Goal: Register for event/course: Register for event/course

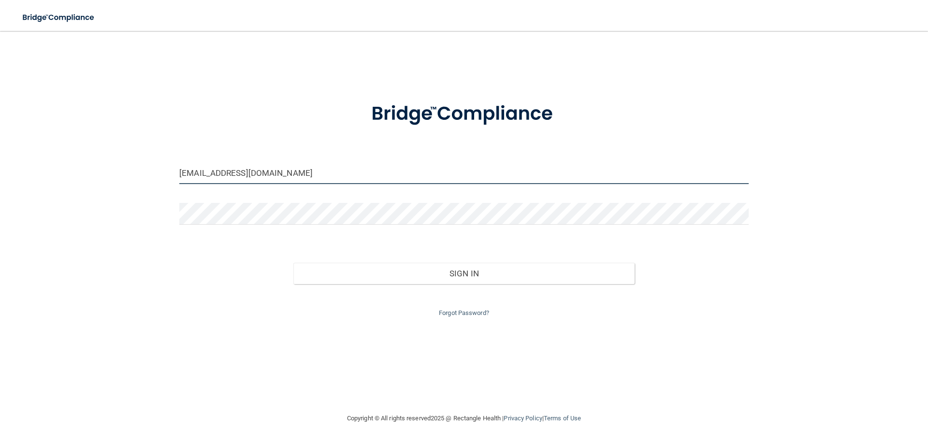
click at [278, 175] on input "abbybodden@gmail.com" at bounding box center [464, 173] width 570 height 22
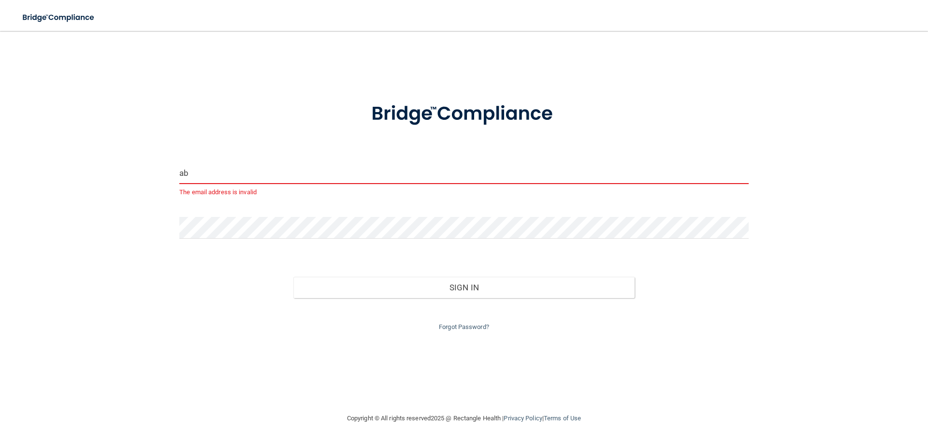
type input "a"
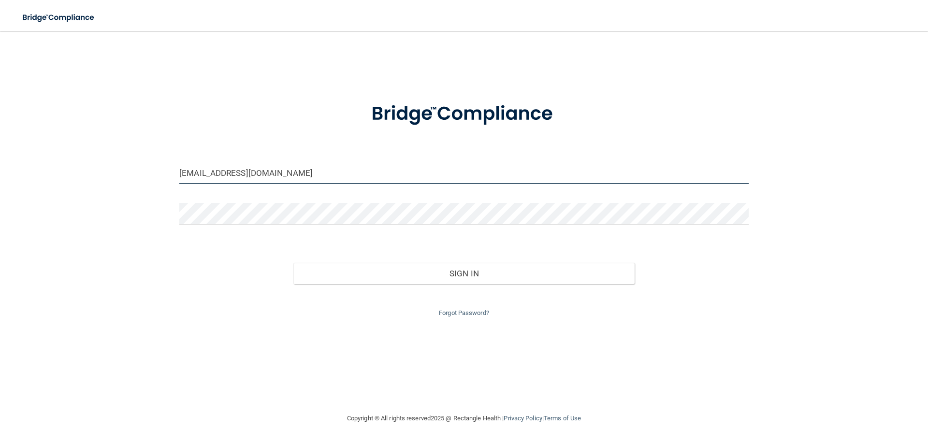
type input "[EMAIL_ADDRESS][DOMAIN_NAME]"
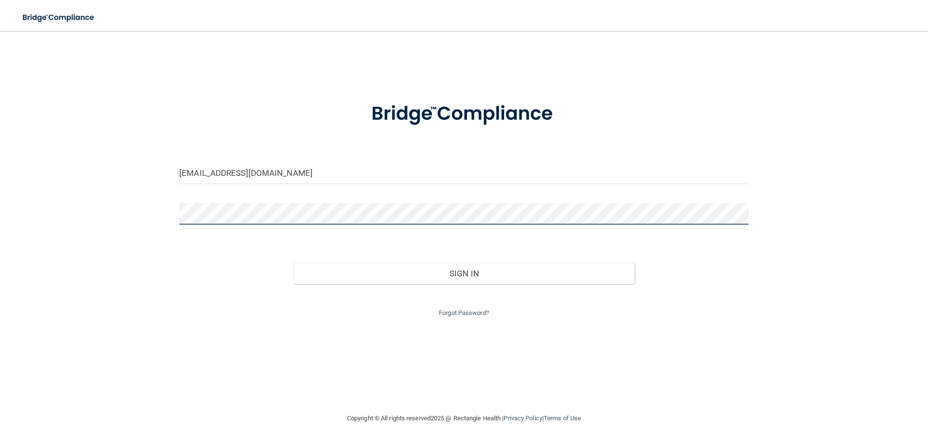
click at [149, 216] on div "allendorfkennedy@gmail.com Invalid email/password. You don't have permission to…" at bounding box center [464, 222] width 890 height 363
click at [293, 263] on button "Sign In" at bounding box center [464, 273] width 342 height 21
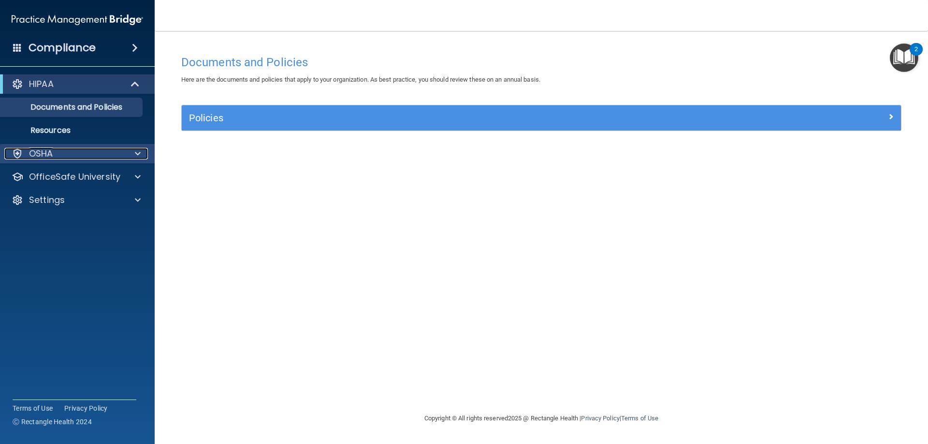
click at [47, 157] on p "OSHA" at bounding box center [41, 154] width 24 height 12
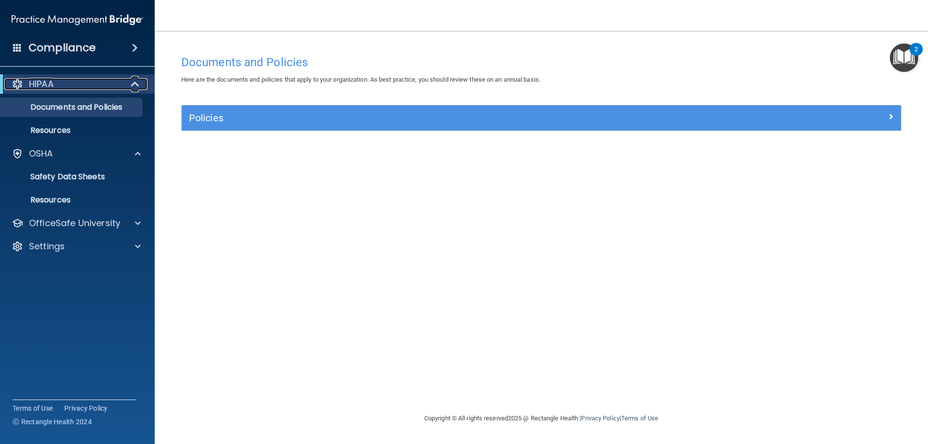
click at [53, 88] on p "HIPAA" at bounding box center [41, 84] width 25 height 12
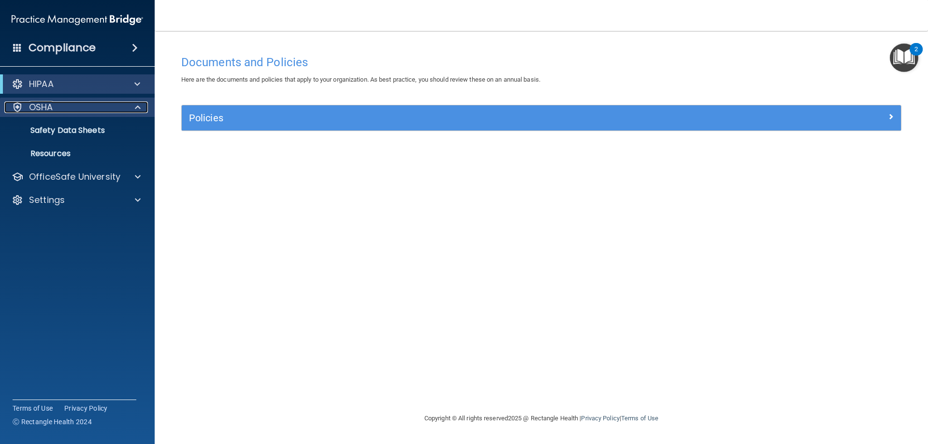
click at [64, 107] on div "OSHA" at bounding box center [64, 108] width 120 height 12
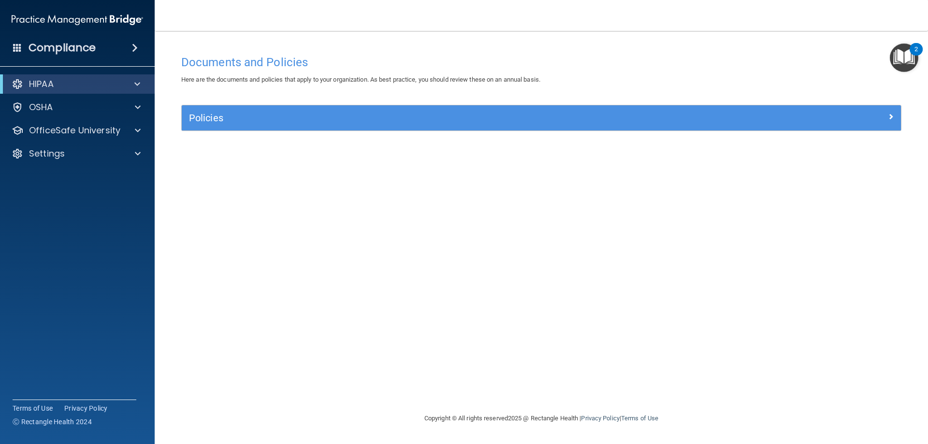
click at [59, 95] on div "HIPAA Documents and Policies Report an Incident Business Associates Emergency P…" at bounding box center [77, 121] width 155 height 101
click at [58, 87] on div "HIPAA" at bounding box center [63, 84] width 119 height 12
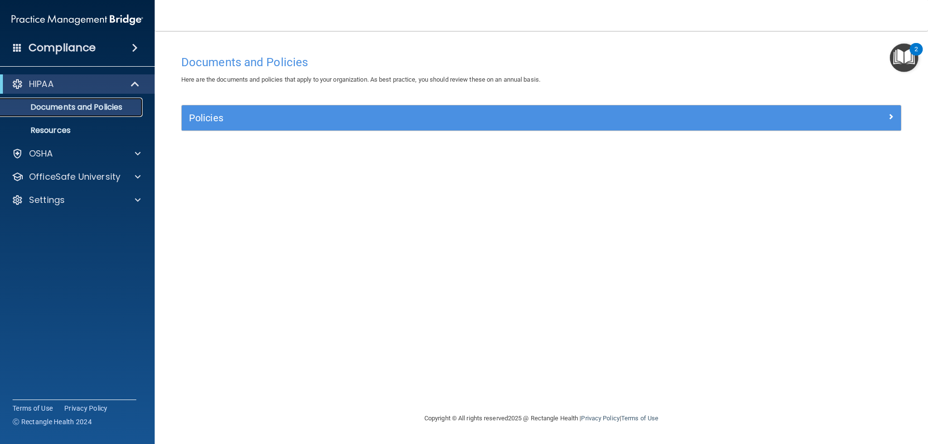
click at [58, 105] on p "Documents and Policies" at bounding box center [72, 107] width 132 height 10
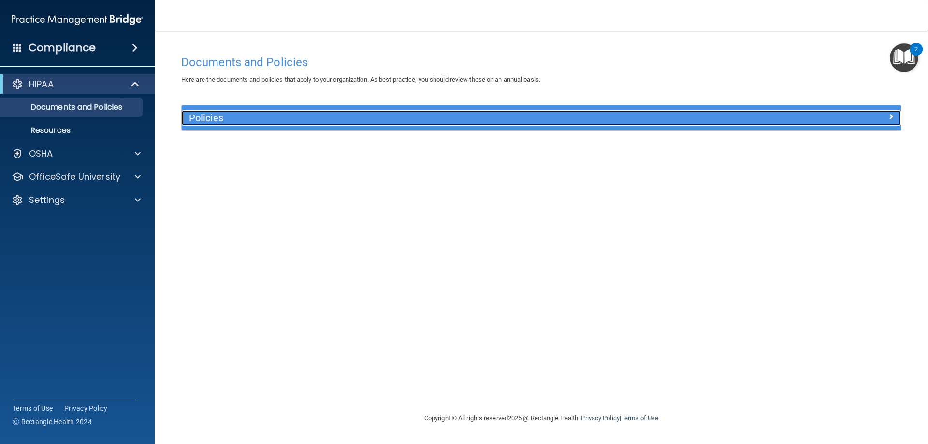
click at [254, 115] on h5 "Policies" at bounding box center [451, 118] width 525 height 11
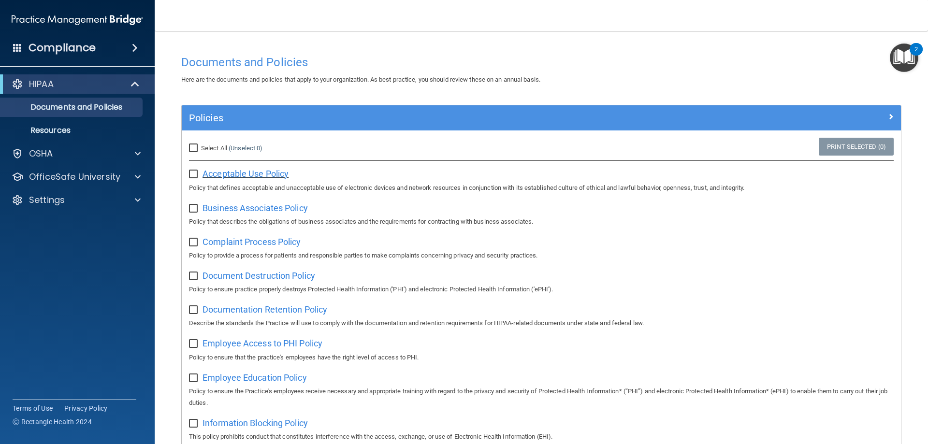
click at [225, 176] on span "Acceptable Use Policy" at bounding box center [246, 174] width 86 height 10
click at [80, 155] on div "OSHA" at bounding box center [64, 154] width 120 height 12
click at [72, 225] on p "OfficeSafe University" at bounding box center [74, 224] width 91 height 12
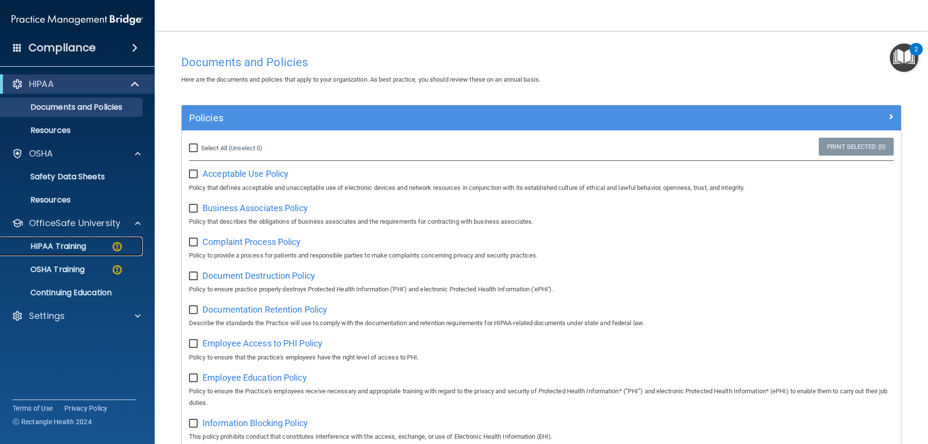
click at [67, 248] on p "HIPAA Training" at bounding box center [46, 247] width 80 height 10
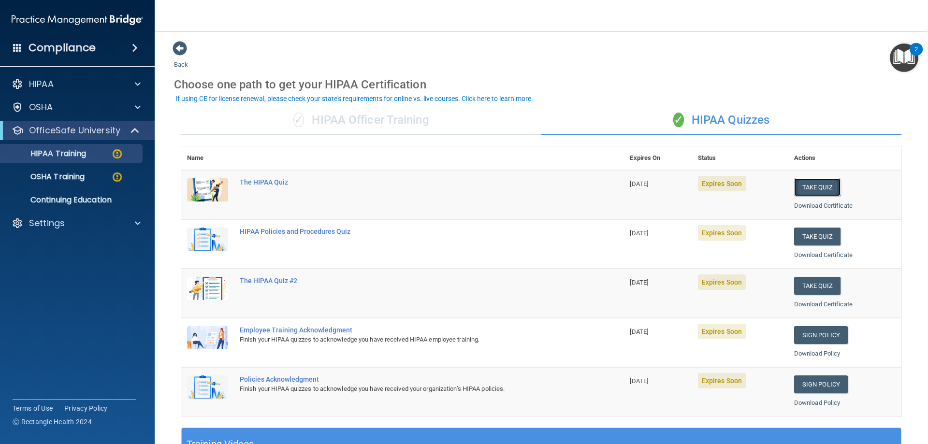
click at [809, 185] on button "Take Quiz" at bounding box center [817, 187] width 46 height 18
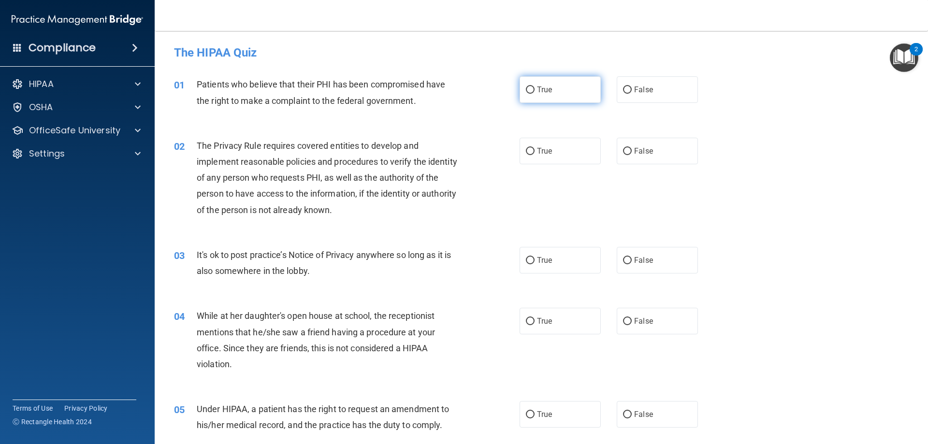
click at [558, 96] on label "True" at bounding box center [560, 89] width 81 height 27
click at [535, 94] on input "True" at bounding box center [530, 90] width 9 height 7
radio input "true"
click at [548, 266] on label "True" at bounding box center [560, 260] width 81 height 27
click at [535, 264] on input "True" at bounding box center [530, 260] width 9 height 7
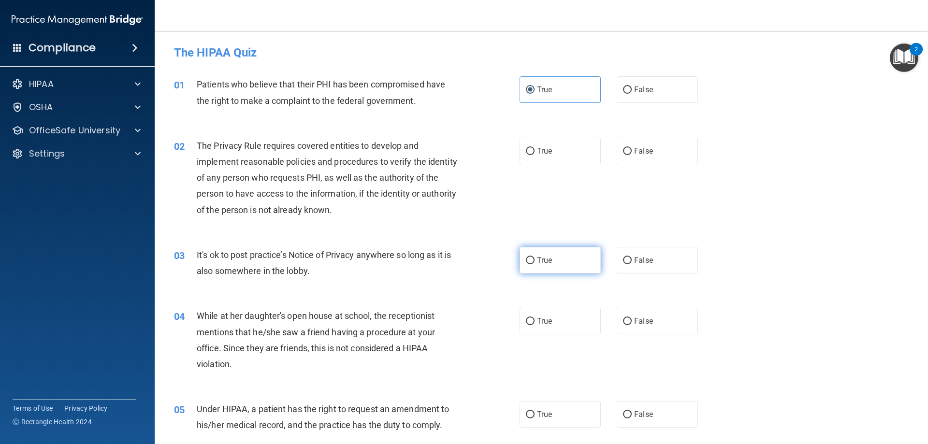
radio input "true"
click at [618, 145] on label "False" at bounding box center [657, 151] width 81 height 27
click at [623, 148] on input "False" at bounding box center [627, 151] width 9 height 7
radio input "true"
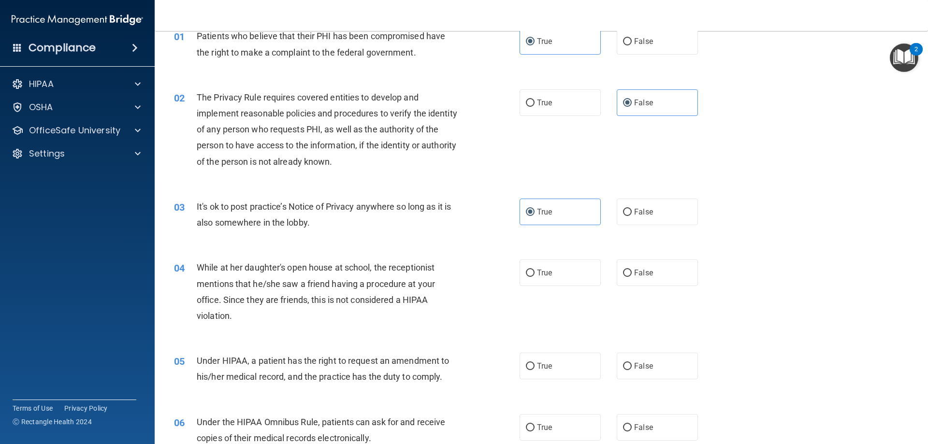
scroll to position [97, 0]
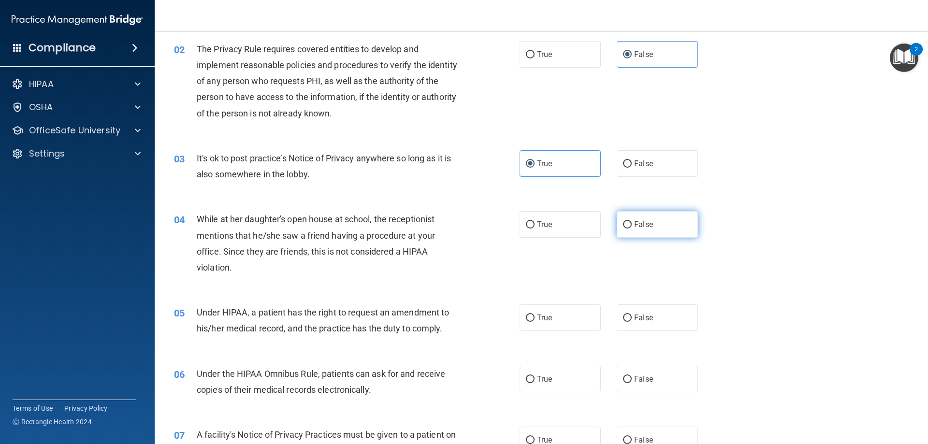
click at [652, 230] on label "False" at bounding box center [657, 224] width 81 height 27
click at [632, 229] on input "False" at bounding box center [627, 224] width 9 height 7
radio input "true"
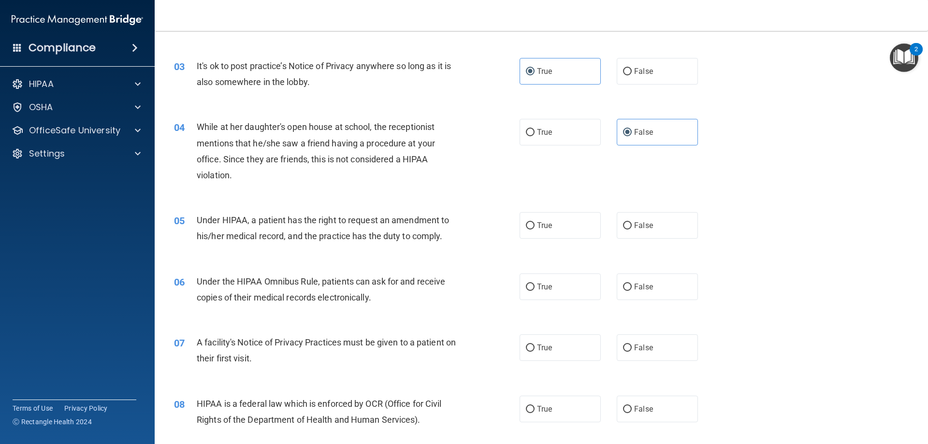
scroll to position [193, 0]
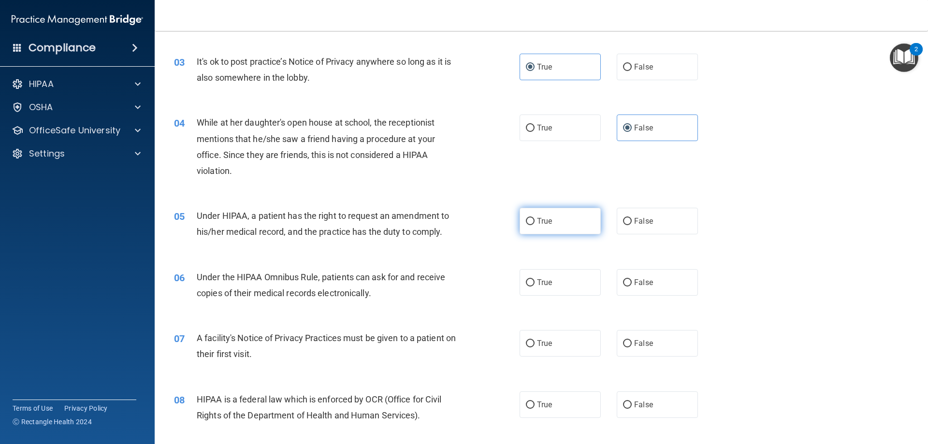
click at [552, 223] on label "True" at bounding box center [560, 221] width 81 height 27
click at [535, 223] on input "True" at bounding box center [530, 221] width 9 height 7
radio input "true"
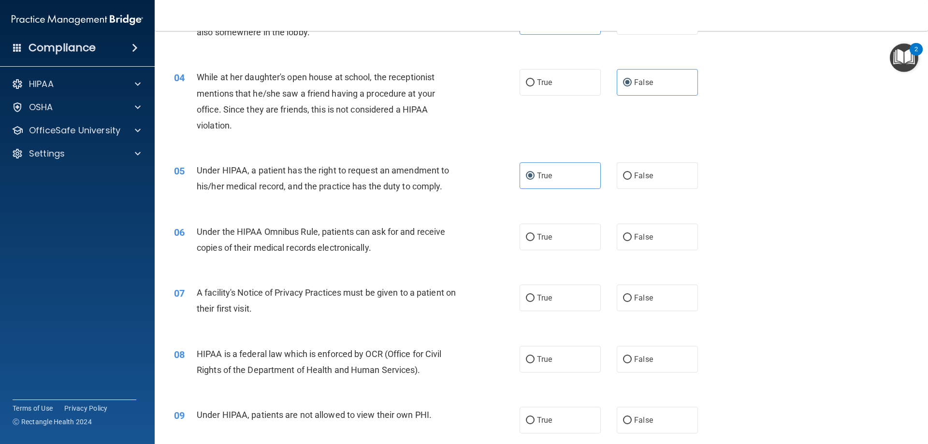
scroll to position [290, 0]
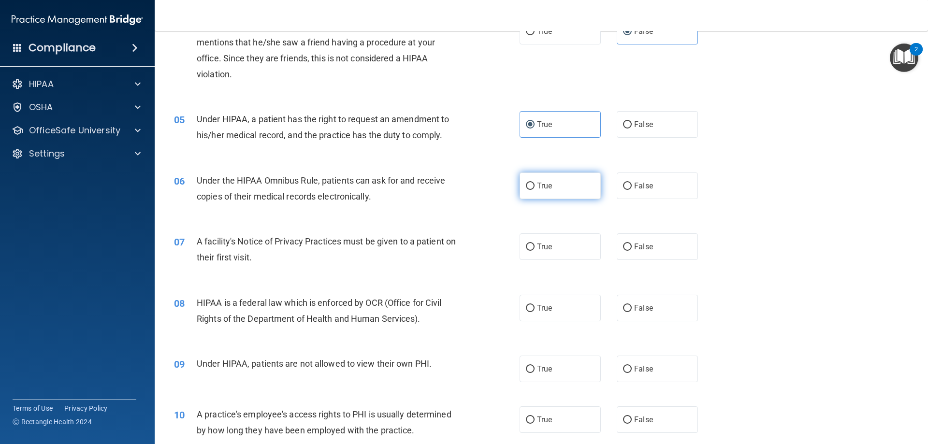
click at [547, 178] on label "True" at bounding box center [560, 186] width 81 height 27
click at [535, 183] on input "True" at bounding box center [530, 186] width 9 height 7
radio input "true"
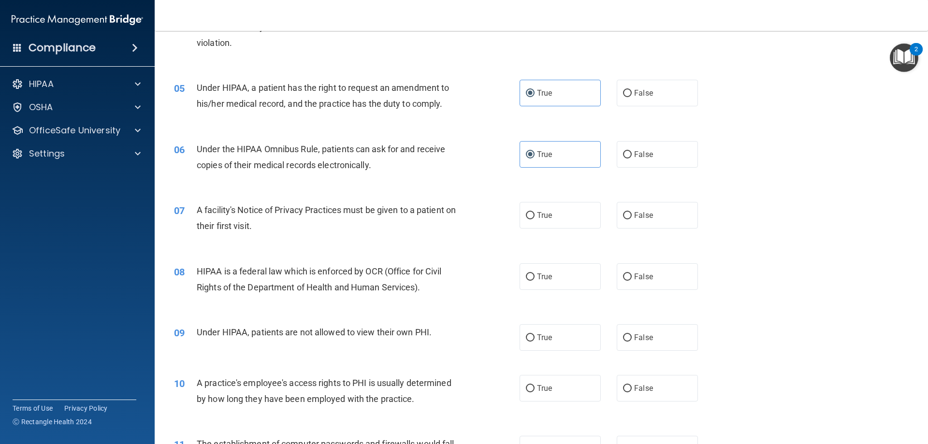
scroll to position [338, 0]
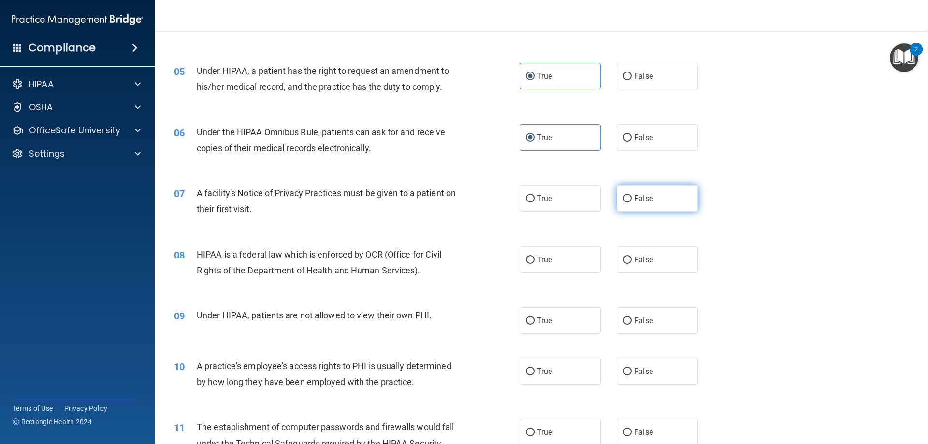
click at [634, 198] on span "False" at bounding box center [643, 198] width 19 height 9
click at [631, 198] on input "False" at bounding box center [627, 198] width 9 height 7
radio input "true"
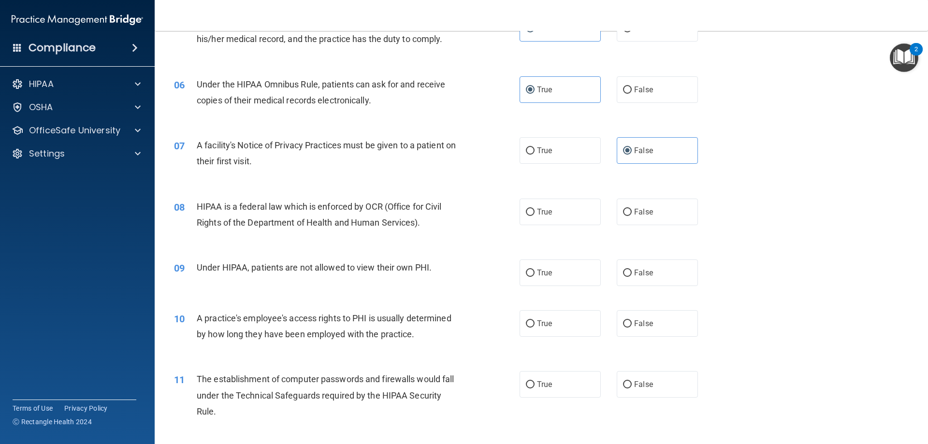
scroll to position [387, 0]
click at [546, 208] on span "True" at bounding box center [544, 211] width 15 height 9
click at [535, 208] on input "True" at bounding box center [530, 211] width 9 height 7
radio input "true"
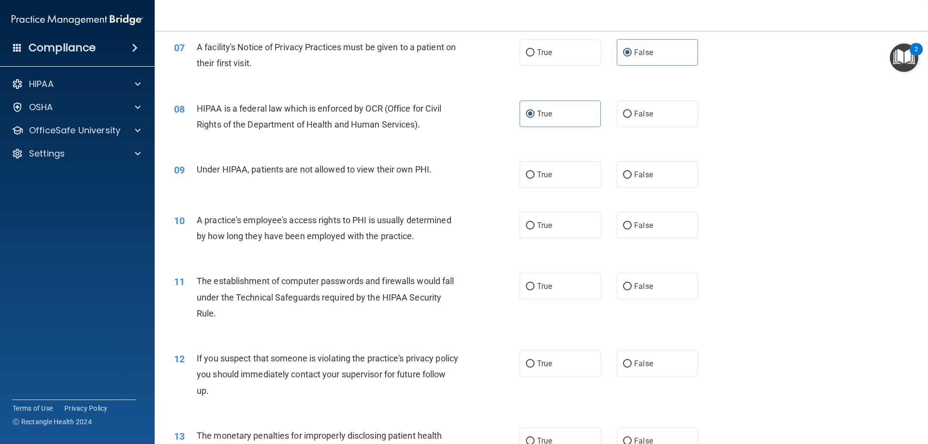
scroll to position [483, 0]
click at [624, 174] on input "False" at bounding box center [627, 176] width 9 height 7
radio input "true"
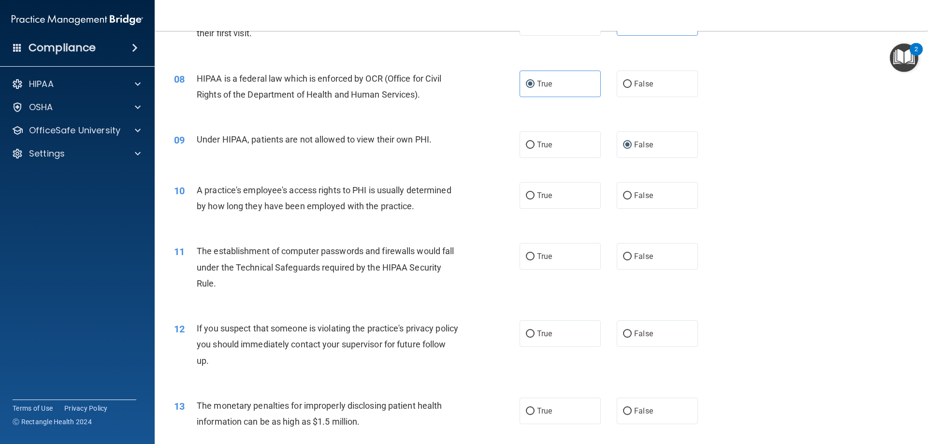
scroll to position [532, 0]
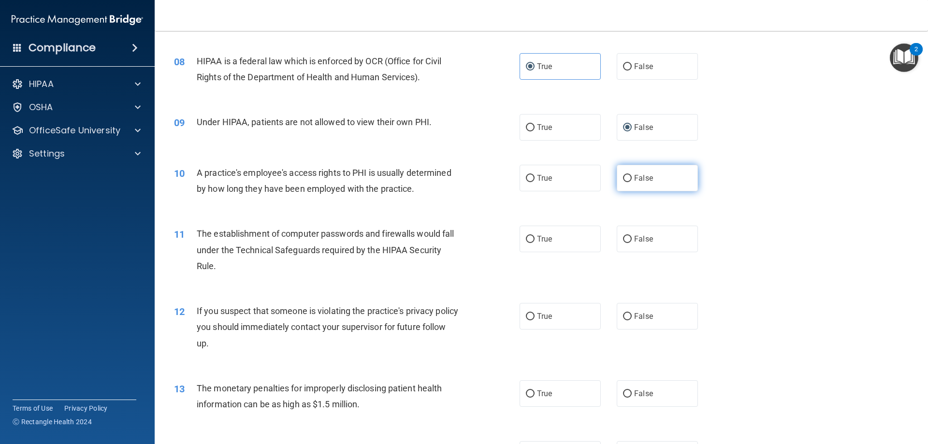
click at [678, 176] on label "False" at bounding box center [657, 178] width 81 height 27
click at [632, 176] on input "False" at bounding box center [627, 178] width 9 height 7
radio input "true"
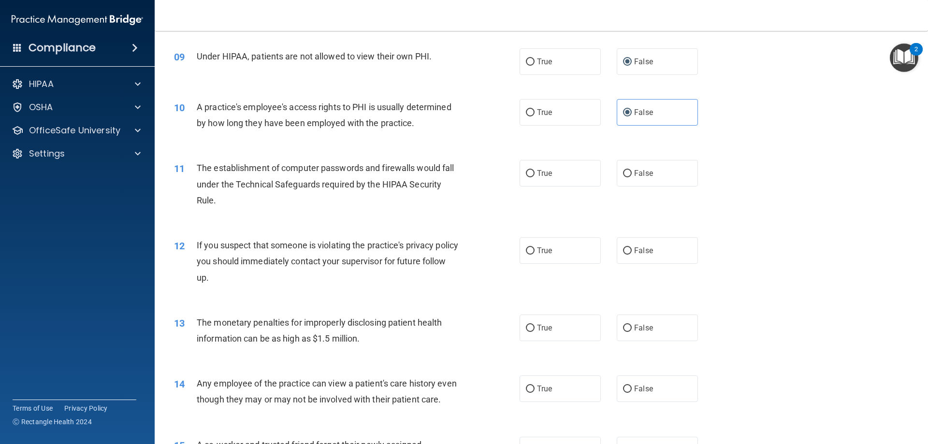
scroll to position [580, 0]
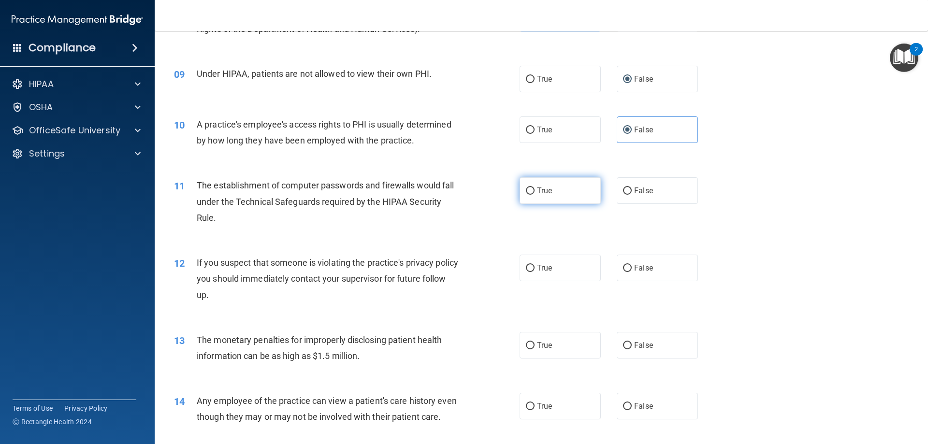
click at [550, 181] on label "True" at bounding box center [560, 190] width 81 height 27
click at [535, 188] on input "True" at bounding box center [530, 191] width 9 height 7
radio input "true"
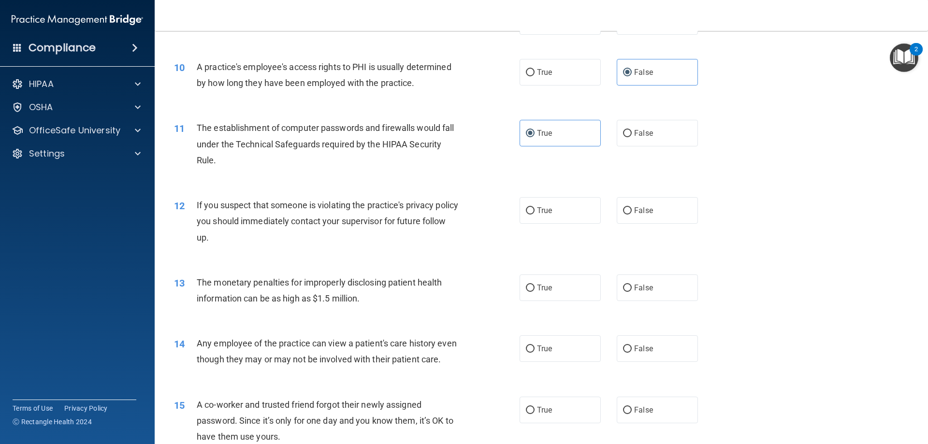
scroll to position [677, 0]
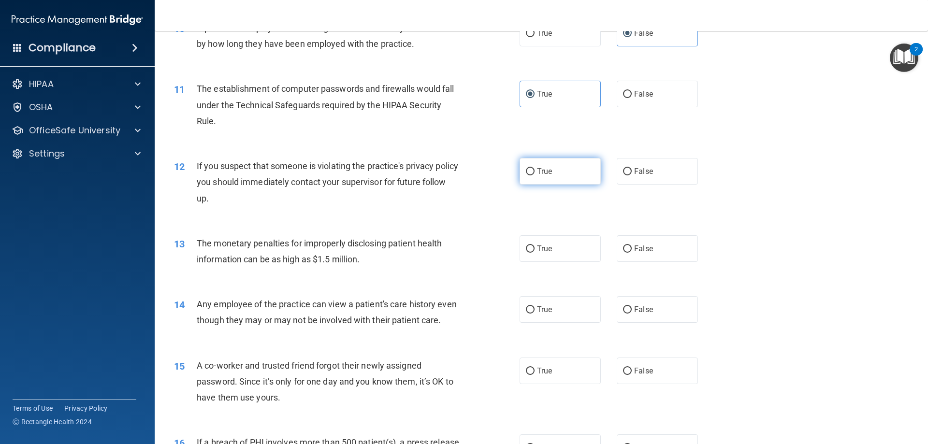
click at [548, 180] on label "True" at bounding box center [560, 171] width 81 height 27
click at [535, 175] on input "True" at bounding box center [530, 171] width 9 height 7
radio input "true"
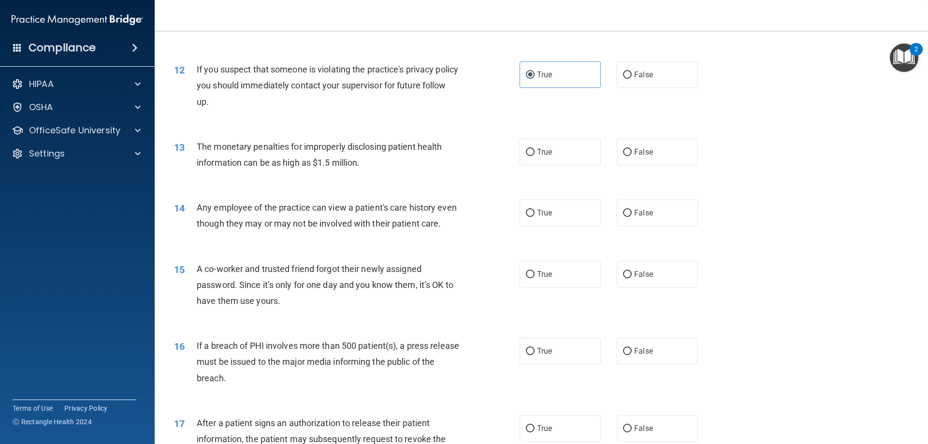
scroll to position [725, 0]
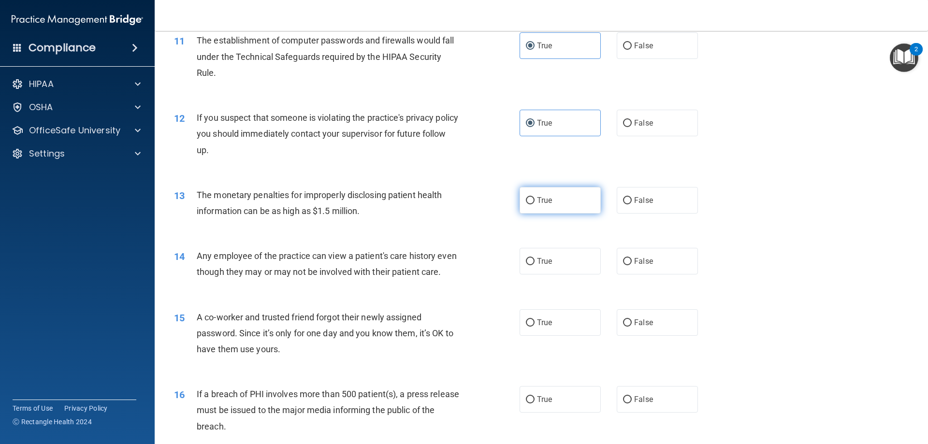
click at [538, 201] on span "True" at bounding box center [544, 200] width 15 height 9
click at [535, 201] on input "True" at bounding box center [530, 200] width 9 height 7
radio input "true"
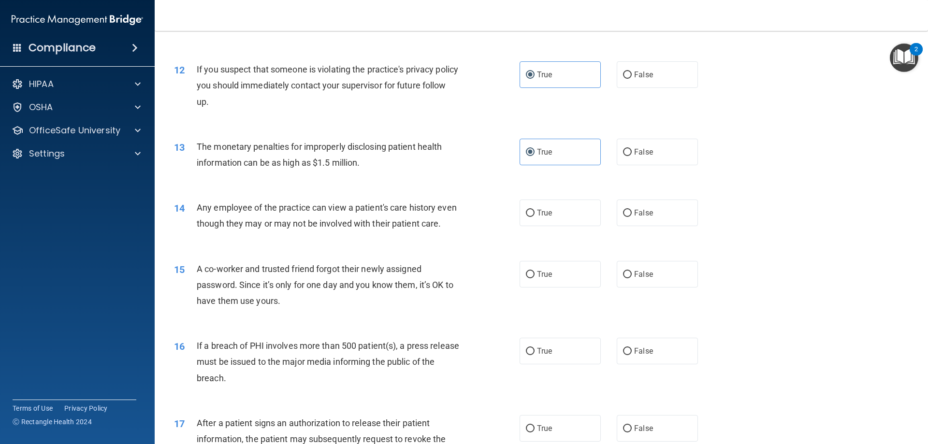
scroll to position [822, 0]
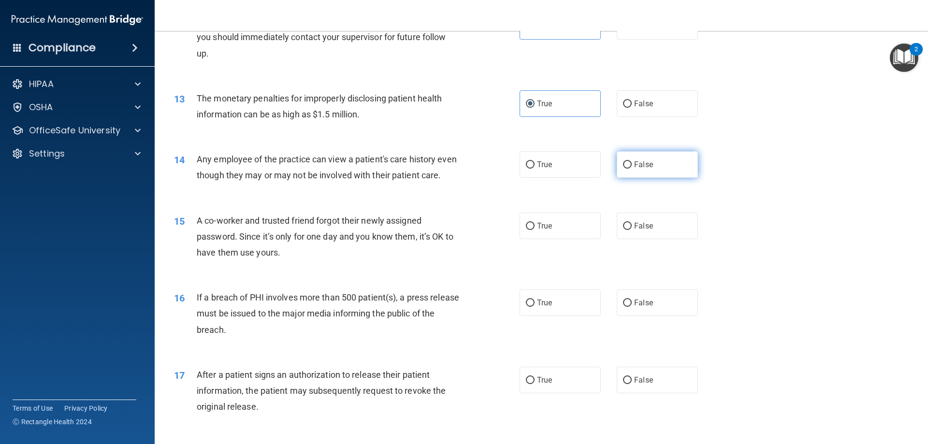
click at [673, 156] on label "False" at bounding box center [657, 164] width 81 height 27
click at [632, 161] on input "False" at bounding box center [627, 164] width 9 height 7
radio input "true"
click at [617, 239] on label "False" at bounding box center [657, 226] width 81 height 27
click at [623, 230] on input "False" at bounding box center [627, 226] width 9 height 7
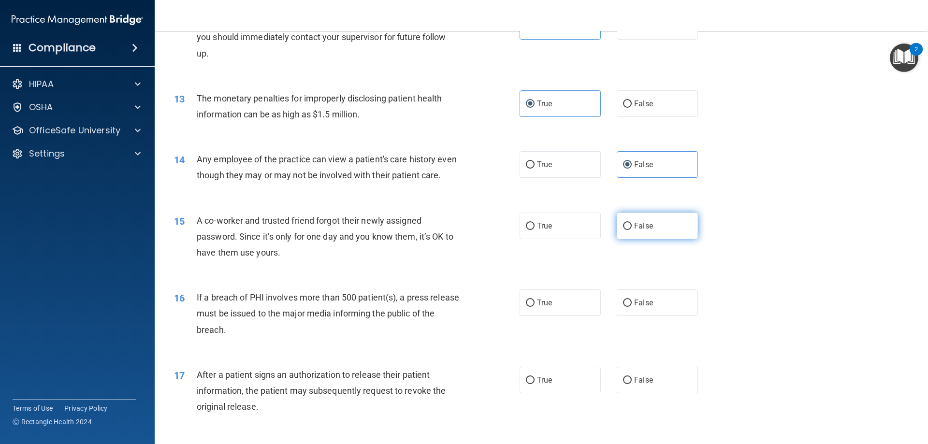
radio input "true"
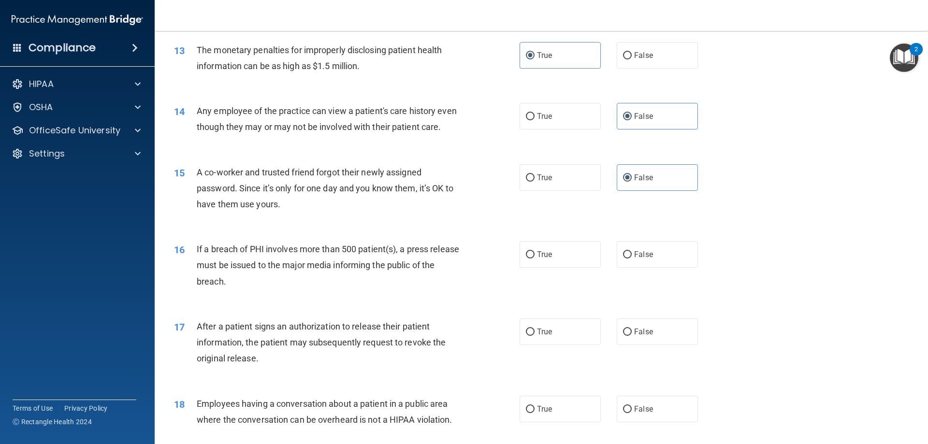
scroll to position [919, 0]
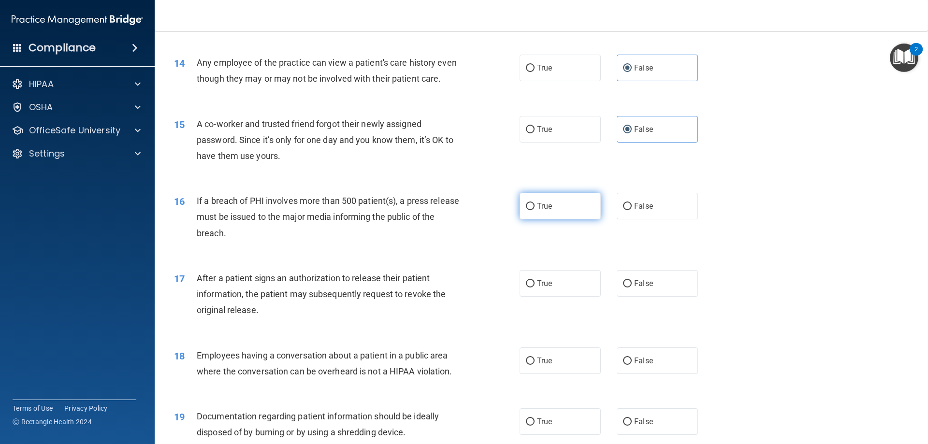
click at [528, 210] on input "True" at bounding box center [530, 206] width 9 height 7
radio input "true"
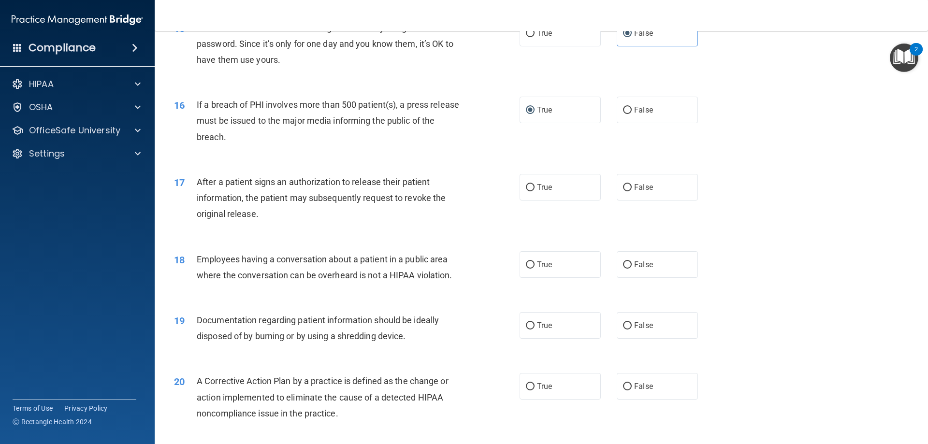
scroll to position [1015, 0]
click at [623, 191] on input "False" at bounding box center [627, 187] width 9 height 7
radio input "true"
click at [588, 200] on label "True" at bounding box center [560, 187] width 81 height 27
click at [535, 191] on input "True" at bounding box center [530, 187] width 9 height 7
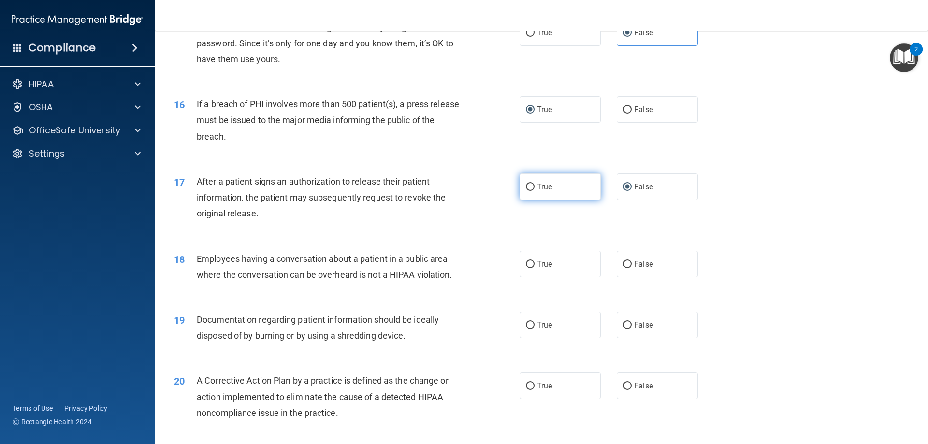
radio input "true"
click at [669, 197] on label "False" at bounding box center [657, 187] width 81 height 27
click at [632, 191] on input "False" at bounding box center [627, 187] width 9 height 7
radio input "true"
click at [585, 200] on label "True" at bounding box center [560, 187] width 81 height 27
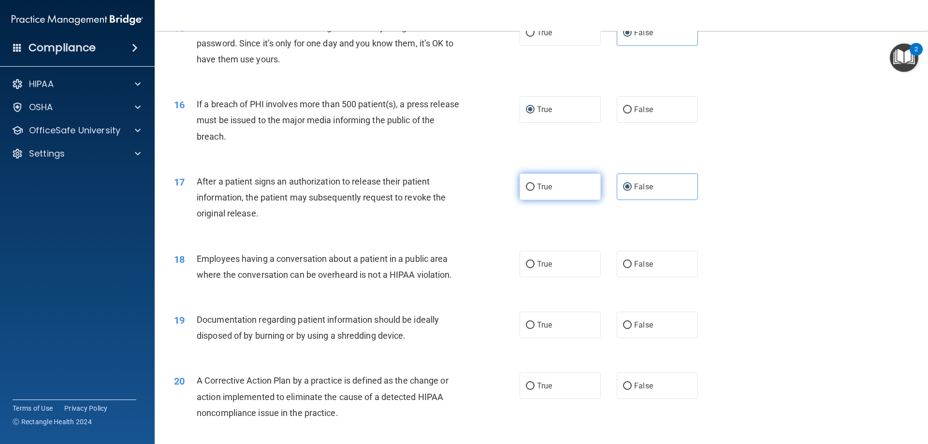
click at [535, 191] on input "True" at bounding box center [530, 187] width 9 height 7
radio input "true"
click at [626, 198] on label "False" at bounding box center [657, 187] width 81 height 27
click at [626, 191] on input "False" at bounding box center [627, 187] width 9 height 7
radio input "true"
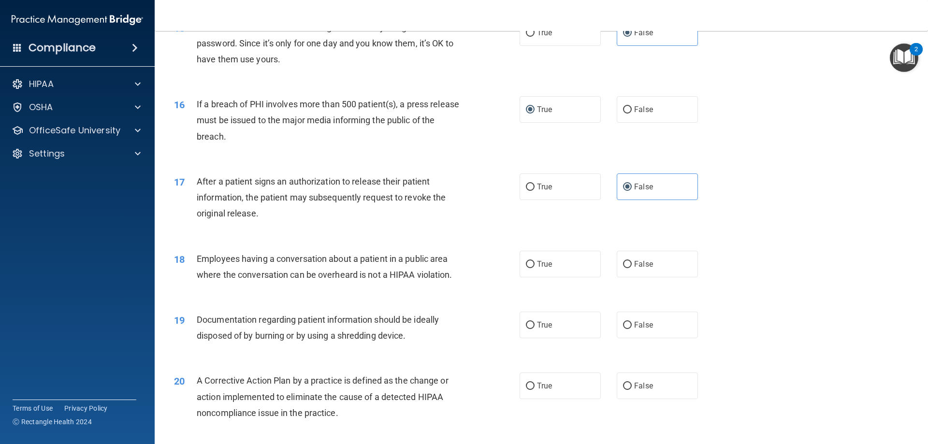
scroll to position [1064, 0]
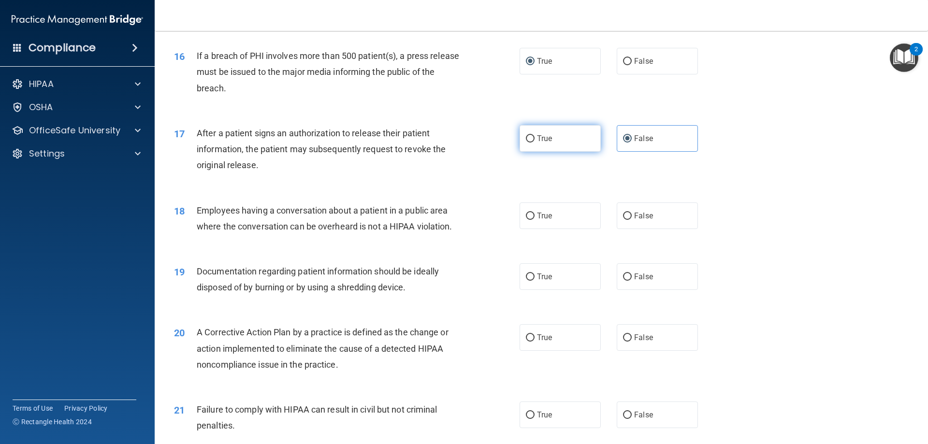
click at [566, 152] on label "True" at bounding box center [560, 138] width 81 height 27
click at [535, 143] on input "True" at bounding box center [530, 138] width 9 height 7
radio input "true"
radio input "false"
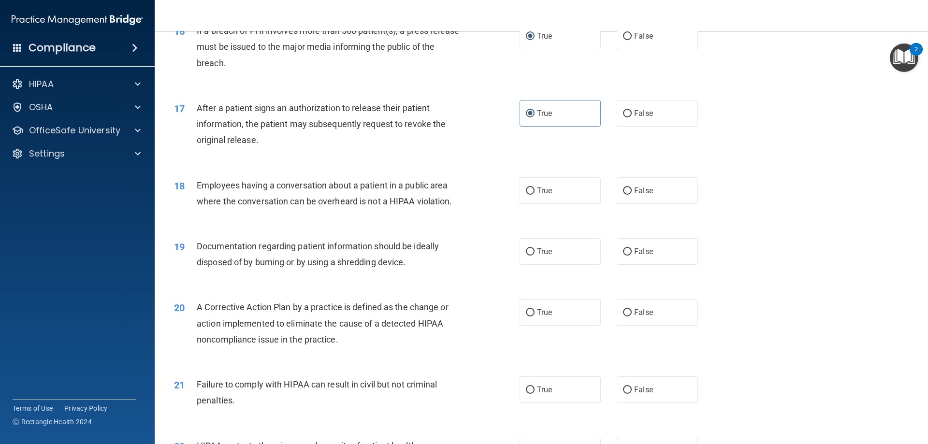
scroll to position [1112, 0]
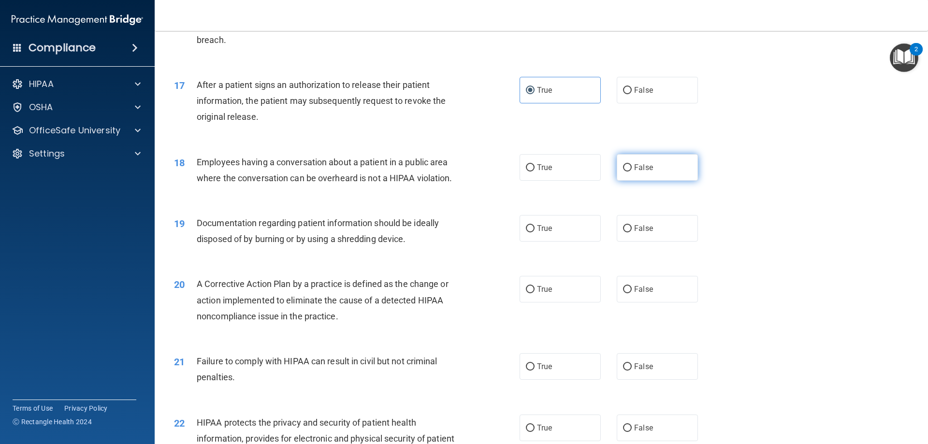
click at [624, 172] on input "False" at bounding box center [627, 167] width 9 height 7
radio input "true"
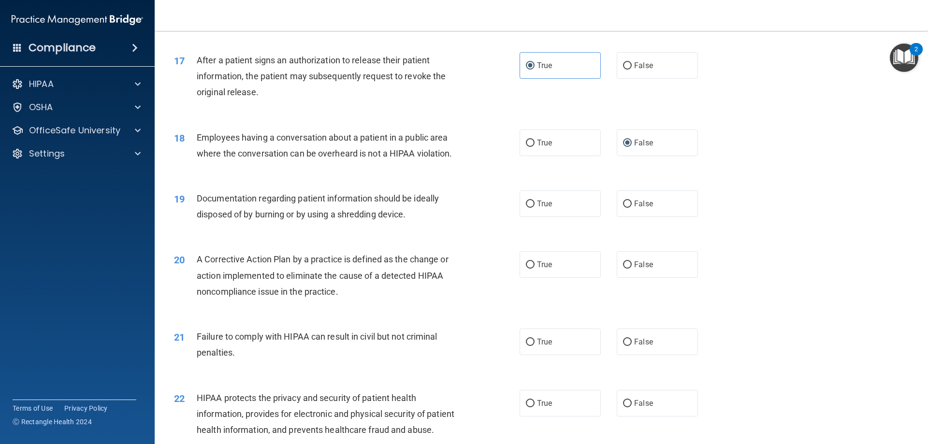
scroll to position [1160, 0]
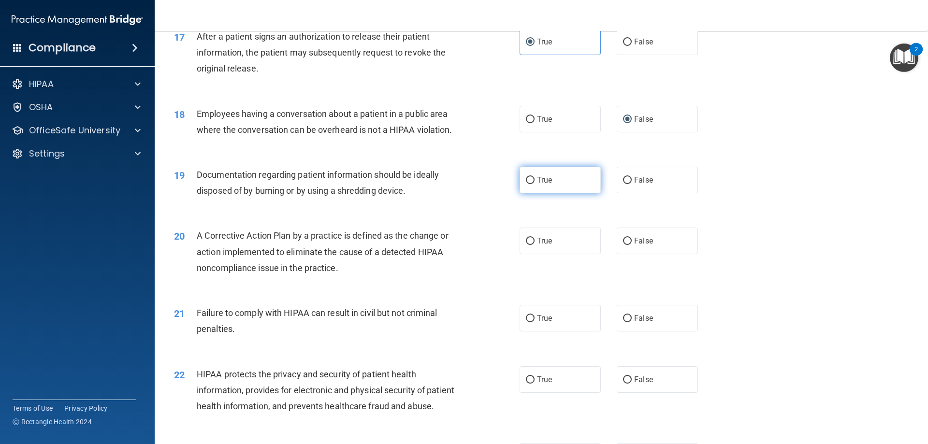
click at [541, 193] on label "True" at bounding box center [560, 180] width 81 height 27
click at [535, 184] on input "True" at bounding box center [530, 180] width 9 height 7
radio input "true"
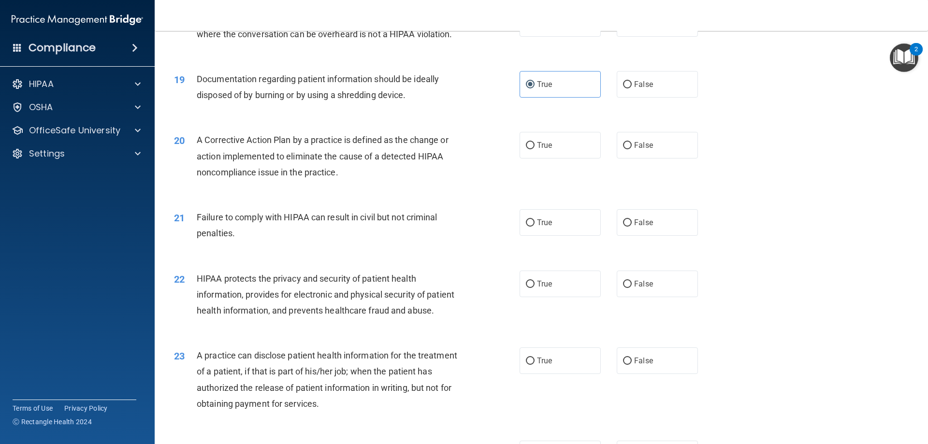
scroll to position [1257, 0]
click at [545, 153] on label "True" at bounding box center [560, 144] width 81 height 27
click at [535, 148] on input "True" at bounding box center [530, 144] width 9 height 7
radio input "true"
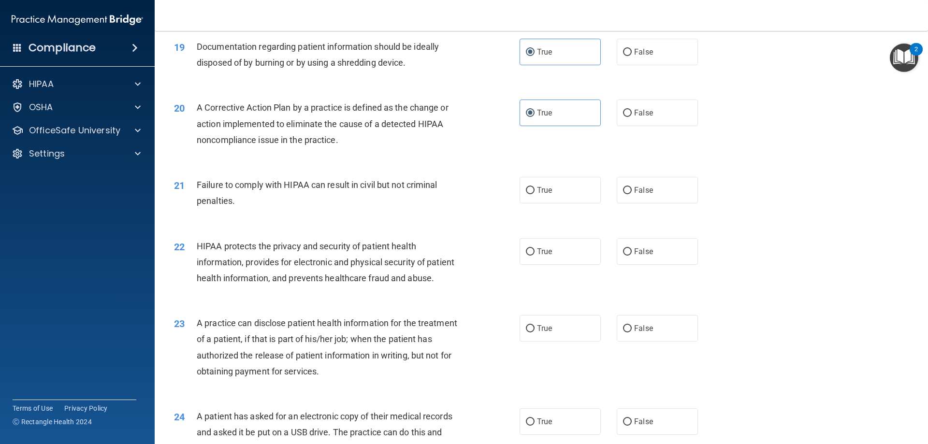
scroll to position [1305, 0]
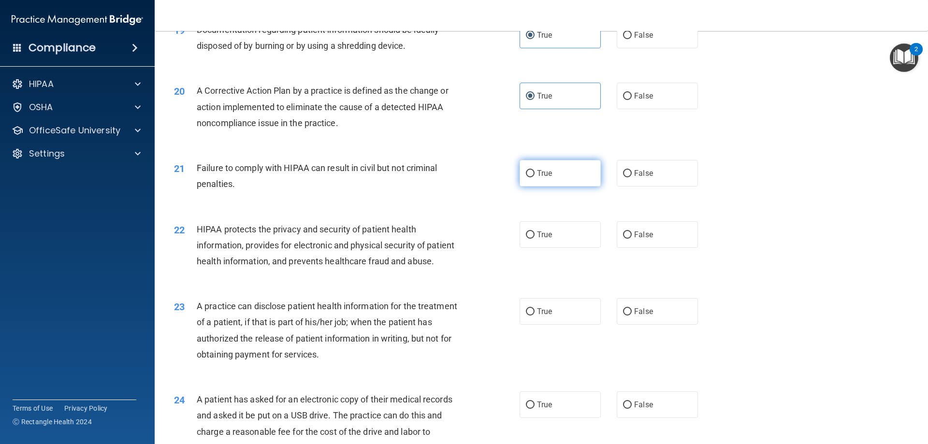
click at [551, 185] on label "True" at bounding box center [560, 173] width 81 height 27
click at [535, 177] on input "True" at bounding box center [530, 173] width 9 height 7
radio input "true"
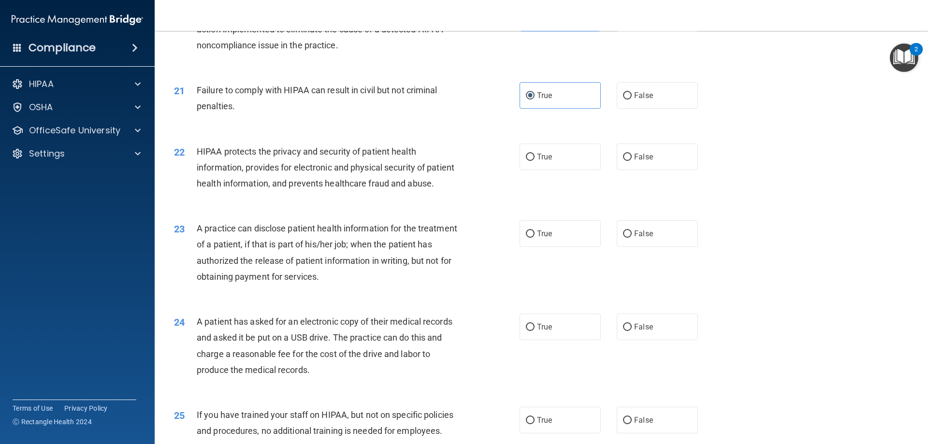
scroll to position [1354, 0]
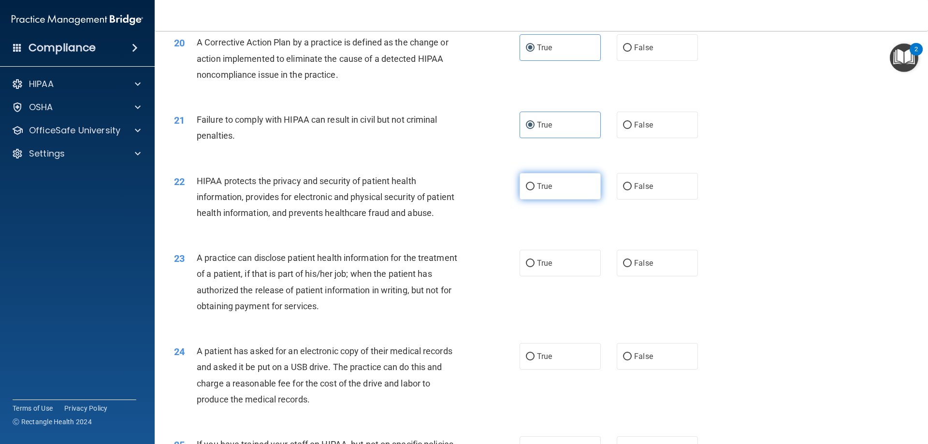
click at [579, 196] on label "True" at bounding box center [560, 186] width 81 height 27
click at [535, 190] on input "True" at bounding box center [530, 186] width 9 height 7
radio input "true"
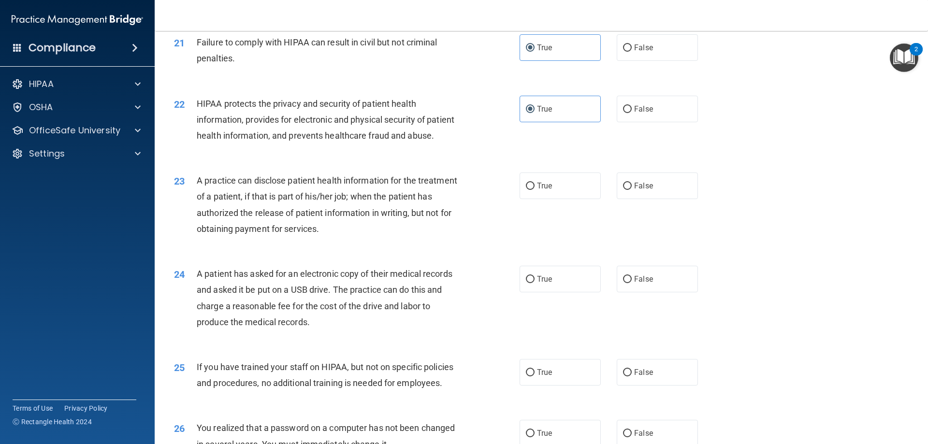
scroll to position [1450, 0]
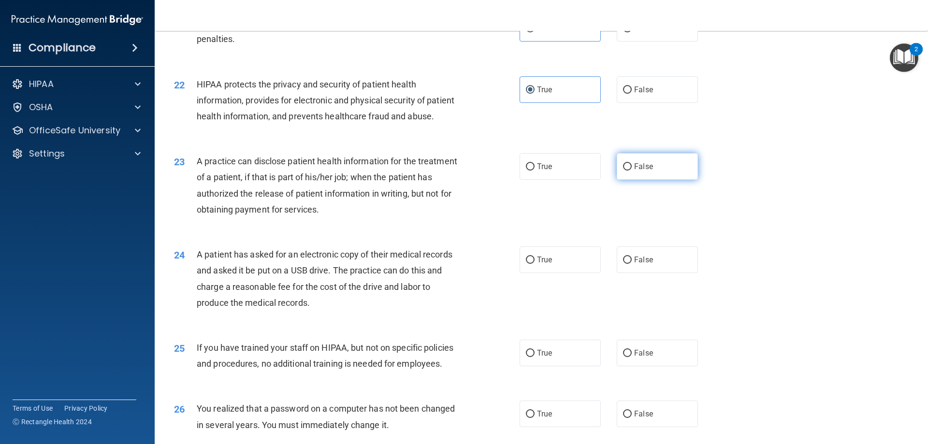
click at [671, 180] on label "False" at bounding box center [657, 166] width 81 height 27
click at [632, 171] on input "False" at bounding box center [627, 166] width 9 height 7
radio input "true"
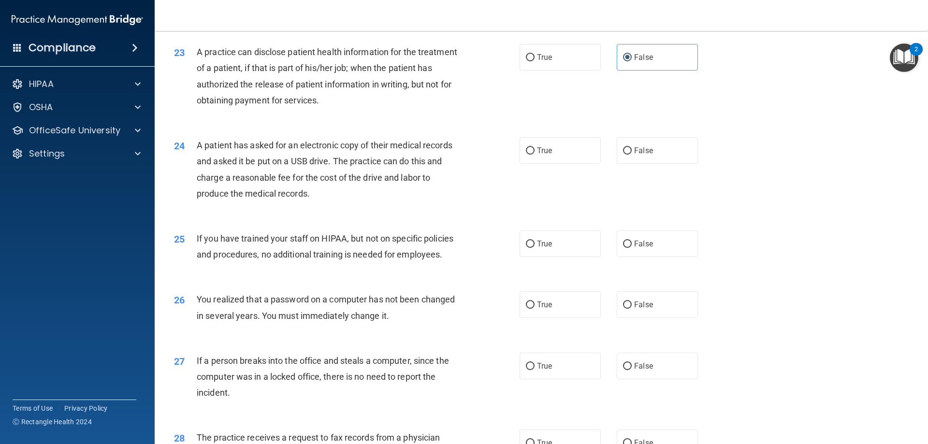
scroll to position [1595, 0]
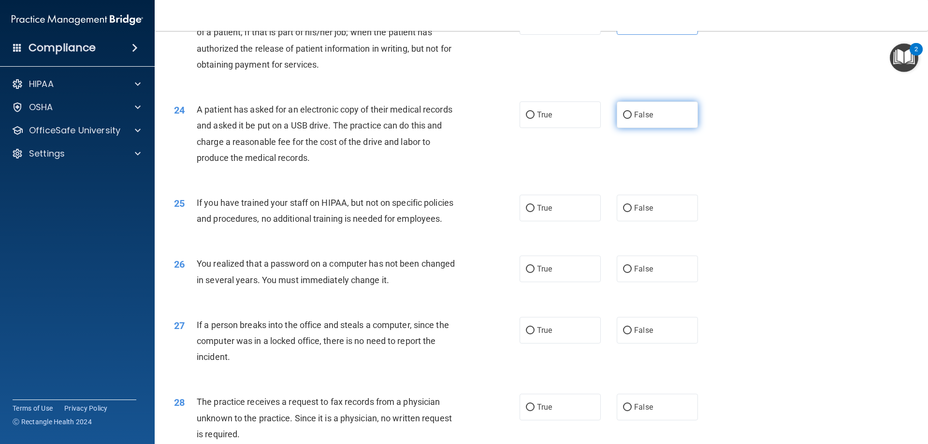
drag, startPoint x: 677, startPoint y: 141, endPoint x: 663, endPoint y: 154, distance: 19.2
click at [676, 128] on label "False" at bounding box center [657, 115] width 81 height 27
click at [632, 119] on input "False" at bounding box center [627, 115] width 9 height 7
radio input "true"
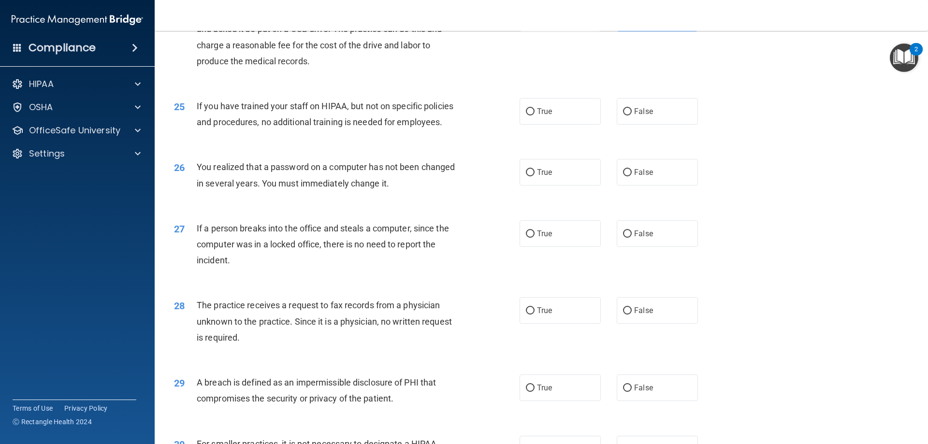
scroll to position [1644, 0]
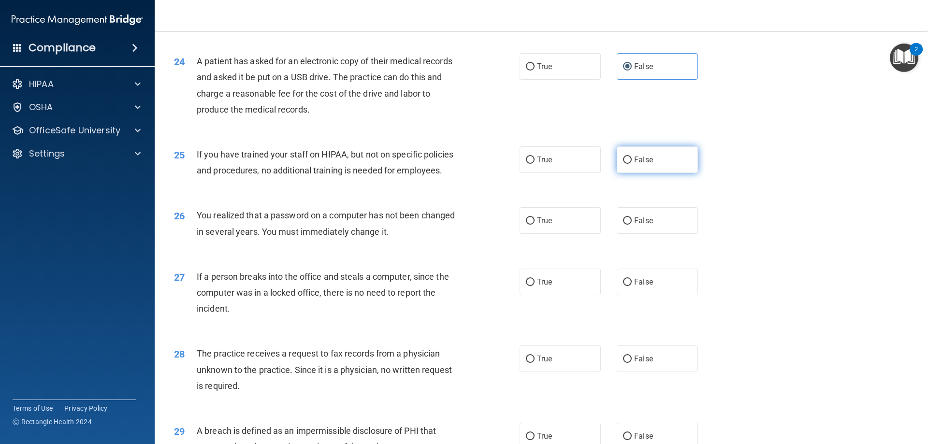
click at [633, 173] on label "False" at bounding box center [657, 159] width 81 height 27
click at [632, 164] on input "False" at bounding box center [627, 160] width 9 height 7
radio input "true"
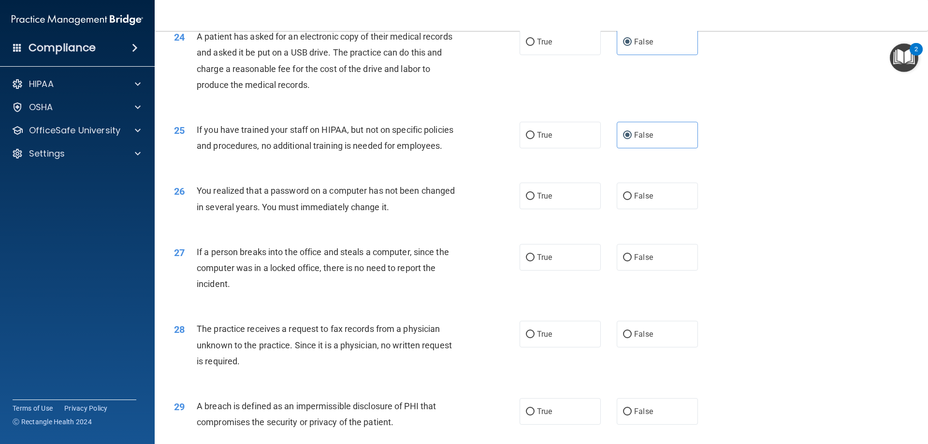
scroll to position [1692, 0]
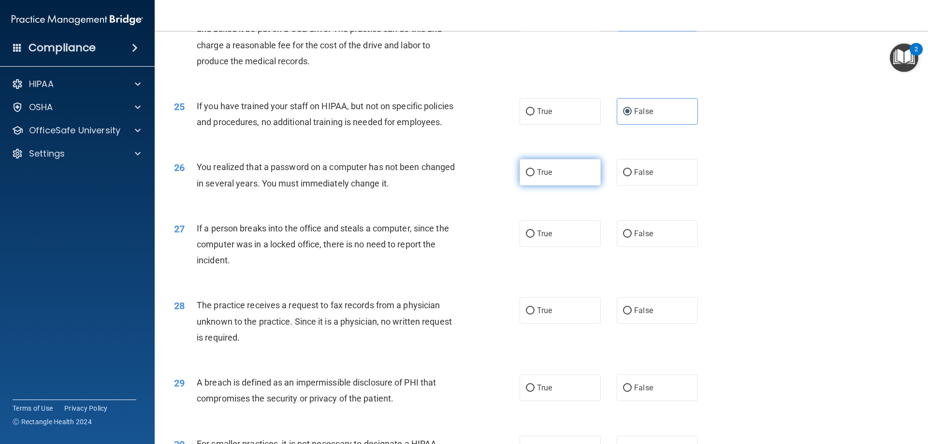
click at [554, 186] on label "True" at bounding box center [560, 172] width 81 height 27
click at [535, 176] on input "True" at bounding box center [530, 172] width 9 height 7
radio input "true"
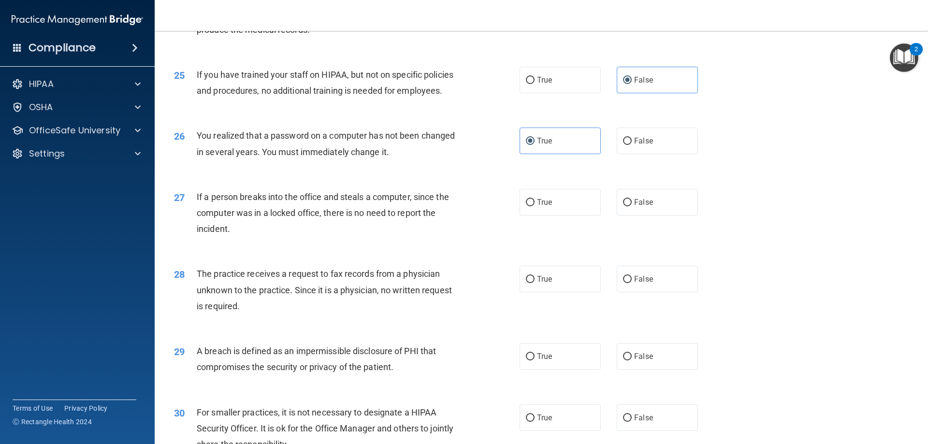
scroll to position [1740, 0]
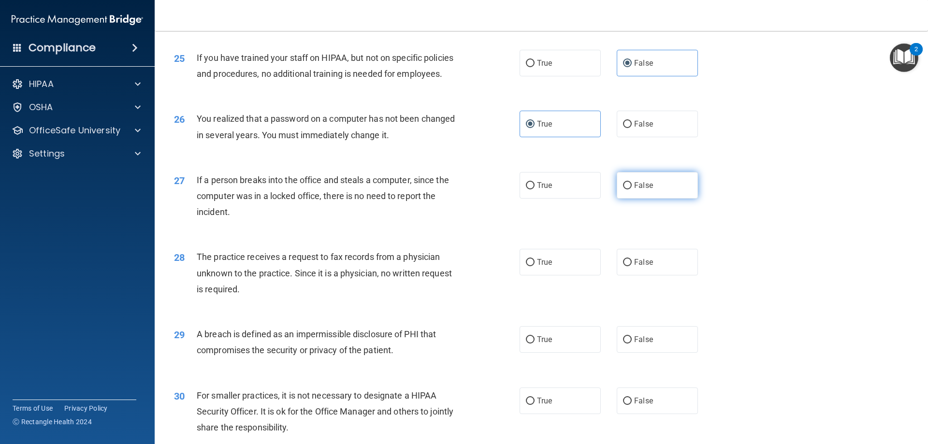
click at [643, 199] on label "False" at bounding box center [657, 185] width 81 height 27
click at [632, 190] on input "False" at bounding box center [627, 185] width 9 height 7
radio input "true"
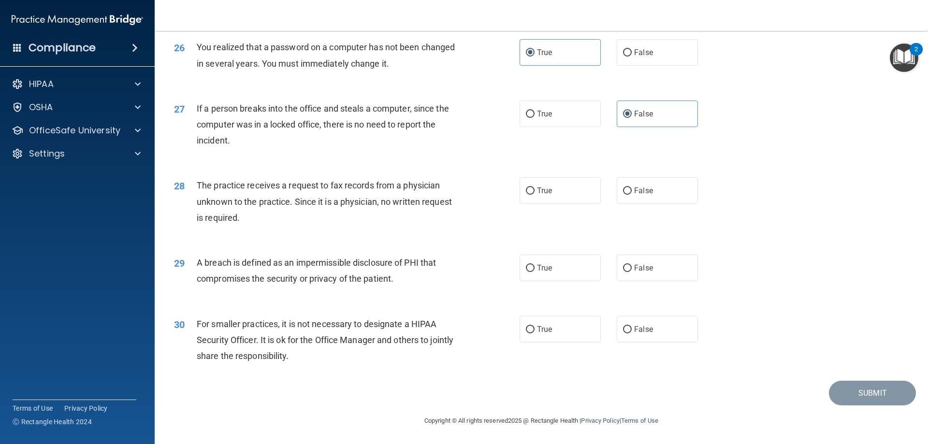
scroll to position [1844, 0]
click at [687, 191] on label "False" at bounding box center [657, 190] width 81 height 27
click at [632, 191] on input "False" at bounding box center [627, 191] width 9 height 7
radio input "true"
click at [541, 269] on span "True" at bounding box center [544, 267] width 15 height 9
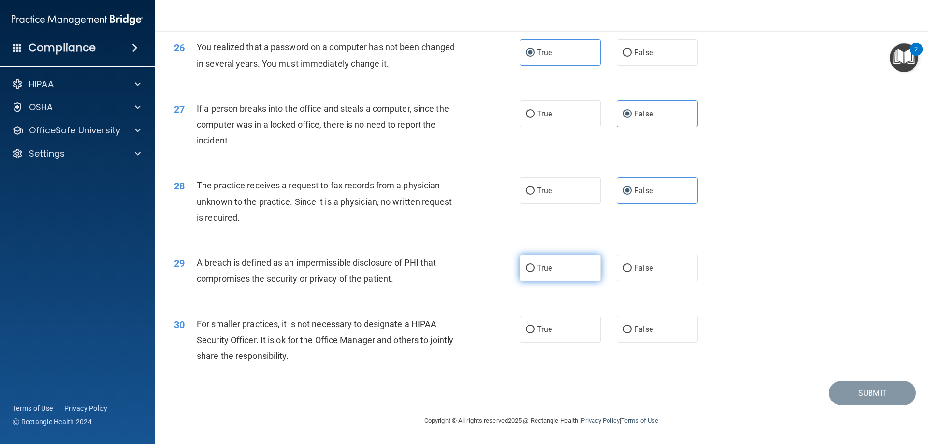
click at [535, 269] on input "True" at bounding box center [530, 268] width 9 height 7
radio input "true"
click at [639, 333] on span "False" at bounding box center [643, 329] width 19 height 9
click at [632, 333] on input "False" at bounding box center [627, 329] width 9 height 7
radio input "true"
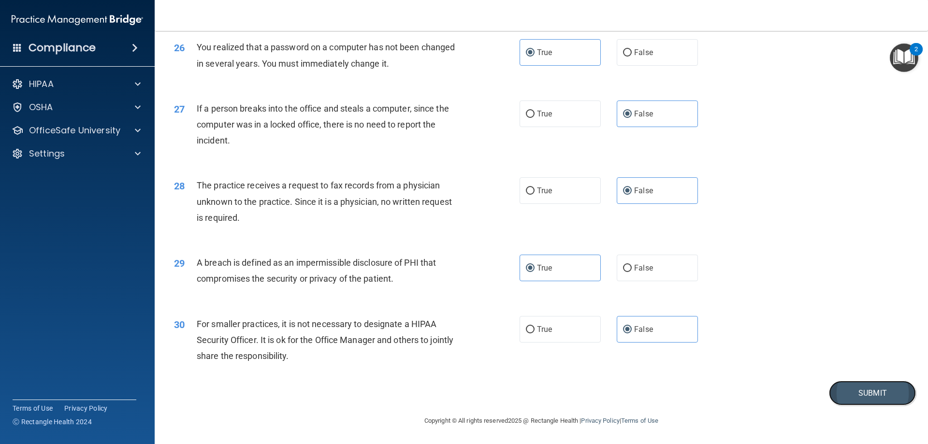
click at [863, 391] on button "Submit" at bounding box center [872, 393] width 87 height 25
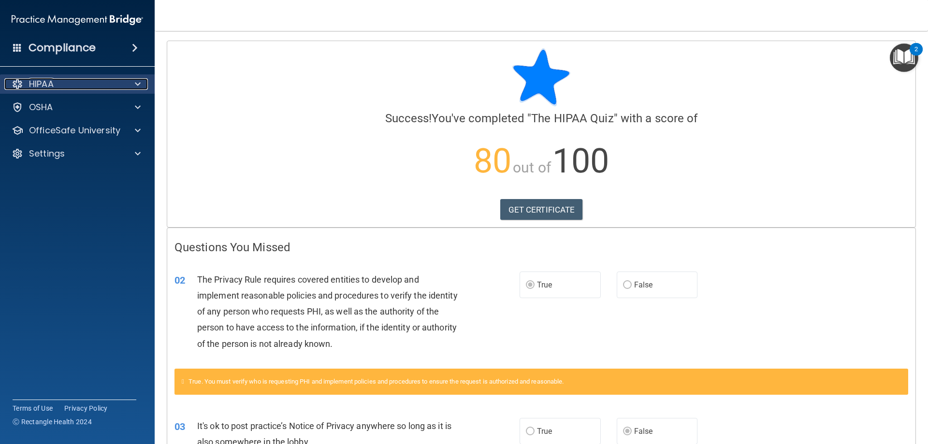
click at [44, 84] on p "HIPAA" at bounding box center [41, 84] width 25 height 12
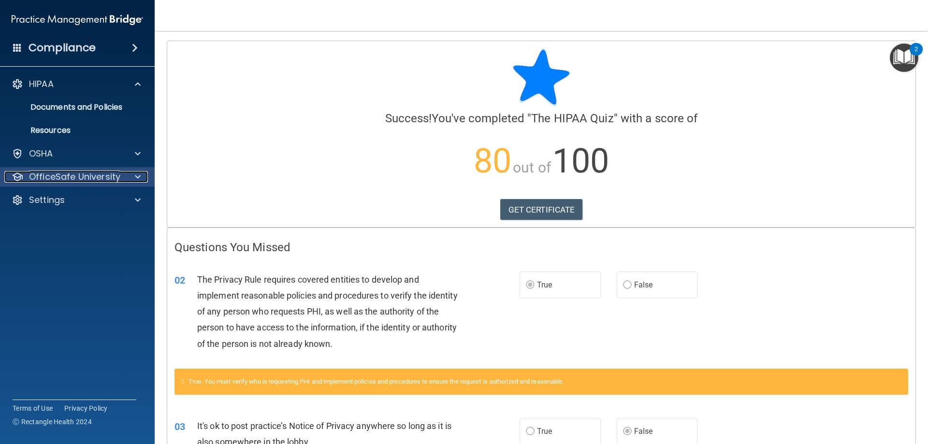
click at [58, 175] on p "OfficeSafe University" at bounding box center [74, 177] width 91 height 12
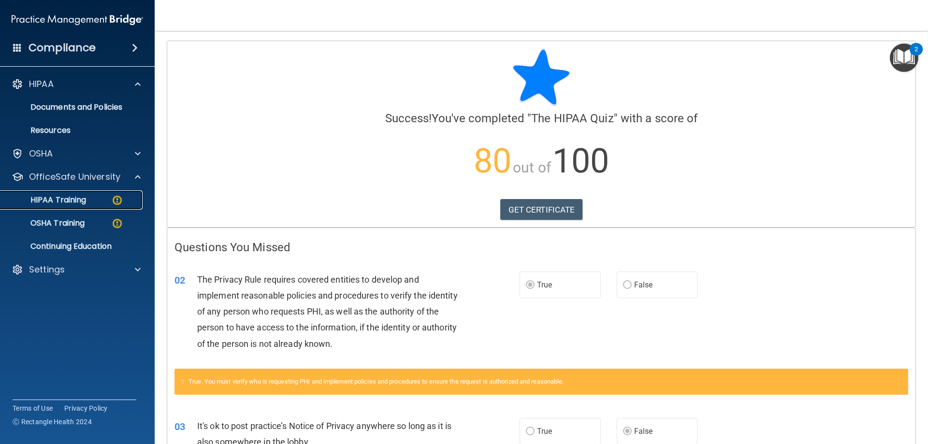
click at [54, 192] on link "HIPAA Training" at bounding box center [66, 199] width 152 height 19
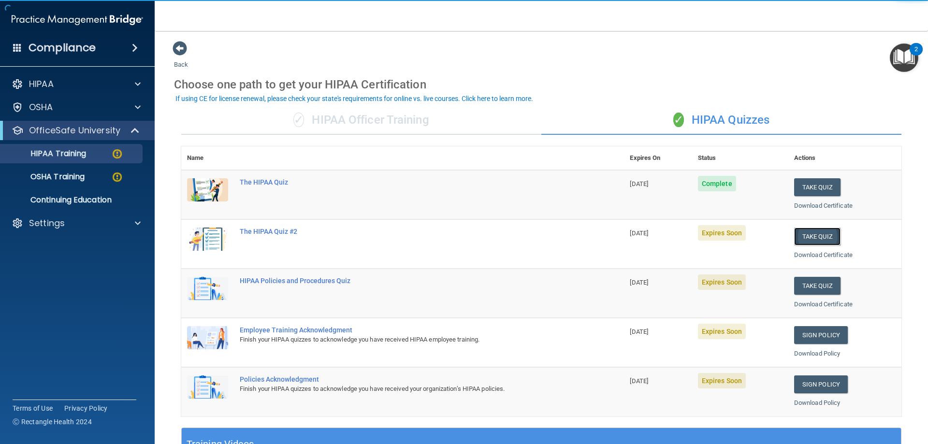
click at [808, 239] on button "Take Quiz" at bounding box center [817, 237] width 46 height 18
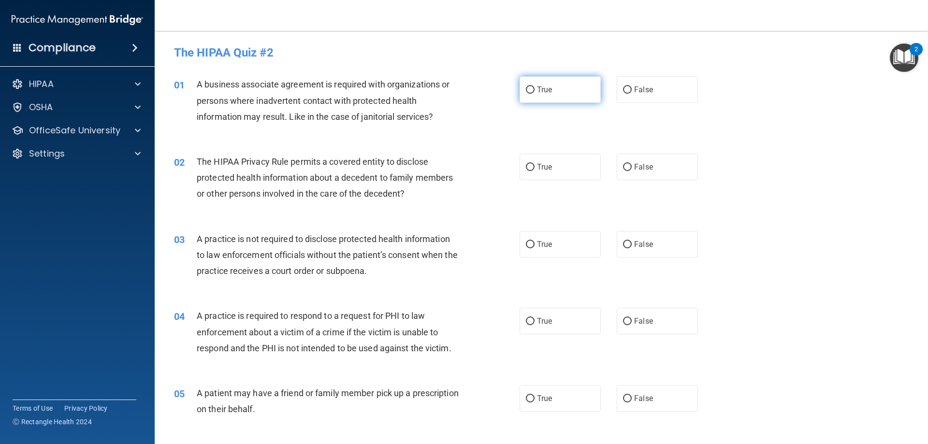
click at [532, 82] on label "True" at bounding box center [560, 89] width 81 height 27
click at [532, 87] on input "True" at bounding box center [530, 90] width 9 height 7
radio input "true"
click at [554, 167] on label "True" at bounding box center [560, 167] width 81 height 27
click at [535, 167] on input "True" at bounding box center [530, 167] width 9 height 7
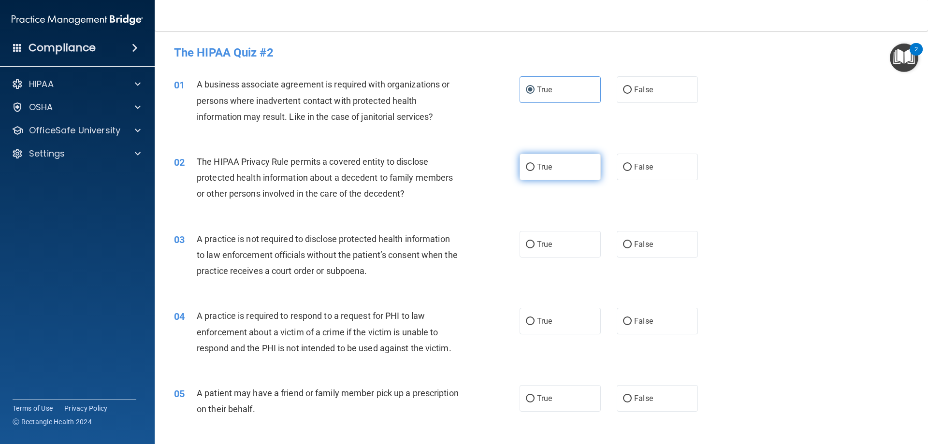
radio input "true"
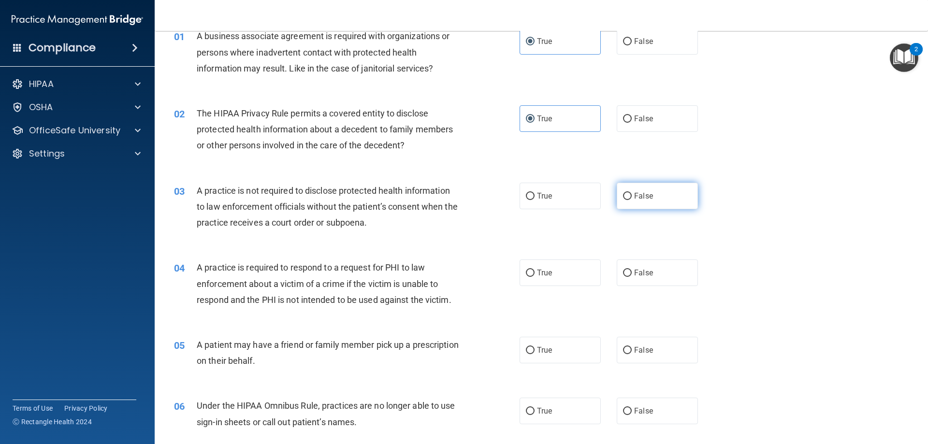
click at [639, 191] on label "False" at bounding box center [657, 196] width 81 height 27
click at [632, 193] on input "False" at bounding box center [627, 196] width 9 height 7
radio input "true"
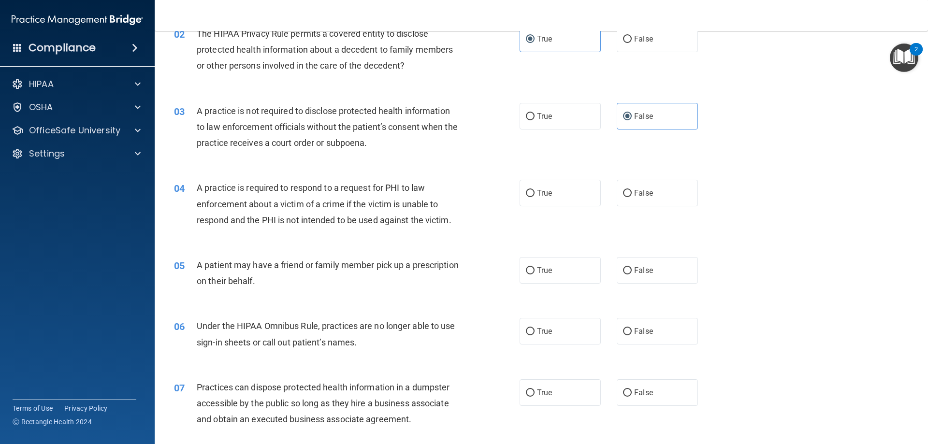
scroll to position [145, 0]
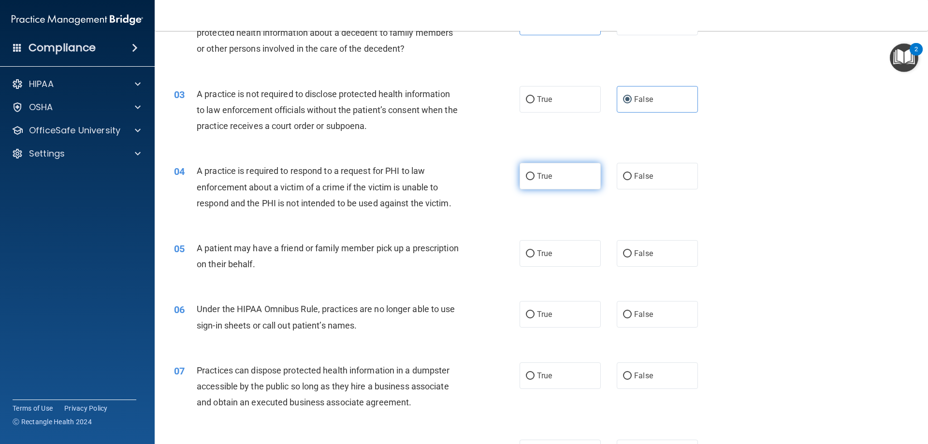
click at [526, 175] on input "True" at bounding box center [530, 176] width 9 height 7
radio input "true"
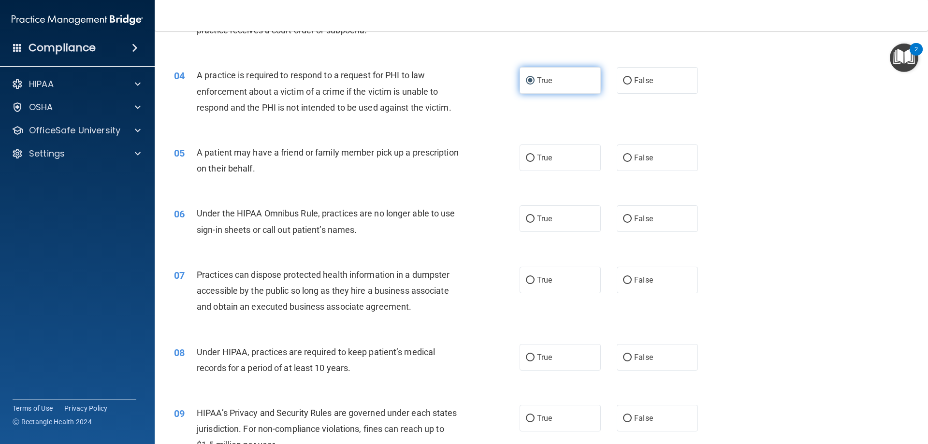
scroll to position [242, 0]
click at [538, 165] on label "True" at bounding box center [560, 157] width 81 height 27
click at [535, 161] on input "True" at bounding box center [530, 157] width 9 height 7
radio input "true"
click at [646, 152] on label "False" at bounding box center [657, 157] width 81 height 27
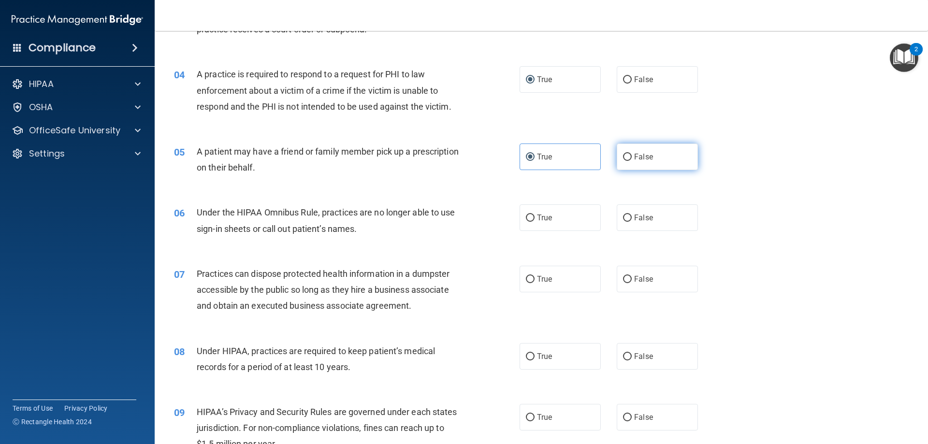
click at [632, 154] on input "False" at bounding box center [627, 157] width 9 height 7
radio input "true"
click at [310, 170] on div "A patient may have a friend or family member pick up a prescription on their be…" at bounding box center [332, 160] width 270 height 32
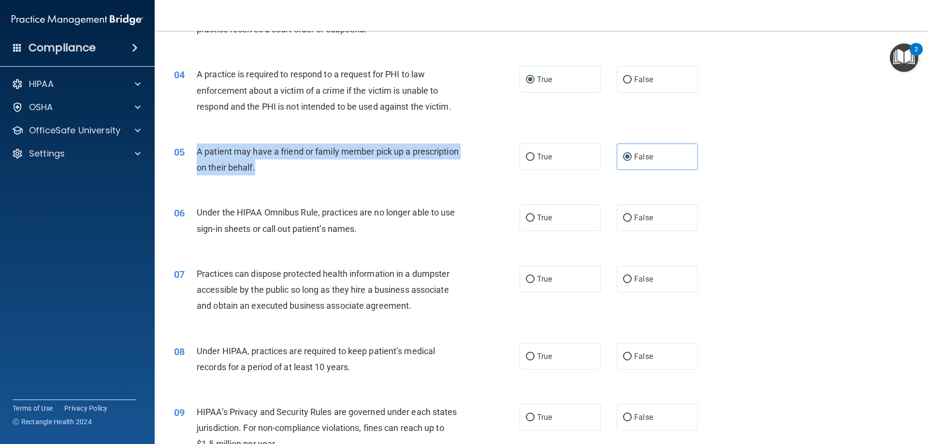
drag, startPoint x: 305, startPoint y: 166, endPoint x: 198, endPoint y: 157, distance: 107.8
click at [198, 157] on div "A patient may have a friend or family member pick up a prescription on their be…" at bounding box center [332, 160] width 270 height 32
copy span "A patient may have a friend or family member pick up a prescription on their be…"
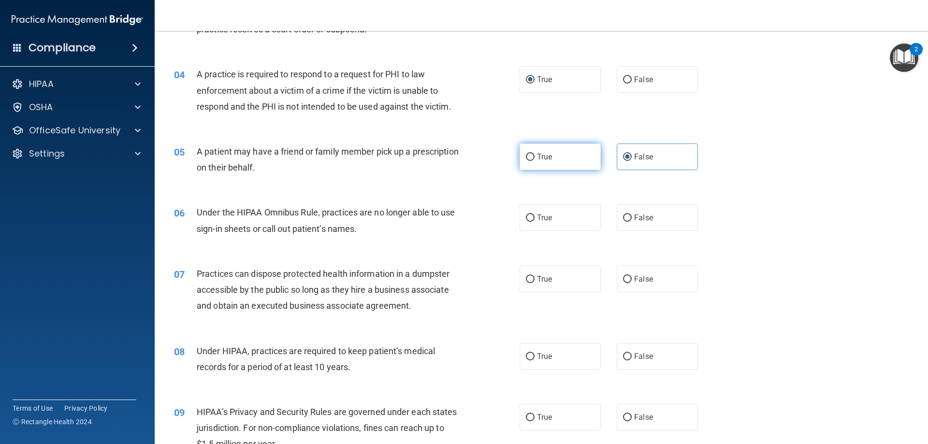
click at [540, 158] on span "True" at bounding box center [544, 156] width 15 height 9
click at [535, 158] on input "True" at bounding box center [530, 157] width 9 height 7
radio input "true"
radio input "false"
click at [423, 223] on div "Under the HIPAA Omnibus Rule, practices are no longer able to use sign-in sheet…" at bounding box center [332, 221] width 270 height 32
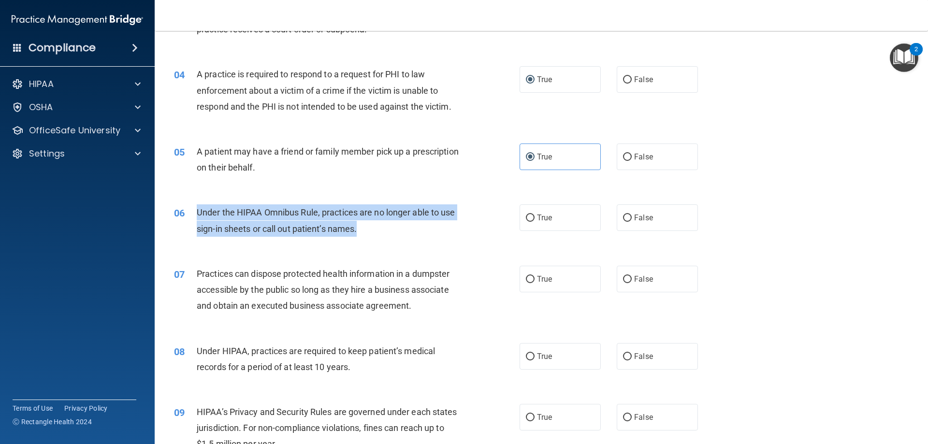
drag, startPoint x: 370, startPoint y: 228, endPoint x: 193, endPoint y: 209, distance: 178.0
click at [193, 209] on div "06 Under the HIPAA Omnibus Rule, practices are no longer able to use sign-in sh…" at bounding box center [347, 223] width 375 height 37
copy div "Under the HIPAA Omnibus Rule, practices are no longer able to use sign-in sheet…"
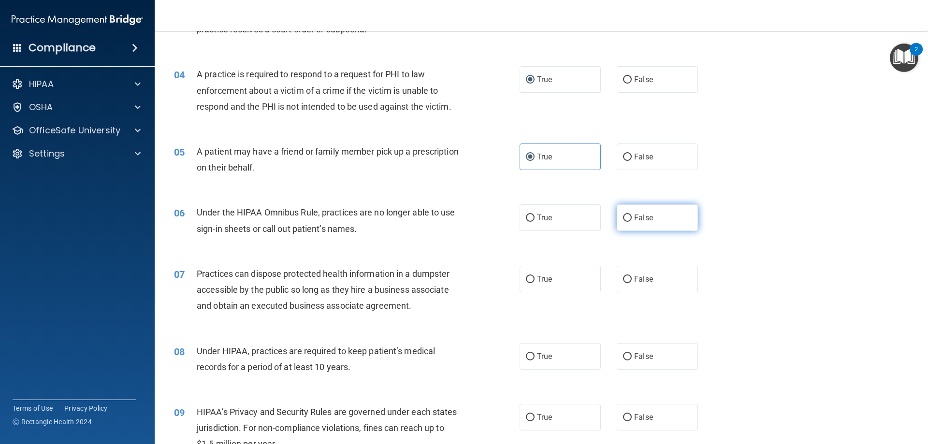
click at [659, 207] on label "False" at bounding box center [657, 218] width 81 height 27
click at [632, 215] on input "False" at bounding box center [627, 218] width 9 height 7
radio input "true"
click at [634, 277] on span "False" at bounding box center [643, 279] width 19 height 9
click at [632, 277] on input "False" at bounding box center [627, 279] width 9 height 7
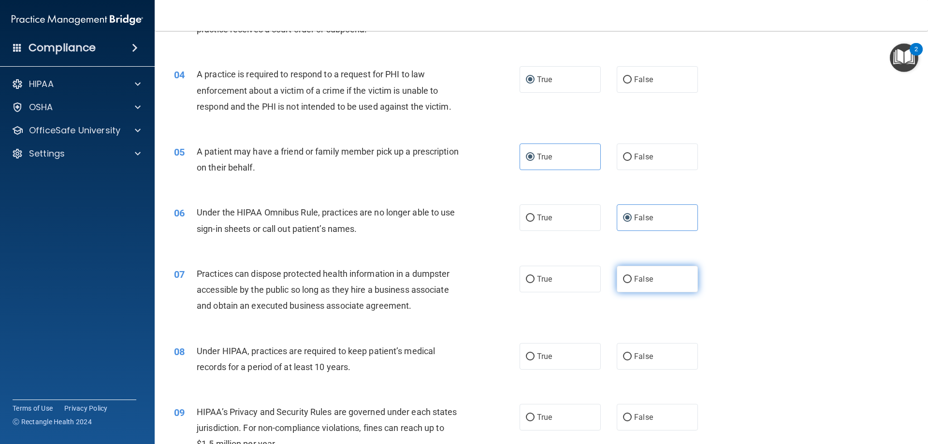
radio input "true"
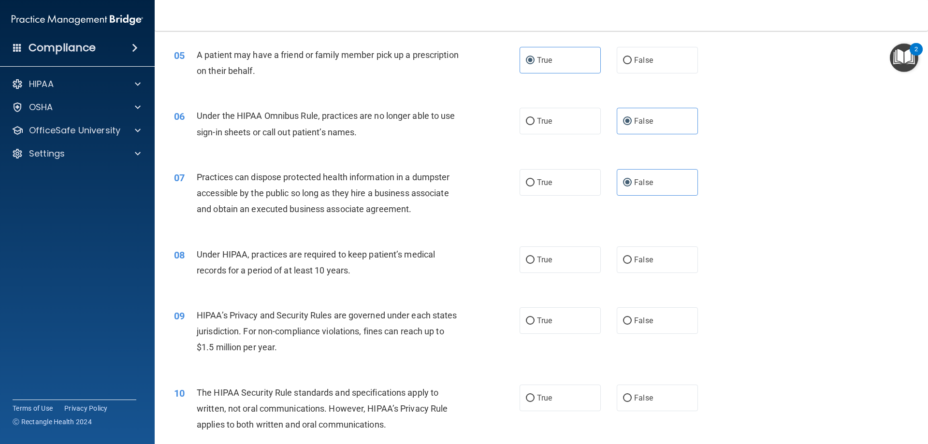
scroll to position [387, 0]
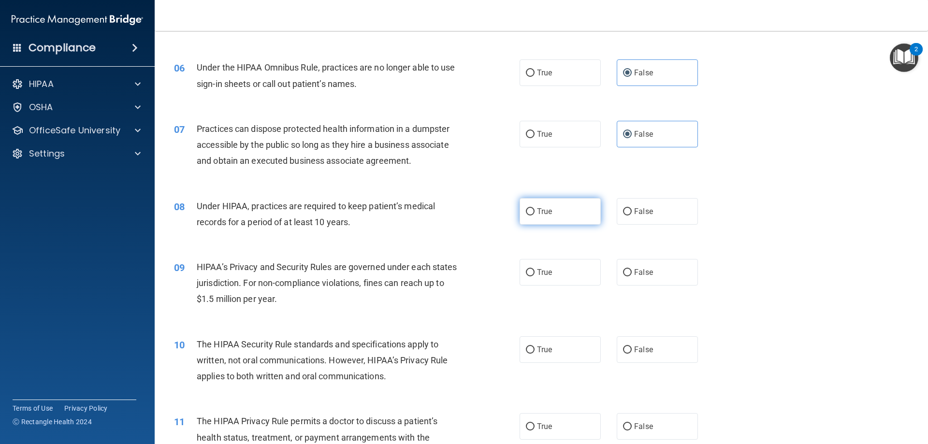
click at [521, 221] on label "True" at bounding box center [560, 211] width 81 height 27
click at [526, 216] on input "True" at bounding box center [530, 211] width 9 height 7
radio input "true"
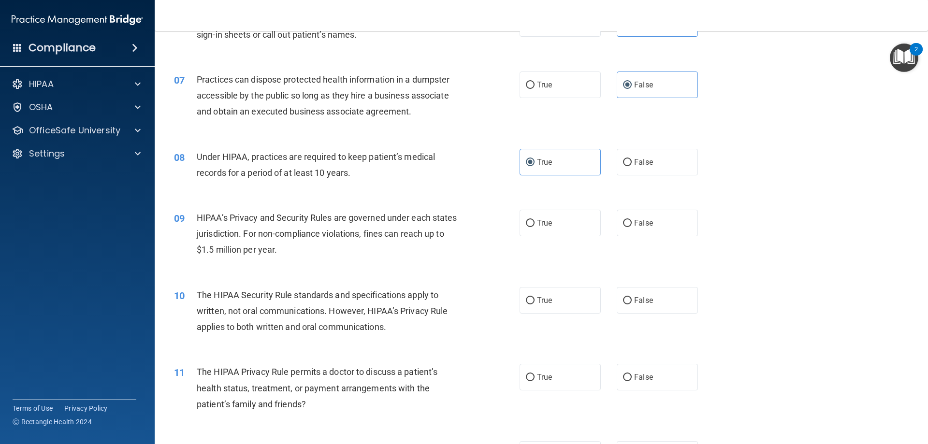
scroll to position [435, 0]
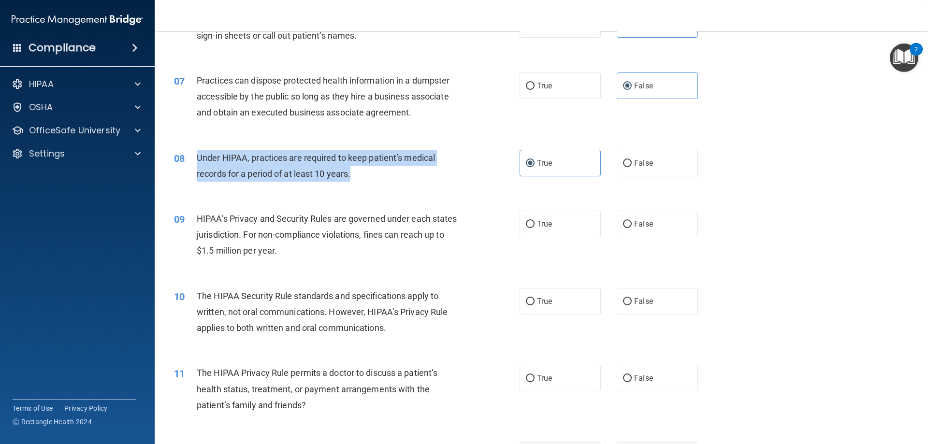
drag, startPoint x: 354, startPoint y: 172, endPoint x: 194, endPoint y: 159, distance: 161.0
click at [194, 159] on div "08 Under HIPAA, practices are required to keep patient’s medical records for a …" at bounding box center [347, 168] width 375 height 37
copy div "Under HIPAA, practices are required to keep patient’s medical records for a per…"
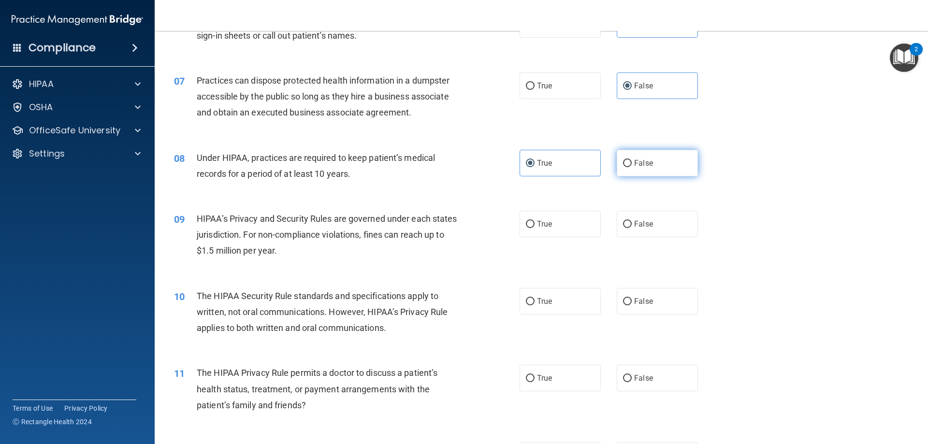
drag, startPoint x: 639, startPoint y: 160, endPoint x: 656, endPoint y: 161, distance: 17.0
click at [644, 160] on span "False" at bounding box center [643, 163] width 19 height 9
click at [677, 166] on label "False" at bounding box center [657, 163] width 81 height 27
click at [632, 166] on input "False" at bounding box center [627, 163] width 9 height 7
radio input "true"
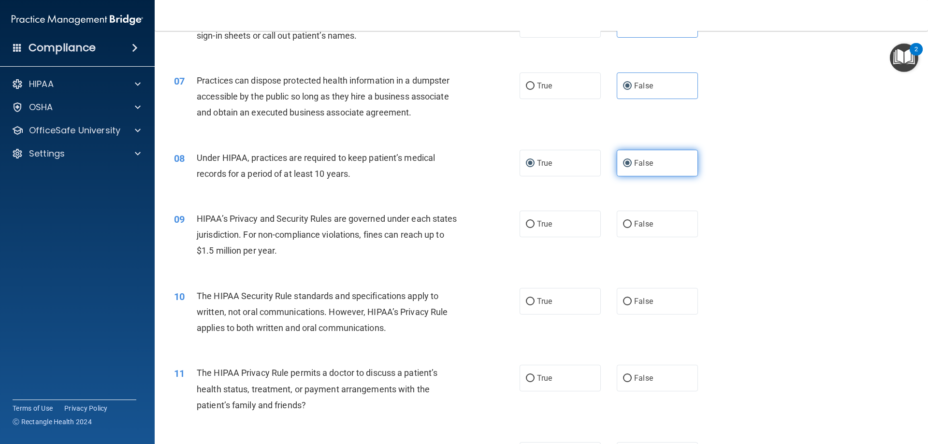
radio input "false"
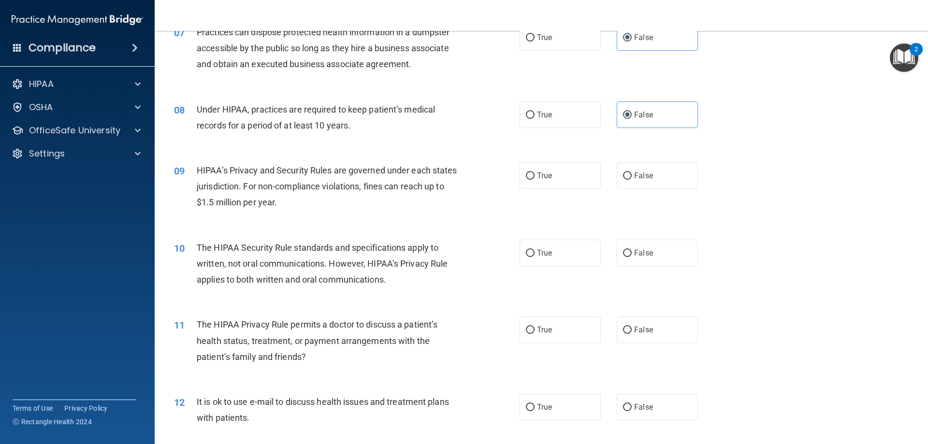
click at [332, 203] on div "HIPAA’s Privacy and Security Rules are governed under each states jurisdiction.…" at bounding box center [332, 186] width 270 height 48
click at [314, 200] on div "HIPAA’s Privacy and Security Rules are governed under each states jurisdiction.…" at bounding box center [332, 186] width 270 height 48
click at [273, 190] on span "HIPAA’s Privacy and Security Rules are governed under each states jurisdiction.…" at bounding box center [327, 186] width 261 height 42
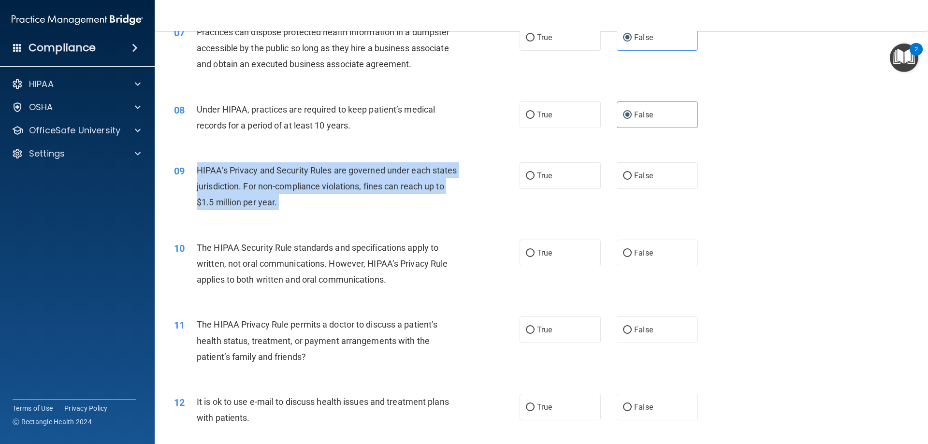
click at [273, 190] on span "HIPAA’s Privacy and Security Rules are governed under each states jurisdiction.…" at bounding box center [327, 186] width 261 height 42
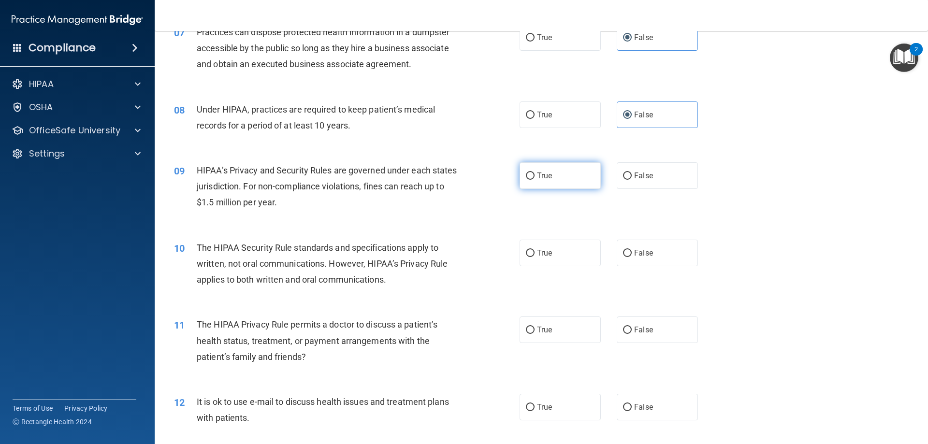
click at [558, 173] on label "True" at bounding box center [560, 175] width 81 height 27
click at [535, 173] on input "True" at bounding box center [530, 176] width 9 height 7
radio input "true"
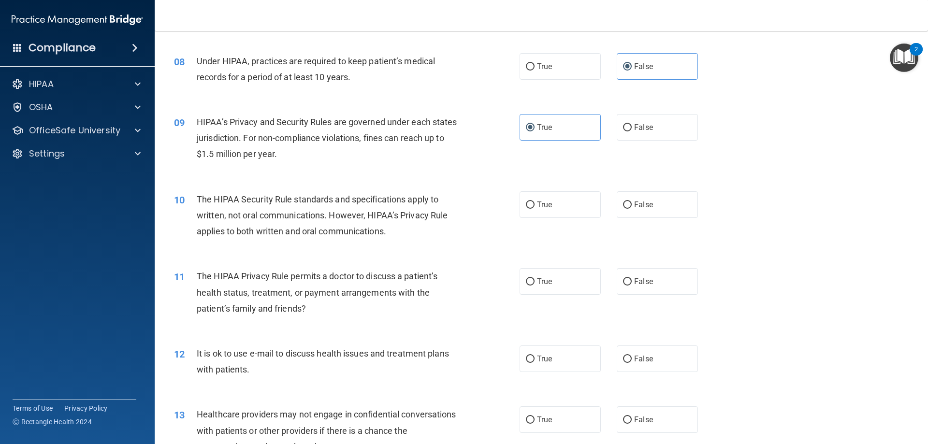
scroll to position [580, 0]
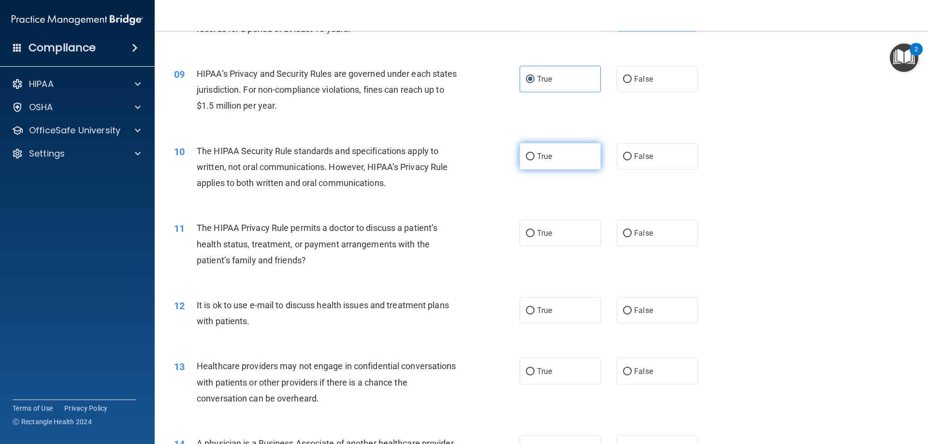
click at [537, 154] on span "True" at bounding box center [544, 156] width 15 height 9
click at [535, 154] on input "True" at bounding box center [530, 156] width 9 height 7
radio input "true"
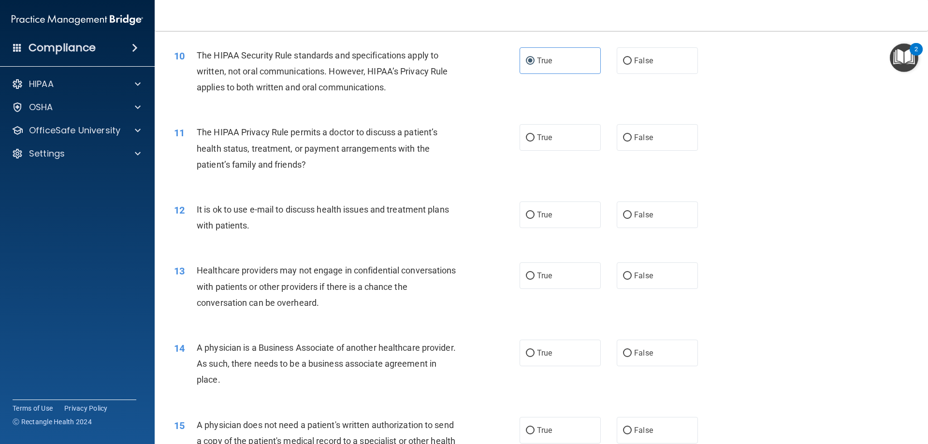
scroll to position [677, 0]
click at [541, 128] on label "True" at bounding box center [560, 136] width 81 height 27
click at [535, 133] on input "True" at bounding box center [530, 136] width 9 height 7
radio input "true"
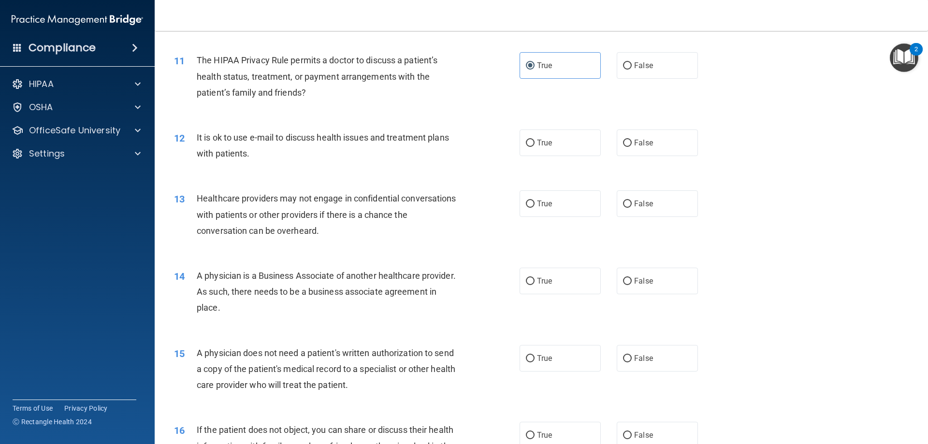
scroll to position [774, 0]
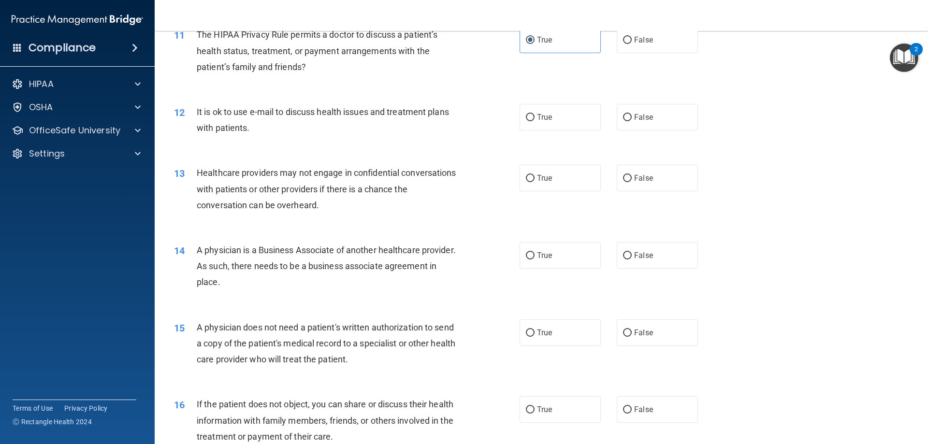
click at [233, 113] on span "It is ok to use e-mail to discuss health issues and treatment plans with patien…" at bounding box center [323, 120] width 252 height 26
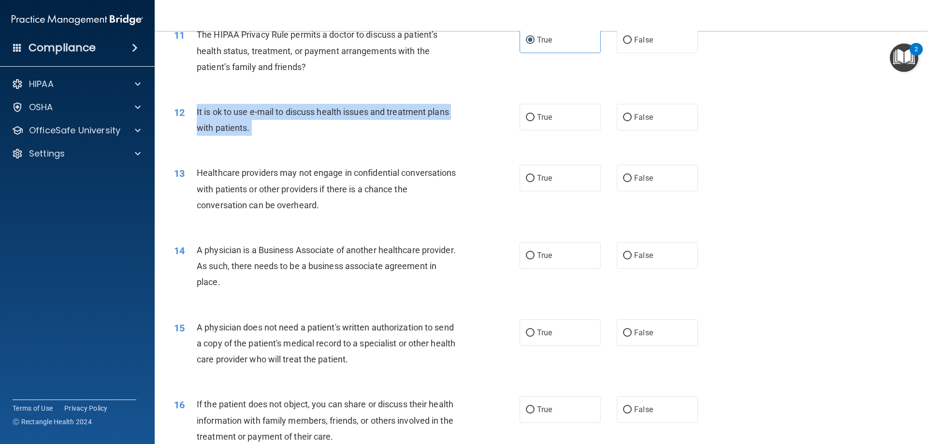
click at [233, 113] on span "It is ok to use e-mail to discuss health issues and treatment plans with patien…" at bounding box center [323, 120] width 252 height 26
click at [266, 125] on div "It is ok to use e-mail to discuss health issues and treatment plans with patien…" at bounding box center [332, 120] width 270 height 32
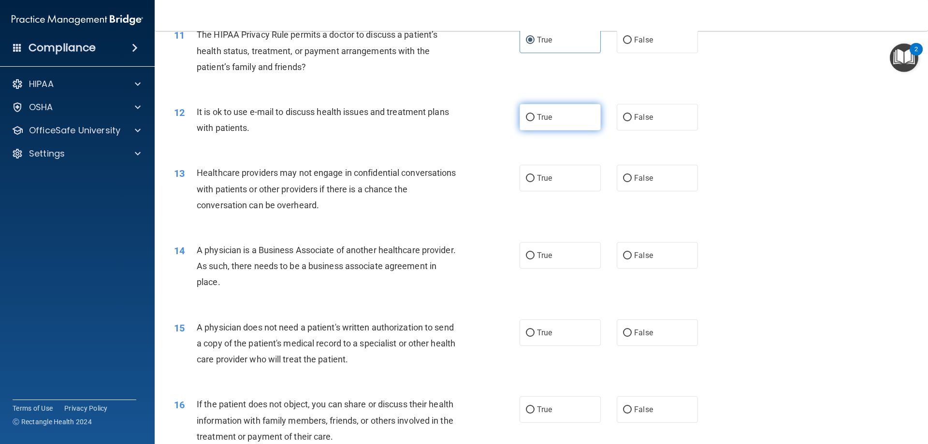
click at [565, 121] on label "True" at bounding box center [560, 117] width 81 height 27
click at [535, 121] on input "True" at bounding box center [530, 117] width 9 height 7
radio input "true"
click at [602, 183] on div "True False" at bounding box center [617, 178] width 195 height 27
click at [638, 181] on span "False" at bounding box center [643, 178] width 19 height 9
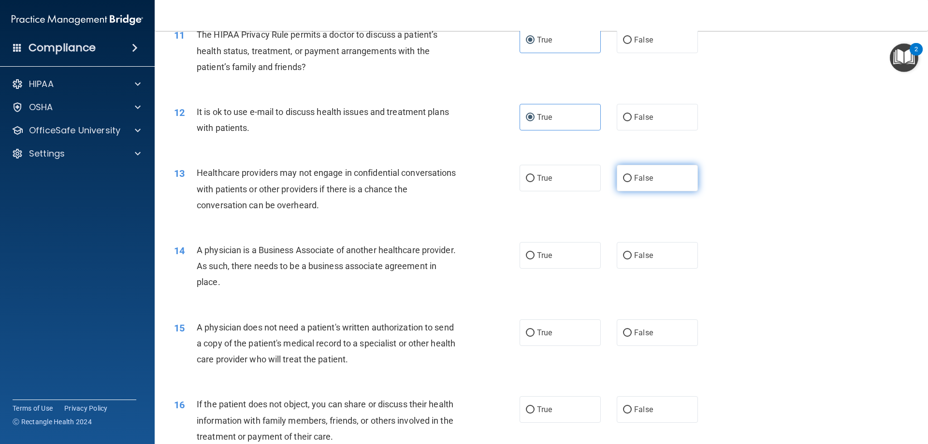
click at [632, 181] on input "False" at bounding box center [627, 178] width 9 height 7
radio input "true"
click at [574, 174] on label "True" at bounding box center [560, 178] width 81 height 27
click at [535, 175] on input "True" at bounding box center [530, 178] width 9 height 7
radio input "true"
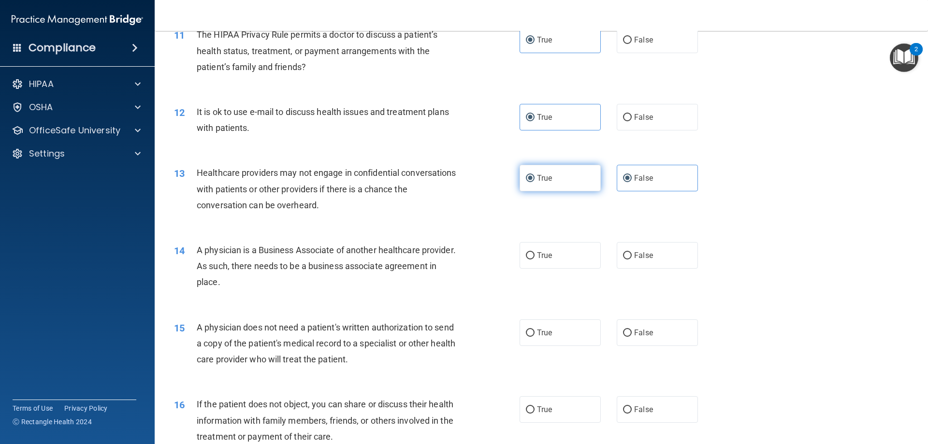
radio input "false"
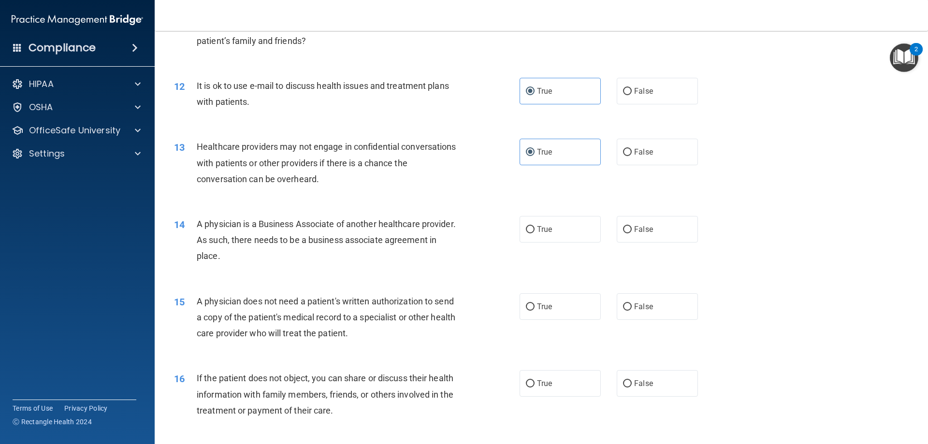
scroll to position [822, 0]
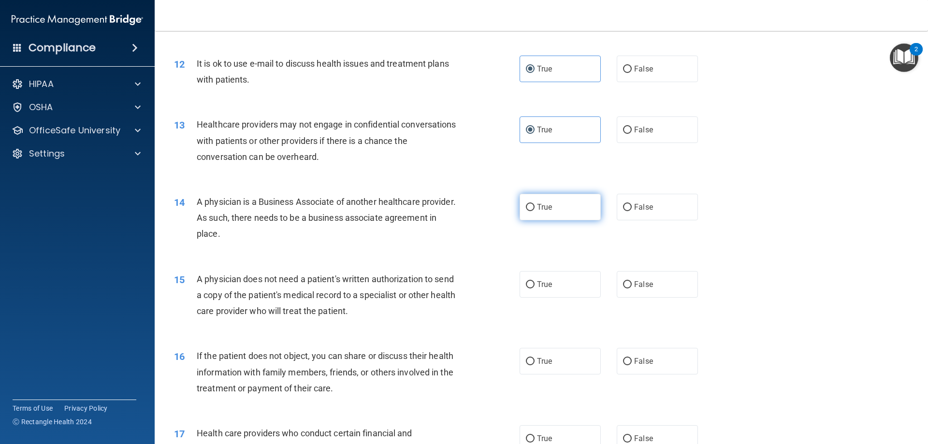
click at [562, 212] on label "True" at bounding box center [560, 207] width 81 height 27
click at [535, 211] on input "True" at bounding box center [530, 207] width 9 height 7
radio input "true"
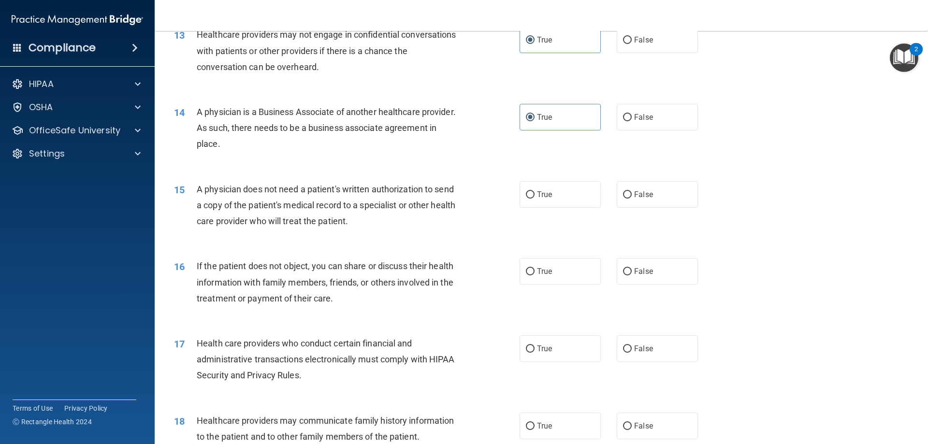
scroll to position [919, 0]
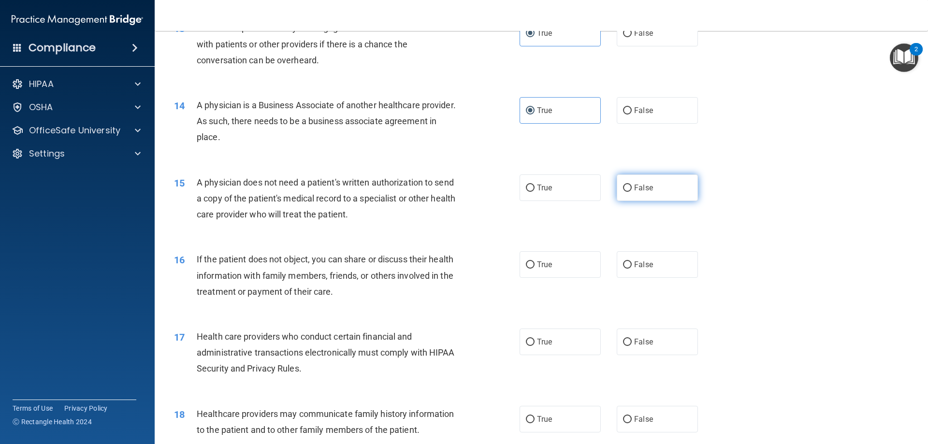
click at [668, 180] on label "False" at bounding box center [657, 188] width 81 height 27
click at [632, 185] on input "False" at bounding box center [627, 188] width 9 height 7
radio input "true"
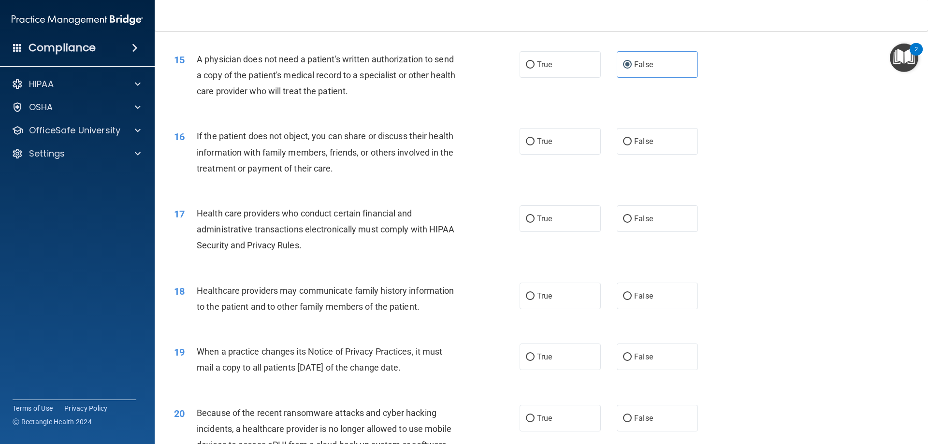
scroll to position [1064, 0]
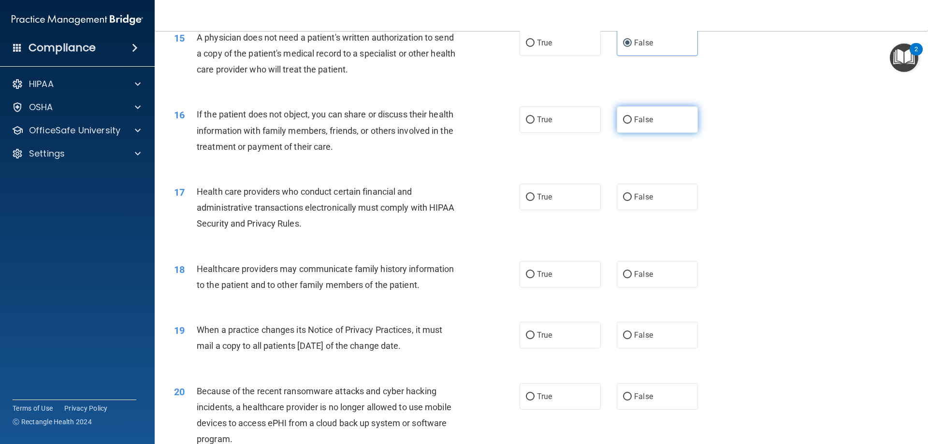
click at [639, 122] on span "False" at bounding box center [643, 119] width 19 height 9
click at [632, 122] on input "False" at bounding box center [627, 120] width 9 height 7
radio input "true"
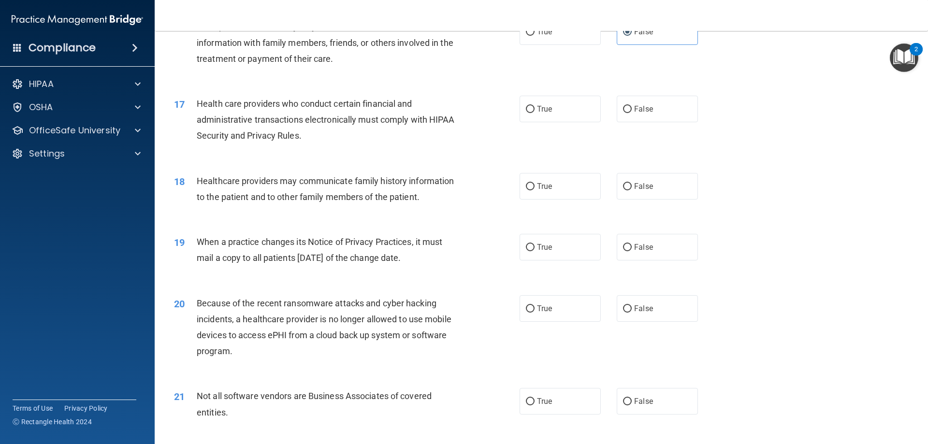
scroll to position [1160, 0]
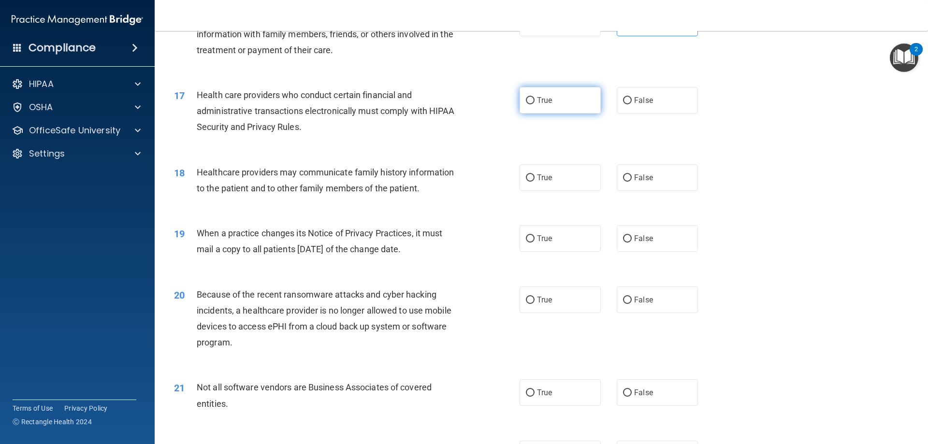
click at [565, 100] on label "True" at bounding box center [560, 100] width 81 height 27
click at [535, 100] on input "True" at bounding box center [530, 100] width 9 height 7
radio input "true"
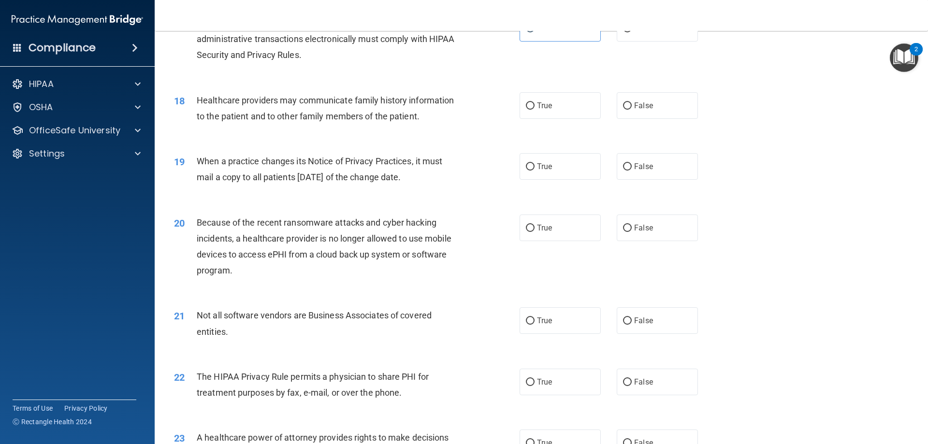
scroll to position [1209, 0]
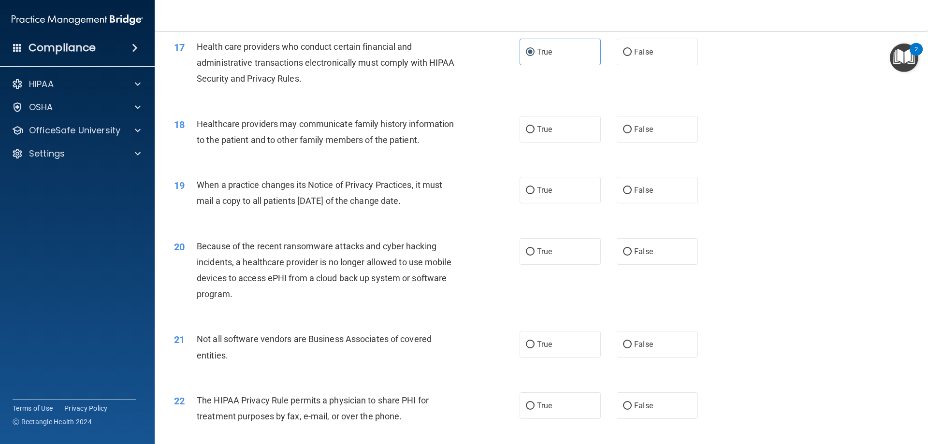
click at [656, 149] on div "18 Healthcare providers may communicate family history information to the patie…" at bounding box center [541, 134] width 749 height 61
click at [646, 127] on span "False" at bounding box center [643, 129] width 19 height 9
click at [632, 127] on input "False" at bounding box center [627, 129] width 9 height 7
radio input "true"
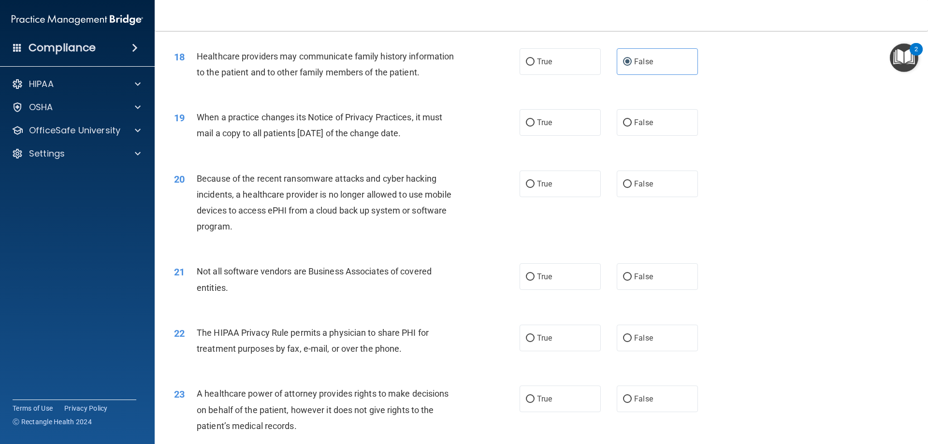
scroll to position [1305, 0]
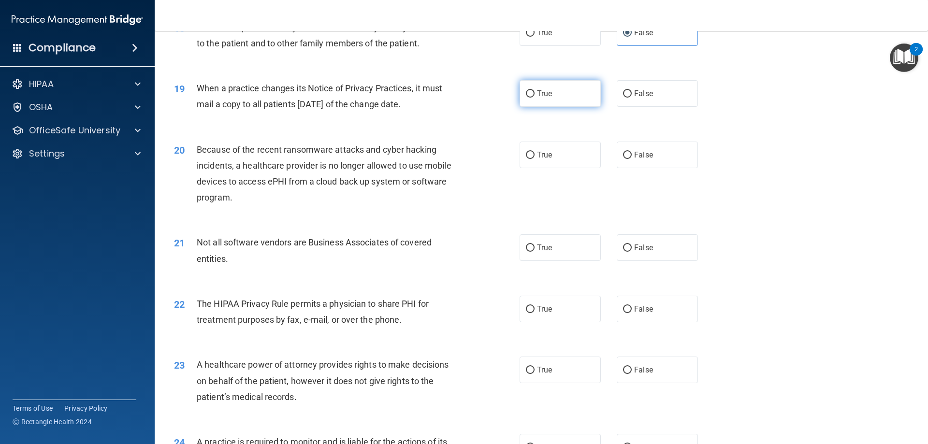
click at [521, 103] on label "True" at bounding box center [560, 93] width 81 height 27
click at [526, 98] on input "True" at bounding box center [530, 93] width 9 height 7
radio input "true"
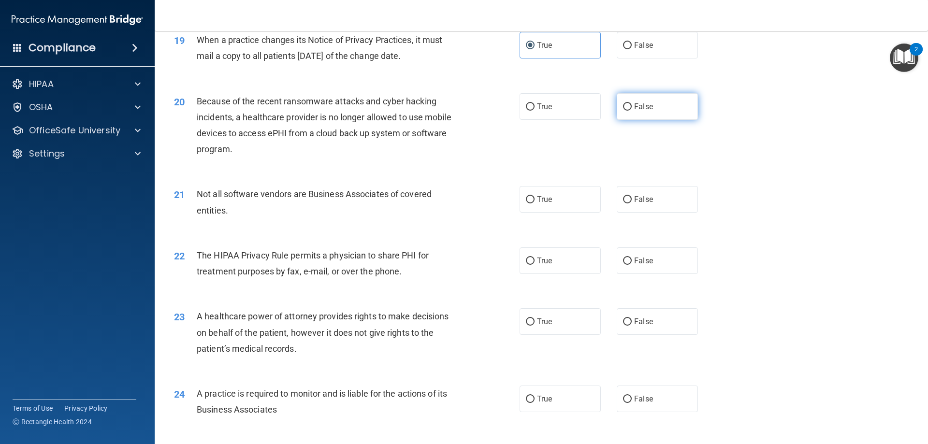
click at [648, 103] on label "False" at bounding box center [657, 106] width 81 height 27
click at [632, 103] on input "False" at bounding box center [627, 106] width 9 height 7
radio input "true"
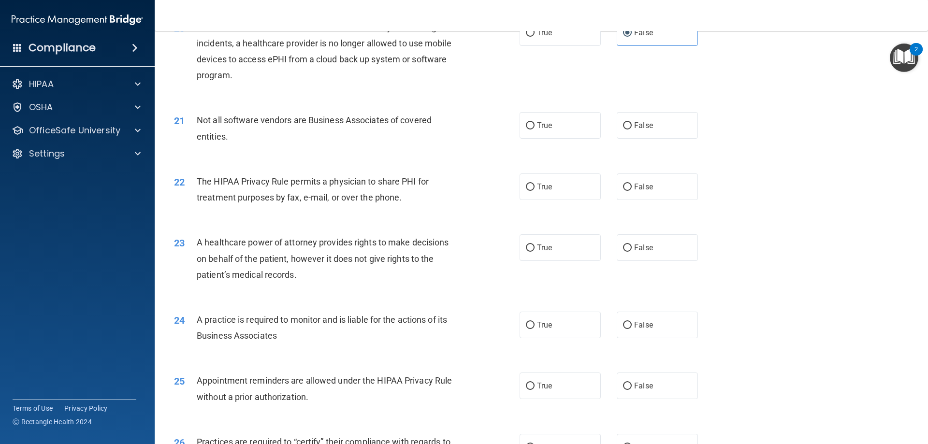
scroll to position [1450, 0]
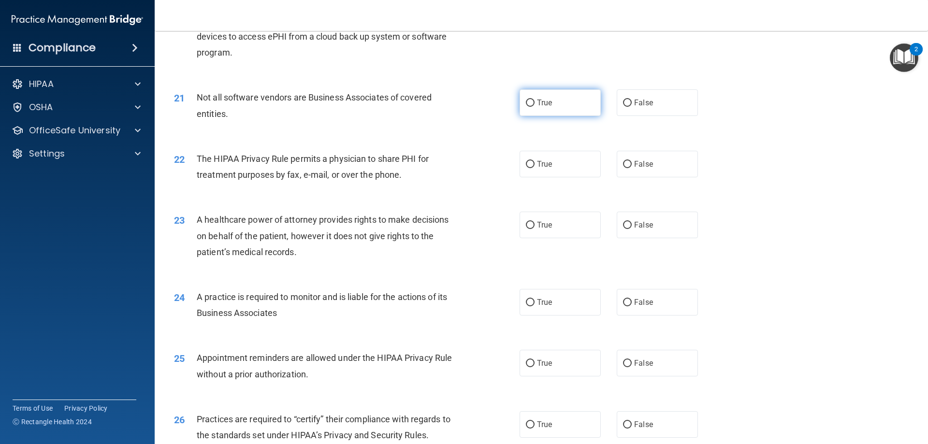
click at [573, 105] on label "True" at bounding box center [560, 102] width 81 height 27
click at [535, 105] on input "True" at bounding box center [530, 103] width 9 height 7
radio input "true"
click at [391, 89] on div "Not all software vendors are Business Associates of covered entities." at bounding box center [332, 105] width 270 height 32
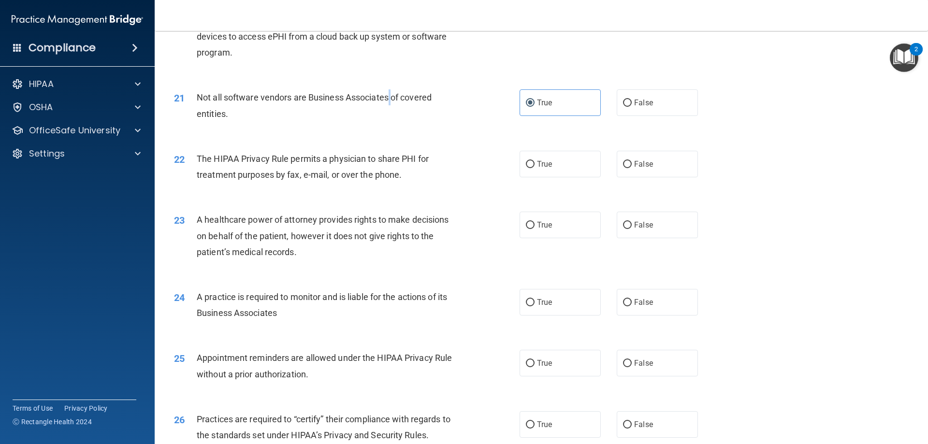
click at [388, 95] on span "Not all software vendors are Business Associates of covered entities." at bounding box center [314, 105] width 235 height 26
click at [389, 97] on span "Not all software vendors are Business Associates of covered entities." at bounding box center [314, 105] width 235 height 26
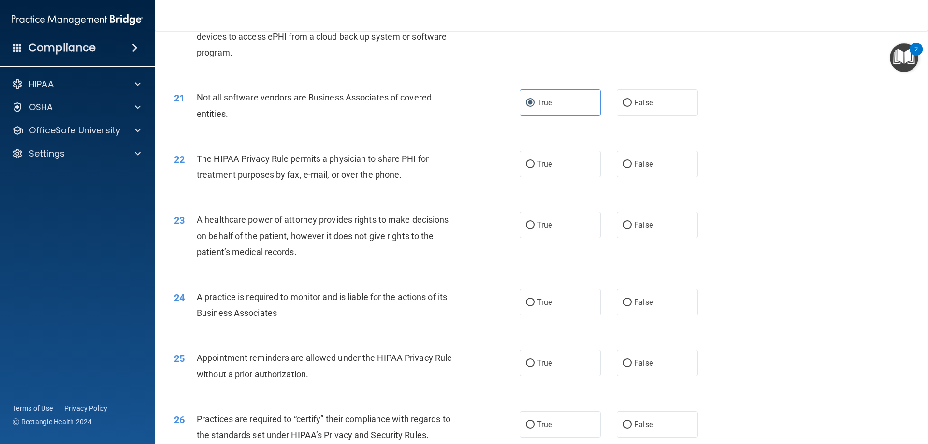
click at [408, 137] on div "21 Not all software vendors are Business Associates of covered entities. True F…" at bounding box center [541, 107] width 749 height 61
click at [561, 168] on label "True" at bounding box center [560, 164] width 81 height 27
click at [535, 168] on input "True" at bounding box center [530, 164] width 9 height 7
radio input "true"
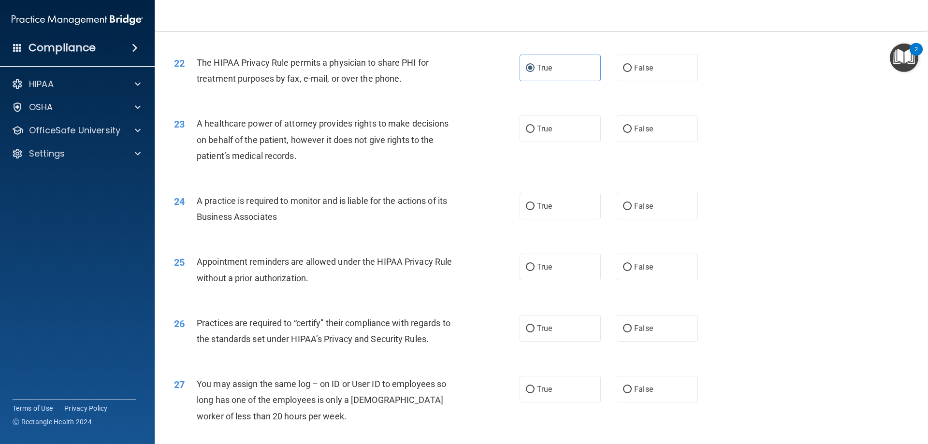
scroll to position [1547, 0]
click at [552, 130] on label "True" at bounding box center [560, 128] width 81 height 27
click at [535, 130] on input "True" at bounding box center [530, 128] width 9 height 7
radio input "true"
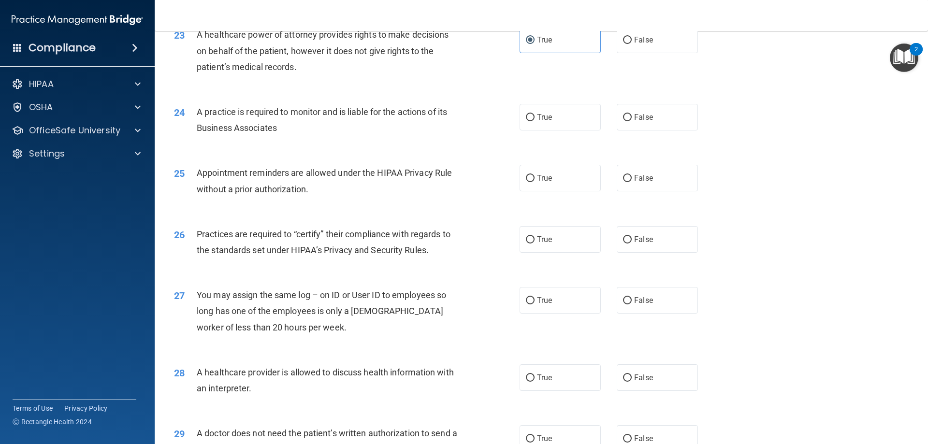
scroll to position [1644, 0]
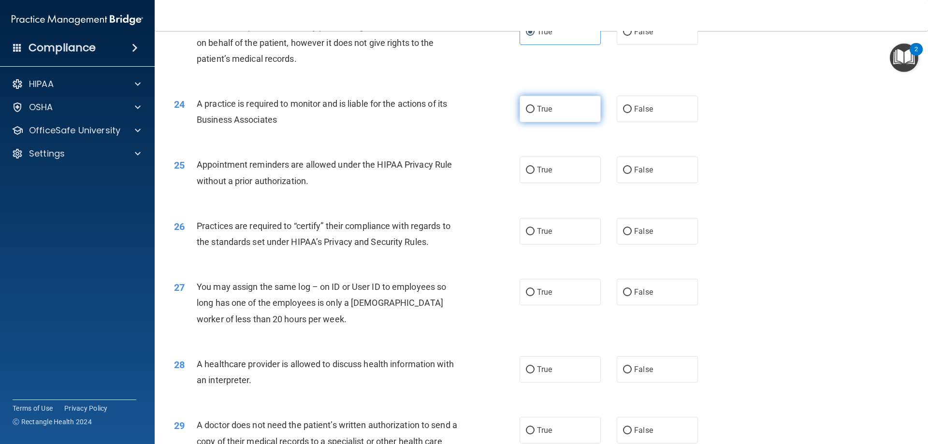
click at [555, 112] on label "True" at bounding box center [560, 109] width 81 height 27
click at [535, 112] on input "True" at bounding box center [530, 109] width 9 height 7
radio input "true"
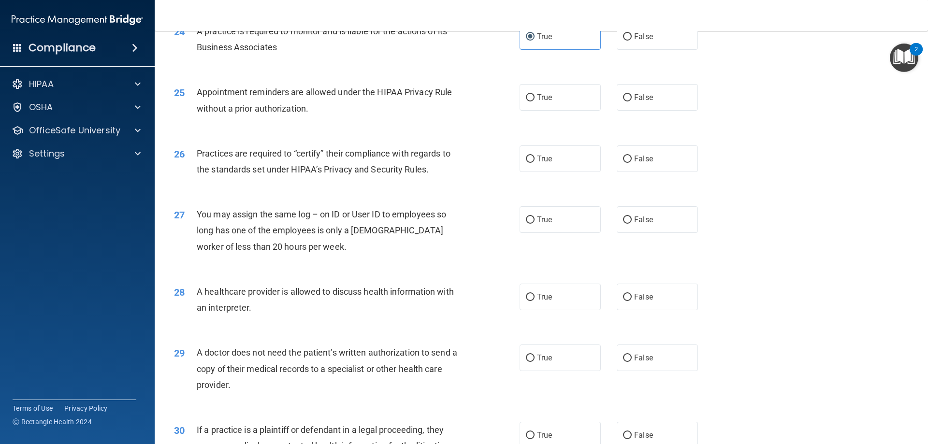
scroll to position [1740, 0]
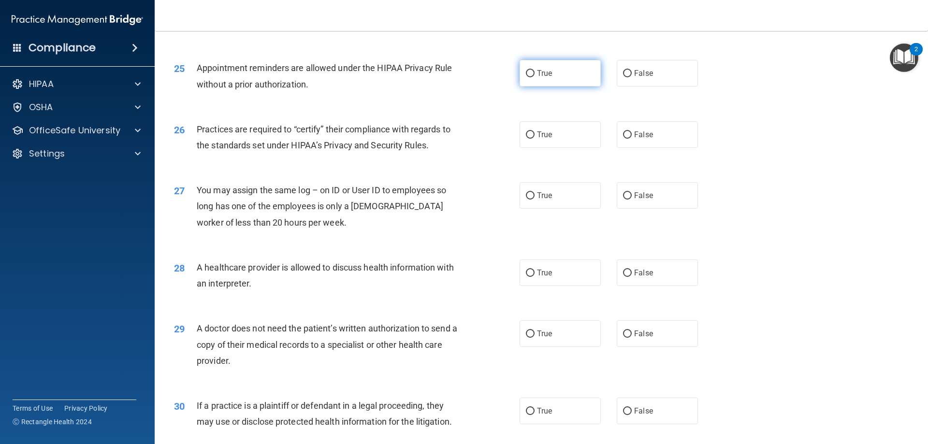
click at [537, 76] on span "True" at bounding box center [544, 73] width 15 height 9
click at [535, 76] on input "True" at bounding box center [530, 73] width 9 height 7
radio input "true"
click at [552, 132] on label "True" at bounding box center [560, 134] width 81 height 27
click at [535, 132] on input "True" at bounding box center [530, 135] width 9 height 7
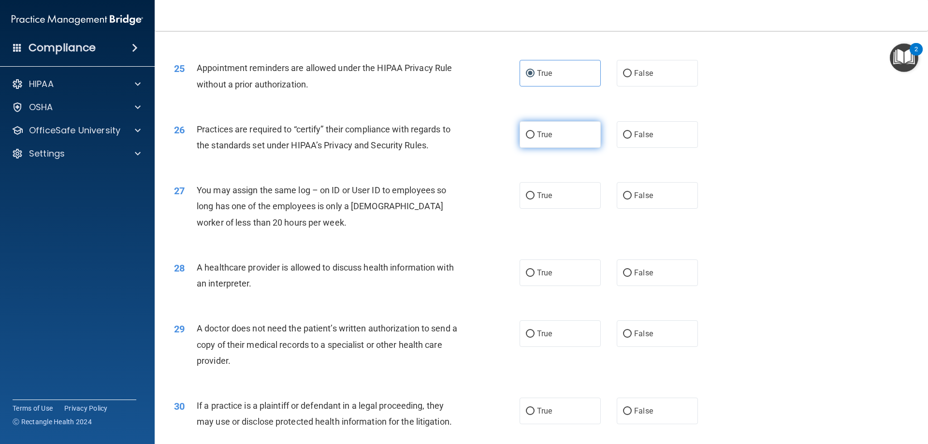
radio input "true"
click at [646, 196] on span "False" at bounding box center [643, 195] width 19 height 9
click at [632, 196] on input "False" at bounding box center [627, 195] width 9 height 7
radio input "true"
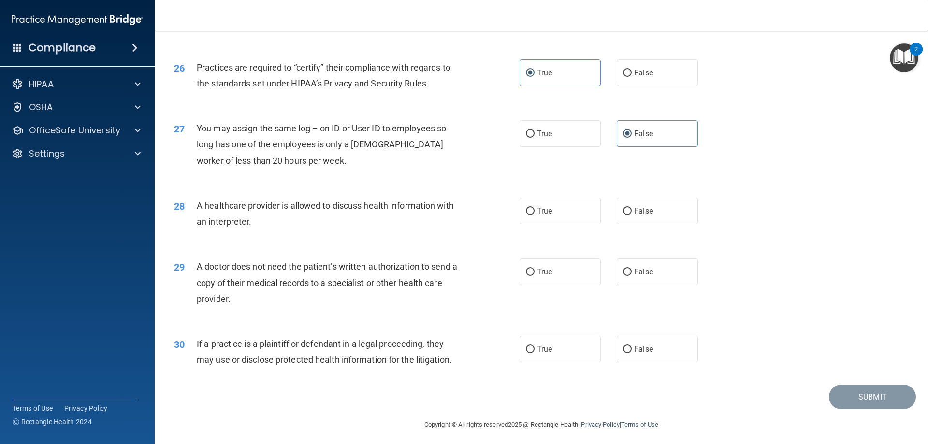
scroll to position [1806, 0]
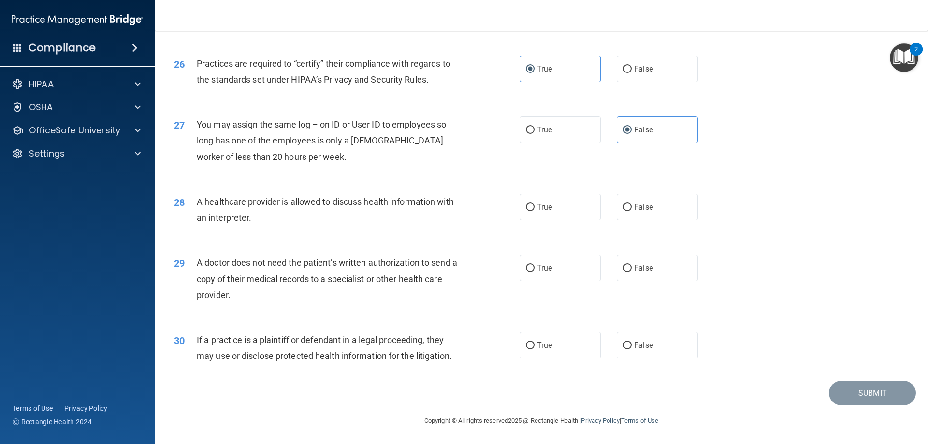
click at [408, 200] on span "A healthcare provider is allowed to discuss health information with an interpre…" at bounding box center [325, 210] width 257 height 26
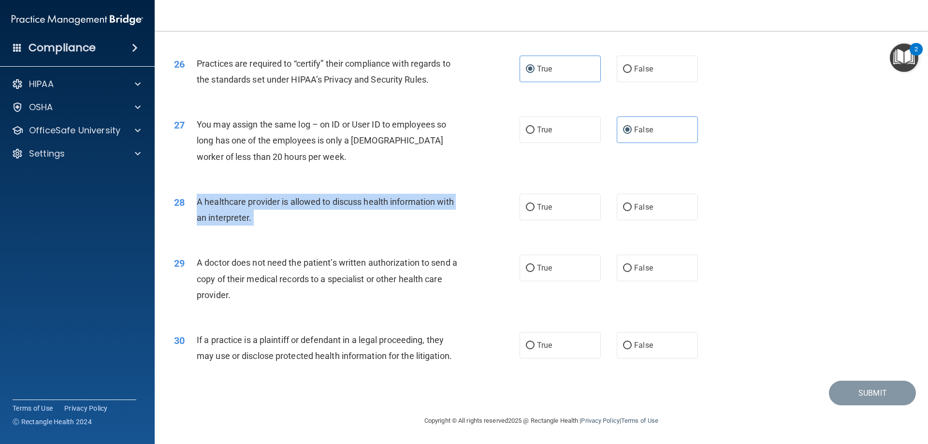
click at [408, 200] on span "A healthcare provider is allowed to discuss health information with an interpre…" at bounding box center [325, 210] width 257 height 26
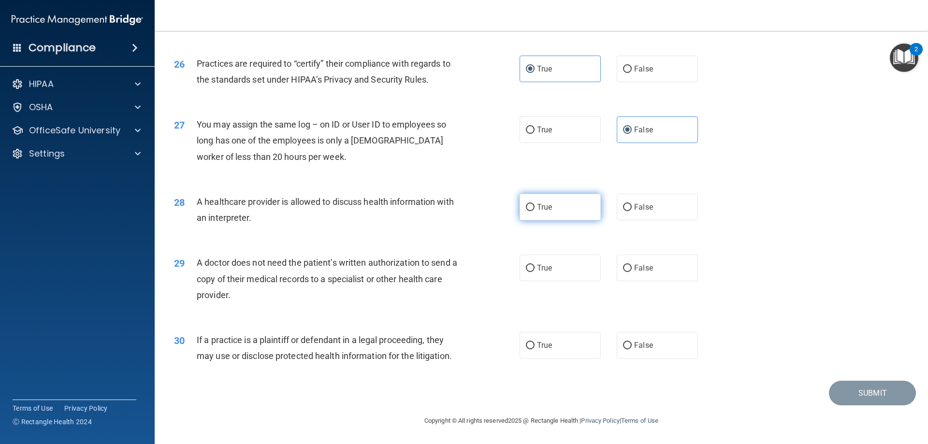
click at [551, 212] on label "True" at bounding box center [560, 207] width 81 height 27
click at [535, 211] on input "True" at bounding box center [530, 207] width 9 height 7
radio input "true"
click at [623, 270] on input "False" at bounding box center [627, 268] width 9 height 7
radio input "true"
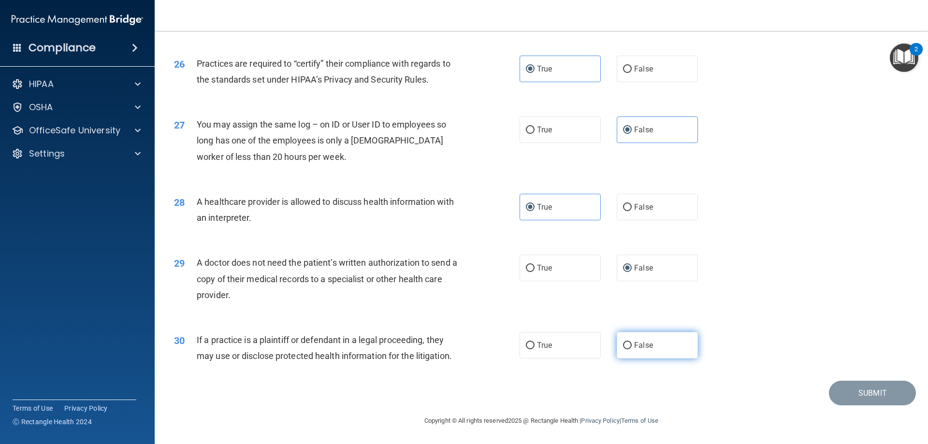
click at [656, 341] on label "False" at bounding box center [657, 345] width 81 height 27
click at [632, 342] on input "False" at bounding box center [627, 345] width 9 height 7
radio input "true"
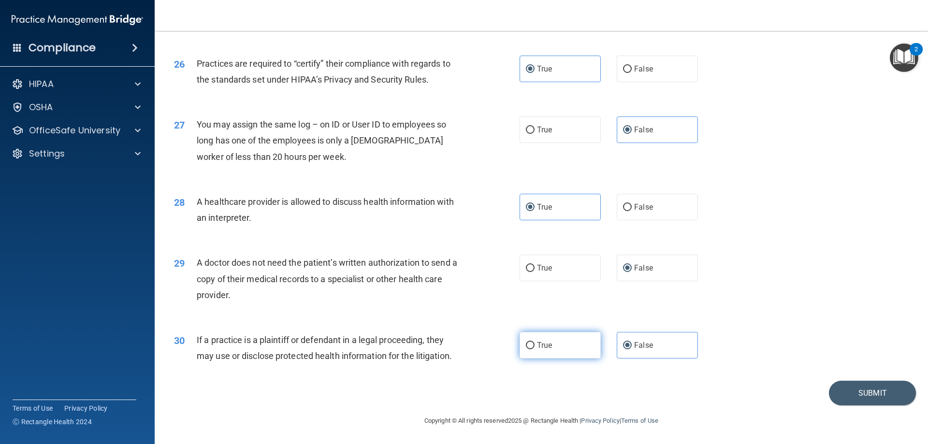
click at [552, 345] on label "True" at bounding box center [560, 345] width 81 height 27
click at [535, 345] on input "True" at bounding box center [530, 345] width 9 height 7
radio input "true"
radio input "false"
click at [835, 393] on button "Submit" at bounding box center [872, 393] width 87 height 25
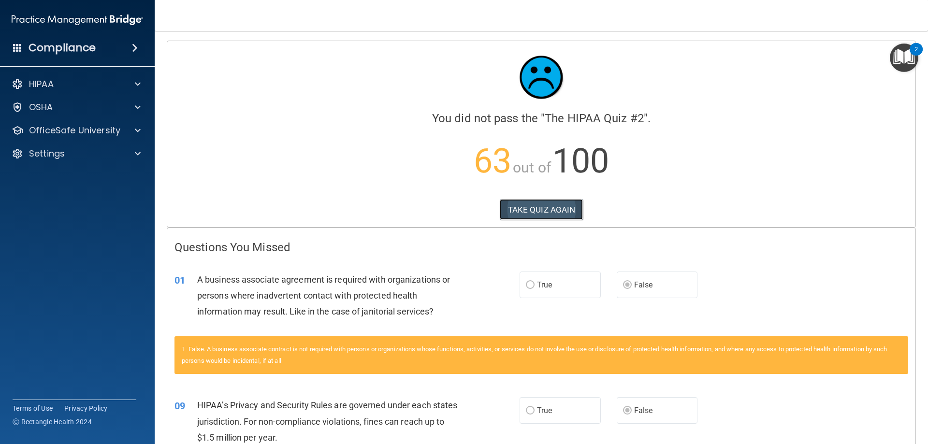
click at [547, 205] on button "TAKE QUIZ AGAIN" at bounding box center [542, 209] width 84 height 21
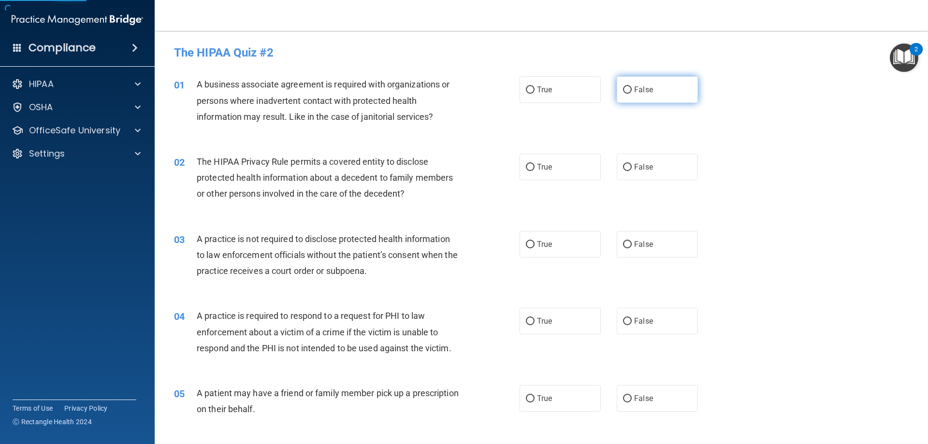
click at [659, 102] on label "False" at bounding box center [657, 89] width 81 height 27
click at [632, 94] on input "False" at bounding box center [627, 90] width 9 height 7
radio input "true"
click at [550, 164] on label "True" at bounding box center [560, 167] width 81 height 27
click at [535, 164] on input "True" at bounding box center [530, 167] width 9 height 7
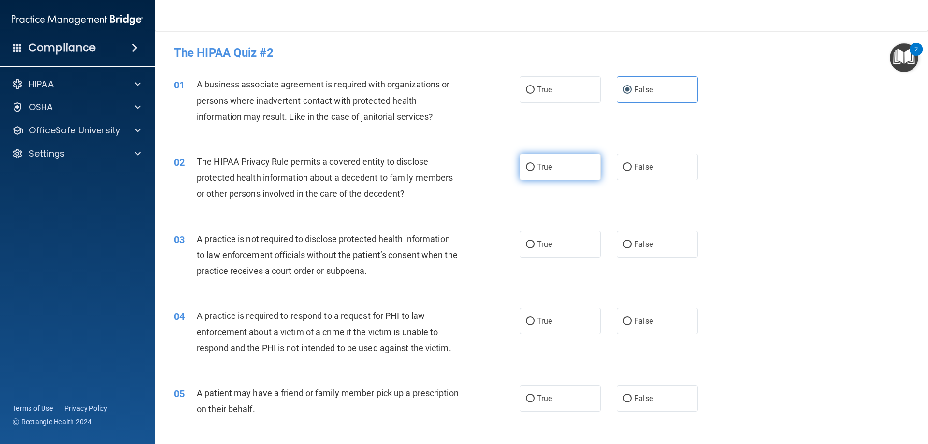
radio input "true"
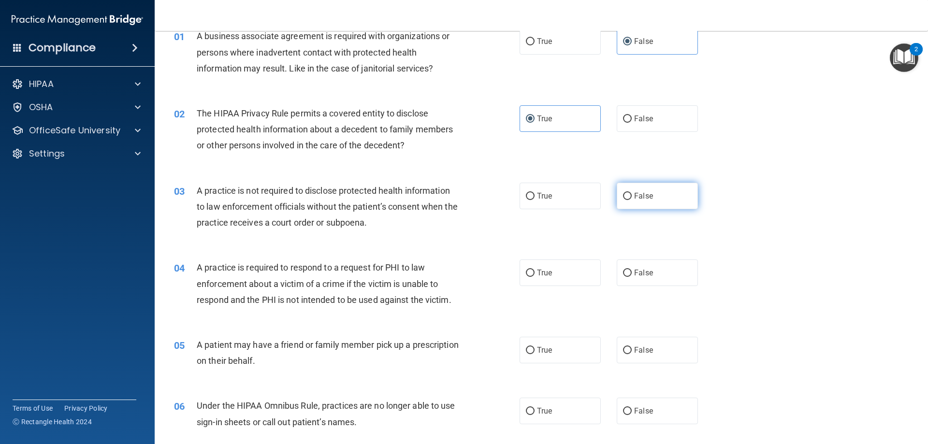
click at [638, 194] on span "False" at bounding box center [643, 195] width 19 height 9
click at [632, 194] on input "False" at bounding box center [627, 196] width 9 height 7
radio input "true"
click at [561, 194] on label "True" at bounding box center [560, 196] width 81 height 27
click at [535, 194] on input "True" at bounding box center [530, 196] width 9 height 7
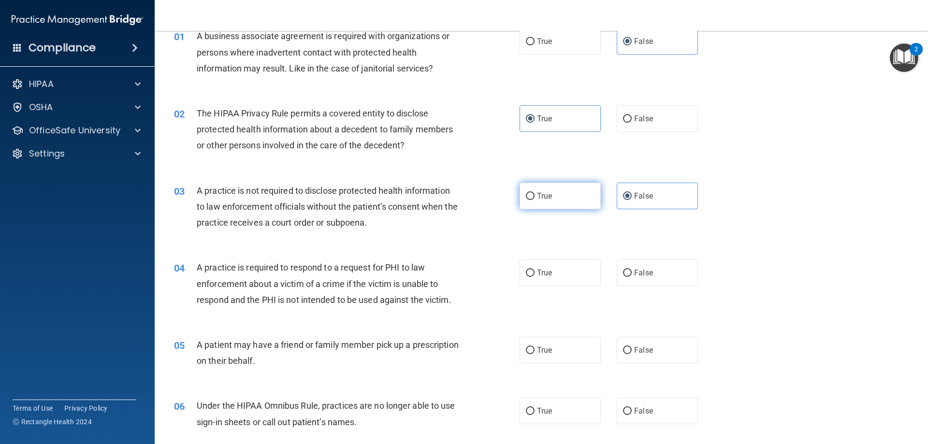
radio input "true"
click at [629, 187] on label "False" at bounding box center [657, 196] width 81 height 27
click at [629, 193] on input "False" at bounding box center [627, 196] width 9 height 7
radio input "true"
radio input "false"
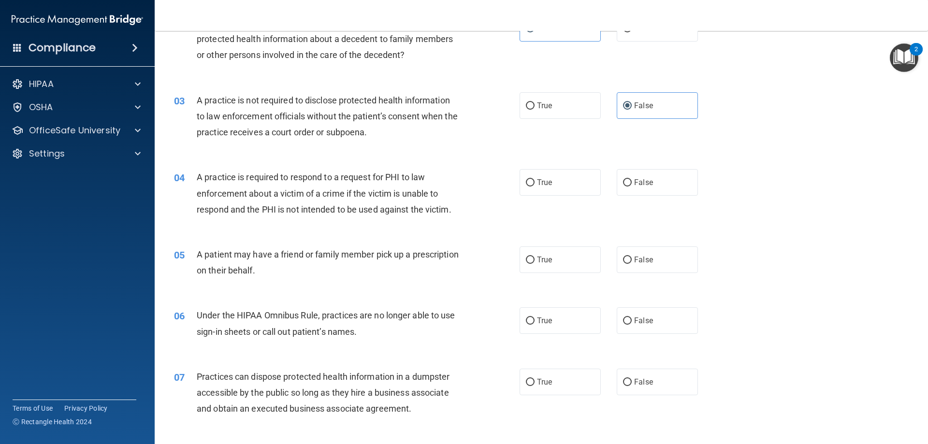
scroll to position [145, 0]
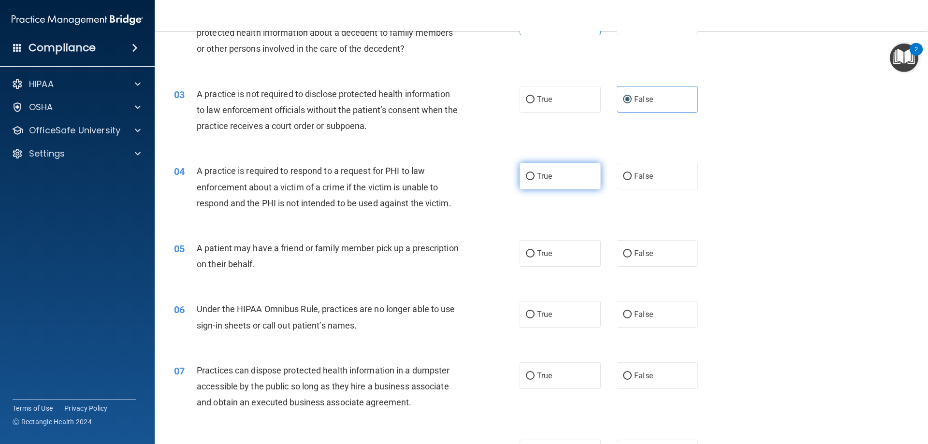
click at [537, 172] on span "True" at bounding box center [544, 176] width 15 height 9
click at [535, 173] on input "True" at bounding box center [530, 176] width 9 height 7
radio input "true"
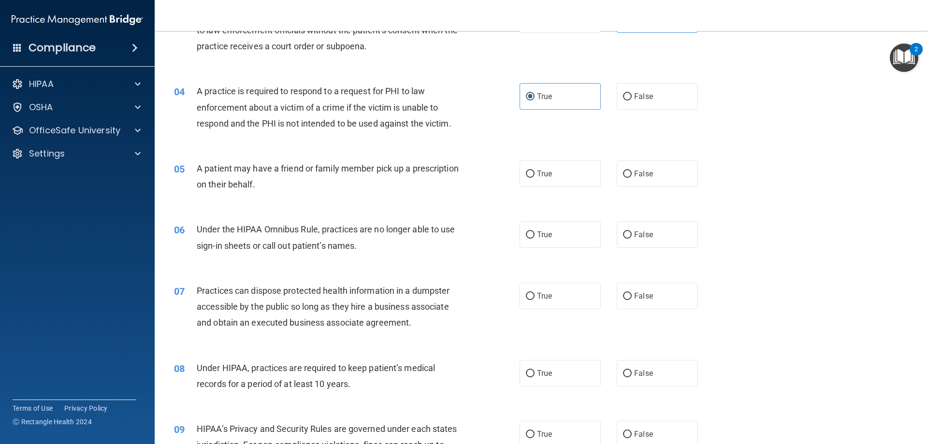
scroll to position [242, 0]
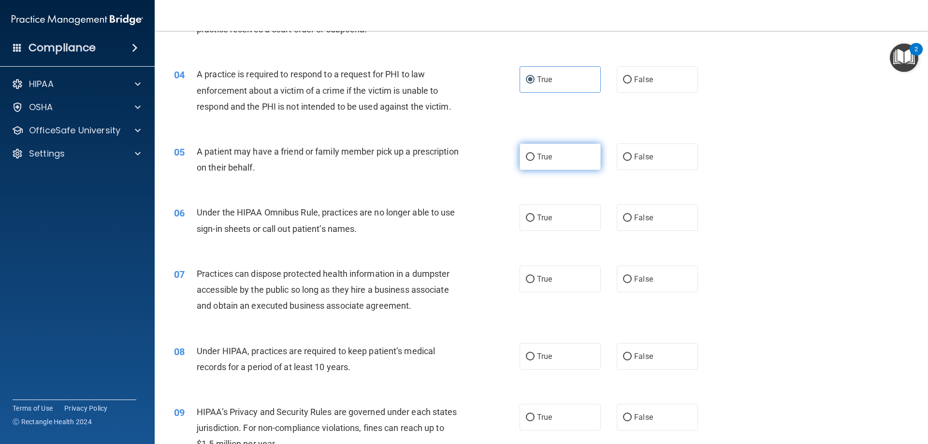
click at [562, 166] on label "True" at bounding box center [560, 157] width 81 height 27
click at [535, 161] on input "True" at bounding box center [530, 157] width 9 height 7
radio input "true"
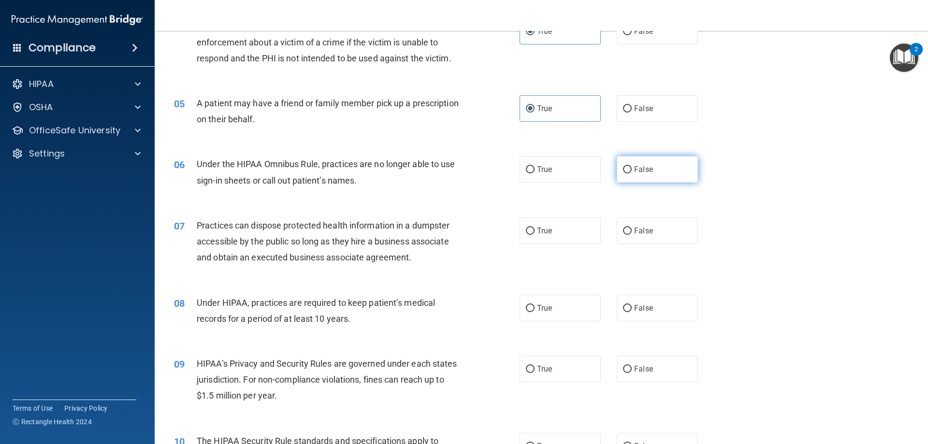
click at [634, 169] on span "False" at bounding box center [643, 169] width 19 height 9
click at [631, 169] on input "False" at bounding box center [627, 169] width 9 height 7
radio input "true"
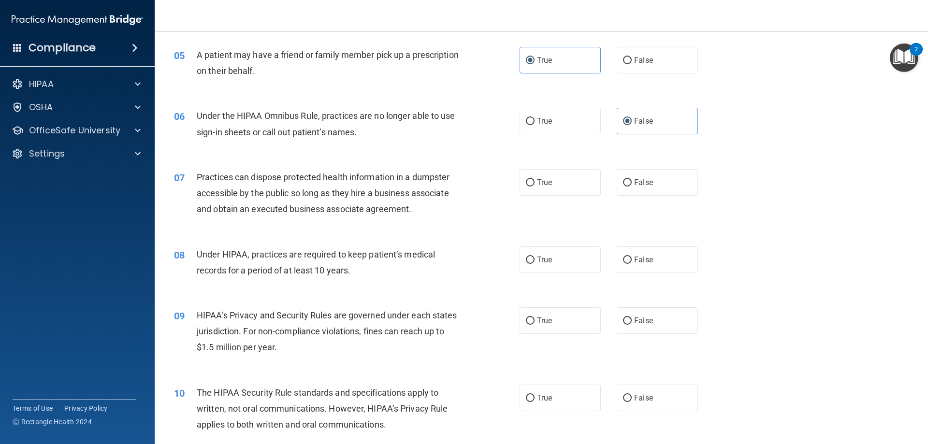
click at [705, 186] on div "True False" at bounding box center [617, 182] width 195 height 27
click at [657, 187] on label "False" at bounding box center [657, 182] width 81 height 27
click at [632, 187] on input "False" at bounding box center [627, 182] width 9 height 7
radio input "true"
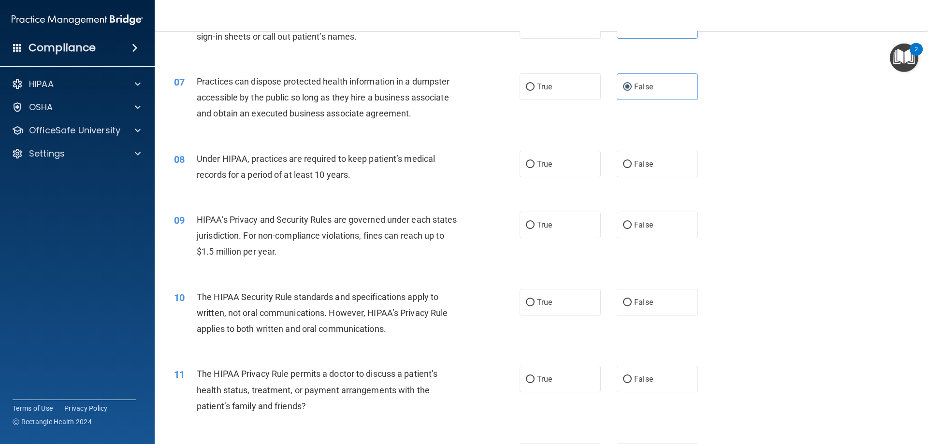
scroll to position [435, 0]
click at [678, 154] on label "False" at bounding box center [657, 163] width 81 height 27
click at [632, 160] on input "False" at bounding box center [627, 163] width 9 height 7
radio input "true"
click at [658, 231] on label "False" at bounding box center [657, 224] width 81 height 27
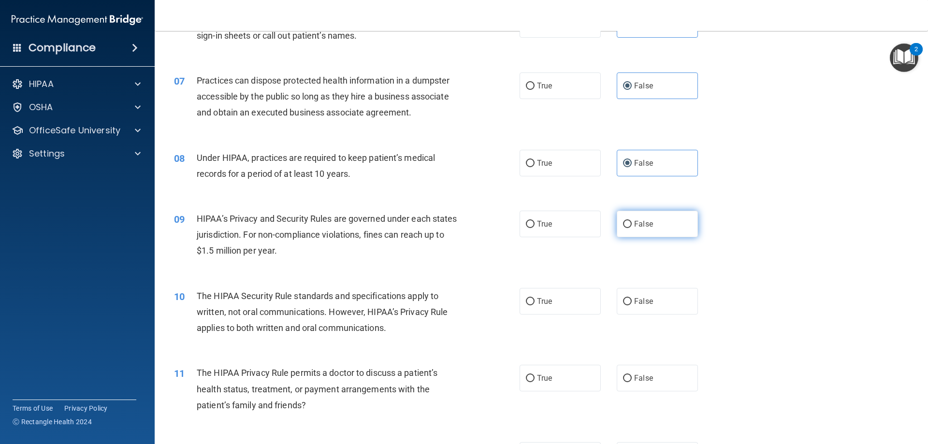
click at [632, 228] on input "False" at bounding box center [627, 224] width 9 height 7
radio input "true"
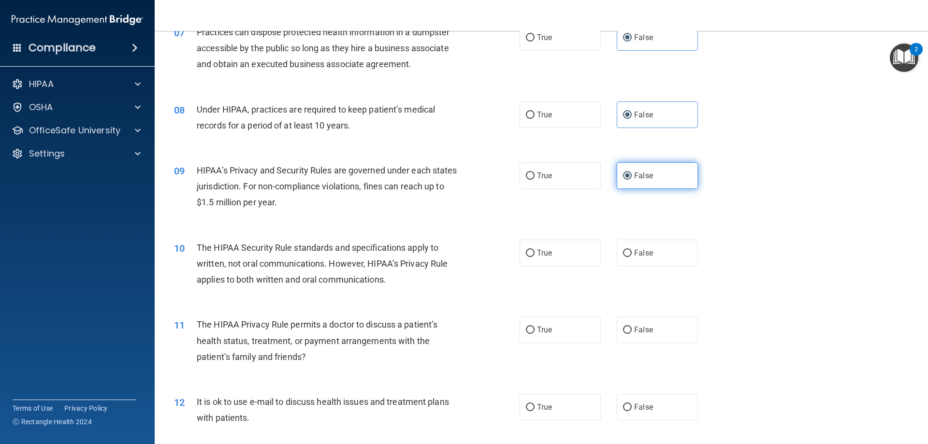
scroll to position [532, 0]
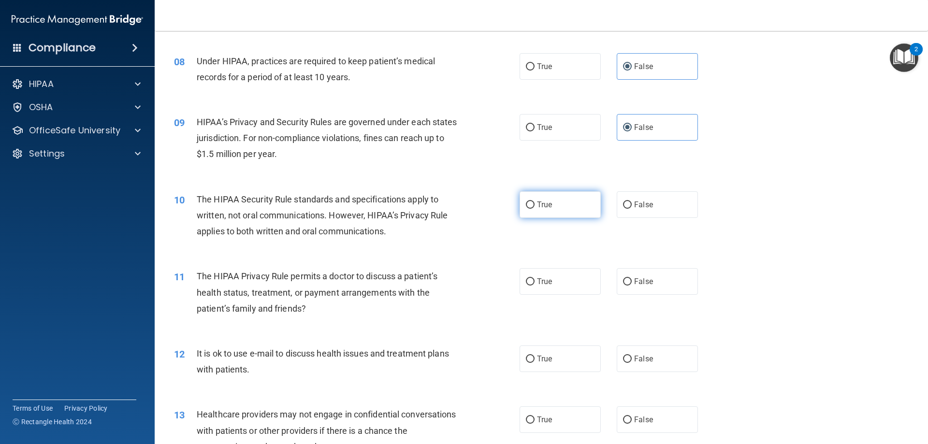
click at [537, 206] on span "True" at bounding box center [544, 204] width 15 height 9
click at [535, 206] on input "True" at bounding box center [530, 205] width 9 height 7
radio input "true"
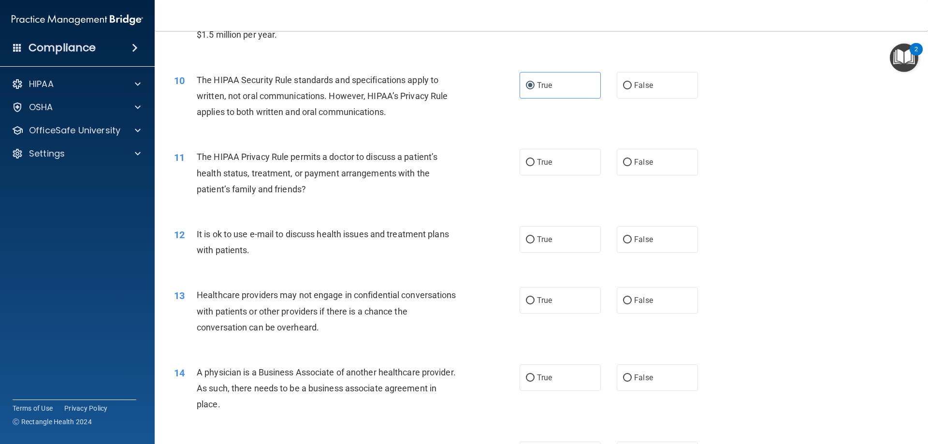
scroll to position [629, 0]
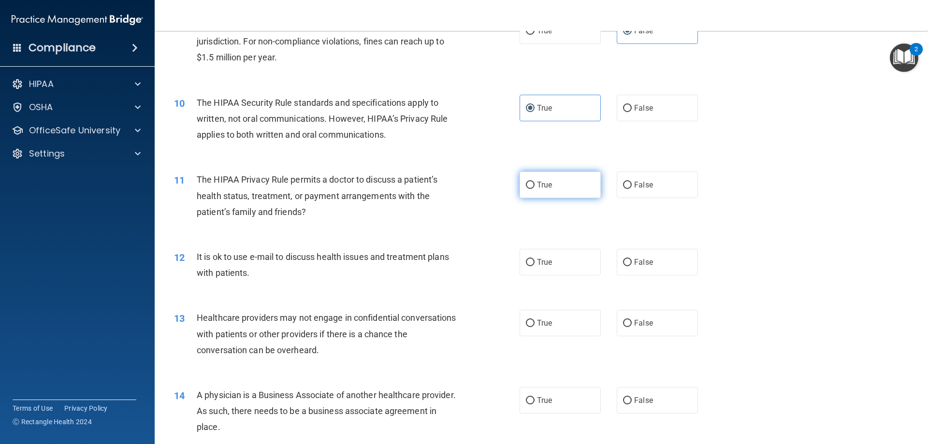
click at [548, 191] on label "True" at bounding box center [560, 185] width 81 height 27
click at [535, 189] on input "True" at bounding box center [530, 185] width 9 height 7
radio input "true"
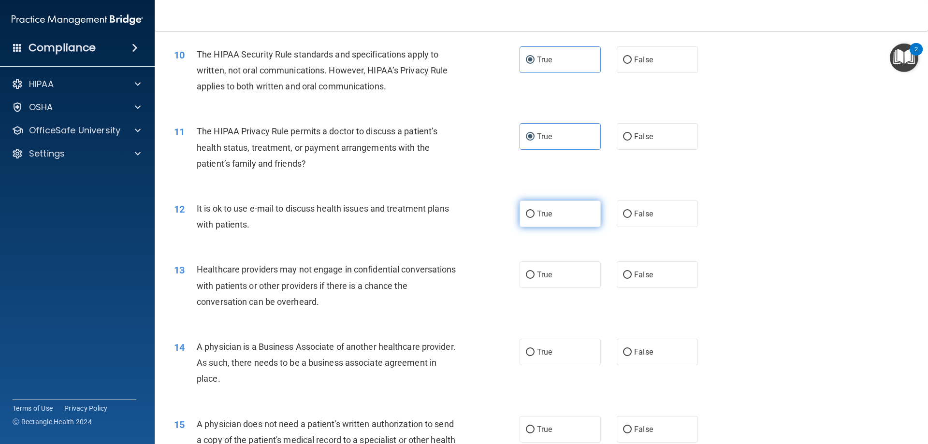
click at [563, 221] on label "True" at bounding box center [560, 214] width 81 height 27
click at [535, 218] on input "True" at bounding box center [530, 214] width 9 height 7
radio input "true"
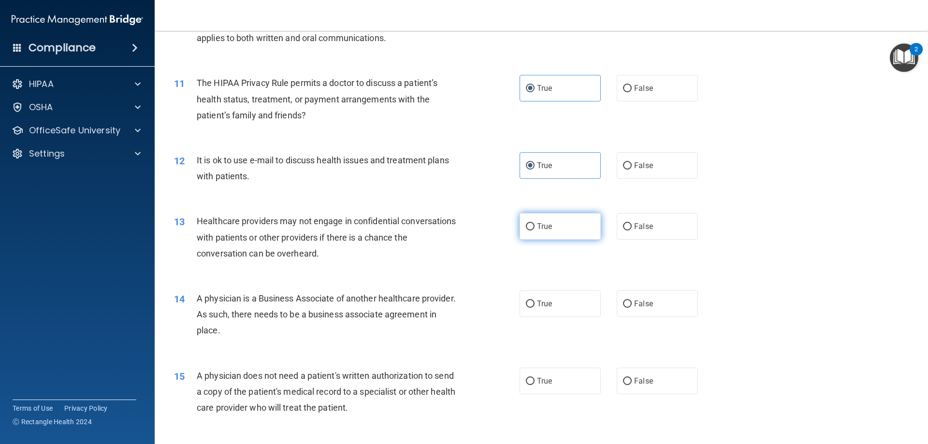
click at [574, 225] on label "True" at bounding box center [560, 226] width 81 height 27
click at [535, 225] on input "True" at bounding box center [530, 226] width 9 height 7
radio input "true"
click at [628, 225] on label "False" at bounding box center [657, 226] width 81 height 27
click at [628, 225] on input "False" at bounding box center [627, 226] width 9 height 7
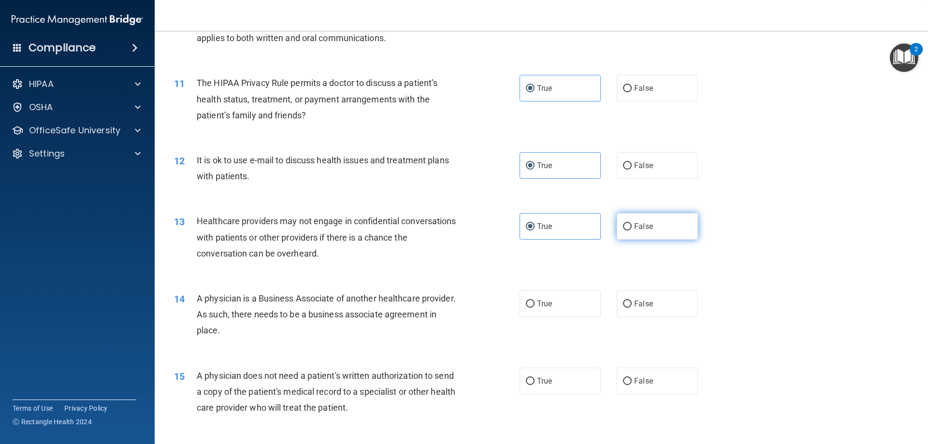
radio input "true"
radio input "false"
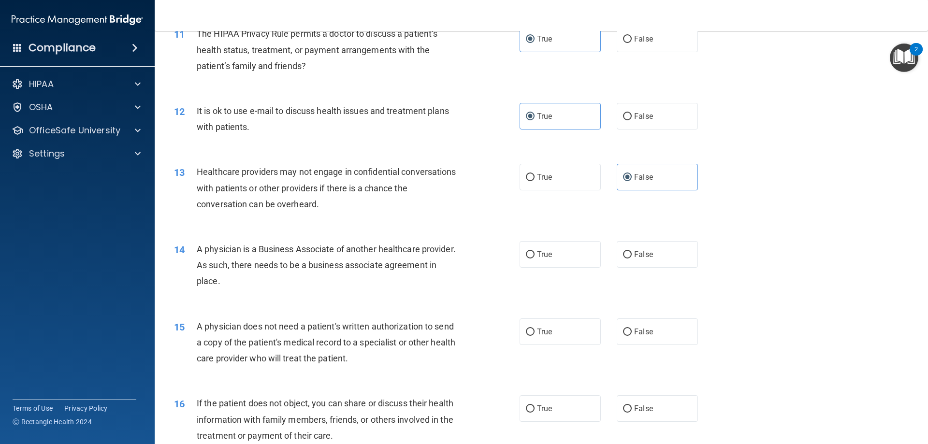
scroll to position [822, 0]
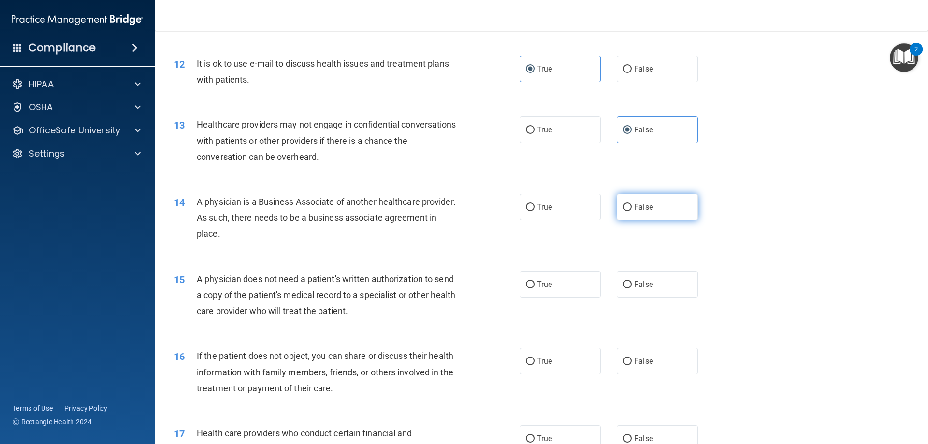
click at [617, 216] on label "False" at bounding box center [657, 207] width 81 height 27
click at [623, 211] on input "False" at bounding box center [627, 207] width 9 height 7
radio input "true"
click at [558, 284] on label "True" at bounding box center [560, 284] width 81 height 27
click at [535, 284] on input "True" at bounding box center [530, 284] width 9 height 7
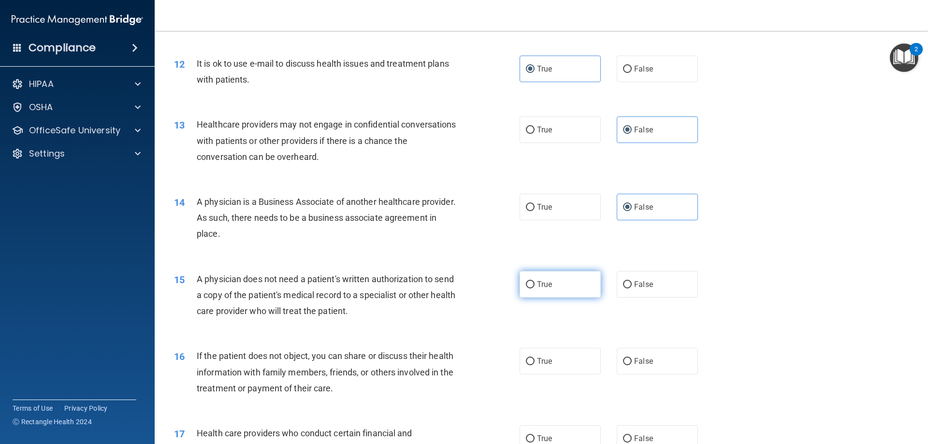
radio input "true"
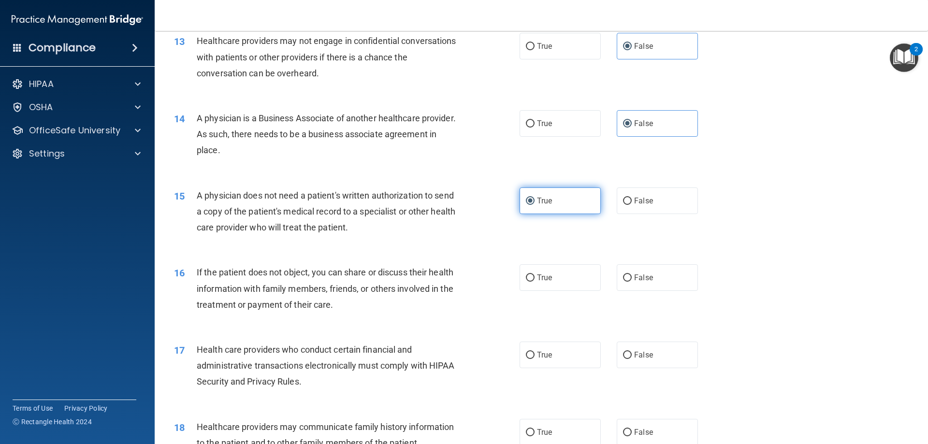
scroll to position [919, 0]
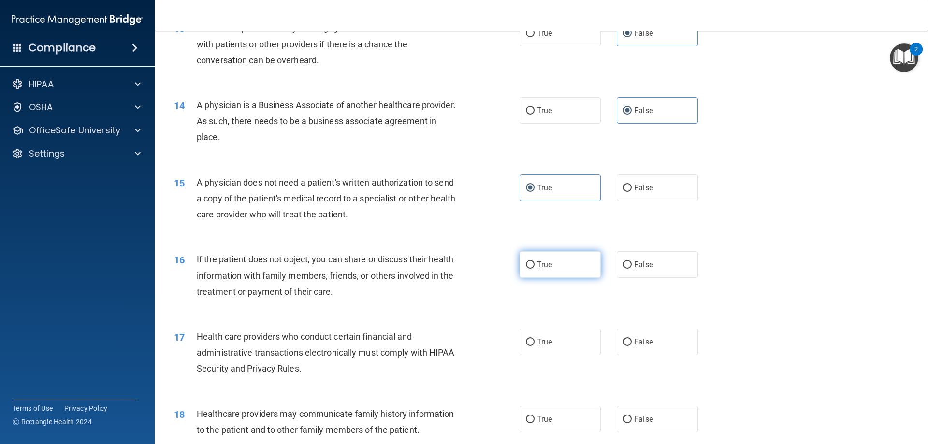
click at [559, 258] on label "True" at bounding box center [560, 264] width 81 height 27
click at [535, 262] on input "True" at bounding box center [530, 265] width 9 height 7
radio input "true"
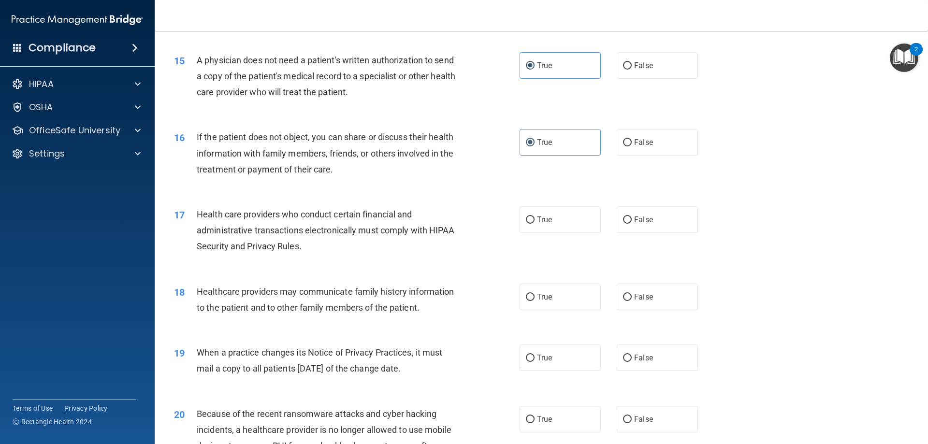
scroll to position [1064, 0]
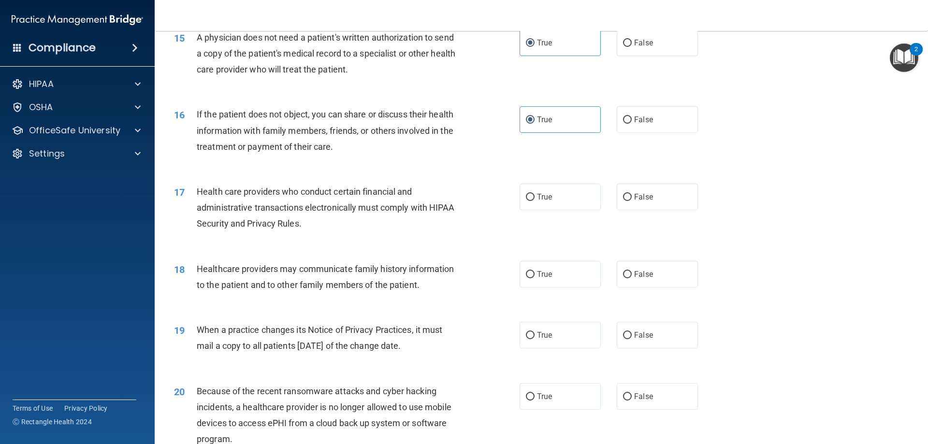
click at [542, 183] on div "17 Health care providers who conduct certain financial and administrative trans…" at bounding box center [541, 210] width 749 height 77
click at [541, 193] on span "True" at bounding box center [544, 196] width 15 height 9
click at [535, 194] on input "True" at bounding box center [530, 197] width 9 height 7
radio input "true"
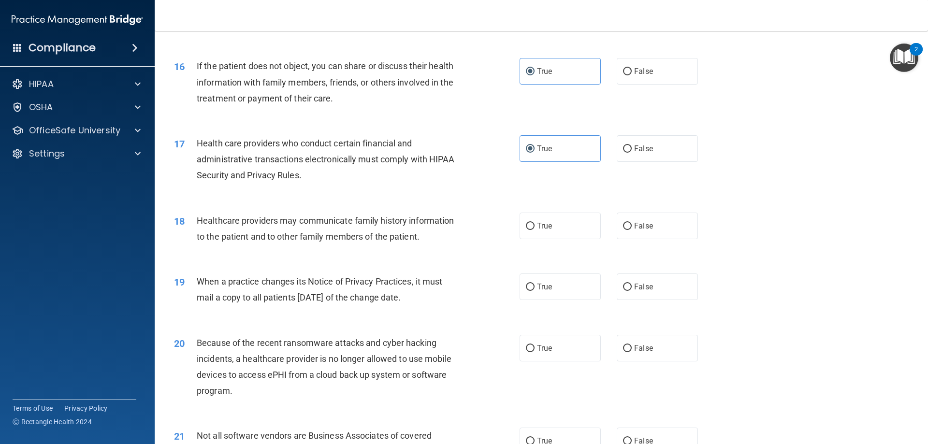
drag, startPoint x: 698, startPoint y: 226, endPoint x: 667, endPoint y: 230, distance: 31.2
click at [698, 226] on div "True False" at bounding box center [617, 226] width 195 height 27
click at [667, 230] on label "False" at bounding box center [657, 226] width 81 height 27
click at [632, 230] on input "False" at bounding box center [627, 226] width 9 height 7
radio input "true"
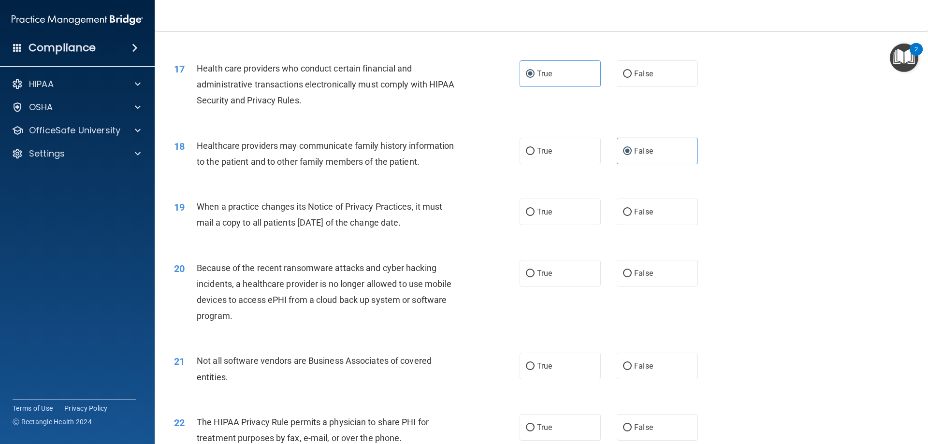
scroll to position [1209, 0]
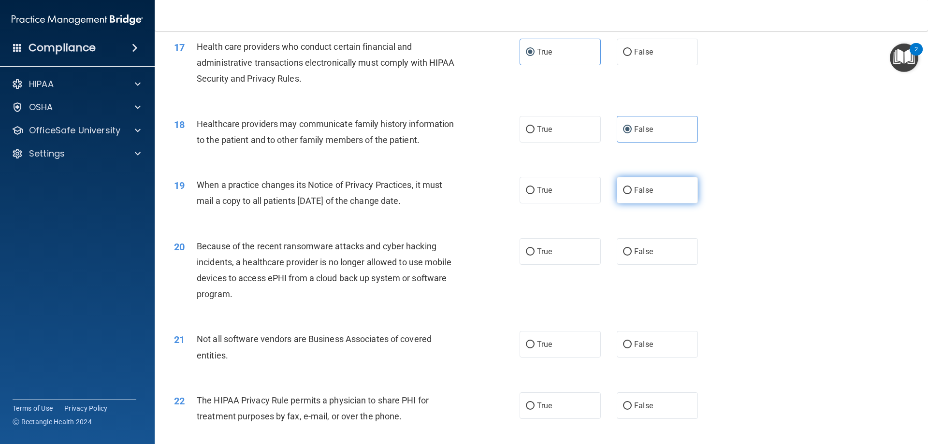
click at [637, 201] on label "False" at bounding box center [657, 190] width 81 height 27
click at [632, 194] on input "False" at bounding box center [627, 190] width 9 height 7
radio input "true"
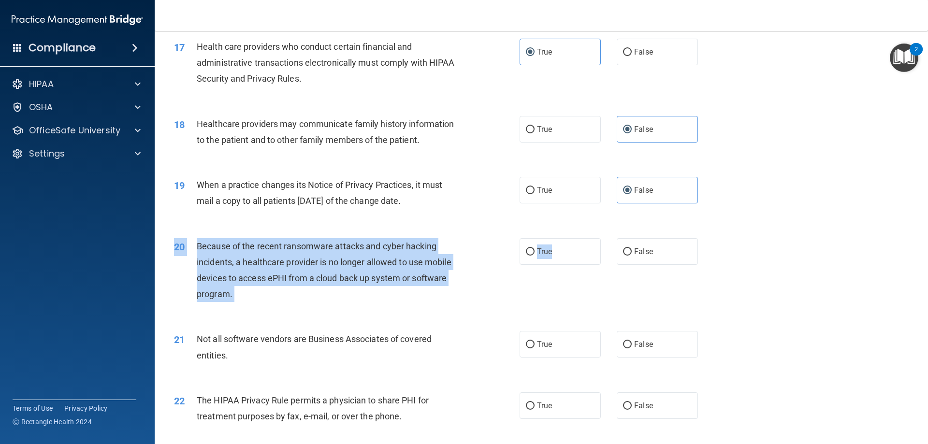
drag, startPoint x: 583, startPoint y: 250, endPoint x: 582, endPoint y: 274, distance: 23.7
click at [582, 274] on div "20 Because of the recent ransomware attacks and cyber hacking incidents, a heal…" at bounding box center [541, 272] width 749 height 93
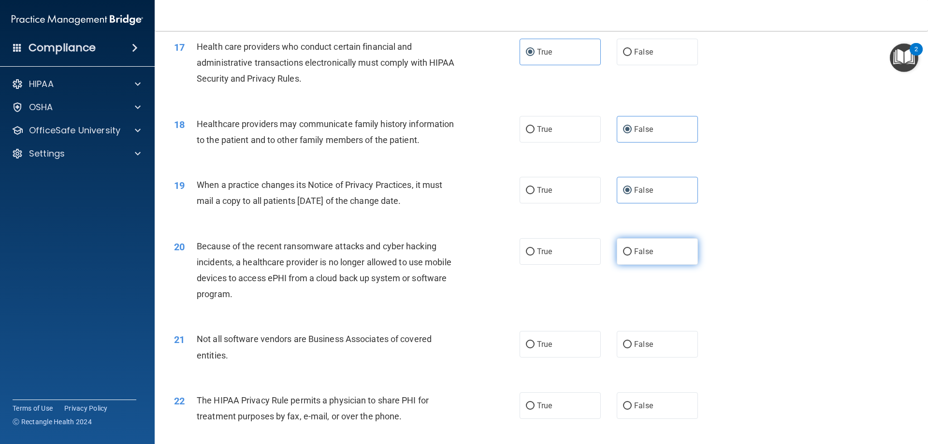
click at [642, 260] on label "False" at bounding box center [657, 251] width 81 height 27
click at [632, 256] on input "False" at bounding box center [627, 252] width 9 height 7
radio input "true"
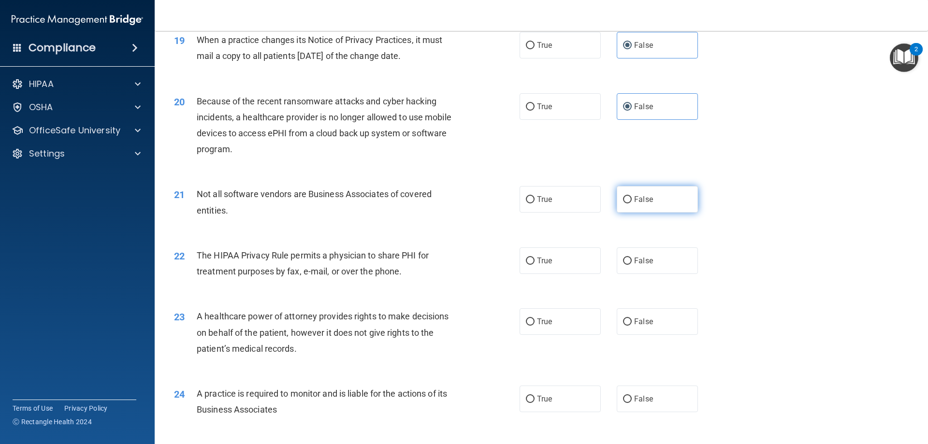
click at [673, 200] on label "False" at bounding box center [657, 199] width 81 height 27
click at [632, 200] on input "False" at bounding box center [627, 199] width 9 height 7
radio input "true"
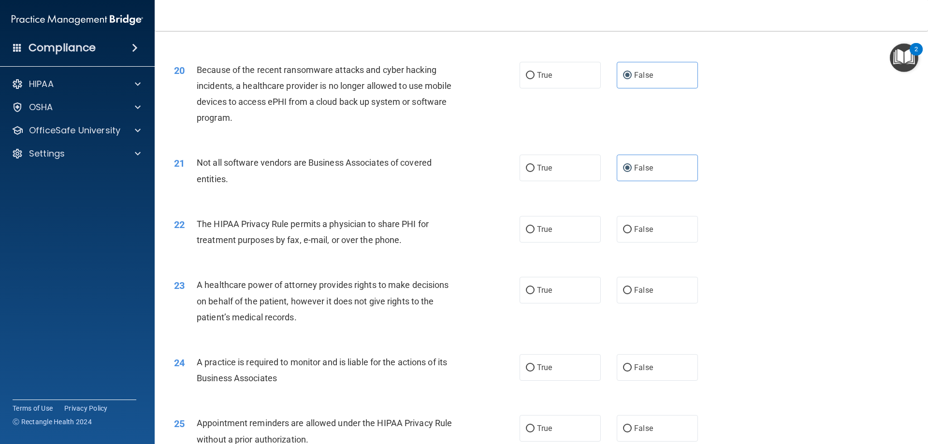
scroll to position [1402, 0]
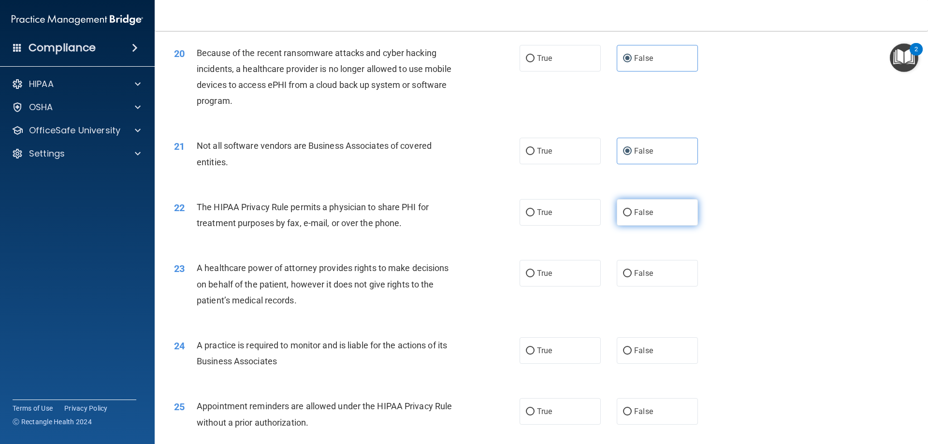
drag, startPoint x: 709, startPoint y: 210, endPoint x: 691, endPoint y: 213, distance: 18.1
click at [708, 210] on div "22 The HIPAA Privacy Rule permits a physician to share PHI for treatment purpos…" at bounding box center [541, 217] width 749 height 61
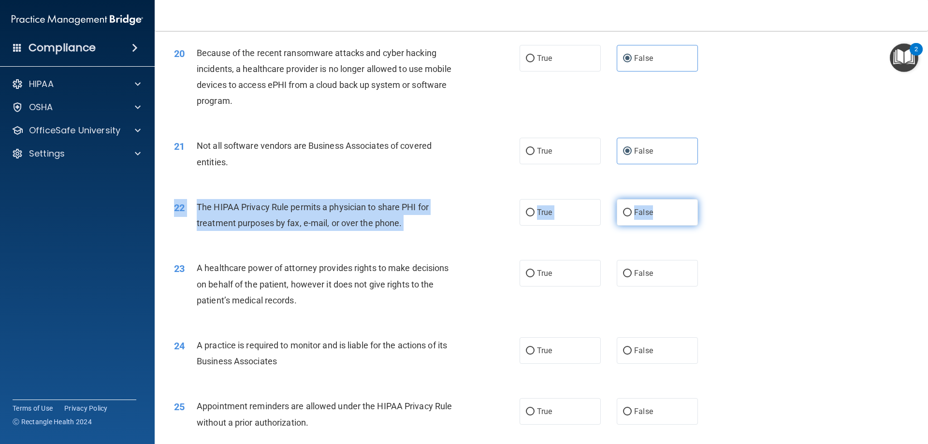
click at [669, 213] on label "False" at bounding box center [657, 212] width 81 height 27
click at [632, 213] on input "False" at bounding box center [627, 212] width 9 height 7
radio input "true"
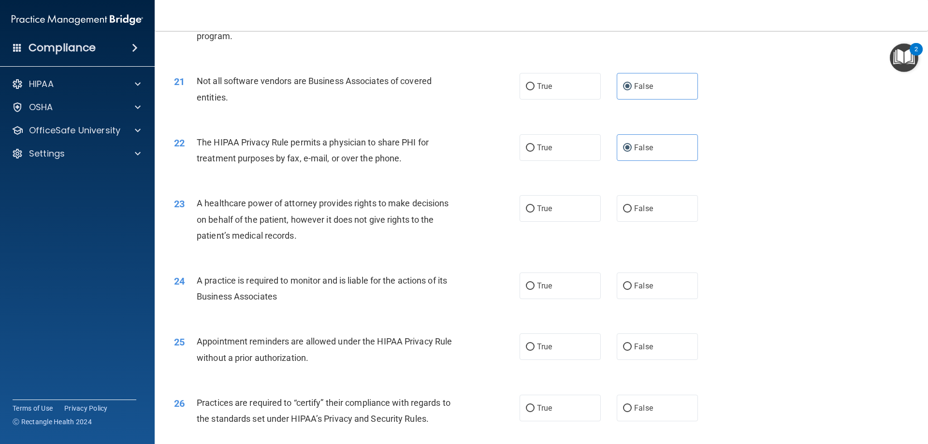
scroll to position [1499, 0]
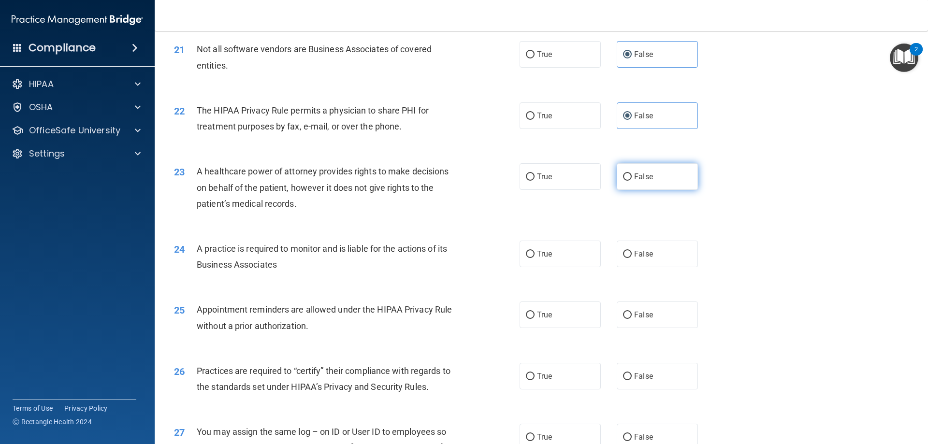
click at [658, 179] on label "False" at bounding box center [657, 176] width 81 height 27
click at [632, 179] on input "False" at bounding box center [627, 177] width 9 height 7
radio input "true"
click at [641, 253] on span "False" at bounding box center [643, 253] width 19 height 9
click at [632, 253] on input "False" at bounding box center [627, 254] width 9 height 7
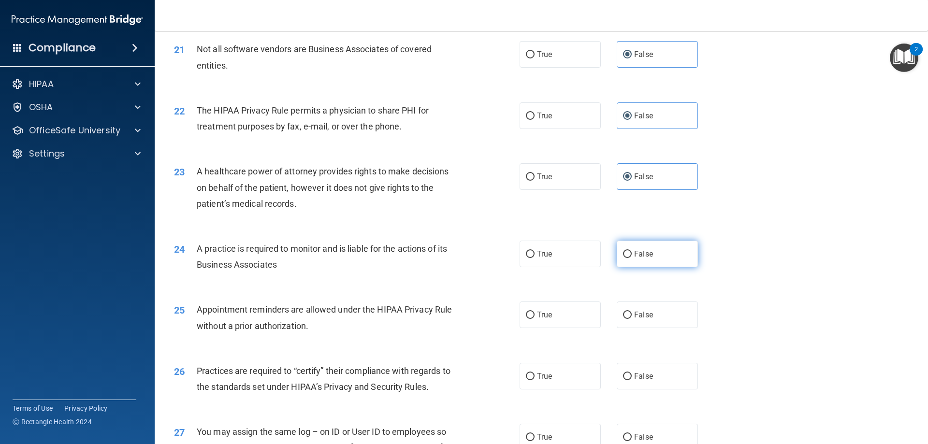
radio input "true"
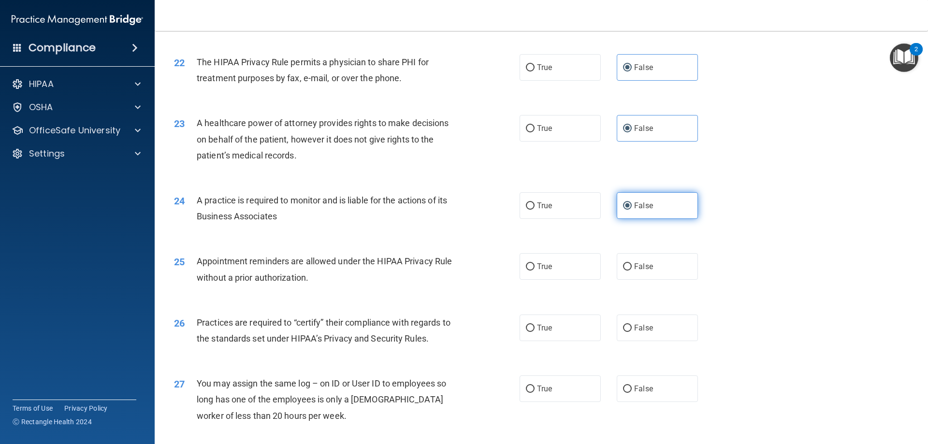
scroll to position [1595, 0]
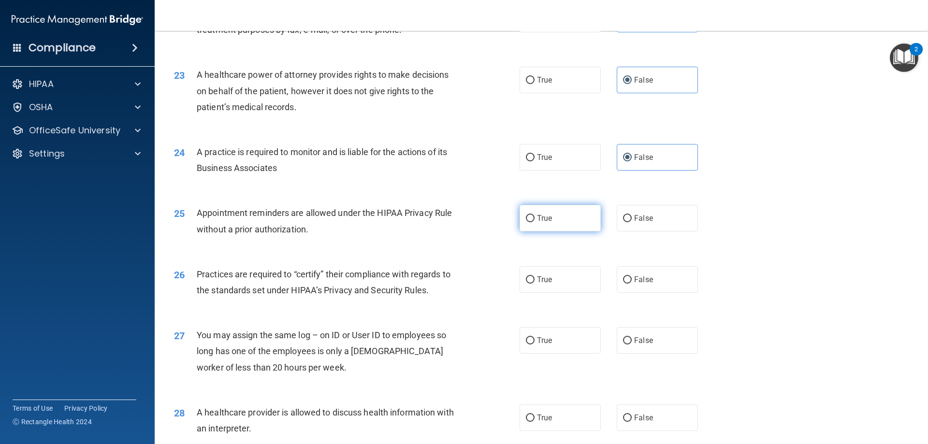
click at [550, 224] on label "True" at bounding box center [560, 218] width 81 height 27
click at [535, 222] on input "True" at bounding box center [530, 218] width 9 height 7
radio input "true"
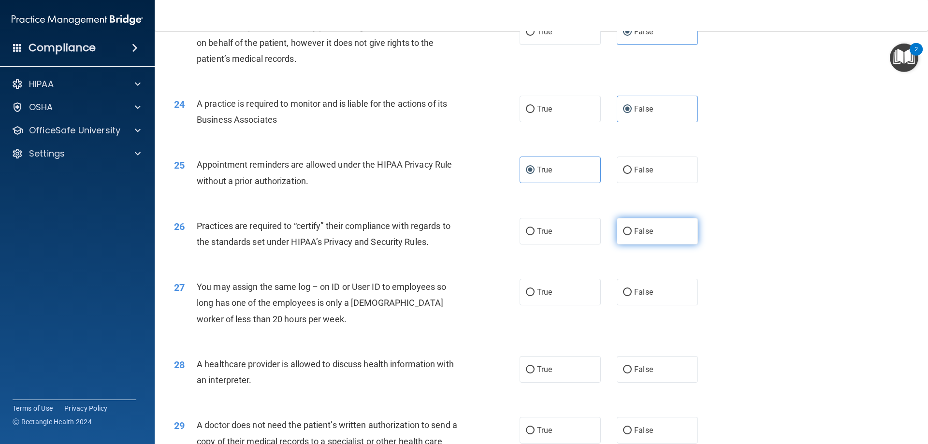
click at [680, 234] on label "False" at bounding box center [657, 231] width 81 height 27
click at [632, 234] on input "False" at bounding box center [627, 231] width 9 height 7
radio input "true"
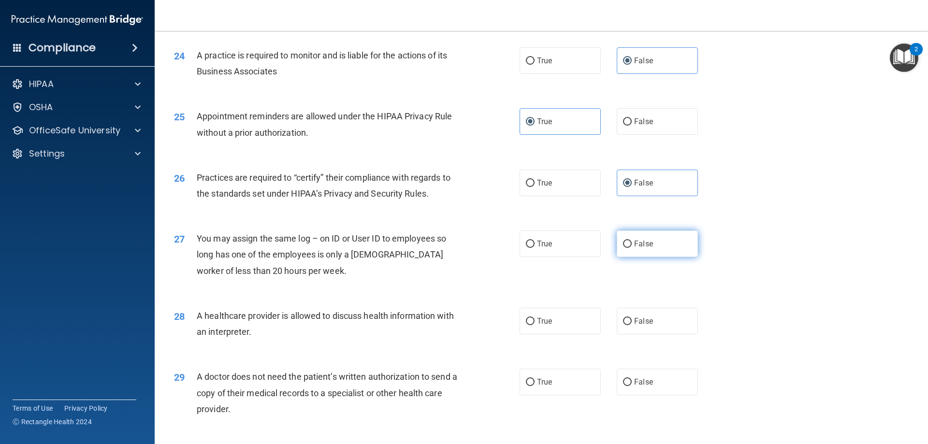
click at [668, 239] on label "False" at bounding box center [657, 244] width 81 height 27
click at [632, 241] on input "False" at bounding box center [627, 244] width 9 height 7
radio input "true"
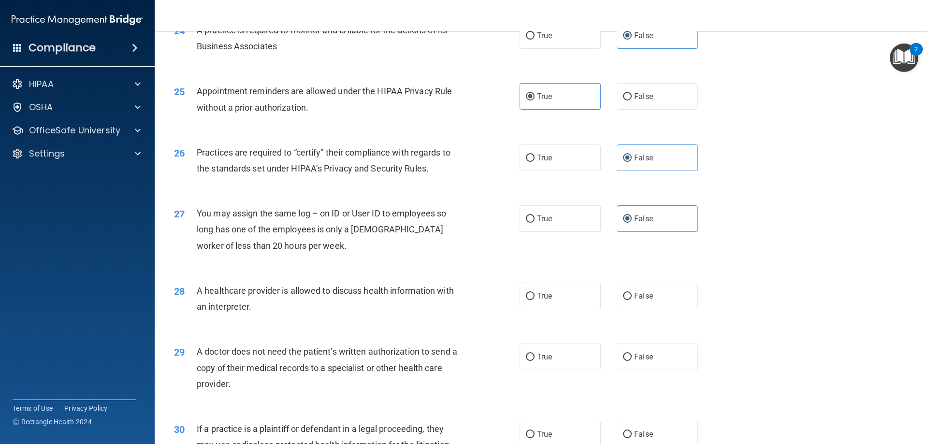
scroll to position [1740, 0]
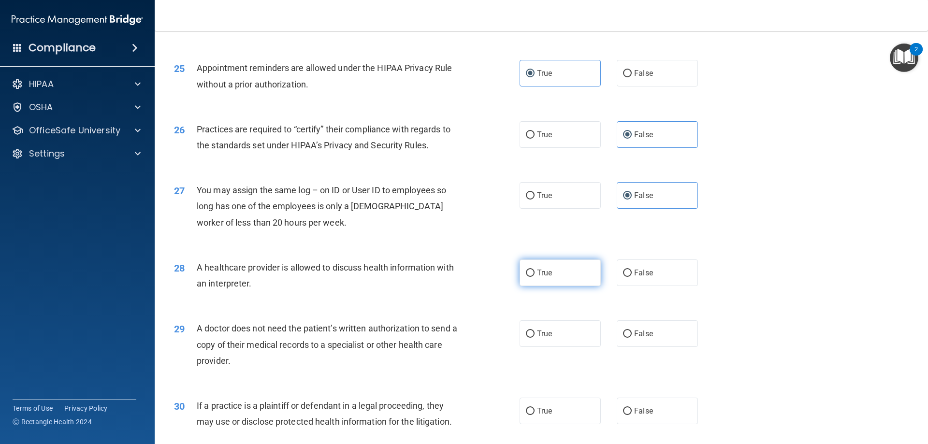
click at [539, 270] on span "True" at bounding box center [544, 272] width 15 height 9
click at [535, 270] on input "True" at bounding box center [530, 273] width 9 height 7
radio input "true"
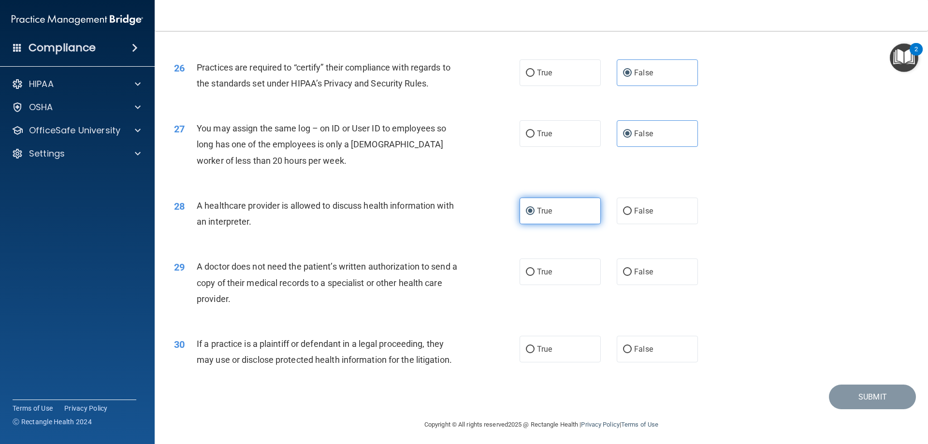
scroll to position [1806, 0]
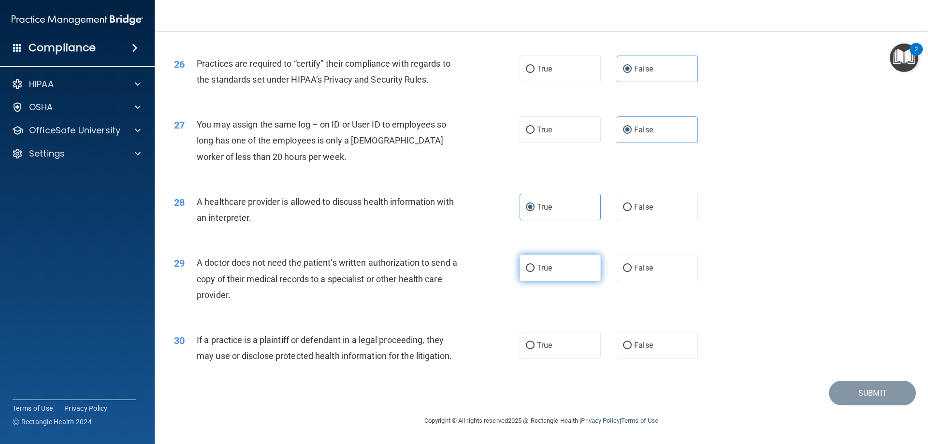
click at [542, 278] on label "True" at bounding box center [560, 268] width 81 height 27
click at [535, 272] on input "True" at bounding box center [530, 268] width 9 height 7
radio input "true"
click at [622, 337] on label "False" at bounding box center [657, 345] width 81 height 27
click at [623, 342] on input "False" at bounding box center [627, 345] width 9 height 7
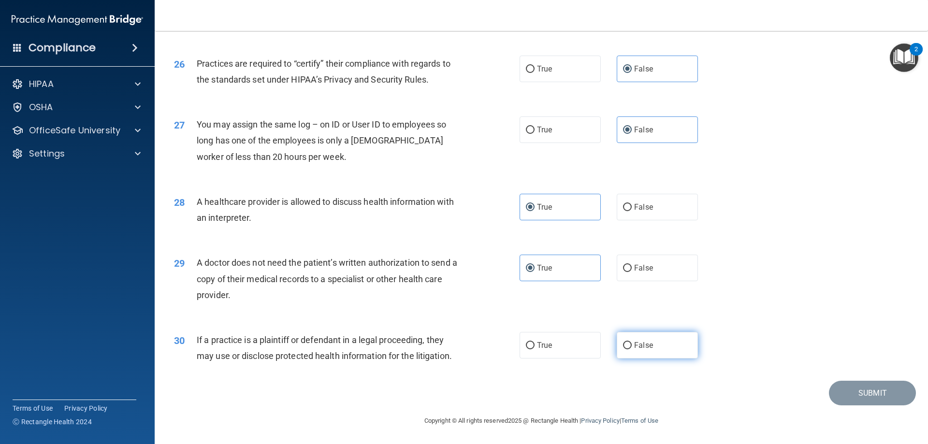
radio input "true"
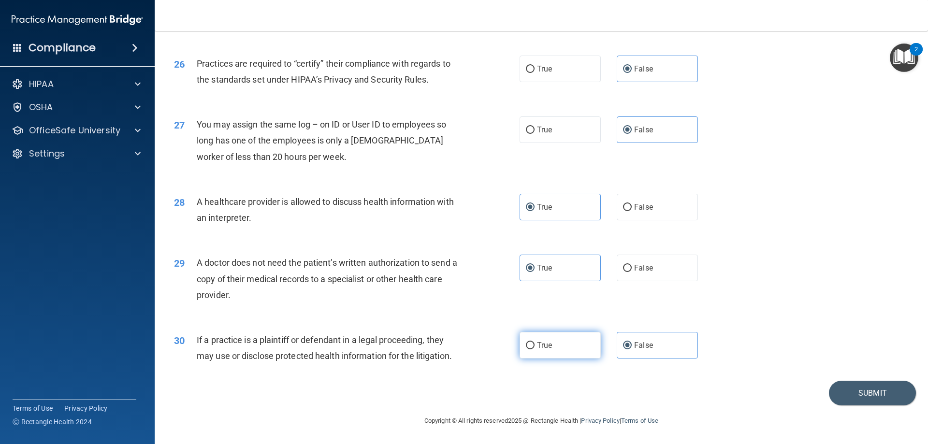
click at [546, 345] on span "True" at bounding box center [544, 345] width 15 height 9
click at [535, 345] on input "True" at bounding box center [530, 345] width 9 height 7
radio input "true"
radio input "false"
click at [861, 392] on button "Submit" at bounding box center [872, 393] width 87 height 25
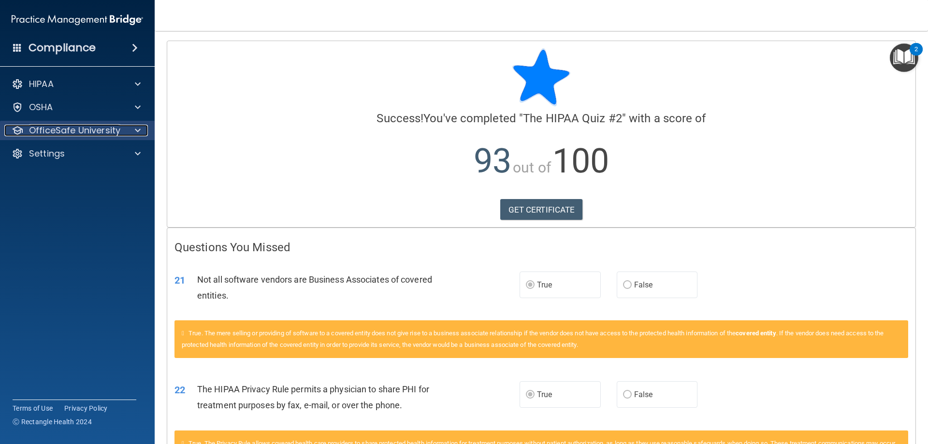
click at [44, 129] on p "OfficeSafe University" at bounding box center [74, 131] width 91 height 12
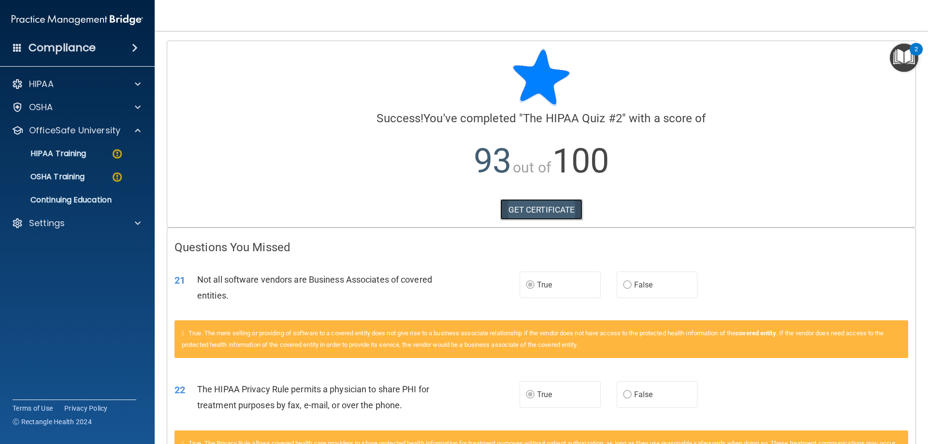
click at [540, 213] on link "GET CERTIFICATE" at bounding box center [541, 209] width 83 height 21
click at [56, 151] on p "HIPAA Training" at bounding box center [46, 154] width 80 height 10
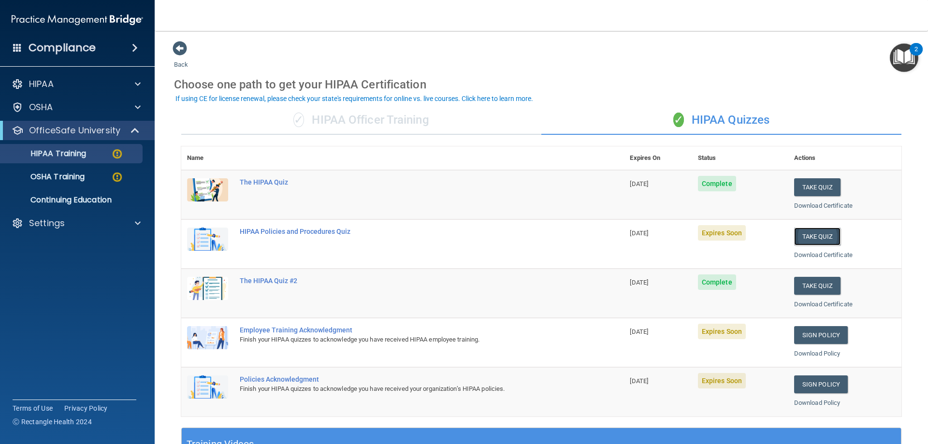
click at [814, 239] on button "Take Quiz" at bounding box center [817, 237] width 46 height 18
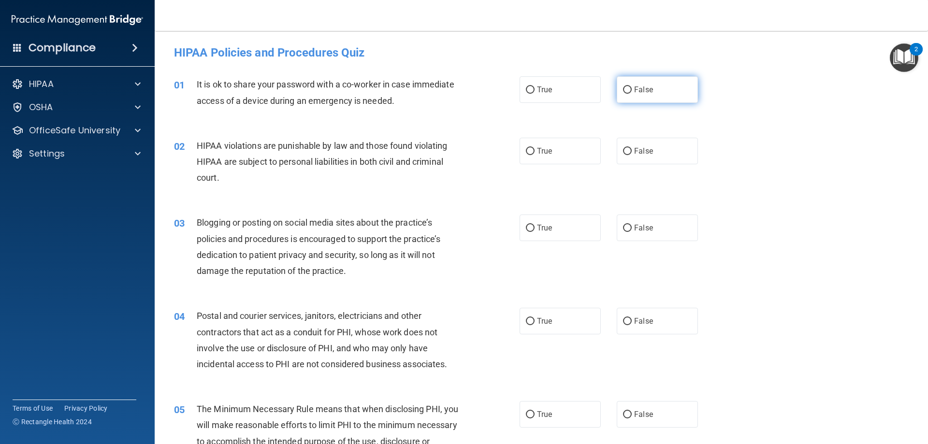
click at [644, 85] on span "False" at bounding box center [643, 89] width 19 height 9
click at [632, 87] on input "False" at bounding box center [627, 90] width 9 height 7
radio input "true"
click at [334, 93] on div "It is ok to share your password with a co-worker in case immediate access of a …" at bounding box center [332, 92] width 270 height 32
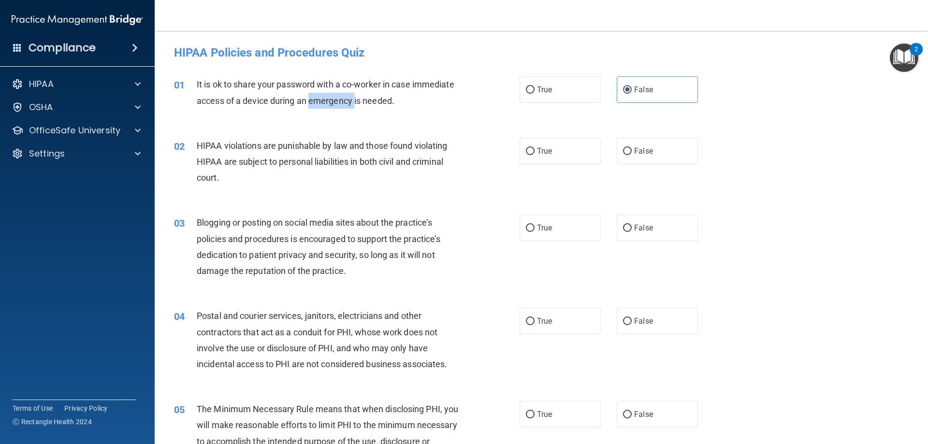
click at [326, 97] on span "It is ok to share your password with a co-worker in case immediate access of a …" at bounding box center [326, 92] width 258 height 26
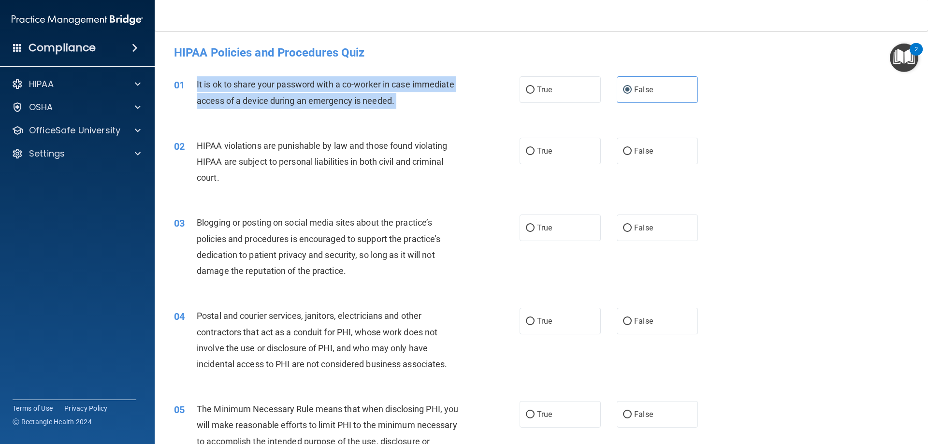
click at [326, 97] on span "It is ok to share your password with a co-worker in case immediate access of a …" at bounding box center [326, 92] width 258 height 26
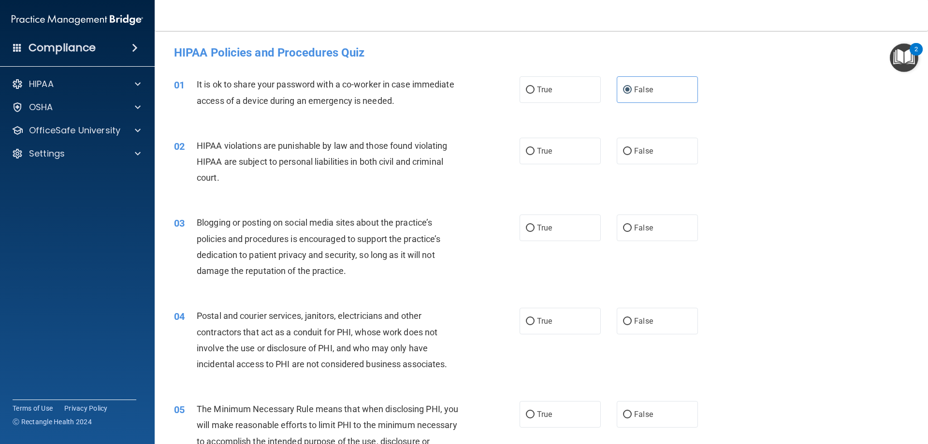
click at [446, 117] on div "01 It is ok to share your password with a co-worker in case immediate access of…" at bounding box center [541, 94] width 749 height 61
click at [543, 154] on span "True" at bounding box center [544, 150] width 15 height 9
click at [535, 154] on input "True" at bounding box center [530, 151] width 9 height 7
radio input "true"
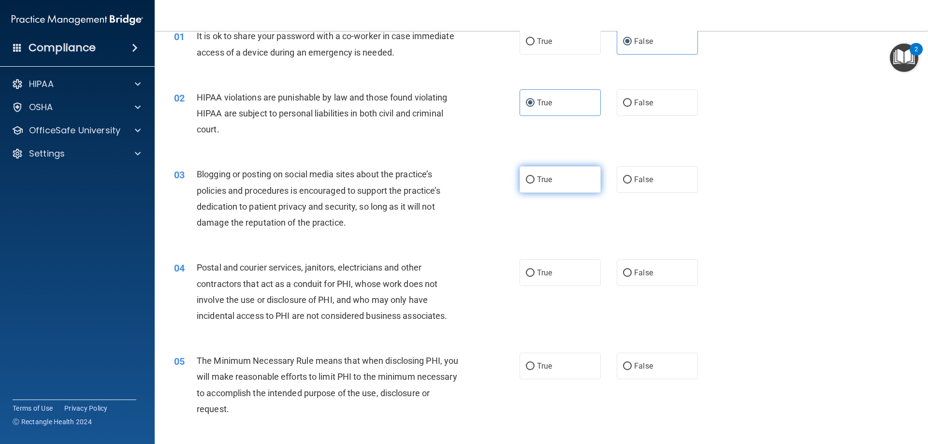
click at [550, 179] on label "True" at bounding box center [560, 179] width 81 height 27
click at [535, 179] on input "True" at bounding box center [530, 179] width 9 height 7
radio input "true"
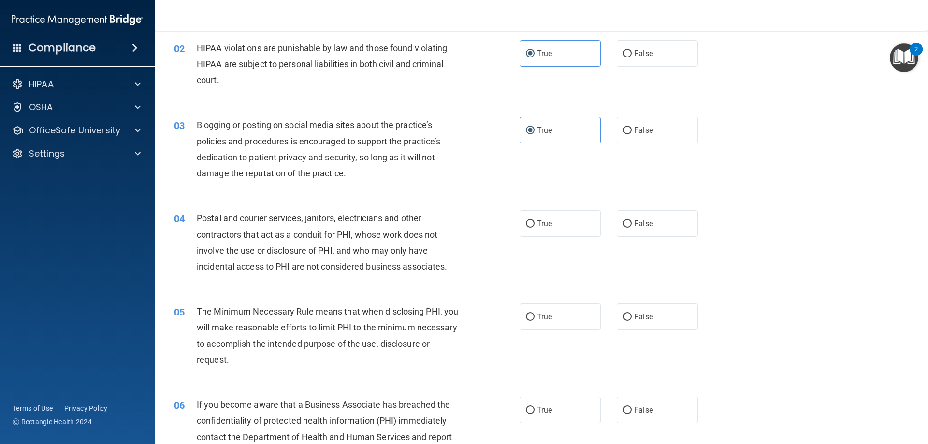
scroll to position [97, 0]
click at [646, 227] on span "False" at bounding box center [643, 224] width 19 height 9
click at [632, 227] on input "False" at bounding box center [627, 224] width 9 height 7
radio input "true"
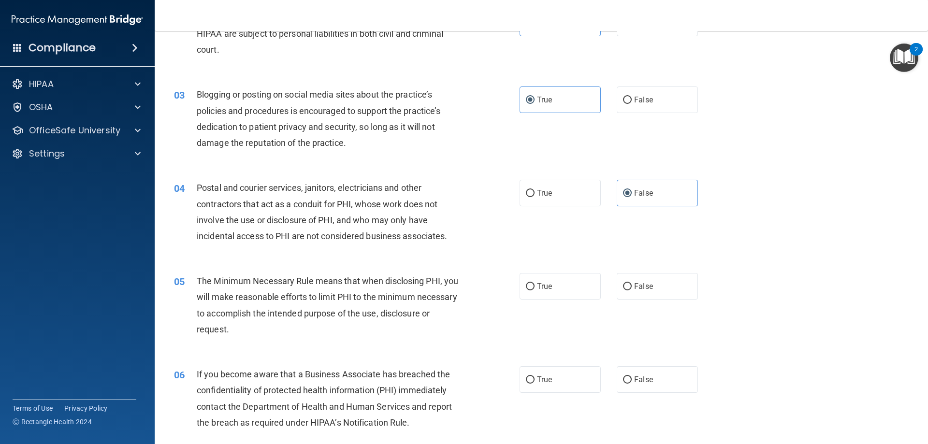
scroll to position [145, 0]
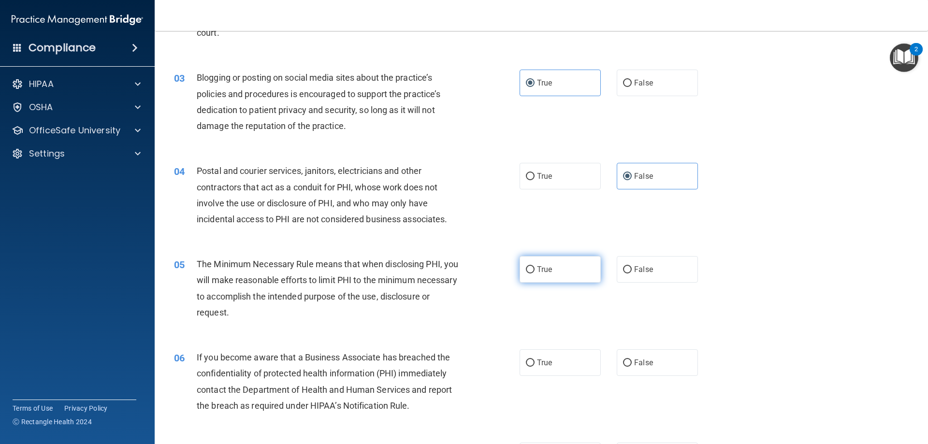
click at [535, 275] on label "True" at bounding box center [560, 269] width 81 height 27
click at [535, 274] on input "True" at bounding box center [530, 269] width 9 height 7
radio input "true"
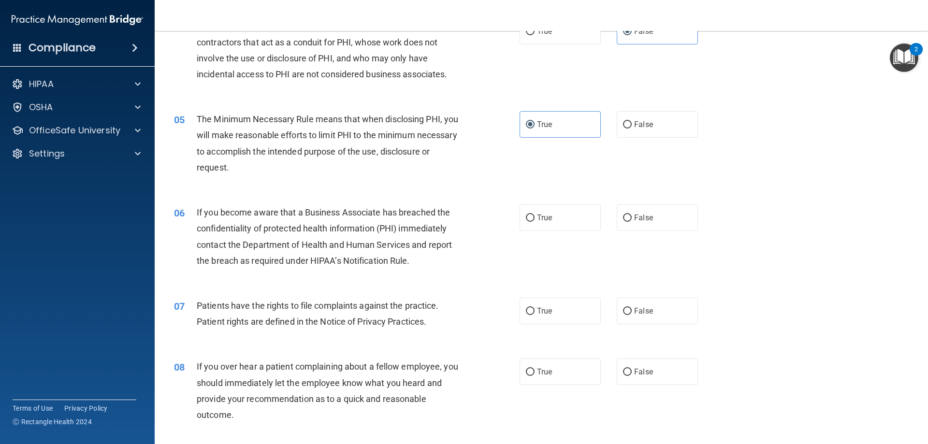
scroll to position [338, 0]
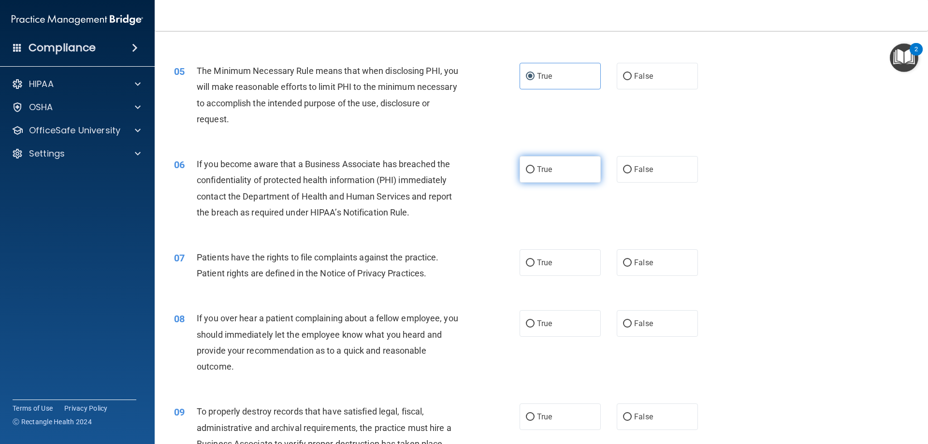
click at [528, 162] on label "True" at bounding box center [560, 169] width 81 height 27
click at [528, 166] on input "True" at bounding box center [530, 169] width 9 height 7
radio input "true"
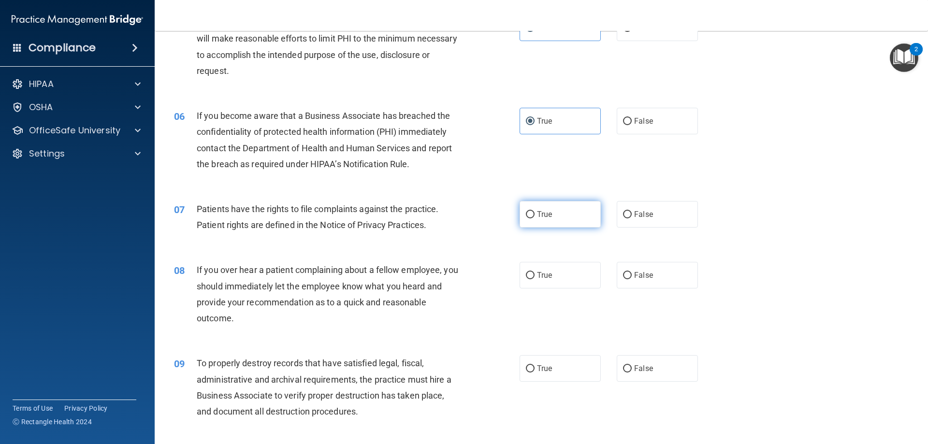
click at [555, 210] on label "True" at bounding box center [560, 214] width 81 height 27
click at [535, 211] on input "True" at bounding box center [530, 214] width 9 height 7
radio input "true"
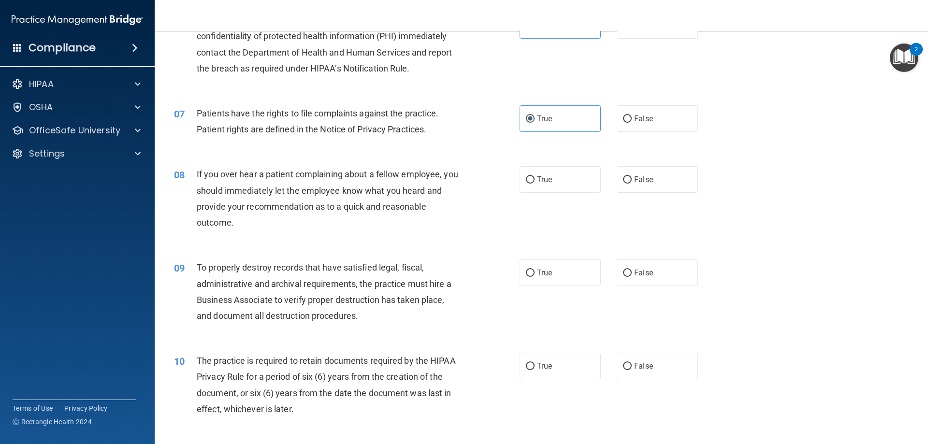
scroll to position [483, 0]
click at [382, 180] on div "If you over hear a patient complaining about a fellow employee, you should imme…" at bounding box center [332, 197] width 270 height 64
click at [551, 171] on label "True" at bounding box center [560, 178] width 81 height 27
click at [535, 175] on input "True" at bounding box center [530, 178] width 9 height 7
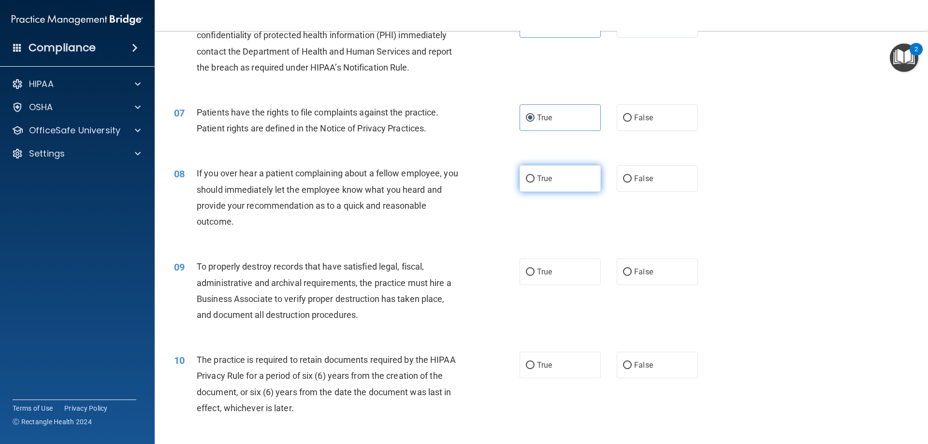
radio input "true"
click at [636, 273] on span "False" at bounding box center [643, 271] width 19 height 9
click at [632, 273] on input "False" at bounding box center [627, 272] width 9 height 7
radio input "true"
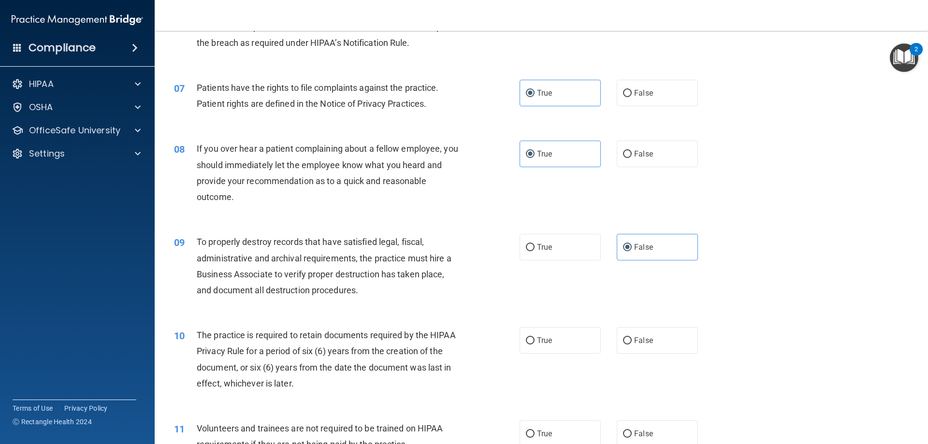
scroll to position [580, 0]
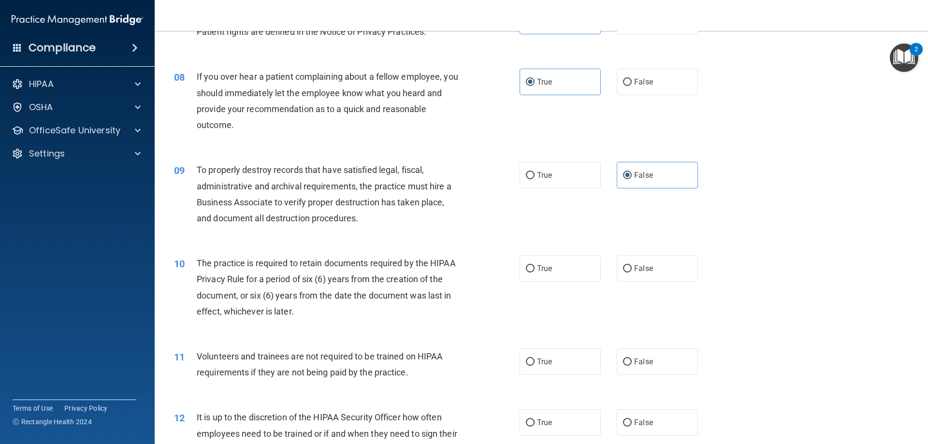
click at [538, 249] on div "10 The practice is required to retain documents required by the HIPAA Privacy R…" at bounding box center [541, 289] width 749 height 93
click at [537, 273] on span "True" at bounding box center [544, 268] width 15 height 9
click at [535, 273] on input "True" at bounding box center [530, 268] width 9 height 7
radio input "true"
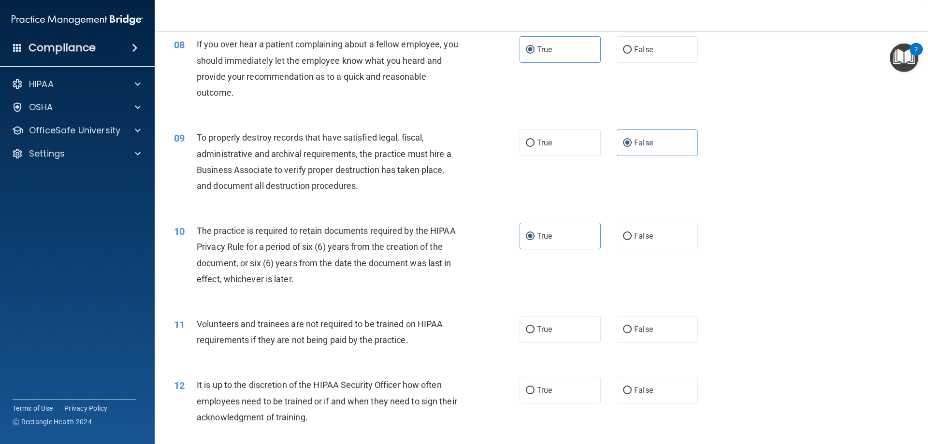
scroll to position [677, 0]
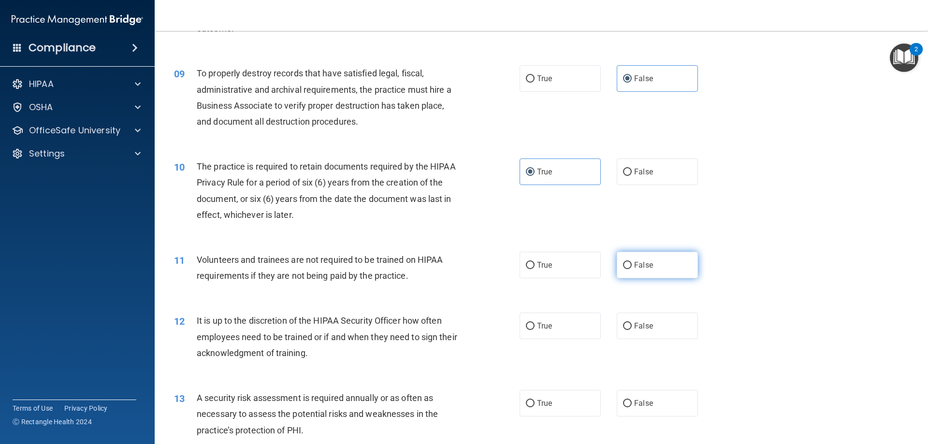
click at [620, 261] on label "False" at bounding box center [657, 265] width 81 height 27
click at [623, 262] on input "False" at bounding box center [627, 265] width 9 height 7
radio input "true"
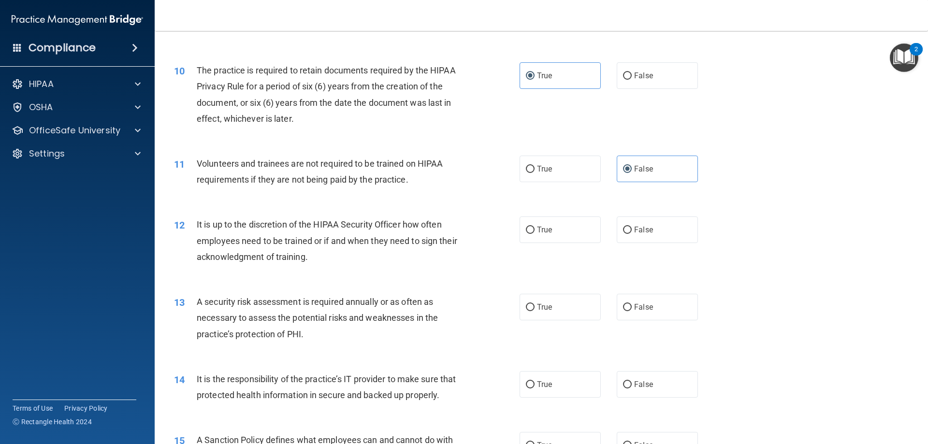
scroll to position [774, 0]
click at [627, 225] on label "False" at bounding box center [657, 229] width 81 height 27
click at [627, 226] on input "False" at bounding box center [627, 229] width 9 height 7
radio input "true"
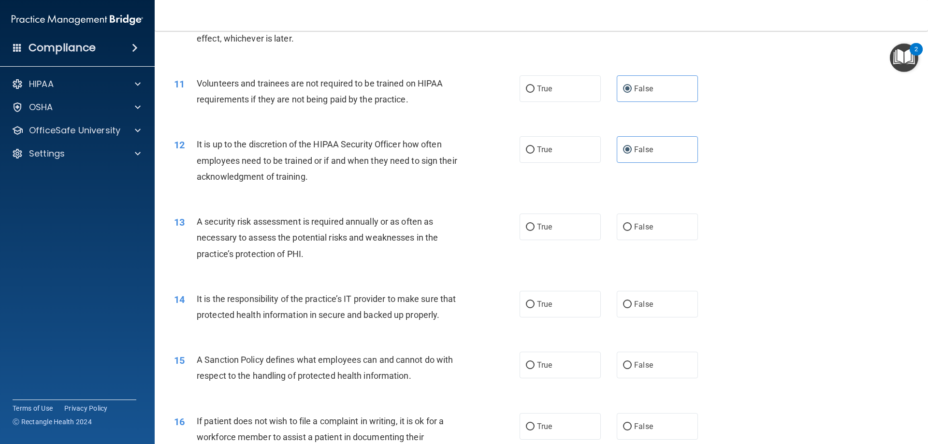
scroll to position [870, 0]
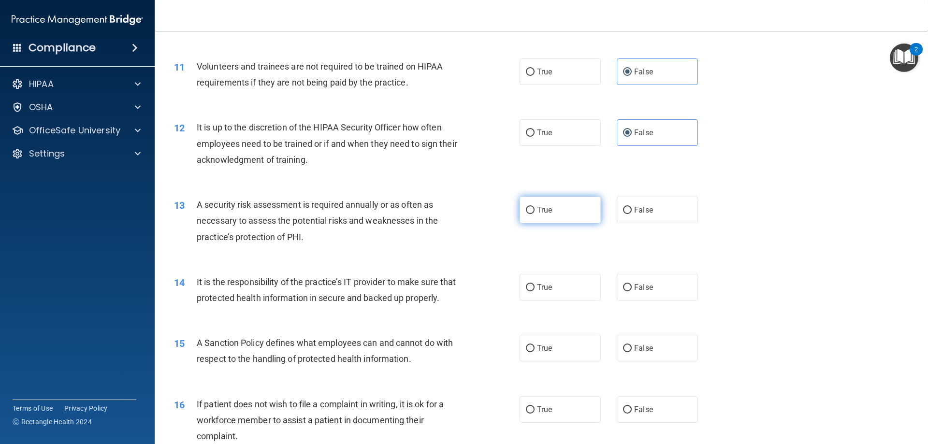
click at [537, 214] on span "True" at bounding box center [544, 209] width 15 height 9
click at [534, 214] on input "True" at bounding box center [530, 210] width 9 height 7
radio input "true"
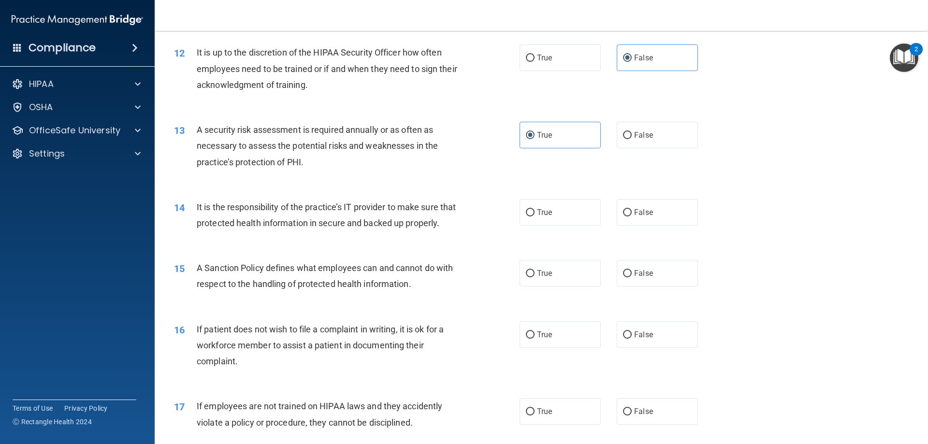
scroll to position [967, 0]
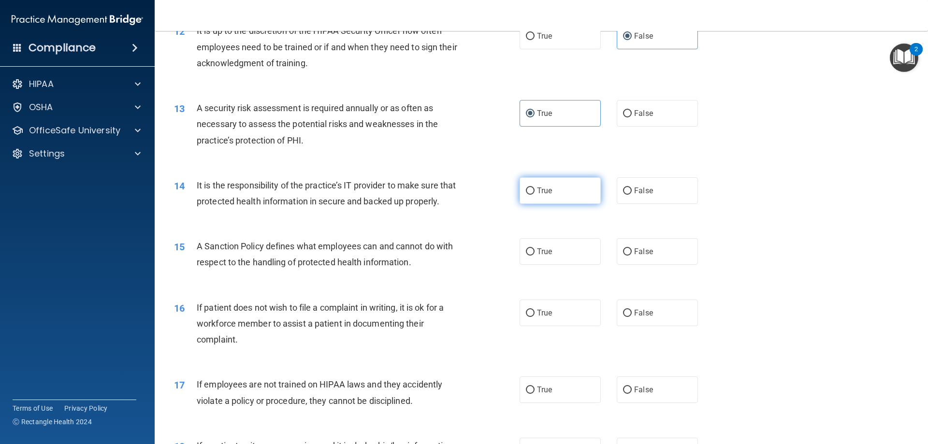
click at [532, 187] on label "True" at bounding box center [560, 190] width 81 height 27
click at [532, 188] on input "True" at bounding box center [530, 191] width 9 height 7
radio input "true"
click at [632, 182] on label "False" at bounding box center [657, 190] width 81 height 27
click at [632, 188] on input "False" at bounding box center [627, 191] width 9 height 7
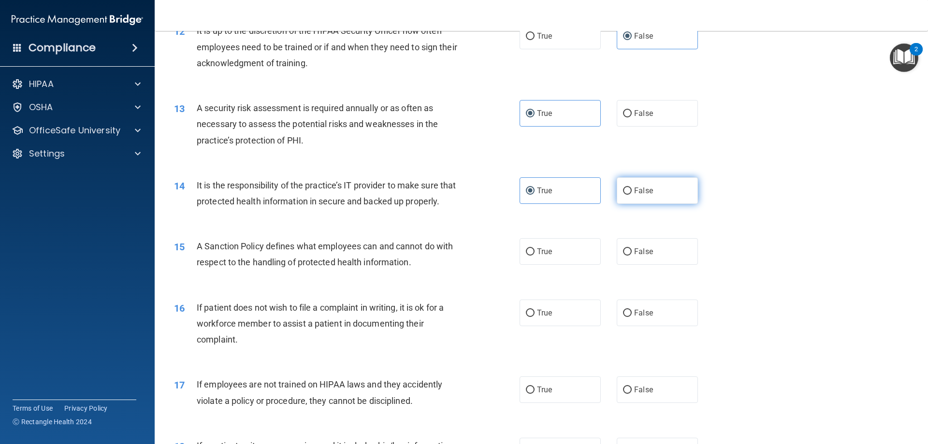
radio input "true"
click at [556, 196] on label "True" at bounding box center [560, 190] width 81 height 27
click at [535, 195] on input "True" at bounding box center [530, 191] width 9 height 7
radio input "true"
radio input "false"
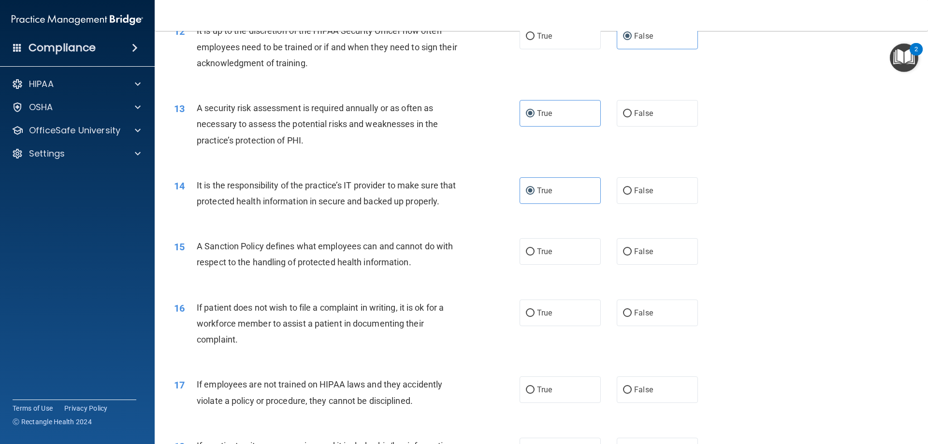
click at [512, 262] on div "15 A Sanction Policy defines what employees can and cannot do with respect to t…" at bounding box center [347, 256] width 375 height 37
click at [541, 256] on span "True" at bounding box center [544, 251] width 15 height 9
click at [535, 256] on input "True" at bounding box center [530, 252] width 9 height 7
radio input "true"
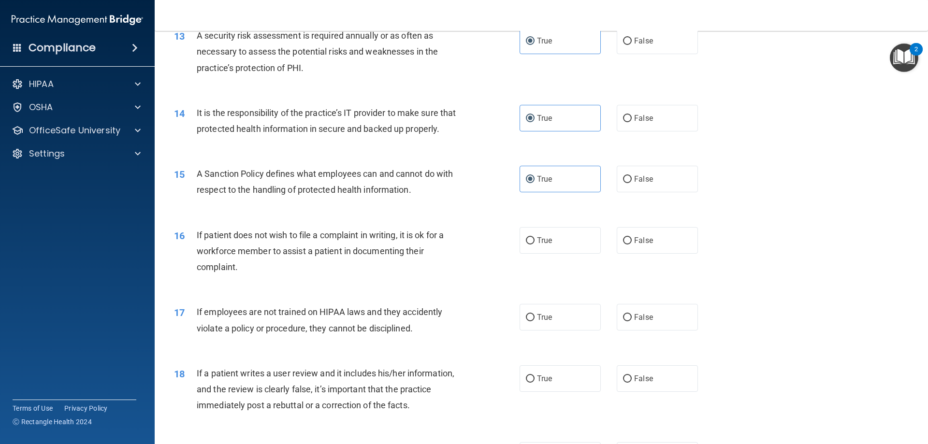
scroll to position [1064, 0]
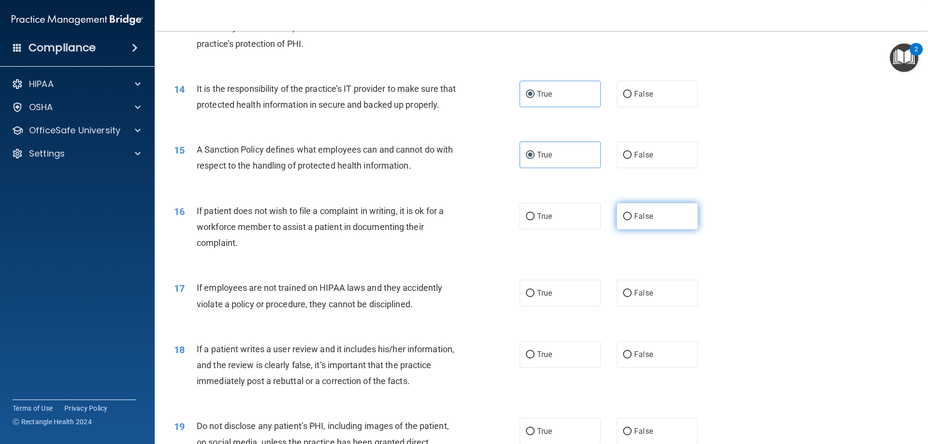
click at [629, 226] on label "False" at bounding box center [657, 216] width 81 height 27
click at [629, 220] on input "False" at bounding box center [627, 216] width 9 height 7
radio input "true"
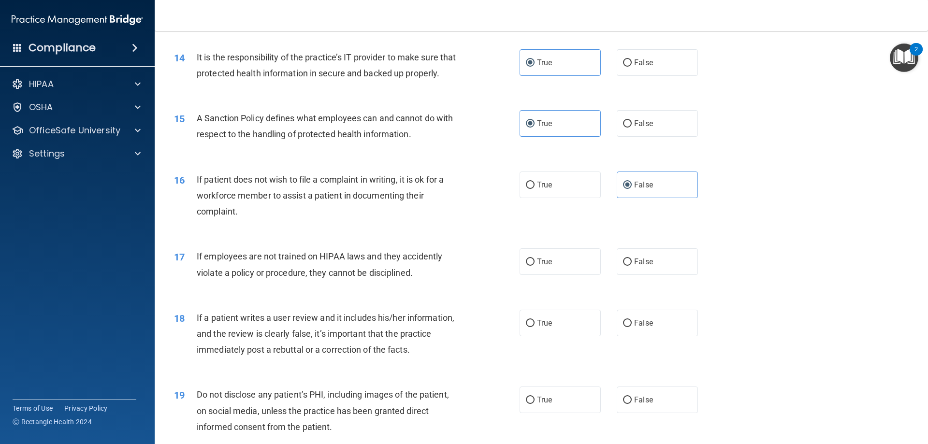
scroll to position [1112, 0]
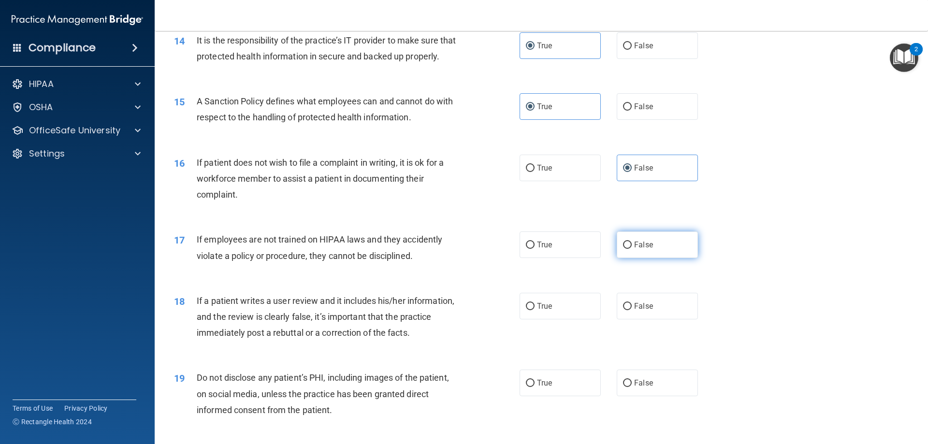
click at [661, 257] on label "False" at bounding box center [657, 245] width 81 height 27
click at [632, 249] on input "False" at bounding box center [627, 245] width 9 height 7
radio input "true"
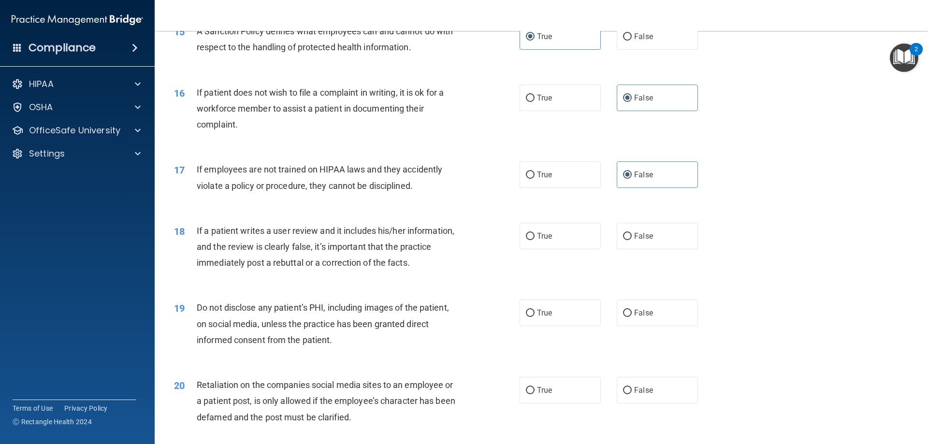
scroll to position [1160, 0]
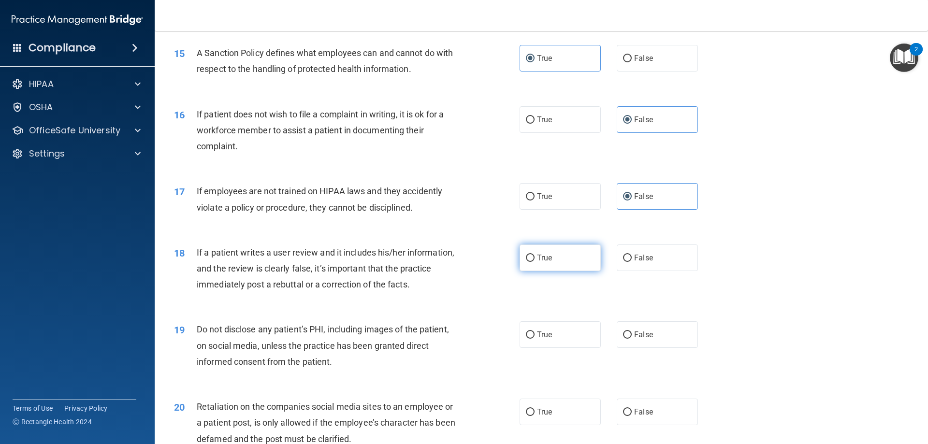
click at [582, 268] on label "True" at bounding box center [560, 258] width 81 height 27
click at [535, 262] on input "True" at bounding box center [530, 258] width 9 height 7
radio input "true"
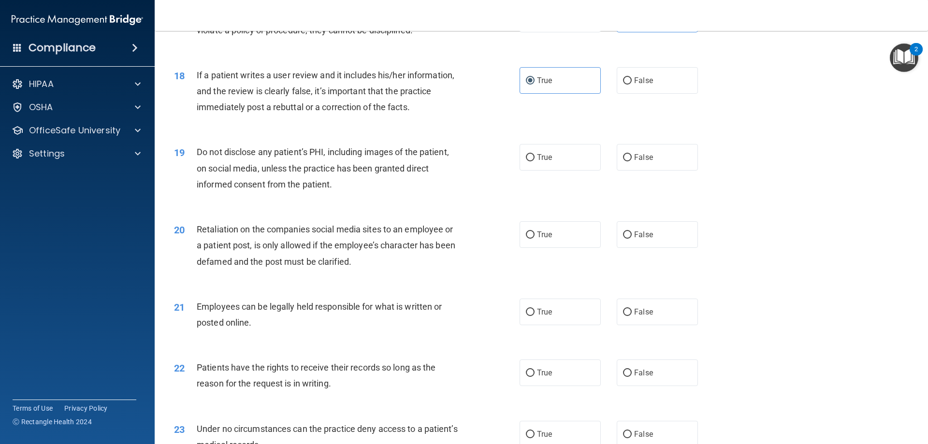
scroll to position [1305, 0]
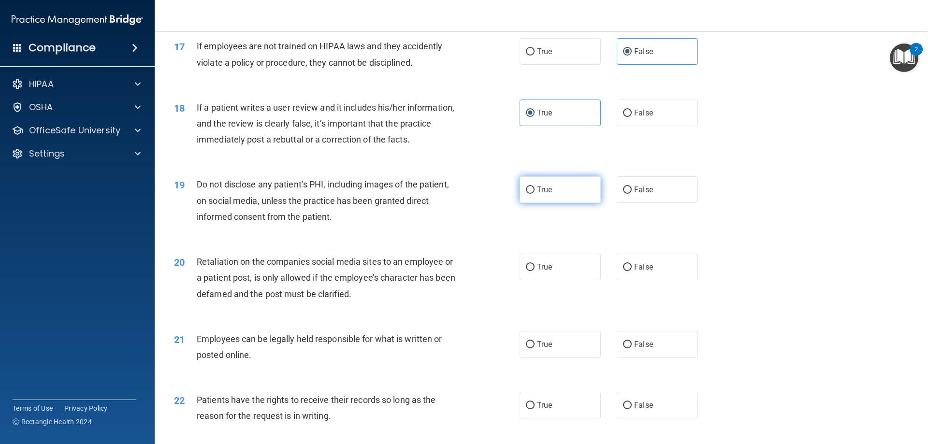
click at [548, 194] on span "True" at bounding box center [544, 189] width 15 height 9
click at [535, 194] on input "True" at bounding box center [530, 190] width 9 height 7
radio input "true"
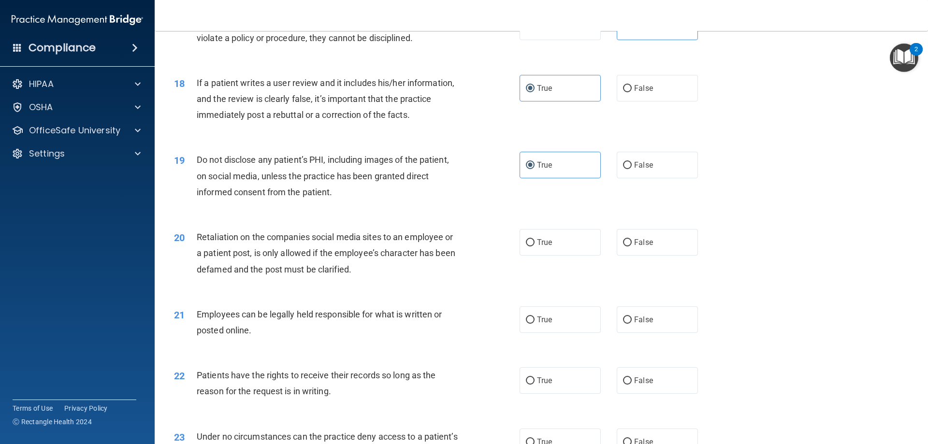
scroll to position [1354, 0]
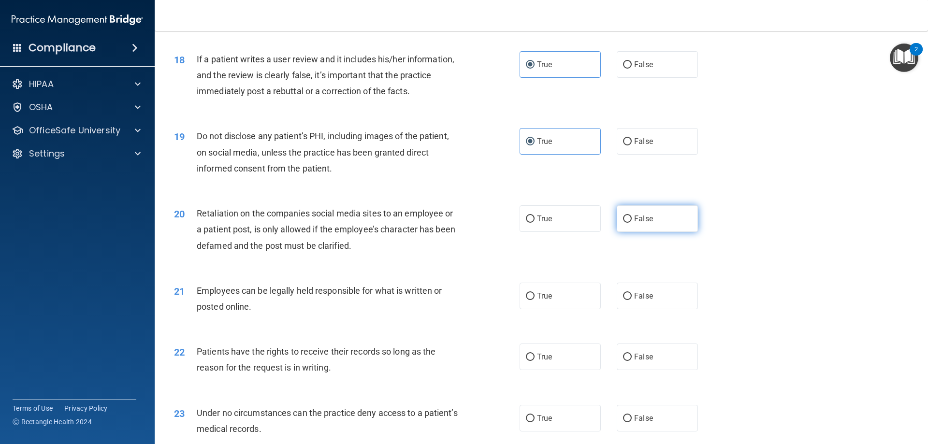
click at [669, 232] on label "False" at bounding box center [657, 218] width 81 height 27
click at [632, 223] on input "False" at bounding box center [627, 219] width 9 height 7
radio input "true"
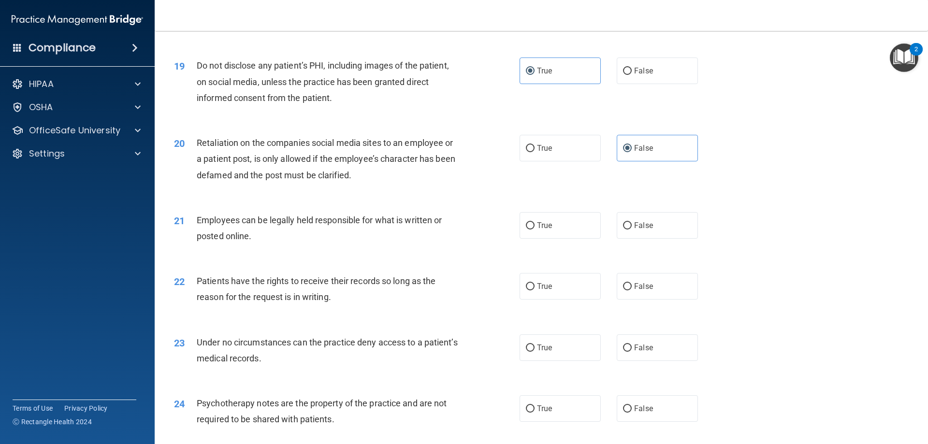
scroll to position [1402, 0]
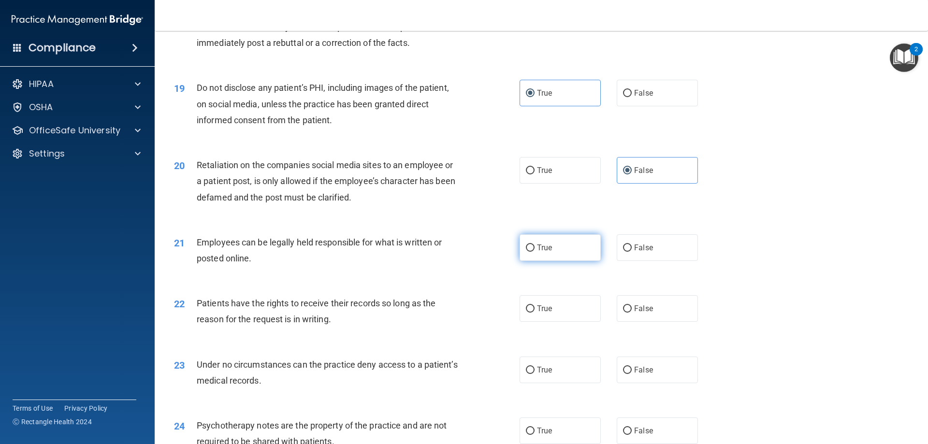
click at [544, 252] on span "True" at bounding box center [544, 247] width 15 height 9
click at [535, 252] on input "True" at bounding box center [530, 248] width 9 height 7
radio input "true"
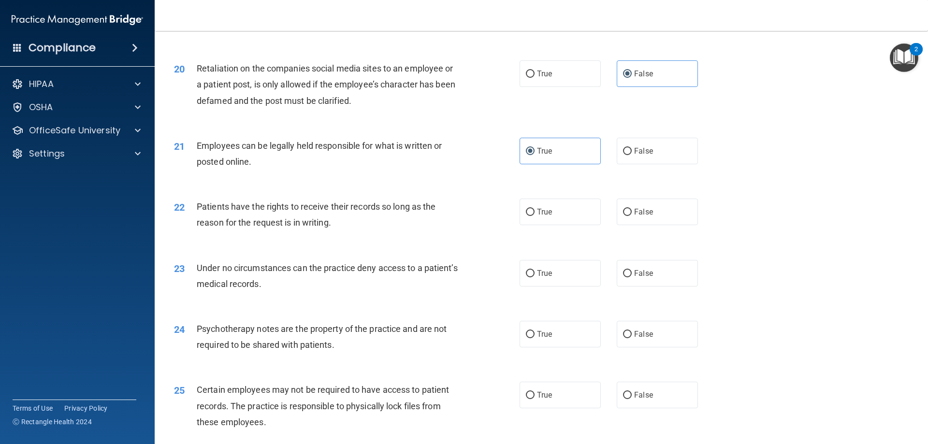
drag, startPoint x: 619, startPoint y: 224, endPoint x: 602, endPoint y: 236, distance: 20.9
click at [602, 225] on div "True False" at bounding box center [617, 212] width 195 height 27
click at [665, 225] on label "False" at bounding box center [657, 212] width 81 height 27
click at [632, 216] on input "False" at bounding box center [627, 212] width 9 height 7
radio input "true"
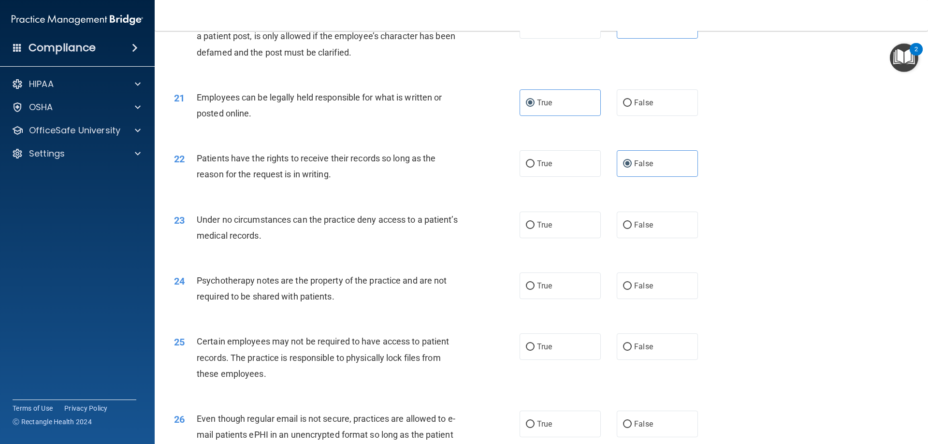
scroll to position [1595, 0]
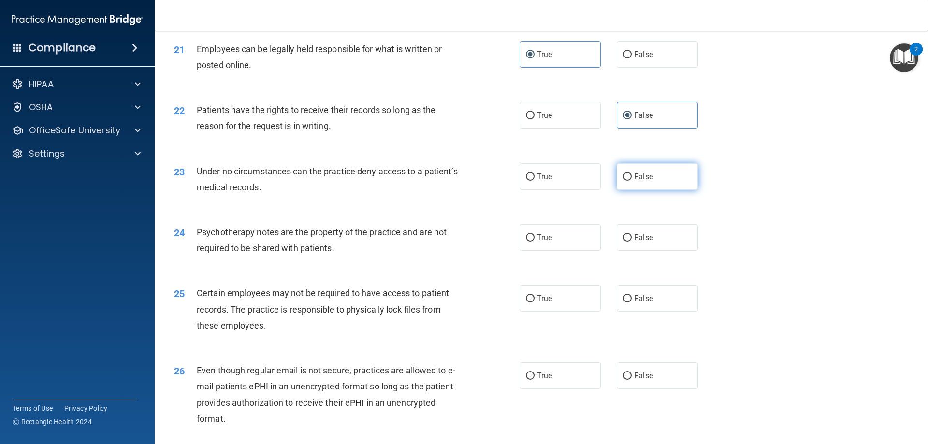
click at [679, 190] on label "False" at bounding box center [657, 176] width 81 height 27
click at [632, 181] on input "False" at bounding box center [627, 177] width 9 height 7
radio input "true"
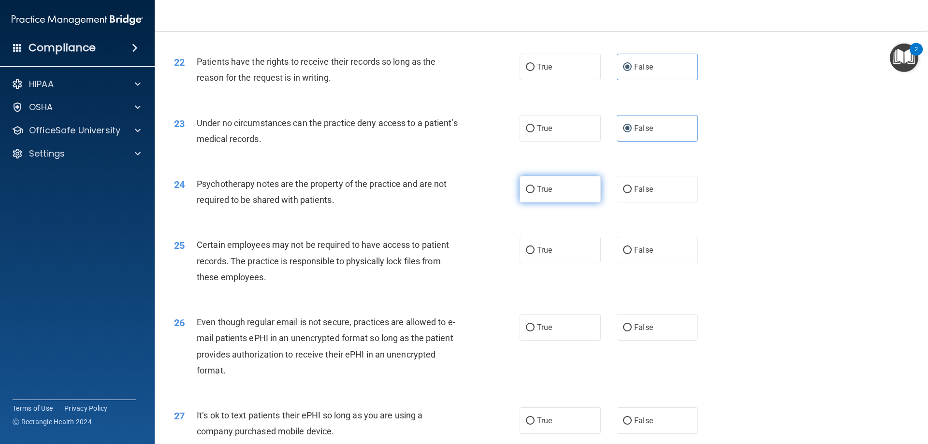
click at [569, 203] on label "True" at bounding box center [560, 189] width 81 height 27
click at [535, 193] on input "True" at bounding box center [530, 189] width 9 height 7
radio input "true"
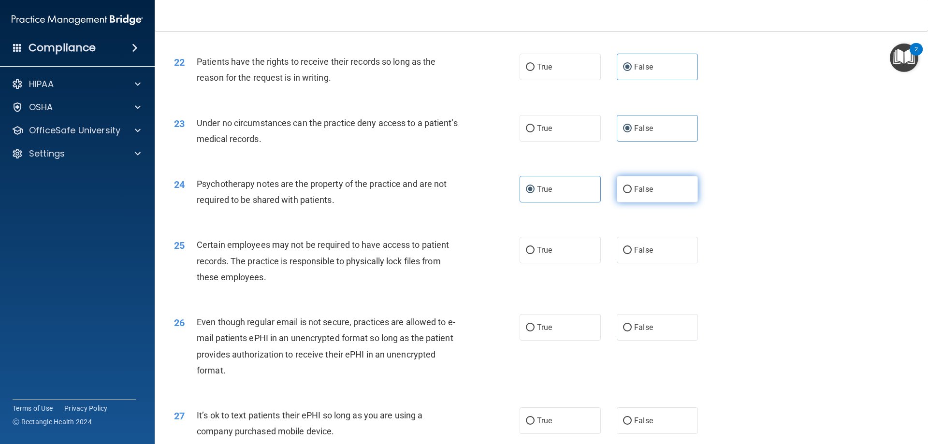
click at [649, 203] on label "False" at bounding box center [657, 189] width 81 height 27
click at [632, 193] on input "False" at bounding box center [627, 189] width 9 height 7
radio input "true"
radio input "false"
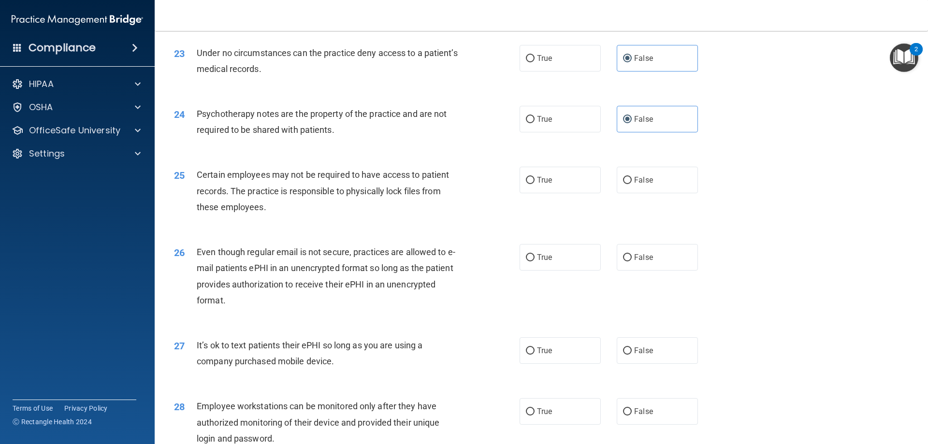
scroll to position [1740, 0]
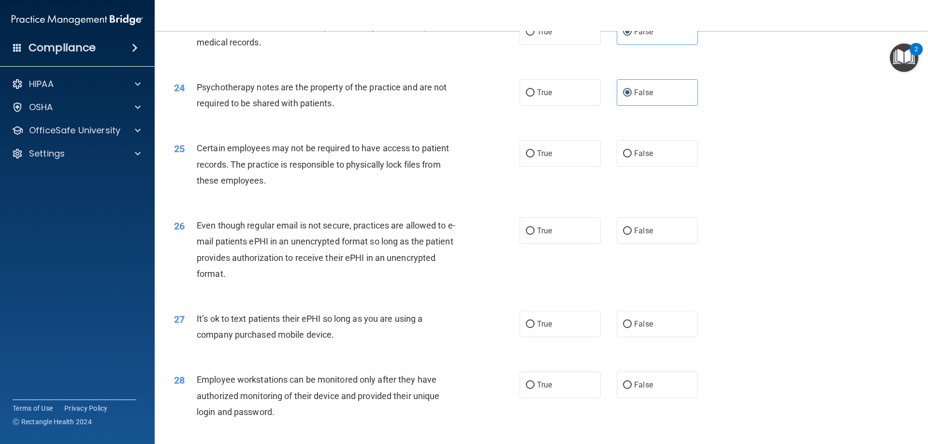
click at [634, 187] on div "25 Certain employees may not be required to have access to patient records. The…" at bounding box center [541, 166] width 749 height 77
click at [638, 167] on label "False" at bounding box center [657, 153] width 81 height 27
click at [632, 158] on input "False" at bounding box center [627, 153] width 9 height 7
radio input "true"
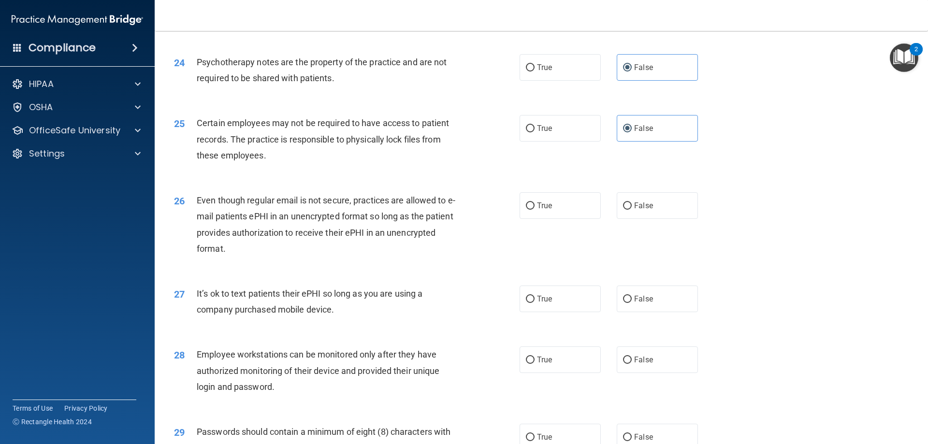
scroll to position [1789, 0]
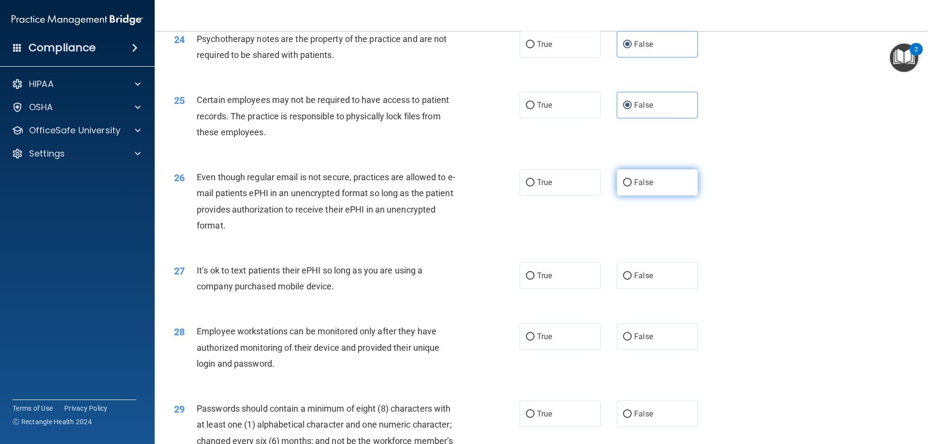
click at [645, 187] on span "False" at bounding box center [643, 182] width 19 height 9
click at [632, 187] on input "False" at bounding box center [627, 182] width 9 height 7
radio input "true"
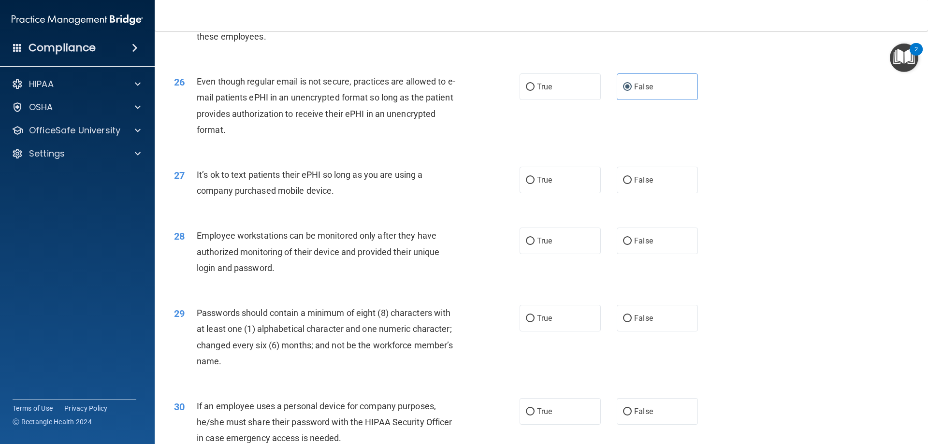
scroll to position [1886, 0]
click at [651, 192] on label "False" at bounding box center [657, 179] width 81 height 27
click at [632, 183] on input "False" at bounding box center [627, 179] width 9 height 7
radio input "true"
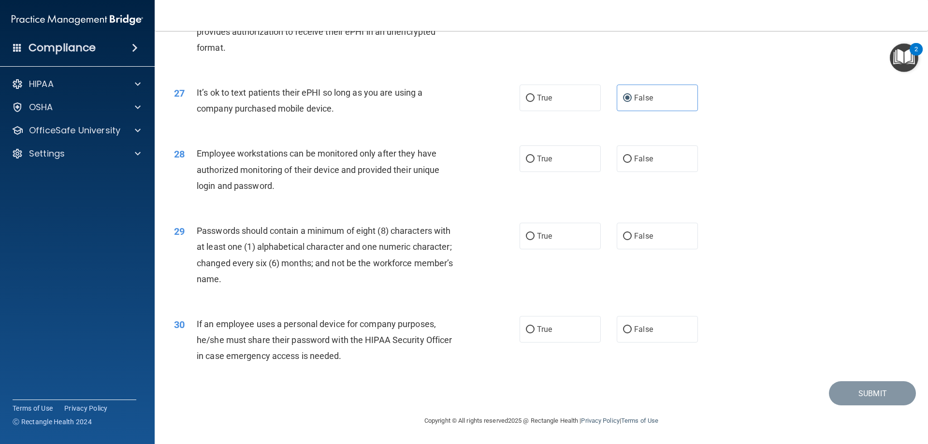
scroll to position [1983, 0]
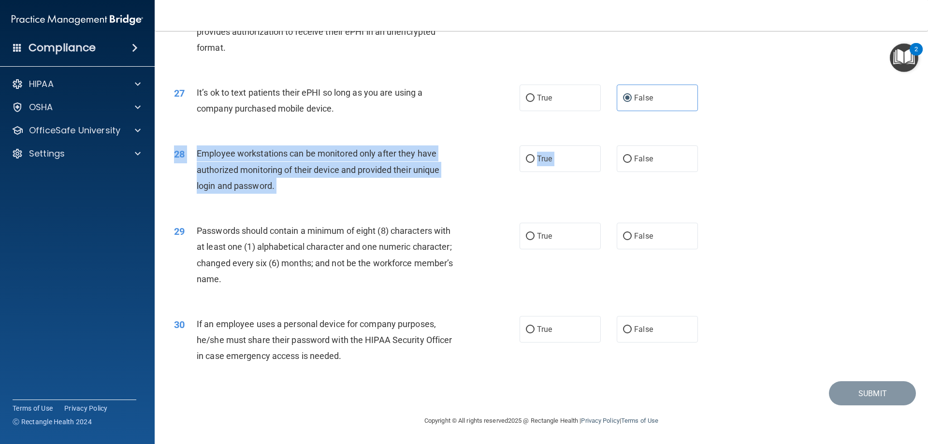
drag, startPoint x: 619, startPoint y: 165, endPoint x: 395, endPoint y: 184, distance: 225.1
click at [715, 146] on ng-form "28 Employee workstations can be monitored only after they have authorized monit…" at bounding box center [715, 146] width 0 height 0
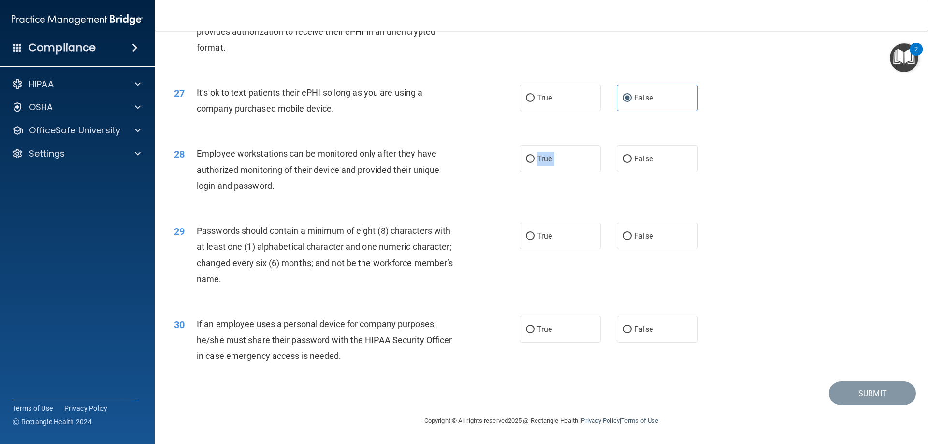
click at [395, 184] on div "Employee workstations can be monitored only after they have authorized monitori…" at bounding box center [332, 170] width 270 height 48
click at [400, 166] on span "Employee workstations can be monitored only after they have authorized monitori…" at bounding box center [318, 169] width 243 height 42
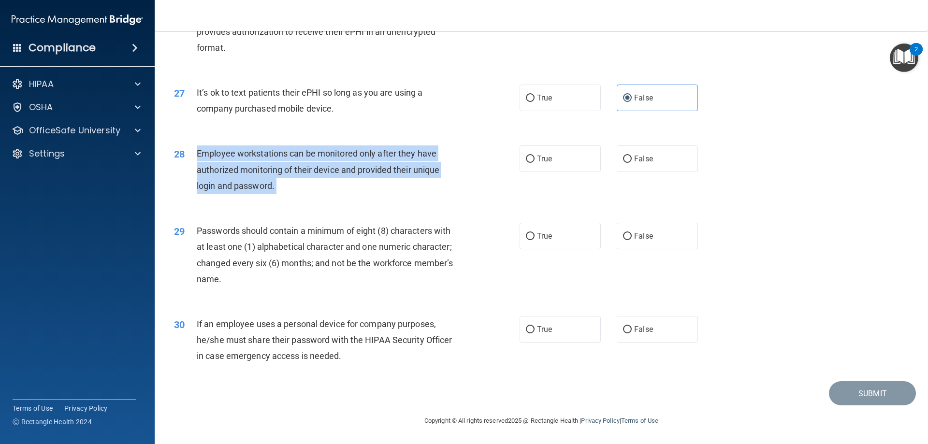
click at [400, 166] on span "Employee workstations can be monitored only after they have authorized monitori…" at bounding box center [318, 169] width 243 height 42
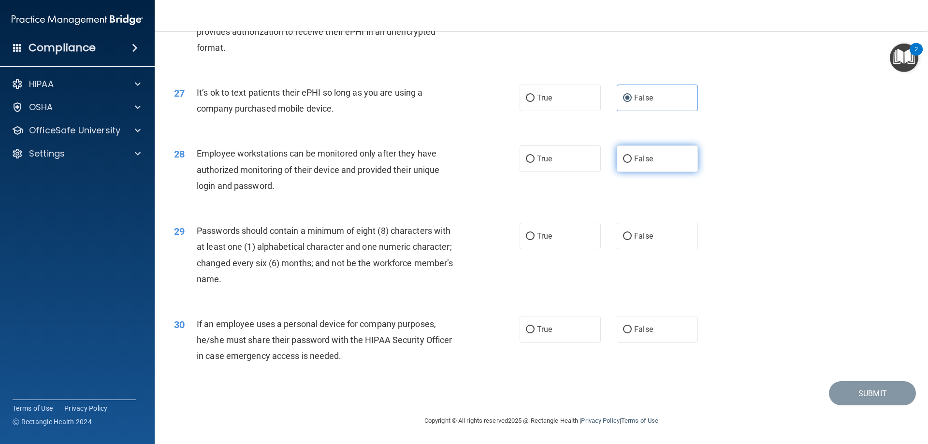
click at [663, 166] on label "False" at bounding box center [657, 159] width 81 height 27
click at [632, 163] on input "False" at bounding box center [627, 159] width 9 height 7
radio input "true"
click at [526, 239] on input "True" at bounding box center [530, 236] width 9 height 7
radio input "true"
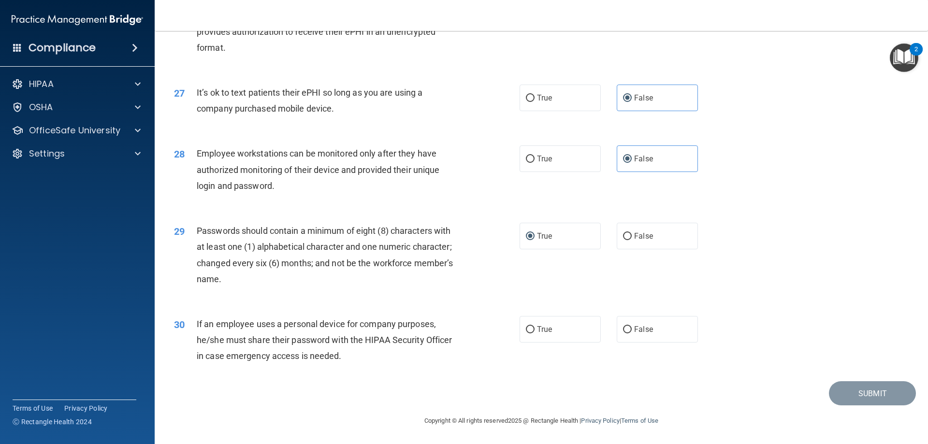
click at [395, 332] on div "If an employee uses a personal device for company purposes, he/she must share t…" at bounding box center [332, 340] width 270 height 48
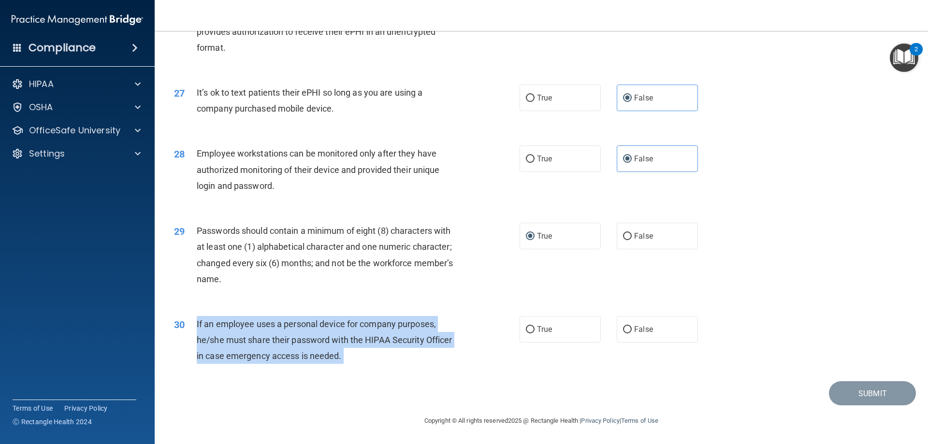
click at [395, 332] on div "If an employee uses a personal device for company purposes, he/she must share t…" at bounding box center [332, 340] width 270 height 48
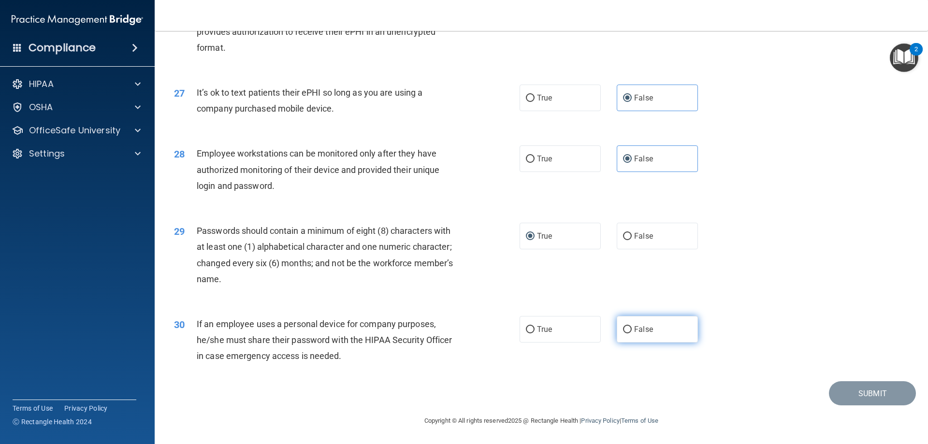
click at [663, 323] on label "False" at bounding box center [657, 329] width 81 height 27
click at [632, 326] on input "False" at bounding box center [627, 329] width 9 height 7
radio input "true"
click at [844, 395] on button "Submit" at bounding box center [872, 393] width 87 height 25
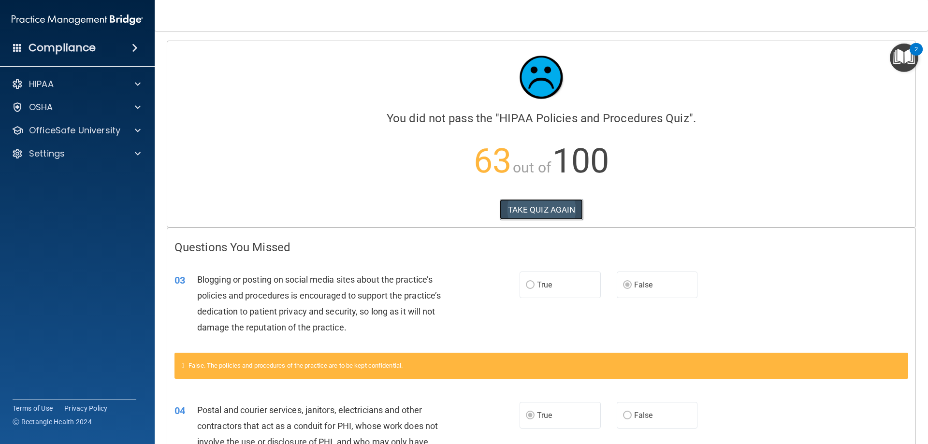
click at [538, 205] on button "TAKE QUIZ AGAIN" at bounding box center [542, 209] width 84 height 21
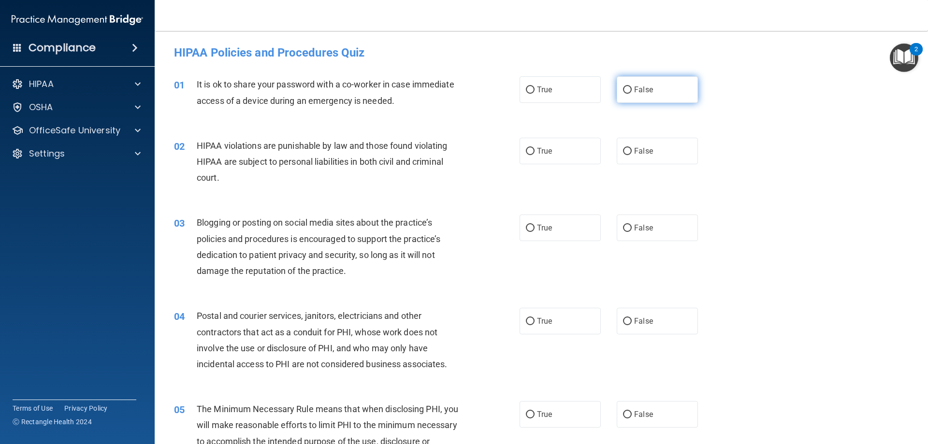
click at [625, 89] on input "False" at bounding box center [627, 90] width 9 height 7
radio input "true"
click at [572, 156] on label "True" at bounding box center [560, 151] width 81 height 27
click at [535, 155] on input "True" at bounding box center [530, 151] width 9 height 7
radio input "true"
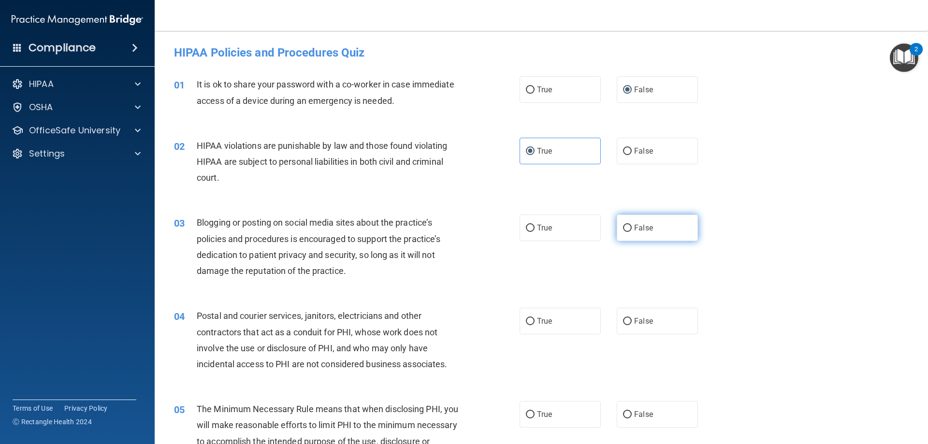
click at [632, 234] on label "False" at bounding box center [657, 228] width 81 height 27
click at [632, 232] on input "False" at bounding box center [627, 228] width 9 height 7
radio input "true"
click at [568, 322] on label "True" at bounding box center [560, 321] width 81 height 27
click at [535, 322] on input "True" at bounding box center [530, 321] width 9 height 7
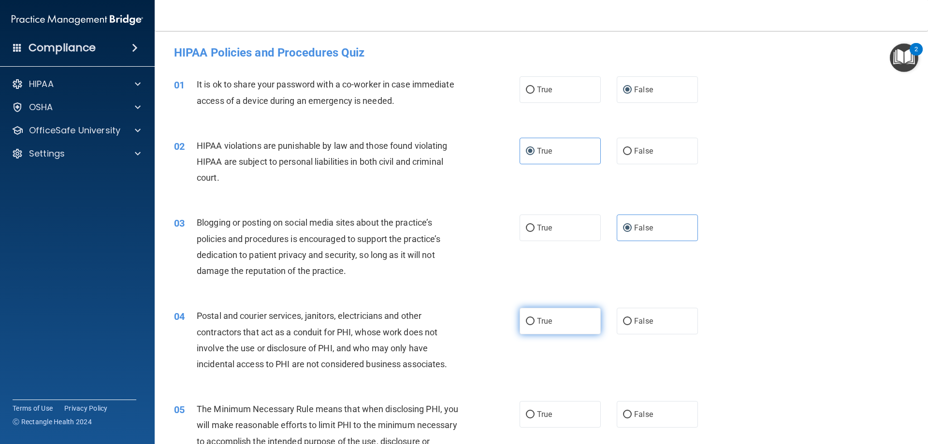
radio input "true"
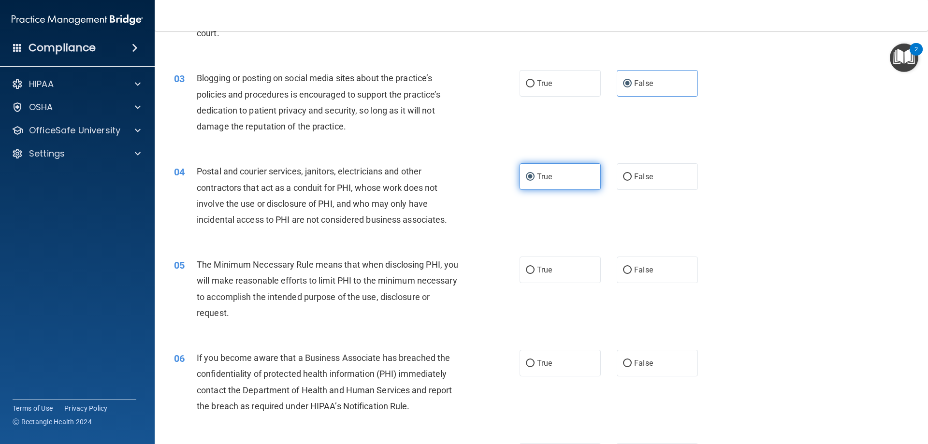
scroll to position [145, 0]
click at [576, 267] on label "True" at bounding box center [560, 269] width 81 height 27
click at [535, 267] on input "True" at bounding box center [530, 269] width 9 height 7
radio input "true"
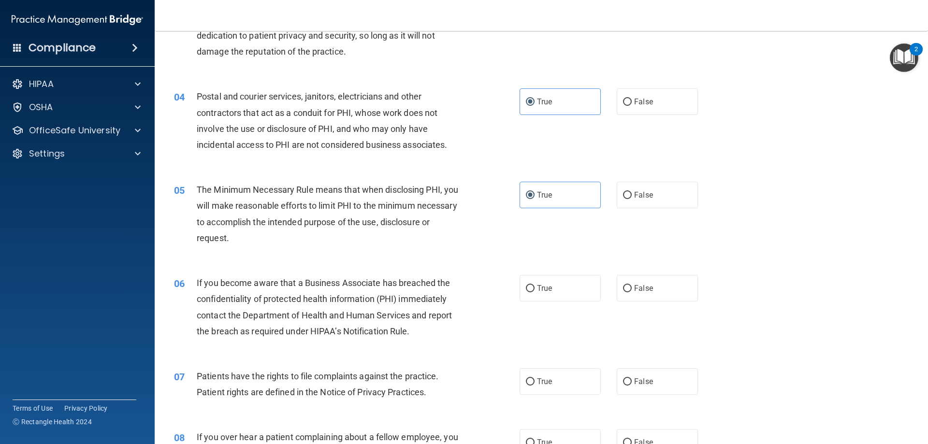
scroll to position [242, 0]
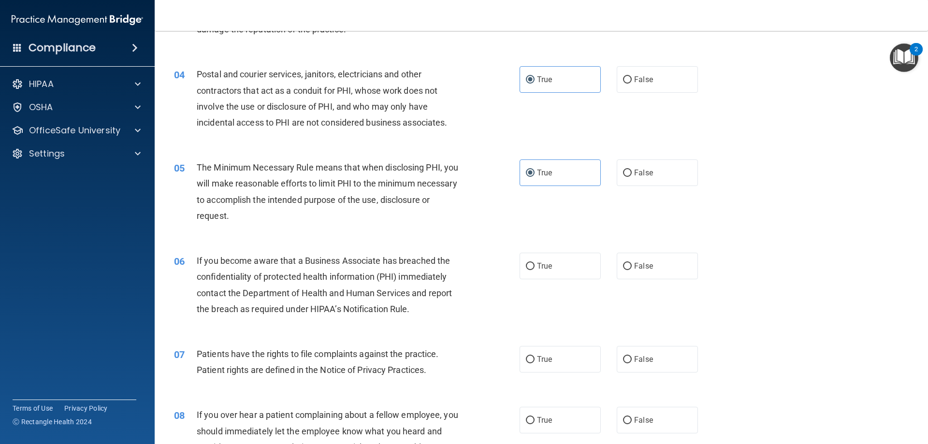
click at [697, 262] on div "True False" at bounding box center [617, 266] width 195 height 27
click at [661, 263] on label "False" at bounding box center [657, 266] width 81 height 27
click at [632, 263] on input "False" at bounding box center [627, 266] width 9 height 7
radio input "true"
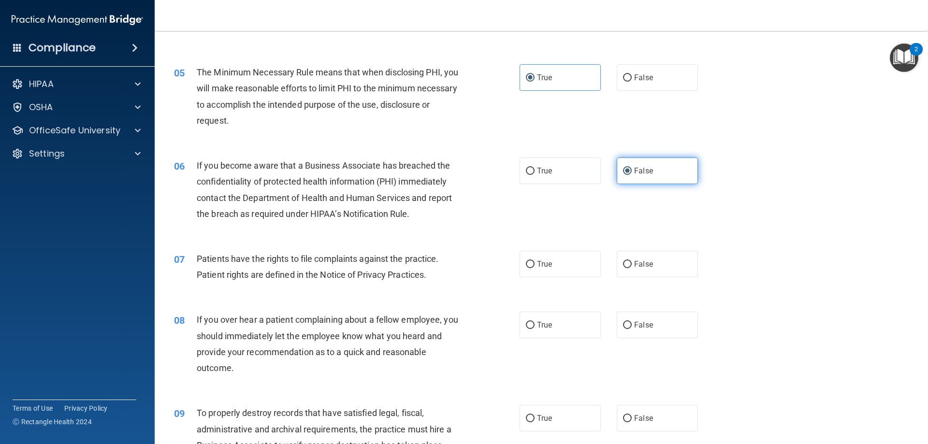
scroll to position [338, 0]
click at [555, 262] on label "True" at bounding box center [560, 262] width 81 height 27
click at [535, 262] on input "True" at bounding box center [530, 263] width 9 height 7
radio input "true"
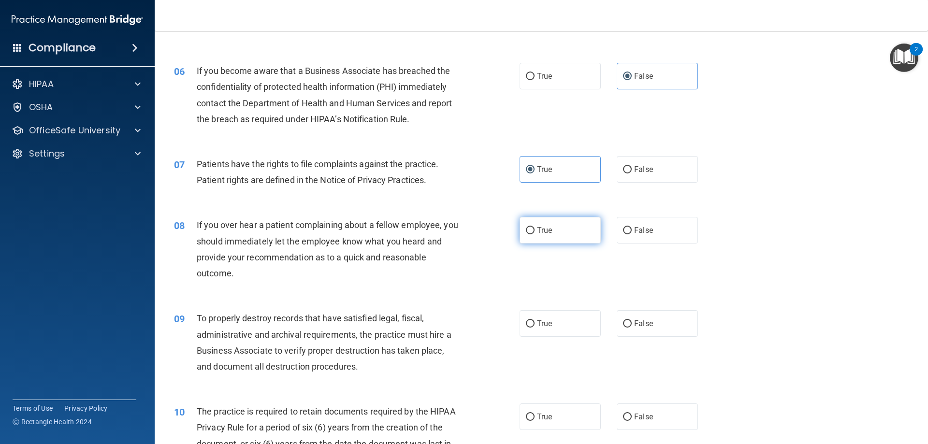
scroll to position [435, 0]
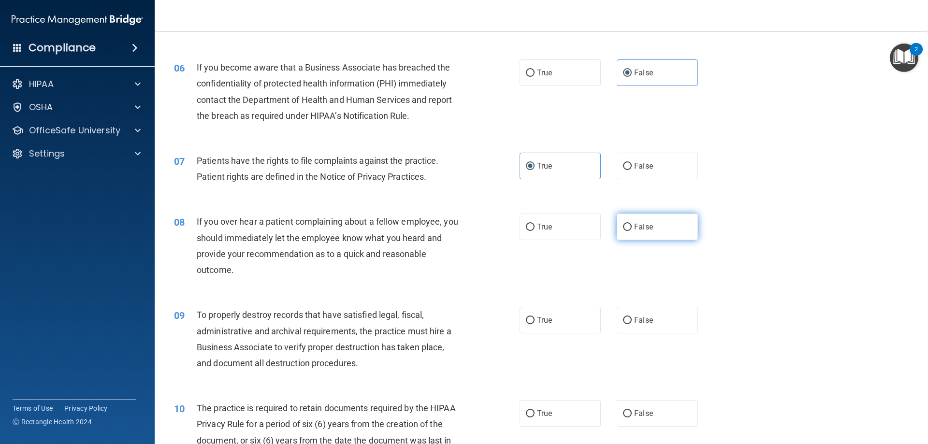
click at [652, 236] on label "False" at bounding box center [657, 227] width 81 height 27
click at [632, 231] on input "False" at bounding box center [627, 227] width 9 height 7
radio input "true"
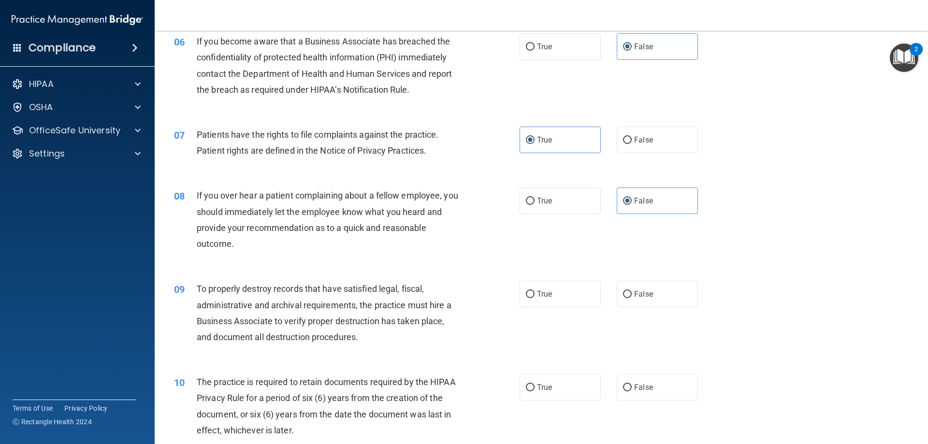
scroll to position [483, 0]
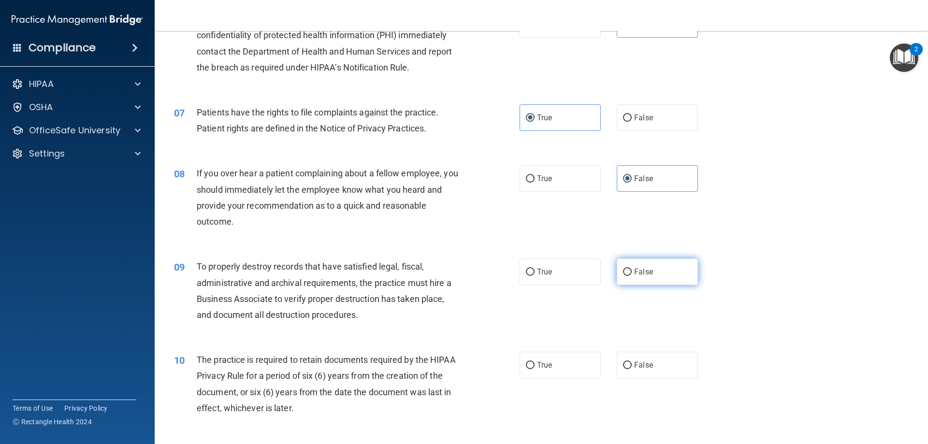
click at [634, 270] on span "False" at bounding box center [643, 271] width 19 height 9
click at [631, 270] on input "False" at bounding box center [627, 272] width 9 height 7
radio input "true"
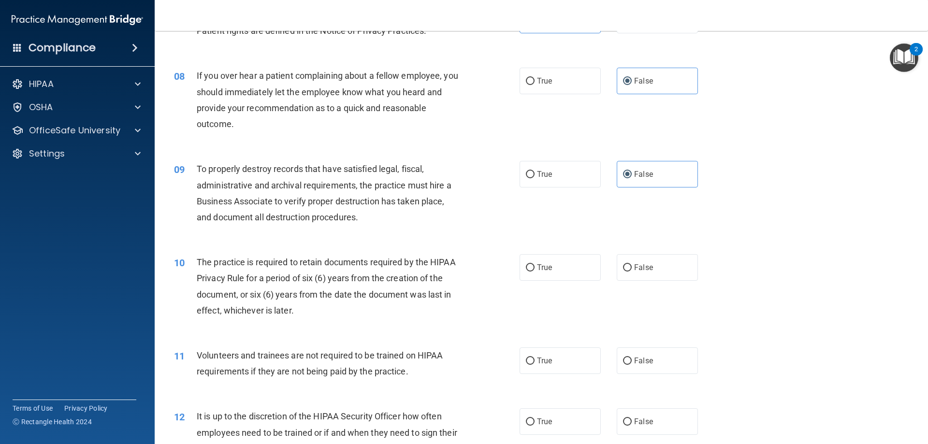
scroll to position [629, 0]
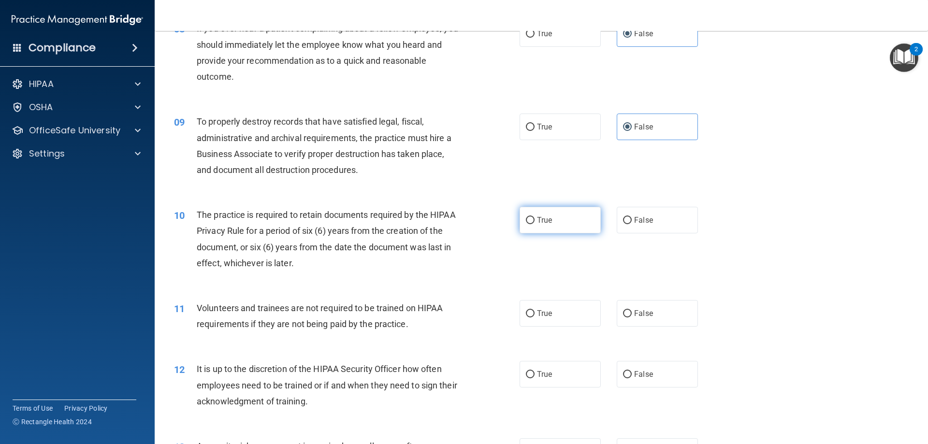
click at [554, 225] on label "True" at bounding box center [560, 220] width 81 height 27
click at [535, 224] on input "True" at bounding box center [530, 220] width 9 height 7
radio input "true"
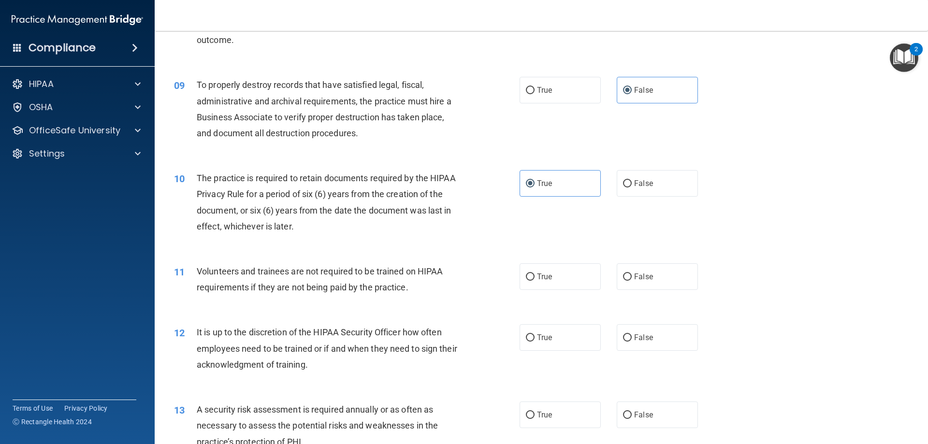
scroll to position [725, 0]
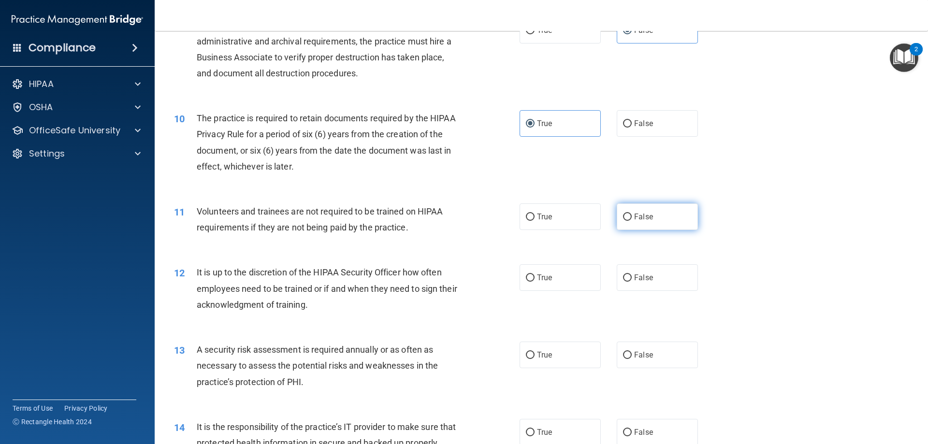
click at [637, 213] on span "False" at bounding box center [643, 216] width 19 height 9
click at [632, 214] on input "False" at bounding box center [627, 217] width 9 height 7
radio input "true"
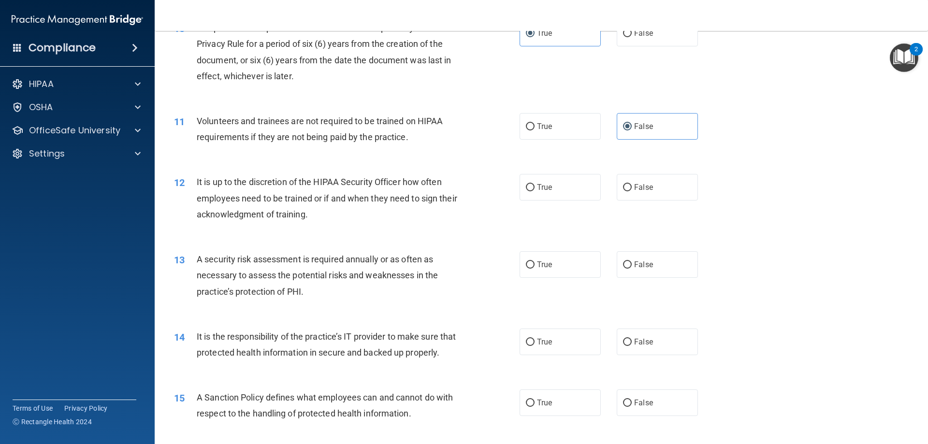
scroll to position [822, 0]
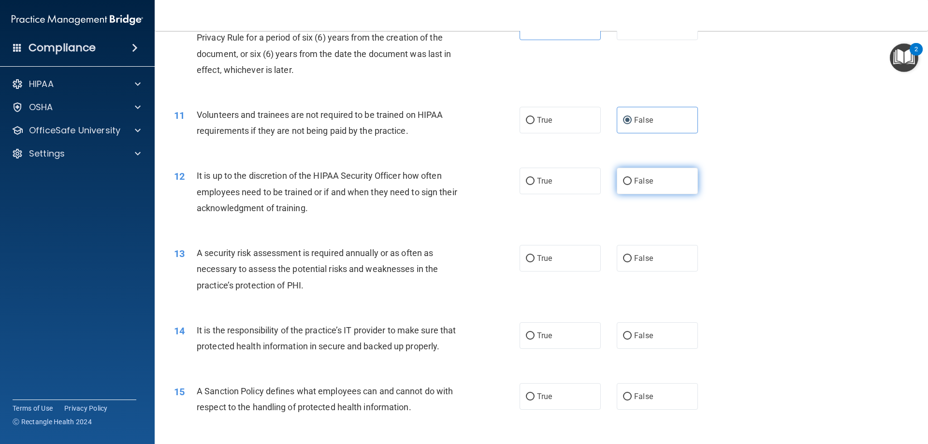
click at [661, 183] on label "False" at bounding box center [657, 181] width 81 height 27
click at [632, 183] on input "False" at bounding box center [627, 181] width 9 height 7
radio input "true"
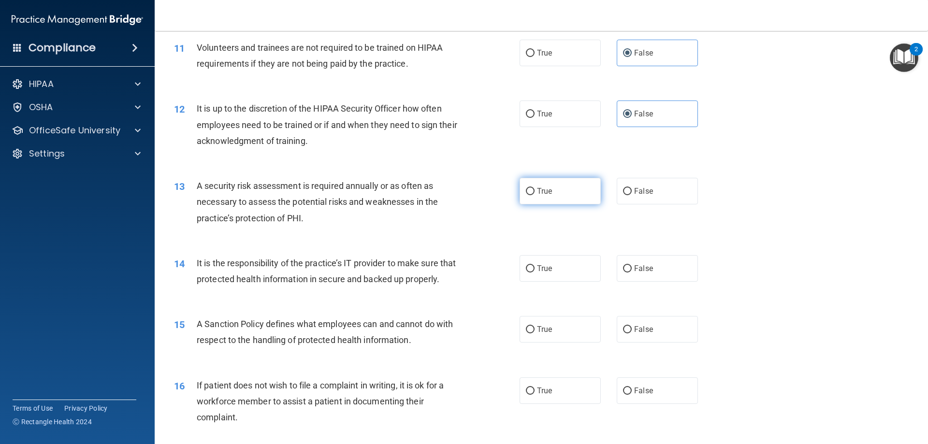
scroll to position [919, 0]
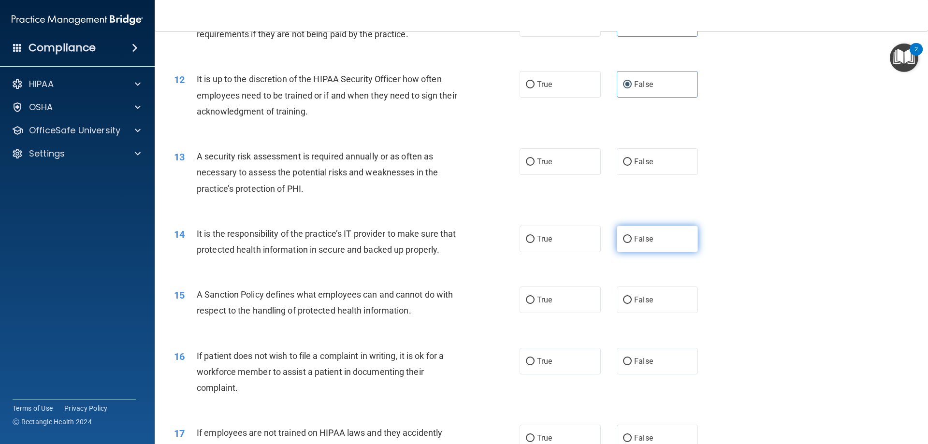
click at [663, 239] on label "False" at bounding box center [657, 239] width 81 height 27
click at [632, 239] on input "False" at bounding box center [627, 239] width 9 height 7
radio input "true"
click at [565, 157] on label "True" at bounding box center [560, 161] width 81 height 27
click at [535, 159] on input "True" at bounding box center [530, 162] width 9 height 7
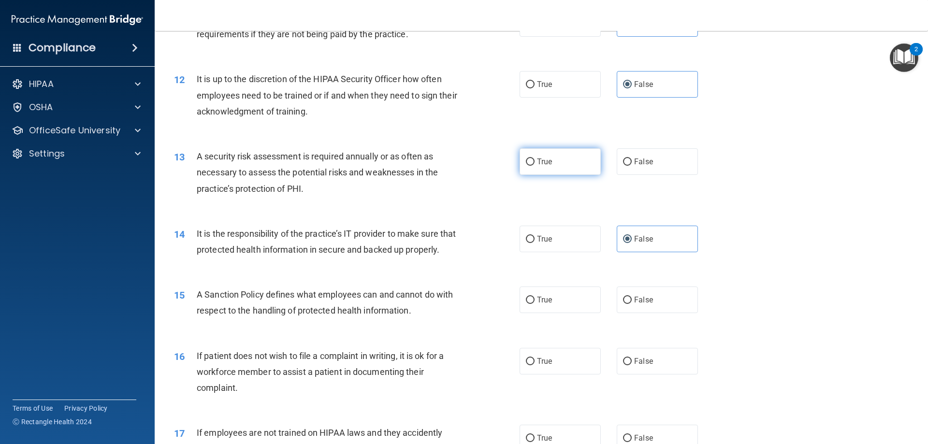
radio input "true"
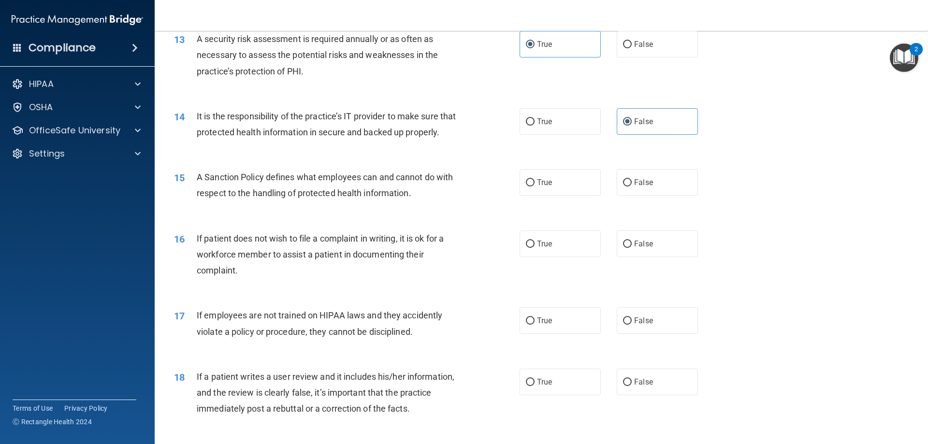
scroll to position [1064, 0]
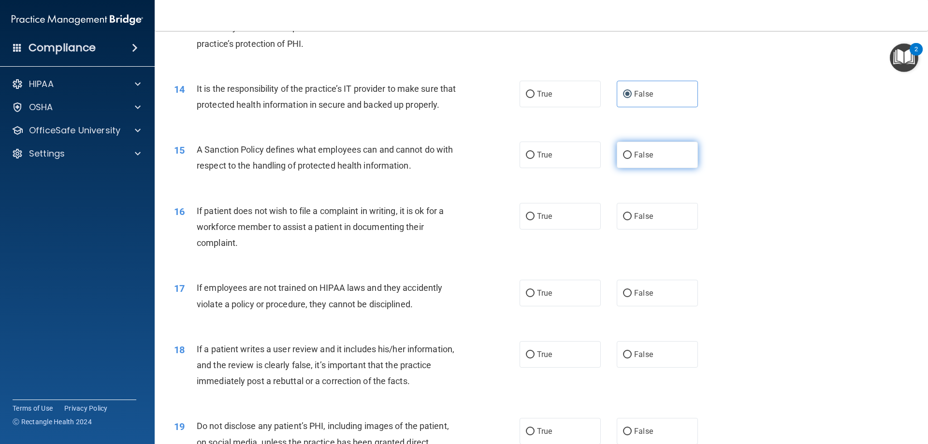
click at [662, 168] on label "False" at bounding box center [657, 155] width 81 height 27
click at [632, 159] on input "False" at bounding box center [627, 155] width 9 height 7
radio input "true"
click at [587, 229] on label "True" at bounding box center [560, 216] width 81 height 27
click at [535, 220] on input "True" at bounding box center [530, 216] width 9 height 7
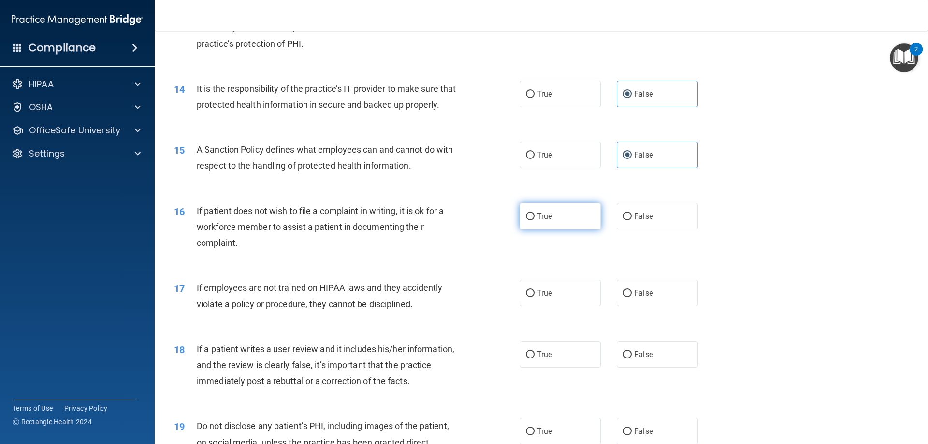
radio input "true"
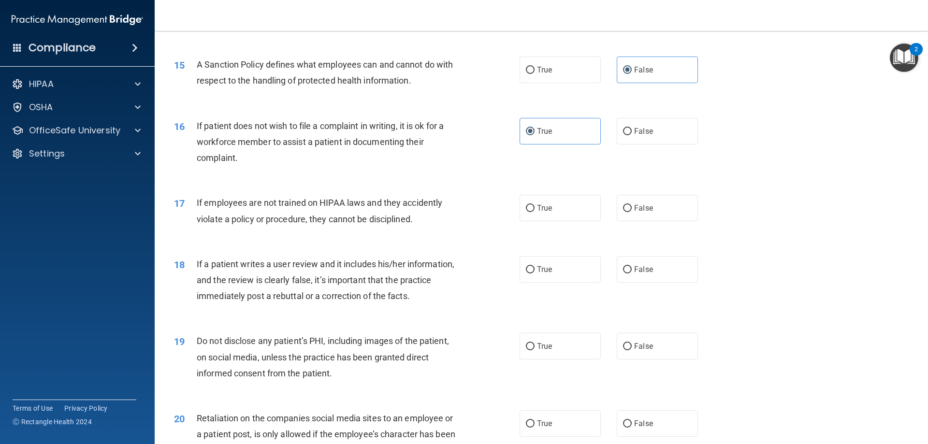
scroll to position [1209, 0]
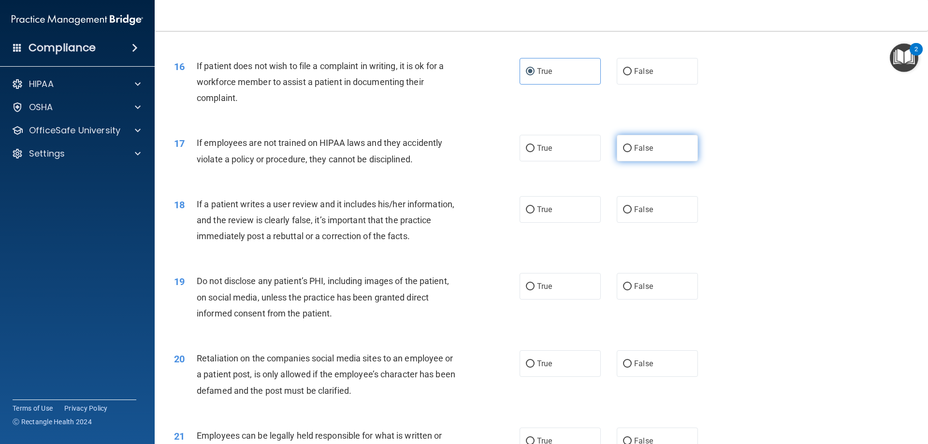
click at [641, 153] on span "False" at bounding box center [643, 148] width 19 height 9
click at [632, 152] on input "False" at bounding box center [627, 148] width 9 height 7
radio input "true"
click at [670, 222] on label "False" at bounding box center [657, 209] width 81 height 27
click at [632, 214] on input "False" at bounding box center [627, 209] width 9 height 7
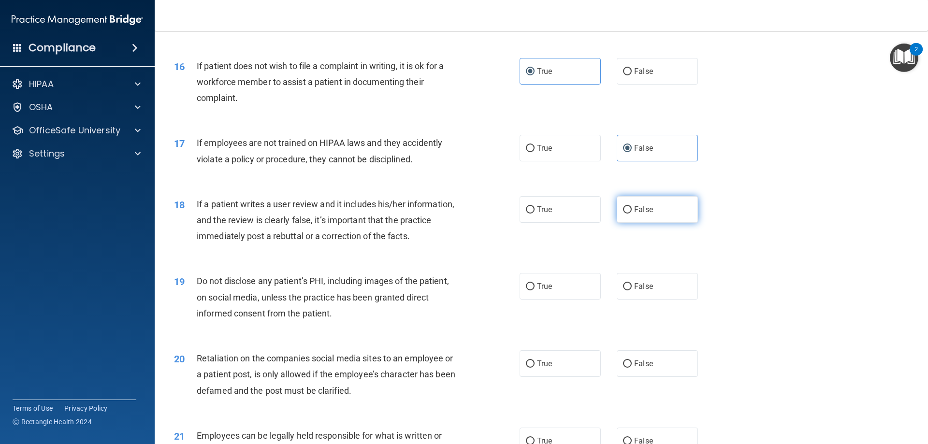
radio input "true"
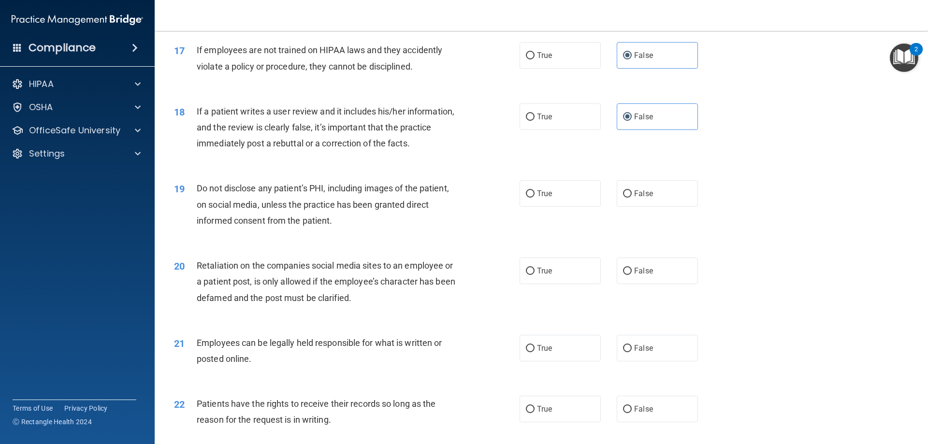
scroll to position [1305, 0]
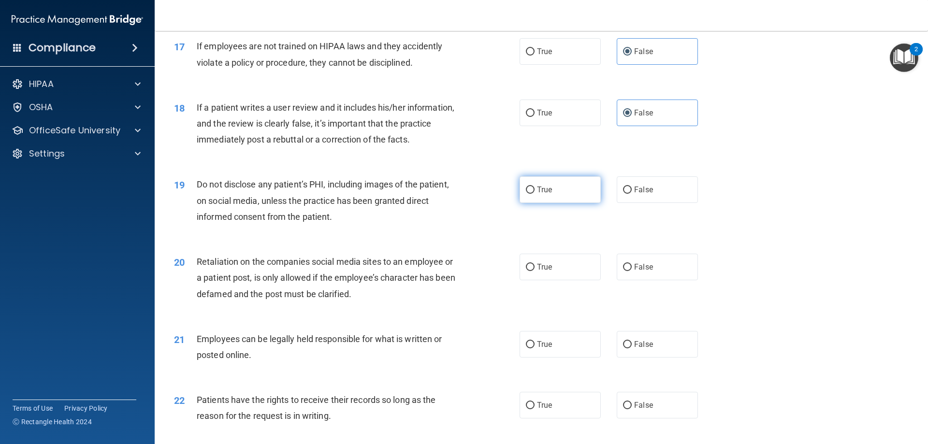
click at [536, 195] on label "True" at bounding box center [560, 189] width 81 height 27
click at [535, 194] on input "True" at bounding box center [530, 190] width 9 height 7
radio input "true"
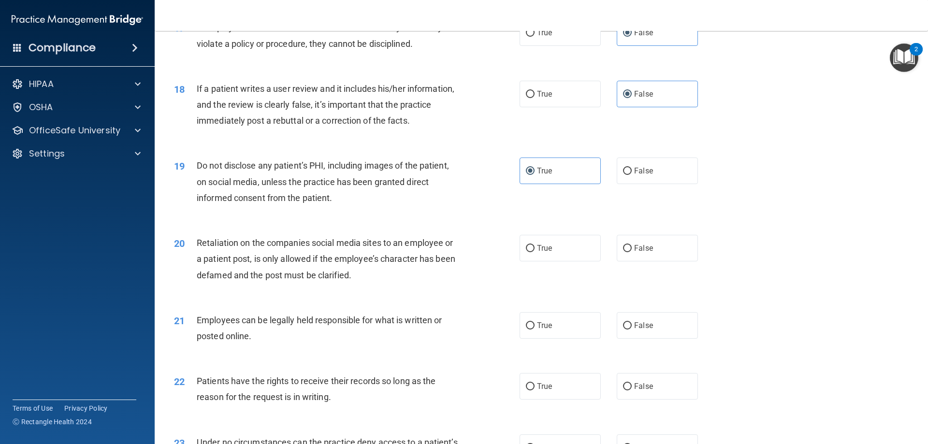
scroll to position [1354, 0]
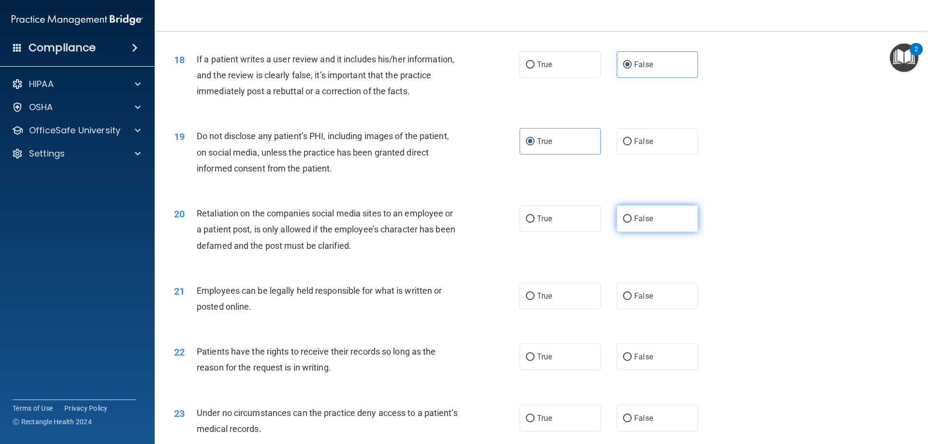
click at [634, 223] on span "False" at bounding box center [643, 218] width 19 height 9
click at [630, 223] on input "False" at bounding box center [627, 219] width 9 height 7
radio input "true"
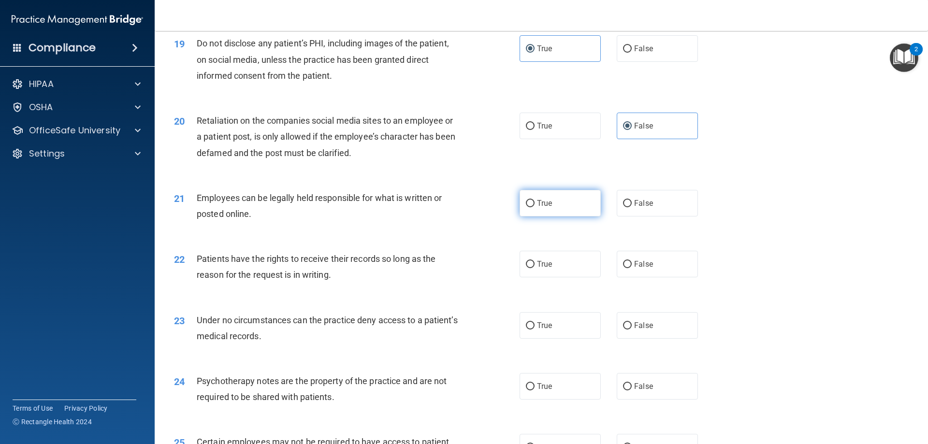
scroll to position [1450, 0]
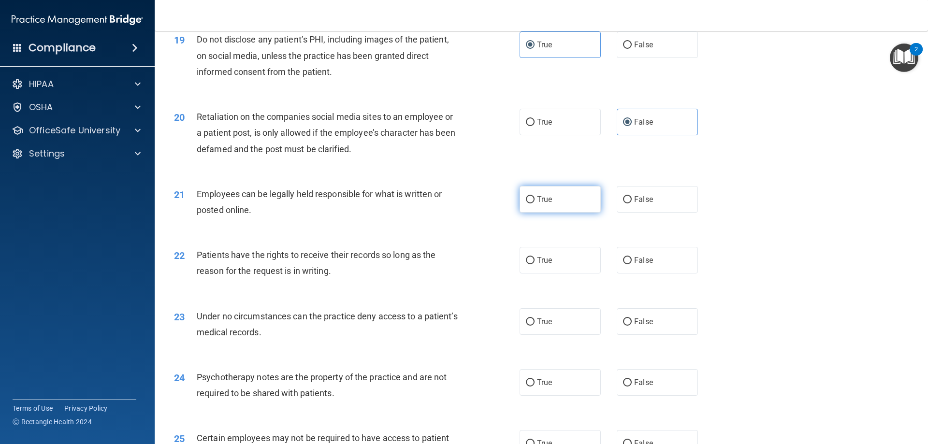
click at [530, 204] on input "True" at bounding box center [530, 199] width 9 height 7
radio input "true"
click at [617, 274] on label "False" at bounding box center [657, 260] width 81 height 27
click at [623, 264] on input "False" at bounding box center [627, 260] width 9 height 7
radio input "true"
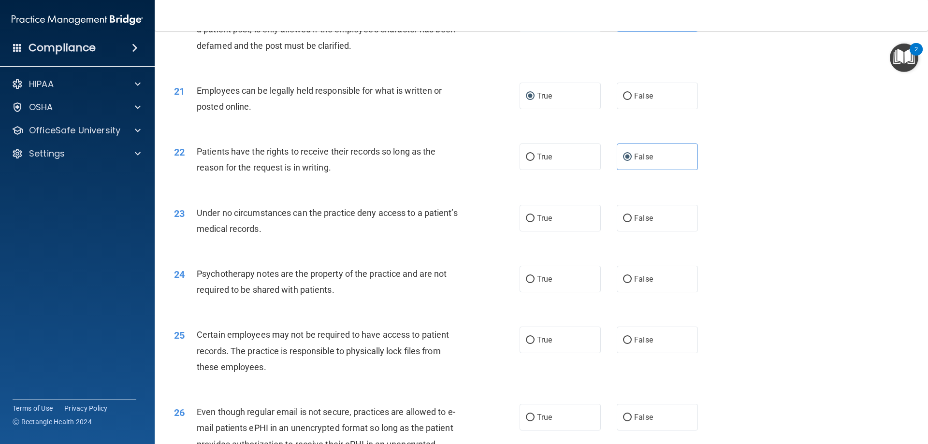
scroll to position [1595, 0]
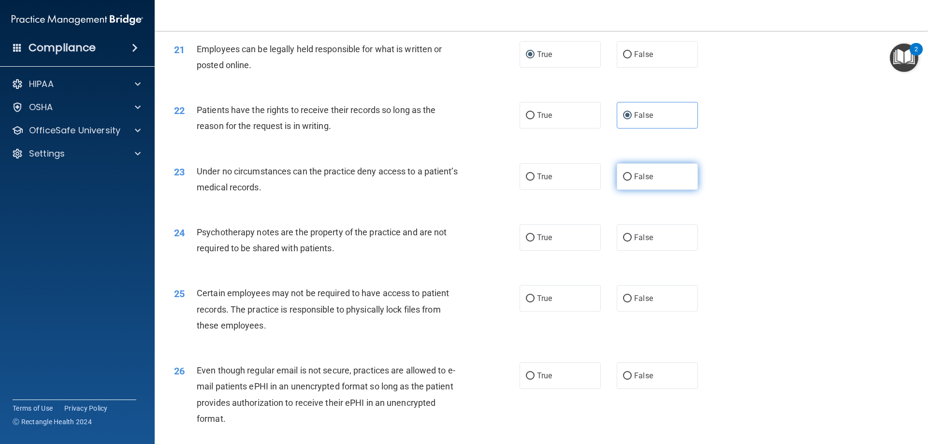
click at [641, 181] on span "False" at bounding box center [643, 176] width 19 height 9
click at [632, 181] on input "False" at bounding box center [627, 177] width 9 height 7
radio input "true"
click at [547, 246] on label "True" at bounding box center [560, 237] width 81 height 27
click at [535, 242] on input "True" at bounding box center [530, 237] width 9 height 7
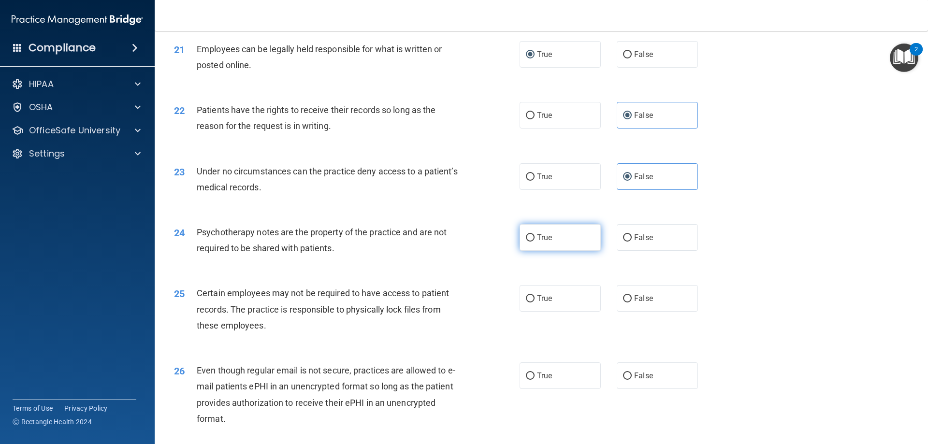
radio input "true"
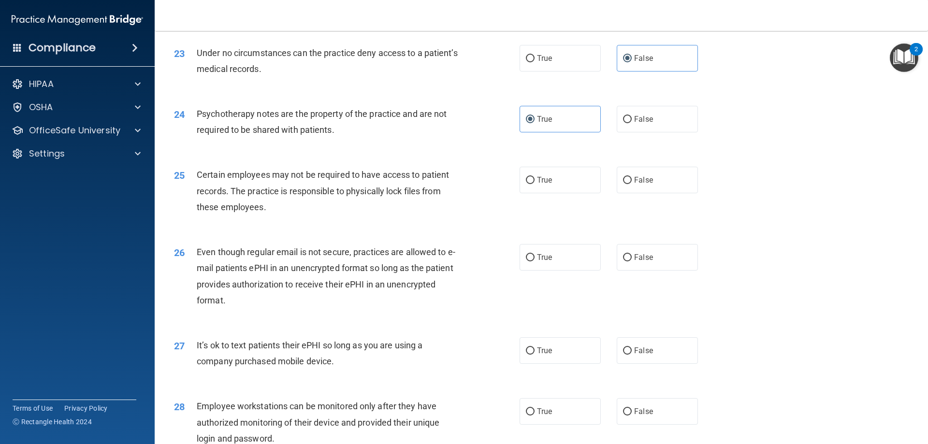
scroll to position [1740, 0]
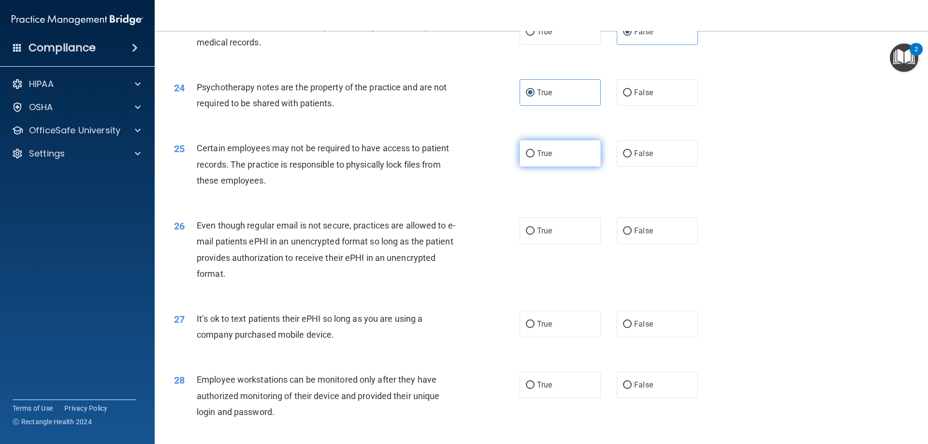
click at [554, 162] on label "True" at bounding box center [560, 153] width 81 height 27
click at [535, 158] on input "True" at bounding box center [530, 153] width 9 height 7
radio input "true"
click at [537, 235] on span "True" at bounding box center [544, 230] width 15 height 9
click at [535, 235] on input "True" at bounding box center [530, 231] width 9 height 7
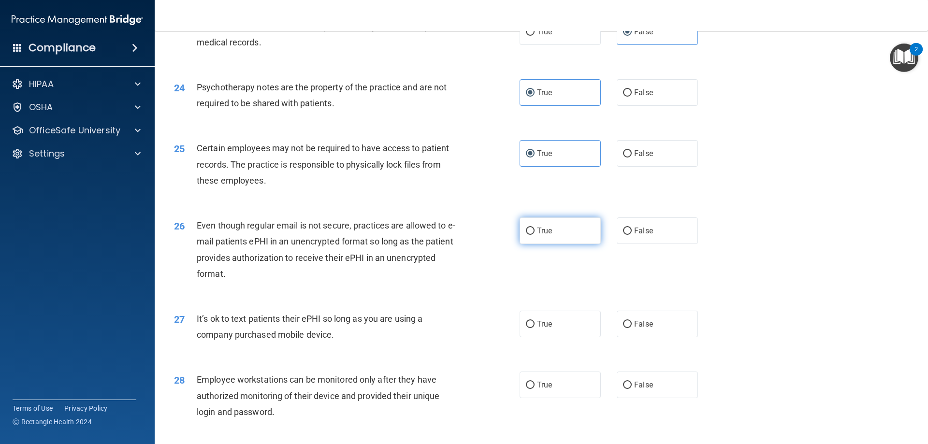
radio input "true"
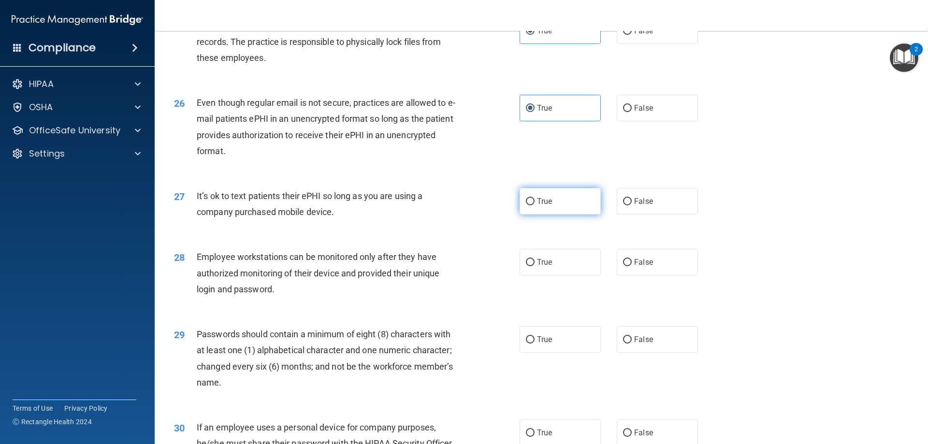
scroll to position [1886, 0]
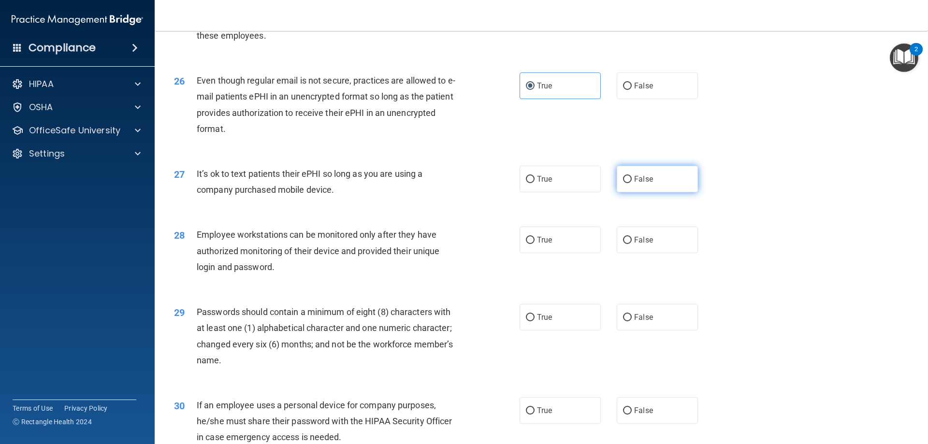
click at [634, 184] on span "False" at bounding box center [643, 179] width 19 height 9
click at [632, 183] on input "False" at bounding box center [627, 179] width 9 height 7
radio input "true"
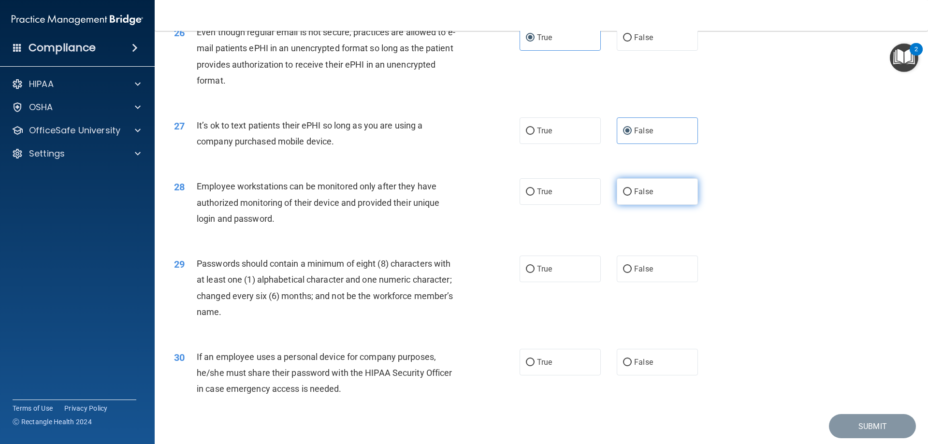
click at [620, 203] on label "False" at bounding box center [657, 191] width 81 height 27
click at [623, 196] on input "False" at bounding box center [627, 192] width 9 height 7
radio input "true"
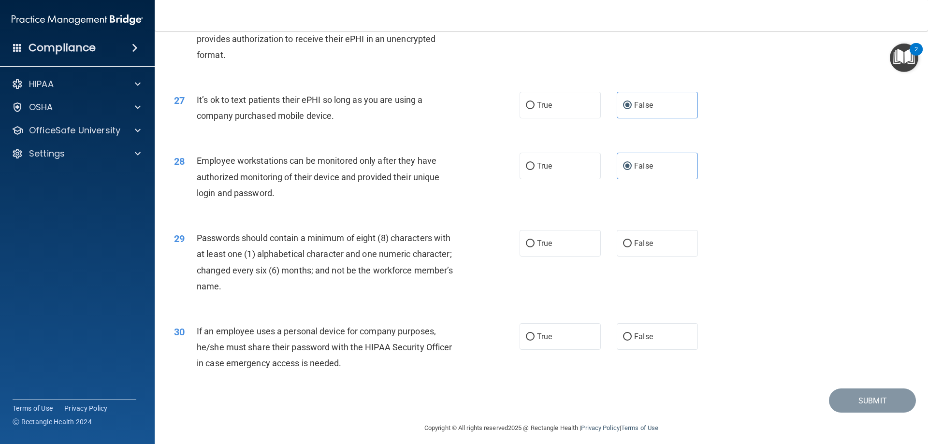
scroll to position [1983, 0]
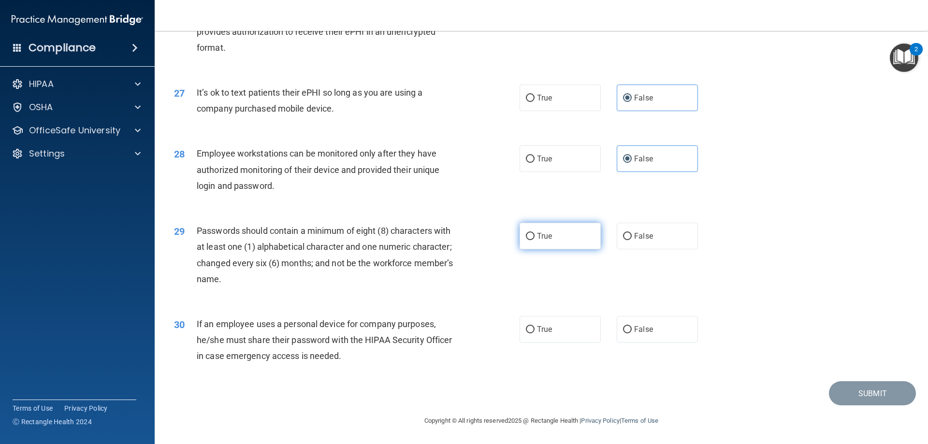
click at [548, 241] on label "True" at bounding box center [560, 236] width 81 height 27
click at [535, 240] on input "True" at bounding box center [530, 236] width 9 height 7
radio input "true"
click at [629, 327] on label "False" at bounding box center [657, 329] width 81 height 27
click at [629, 327] on input "False" at bounding box center [627, 329] width 9 height 7
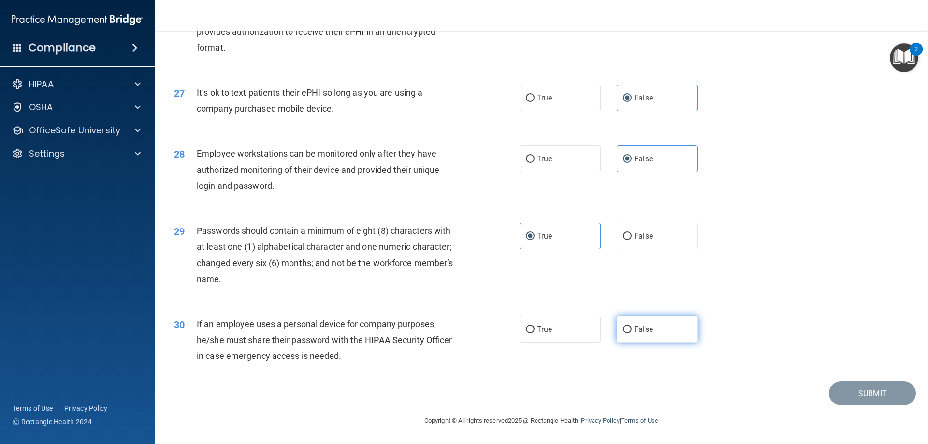
radio input "true"
click at [840, 397] on button "Submit" at bounding box center [872, 393] width 87 height 25
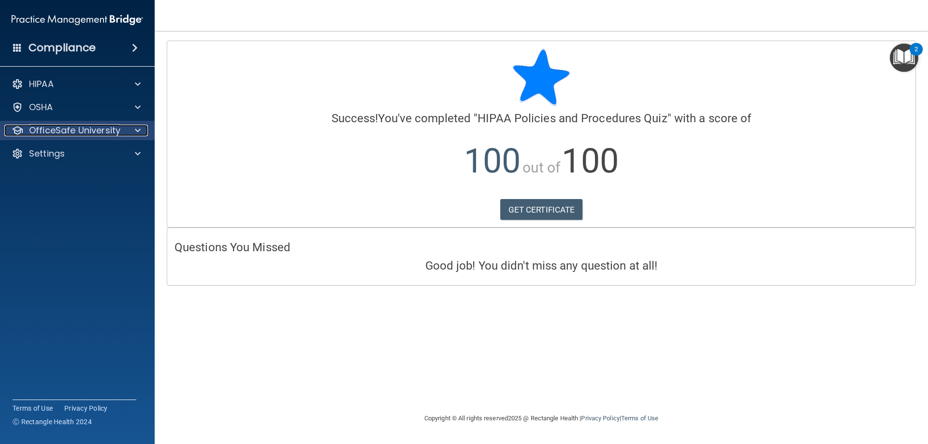
click at [56, 126] on p "OfficeSafe University" at bounding box center [74, 131] width 91 height 12
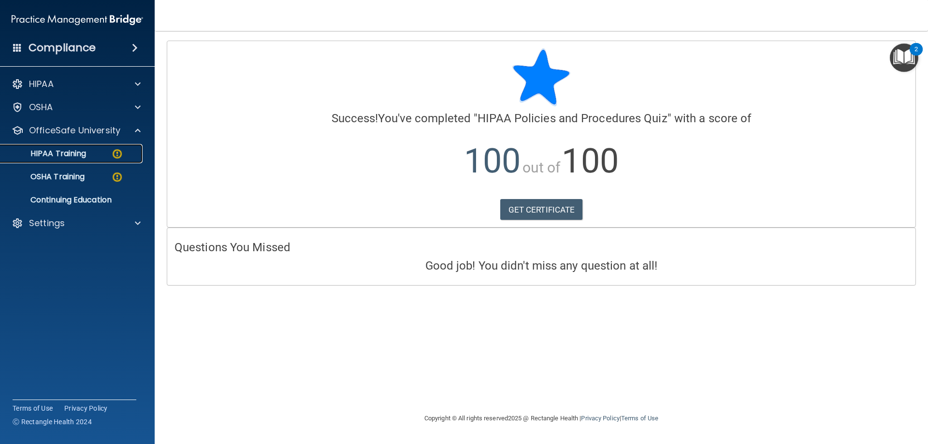
click at [58, 158] on p "HIPAA Training" at bounding box center [46, 154] width 80 height 10
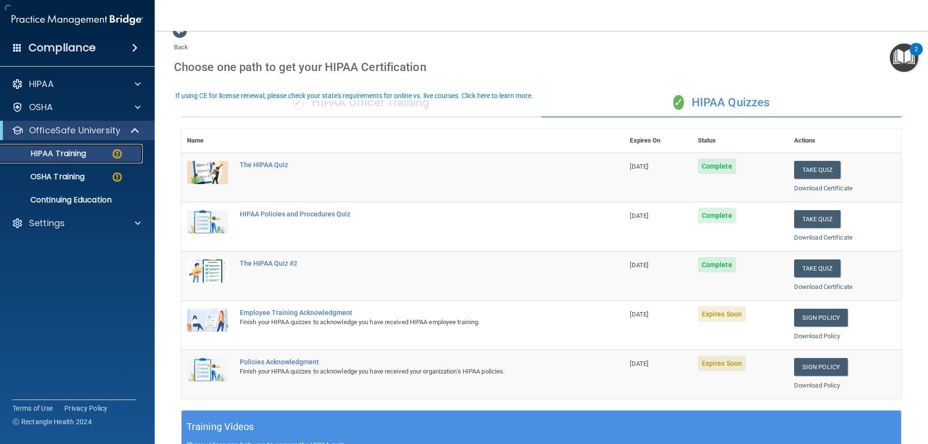
scroll to position [48, 0]
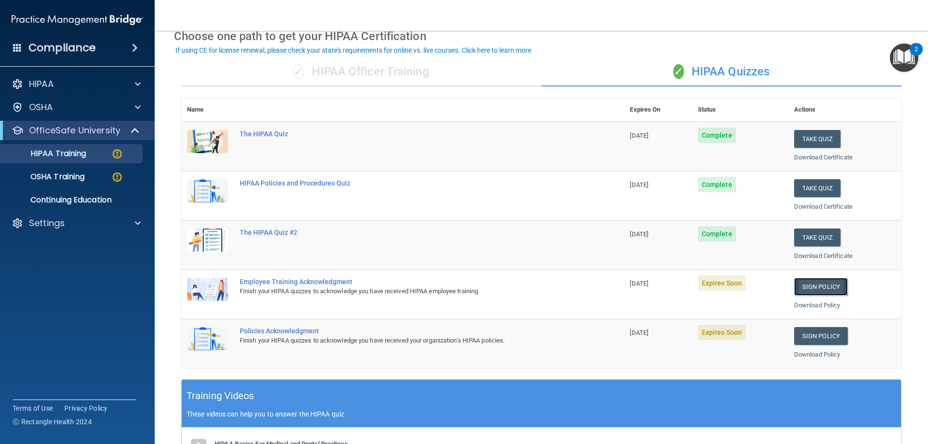
click at [819, 291] on link "Sign Policy" at bounding box center [821, 287] width 54 height 18
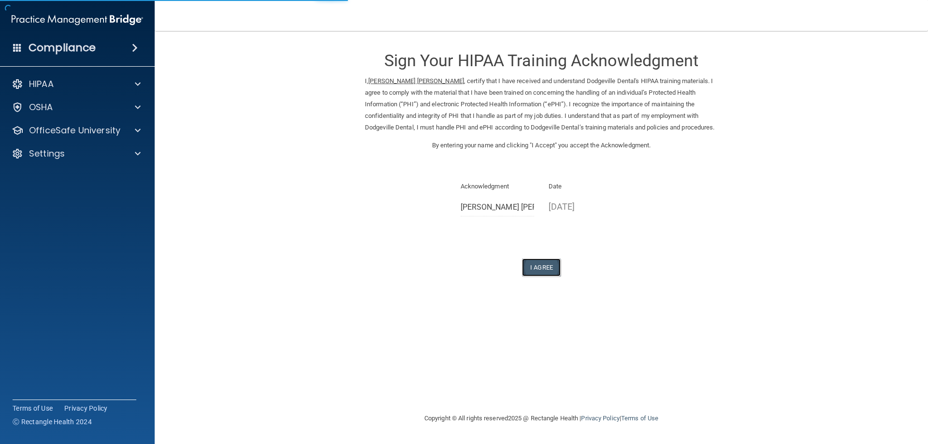
click at [547, 265] on button "I Agree" at bounding box center [541, 268] width 39 height 18
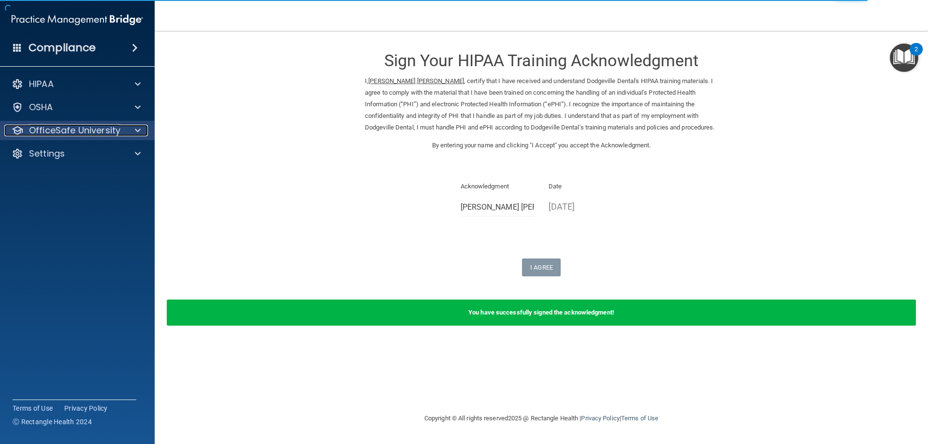
click at [58, 130] on p "OfficeSafe University" at bounding box center [74, 131] width 91 height 12
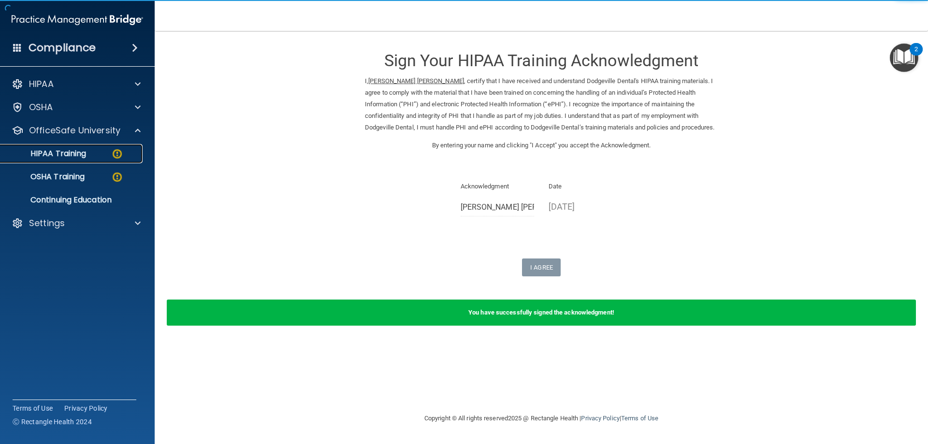
click at [61, 151] on p "HIPAA Training" at bounding box center [46, 154] width 80 height 10
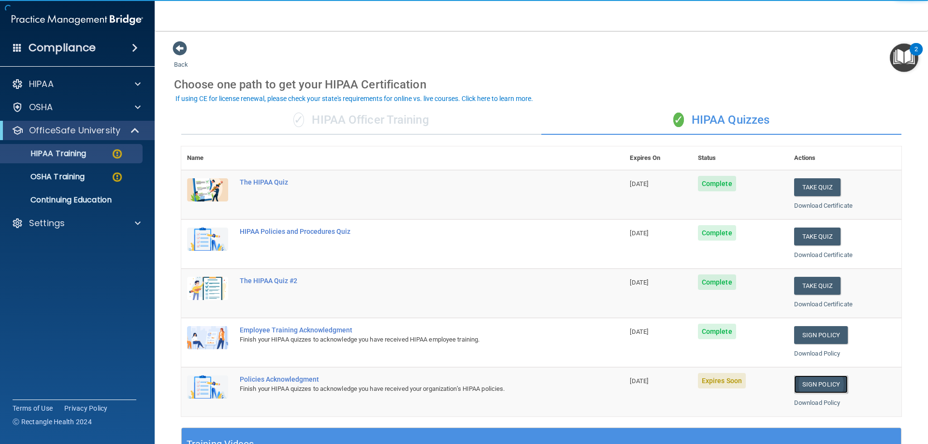
click at [808, 381] on link "Sign Policy" at bounding box center [821, 385] width 54 height 18
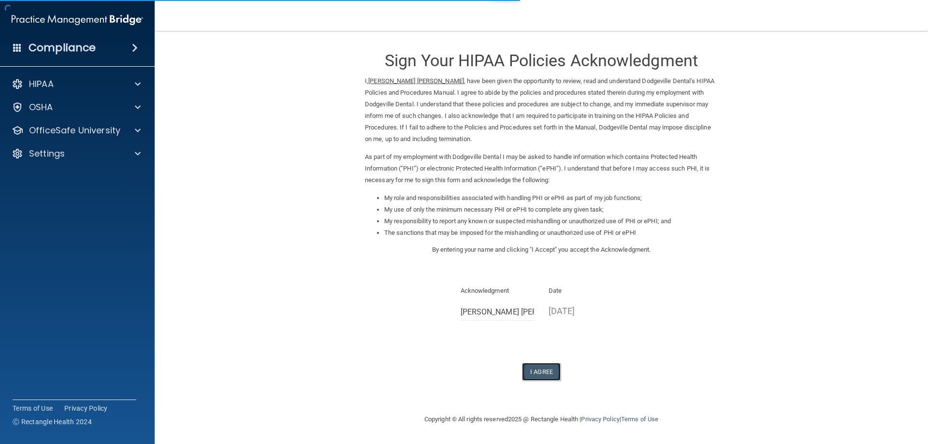
click at [546, 367] on button "I Agree" at bounding box center [541, 372] width 39 height 18
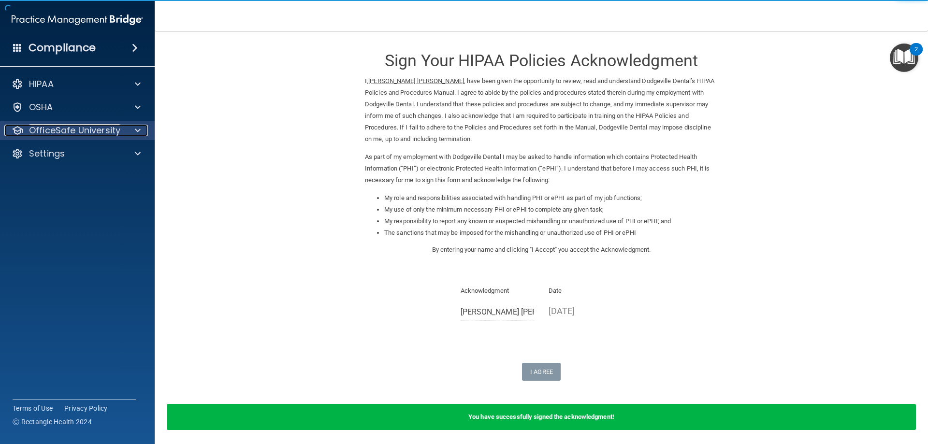
click at [80, 133] on p "OfficeSafe University" at bounding box center [74, 131] width 91 height 12
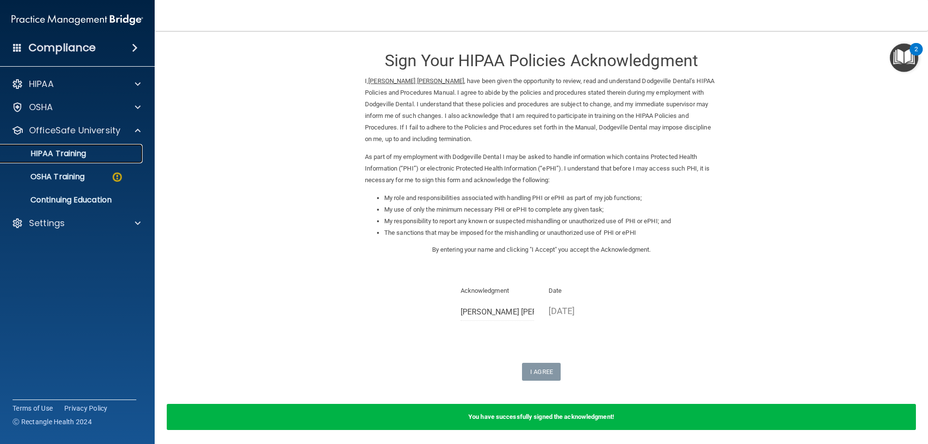
click at [73, 147] on link "HIPAA Training" at bounding box center [66, 153] width 152 height 19
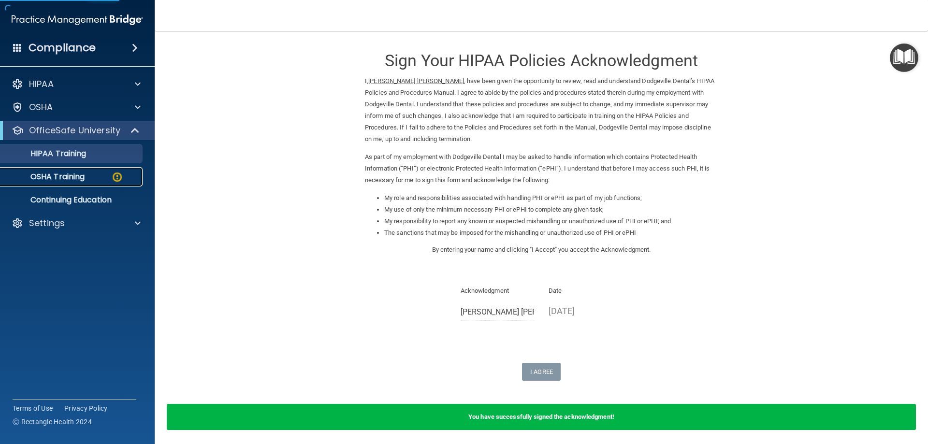
click at [64, 175] on p "OSHA Training" at bounding box center [45, 177] width 78 height 10
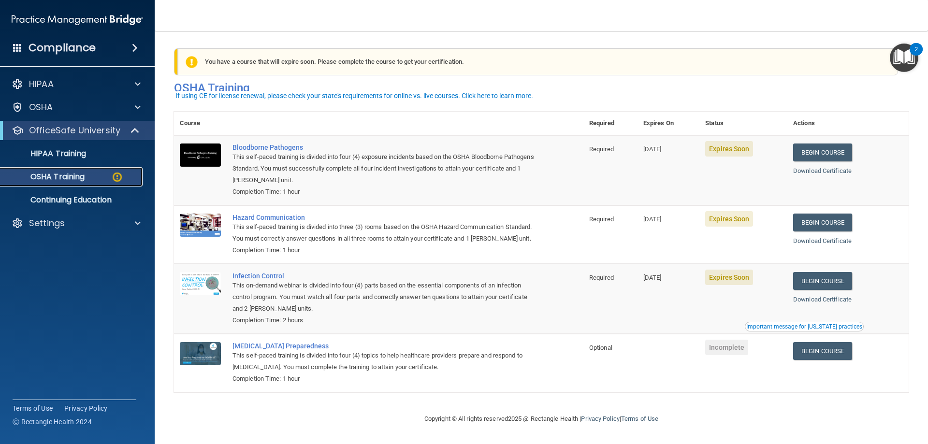
scroll to position [12, 0]
click at [815, 144] on link "Begin Course" at bounding box center [822, 153] width 59 height 18
click at [826, 144] on link "Begin Course" at bounding box center [822, 153] width 59 height 18
click at [470, 221] on div "This self-paced training is divided into three (3) rooms based on the OSHA Haza…" at bounding box center [384, 232] width 303 height 23
click at [60, 176] on p "OSHA Training" at bounding box center [45, 177] width 78 height 10
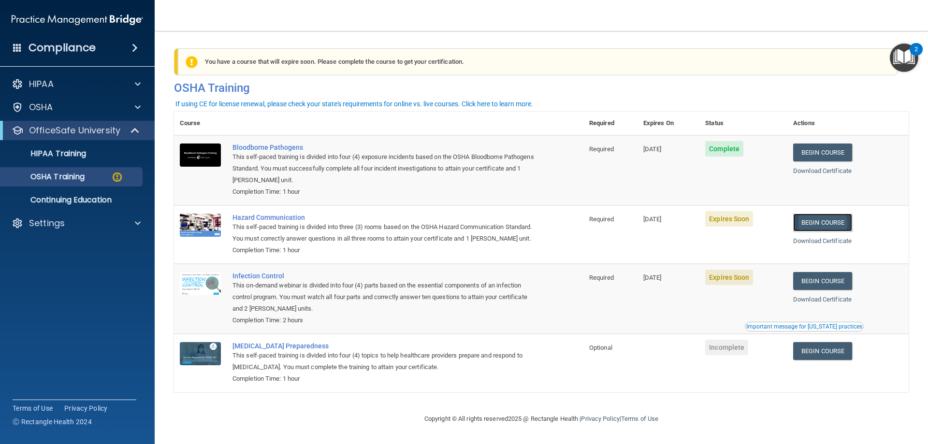
click at [825, 228] on link "Begin Course" at bounding box center [822, 223] width 59 height 18
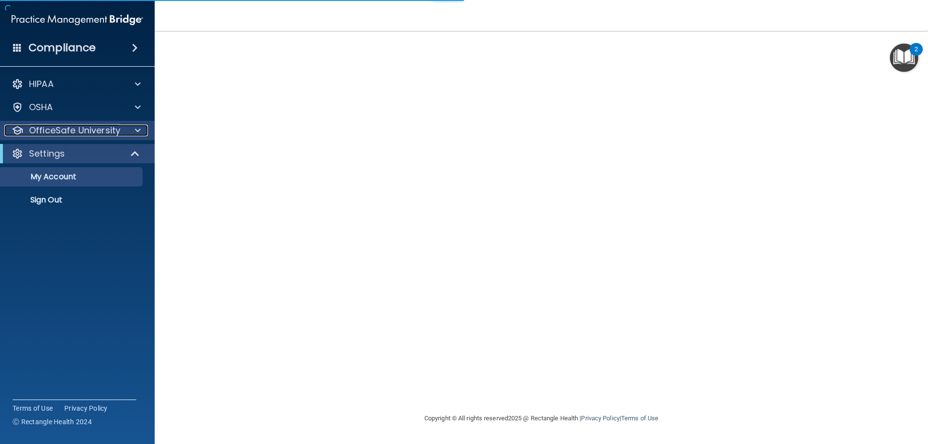
click at [99, 130] on p "OfficeSafe University" at bounding box center [74, 131] width 91 height 12
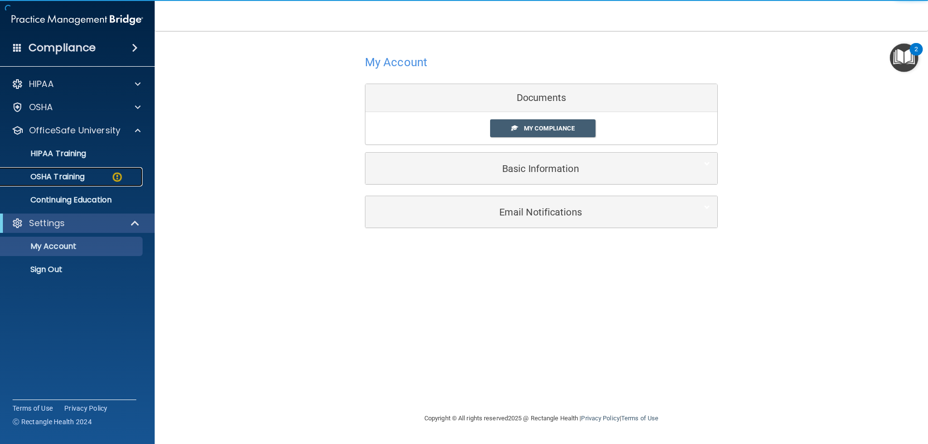
click at [62, 172] on p "OSHA Training" at bounding box center [45, 177] width 78 height 10
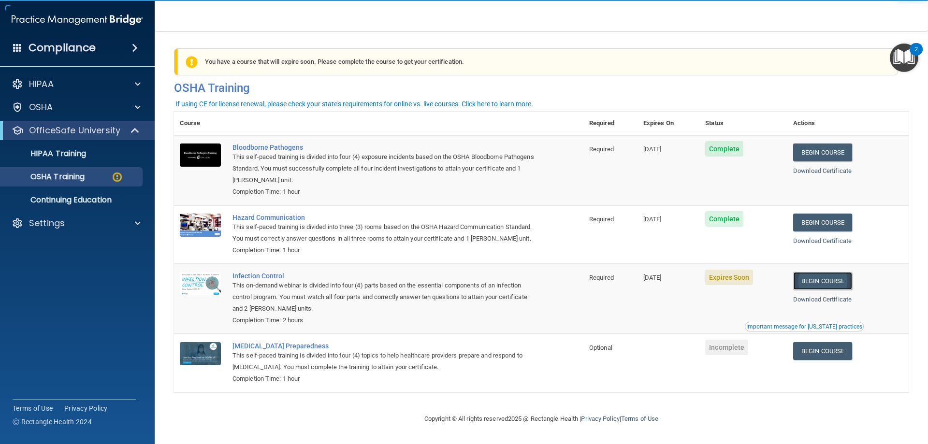
click at [831, 290] on link "Begin Course" at bounding box center [822, 281] width 59 height 18
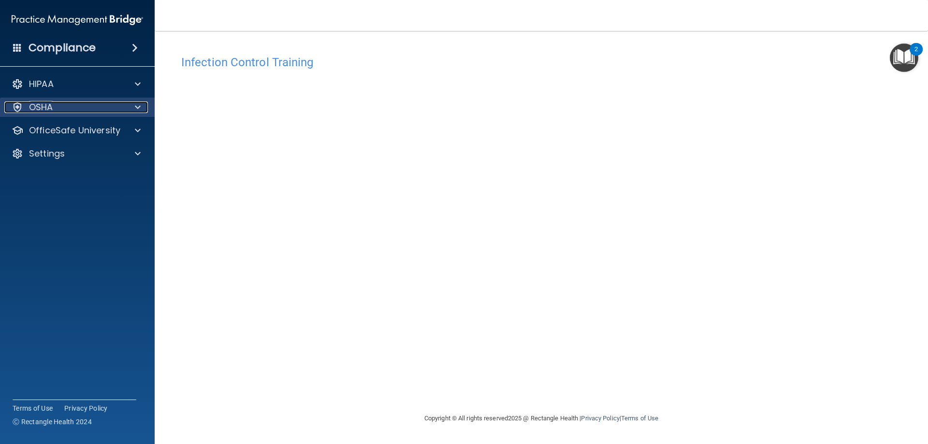
click at [57, 113] on div "OSHA" at bounding box center [64, 108] width 120 height 12
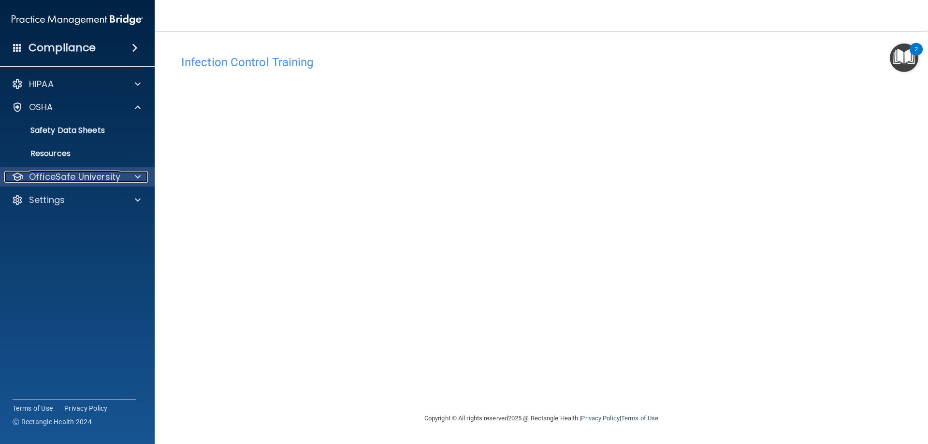
click at [57, 178] on p "OfficeSafe University" at bounding box center [74, 177] width 91 height 12
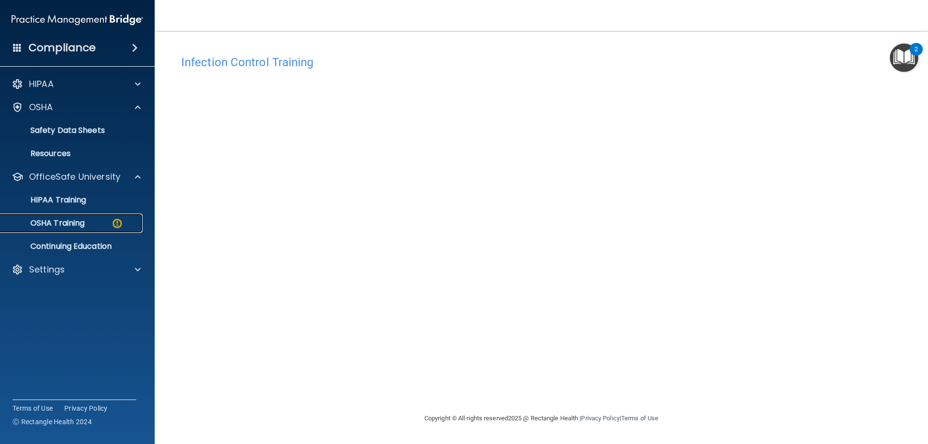
click at [54, 216] on link "OSHA Training" at bounding box center [66, 223] width 152 height 19
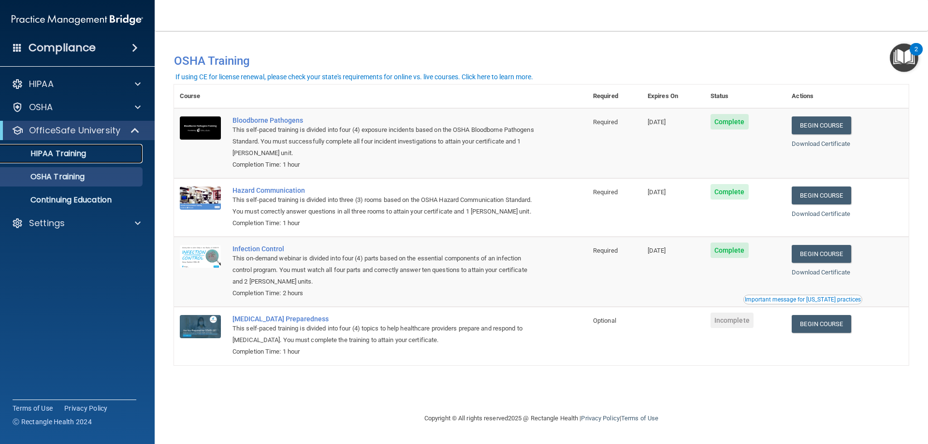
click at [109, 159] on link "HIPAA Training" at bounding box center [66, 153] width 152 height 19
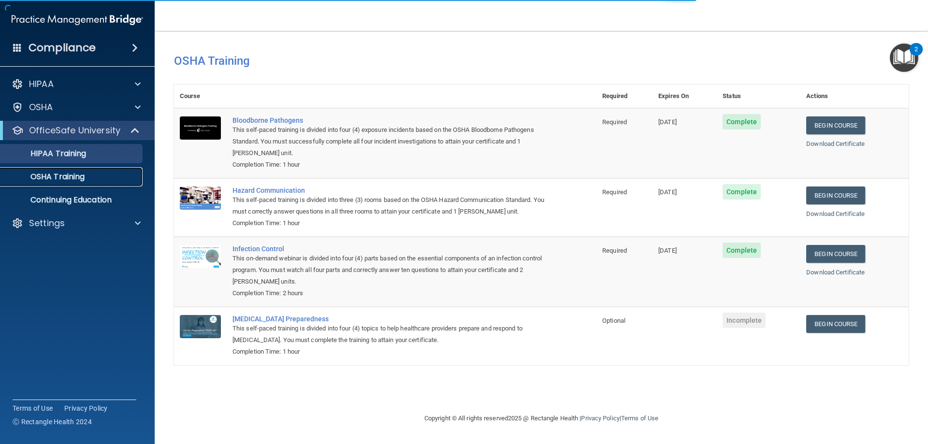
click at [98, 178] on div "OSHA Training" at bounding box center [72, 177] width 132 height 10
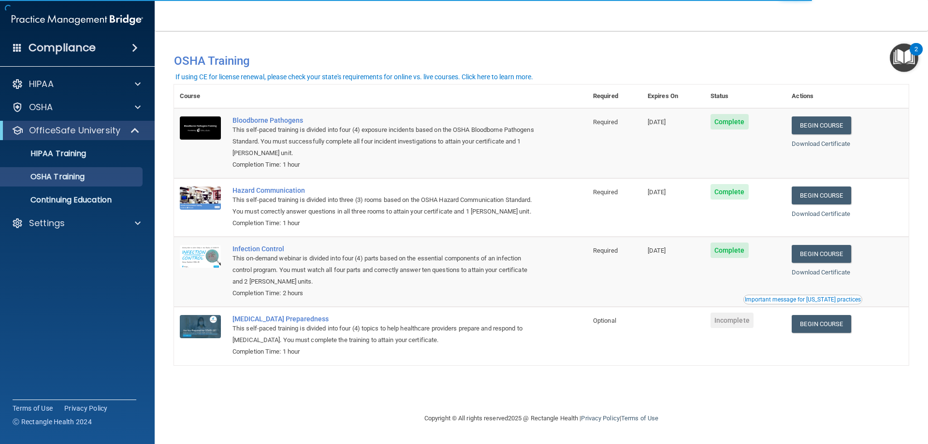
click at [93, 163] on ul "HIPAA Training OSHA Training Continuing Education" at bounding box center [77, 175] width 175 height 70
click at [86, 155] on p "HIPAA Training" at bounding box center [46, 154] width 80 height 10
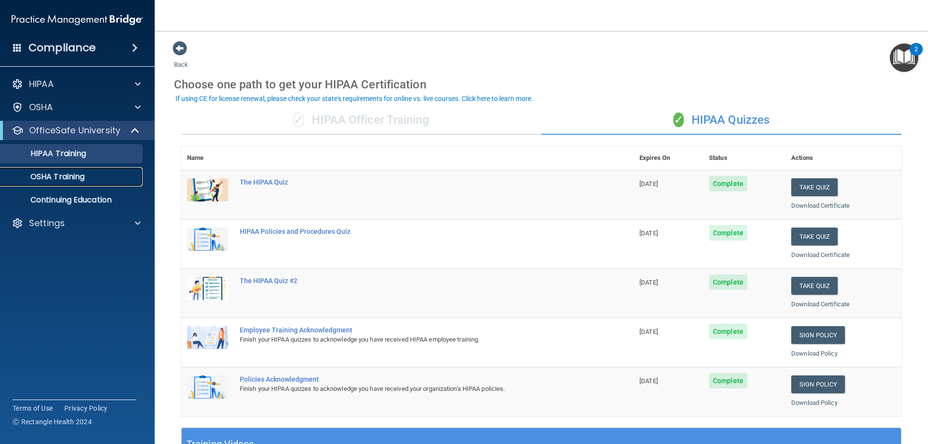
click at [70, 175] on p "OSHA Training" at bounding box center [45, 177] width 78 height 10
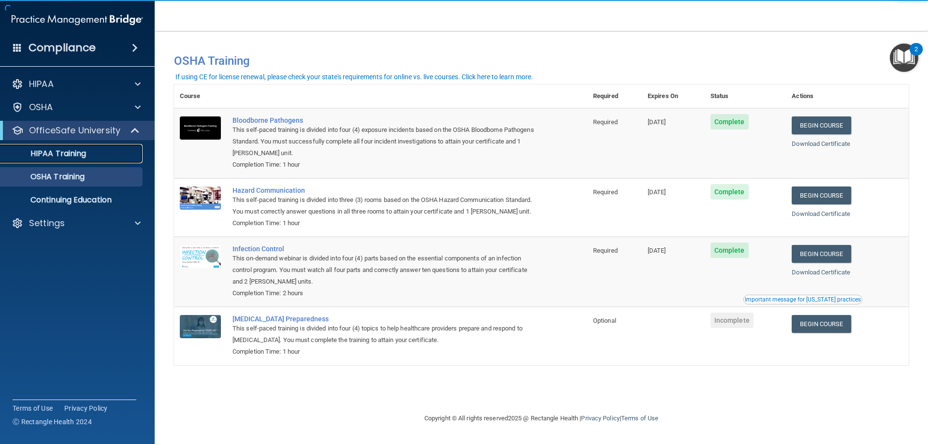
click at [73, 149] on p "HIPAA Training" at bounding box center [46, 154] width 80 height 10
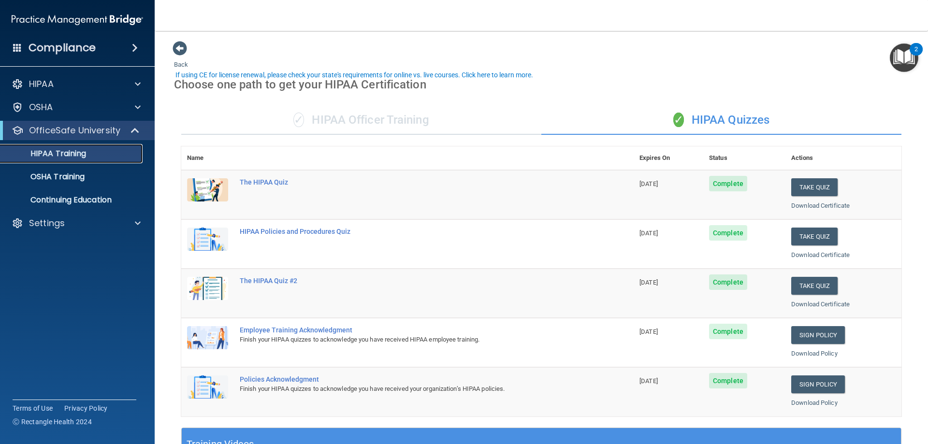
scroll to position [97, 0]
